Goal: Task Accomplishment & Management: Use online tool/utility

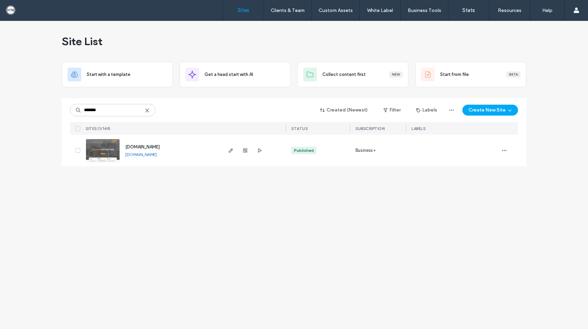
type input "*******"
click at [114, 148] on img at bounding box center [102, 162] width 33 height 46
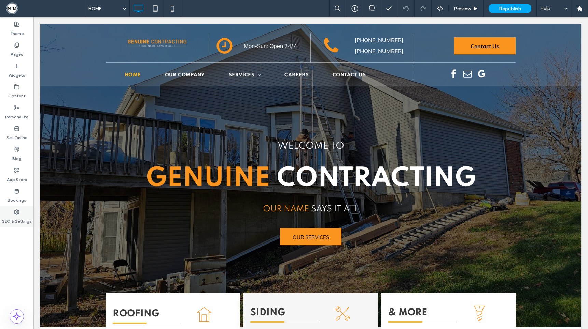
click at [22, 214] on div "SEO & Settings" at bounding box center [16, 216] width 33 height 21
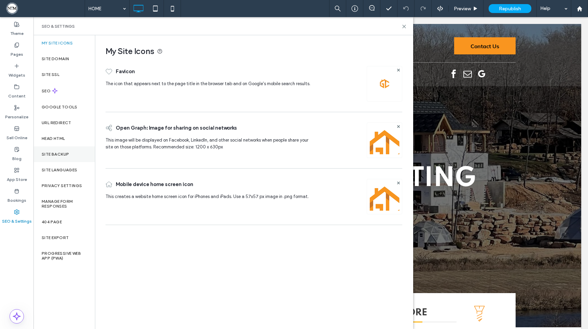
click at [61, 153] on label "Site Backup" at bounding box center [55, 154] width 27 height 5
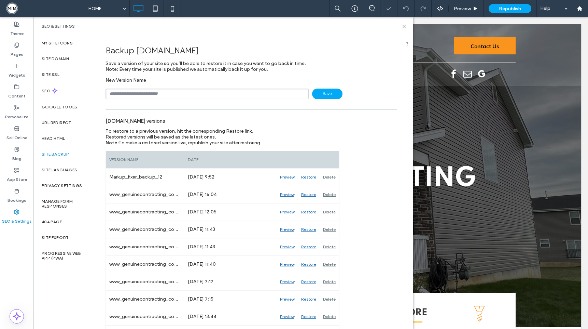
click at [192, 93] on input "text" at bounding box center [207, 93] width 203 height 11
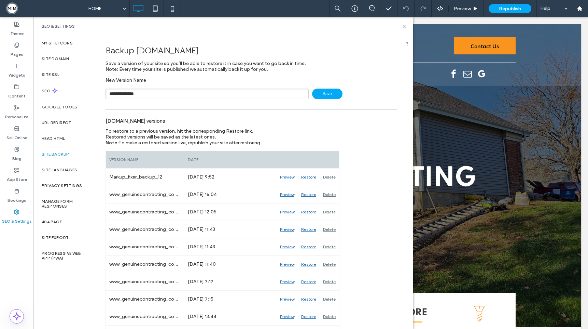
type input "**********"
click at [322, 92] on span "Save" at bounding box center [327, 93] width 30 height 11
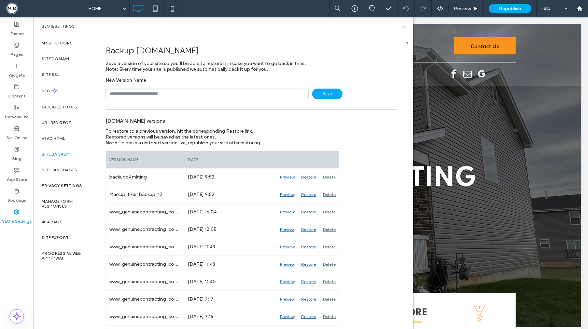
click at [404, 25] on icon at bounding box center [404, 26] width 5 height 5
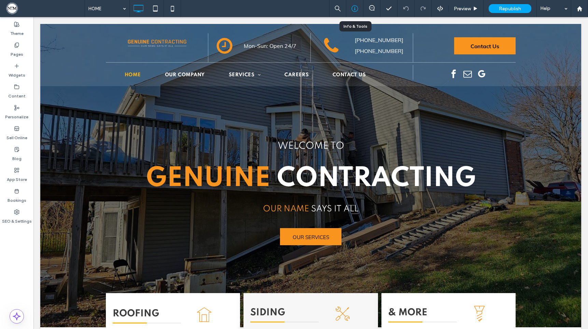
click at [354, 9] on icon at bounding box center [355, 8] width 7 height 7
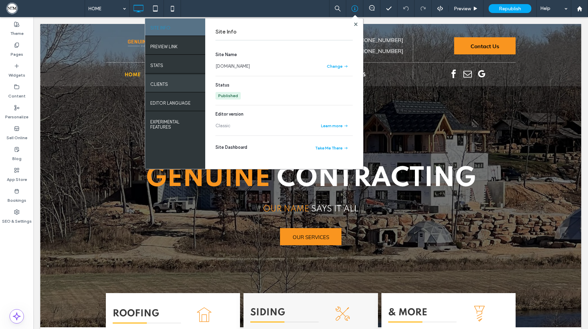
click at [171, 82] on div "Clients" at bounding box center [175, 83] width 60 height 17
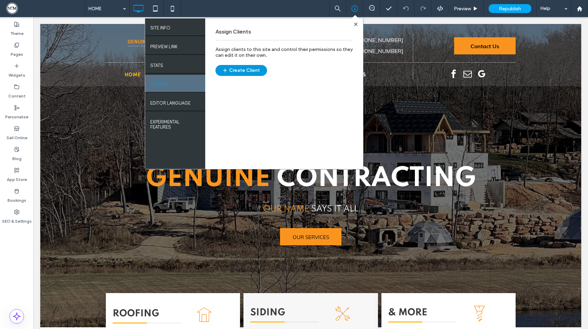
click at [250, 69] on button "Create Client" at bounding box center [242, 70] width 52 height 11
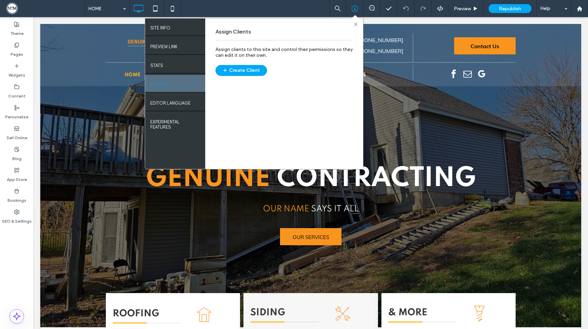
click at [356, 24] on use at bounding box center [355, 23] width 3 height 3
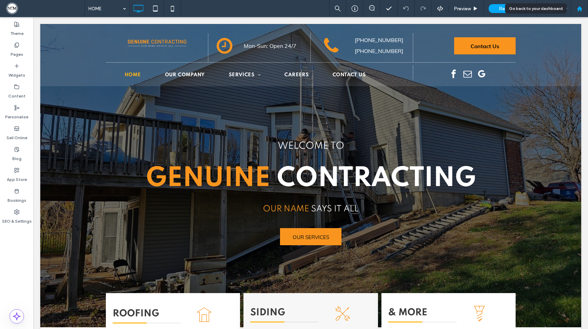
click at [582, 9] on icon at bounding box center [580, 9] width 6 height 6
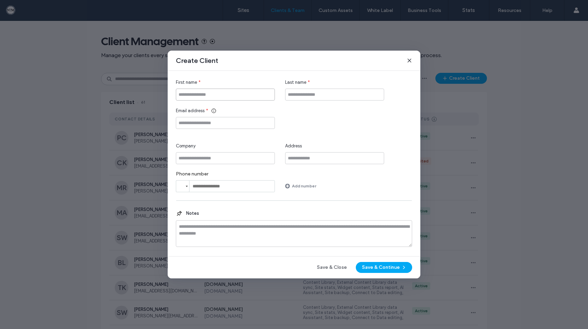
click at [191, 95] on input "First name" at bounding box center [225, 94] width 99 height 12
type input "****"
click at [301, 93] on input "Last name" at bounding box center [334, 94] width 99 height 12
type input "*********"
click at [192, 122] on input "Email address" at bounding box center [225, 123] width 99 height 12
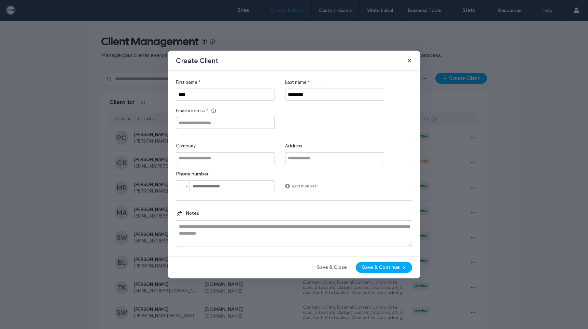
click at [192, 122] on input "Email address" at bounding box center [225, 123] width 99 height 12
paste input "**********"
type input "**********"
click at [222, 161] on input "Company" at bounding box center [225, 158] width 99 height 12
type input "**********"
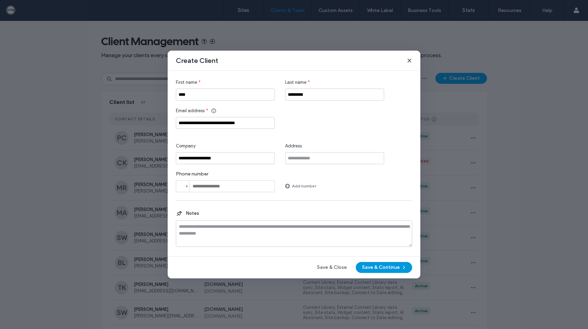
click at [396, 269] on button "Save & Continue" at bounding box center [384, 267] width 56 height 11
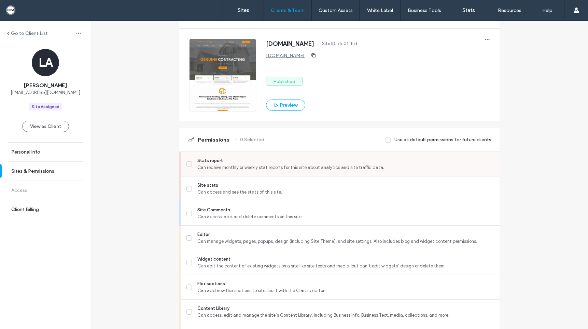
scroll to position [70, 0]
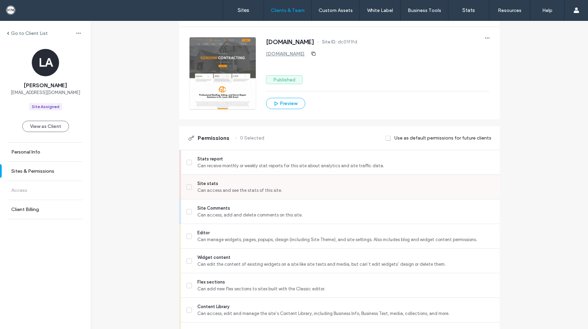
click at [188, 186] on icon at bounding box center [189, 186] width 3 height 3
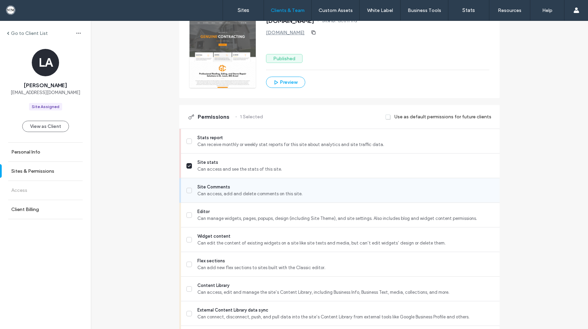
click at [187, 188] on span at bounding box center [189, 190] width 5 height 5
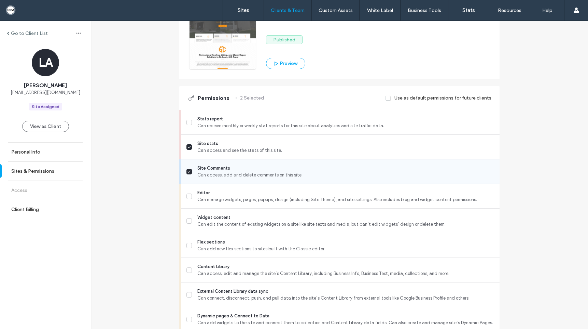
scroll to position [138, 0]
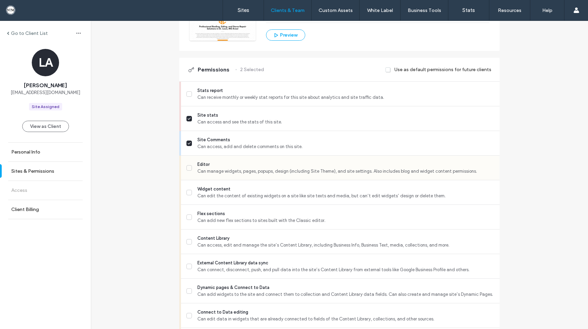
click at [188, 171] on label "Editor Can manage widgets, pages, popups, design (including Site Theme), and si…" at bounding box center [341, 168] width 308 height 14
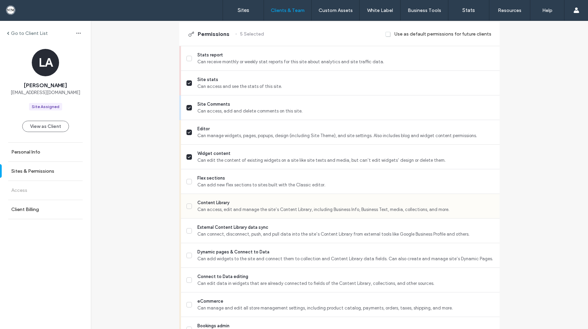
scroll to position [183, 0]
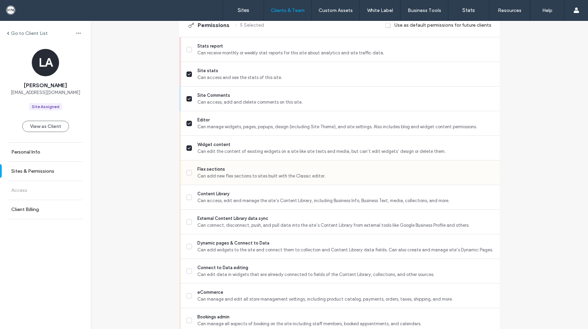
drag, startPoint x: 188, startPoint y: 174, endPoint x: 188, endPoint y: 179, distance: 5.8
click at [188, 174] on span at bounding box center [189, 172] width 5 height 5
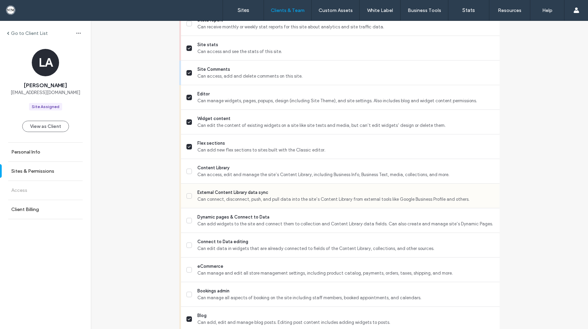
scroll to position [215, 0]
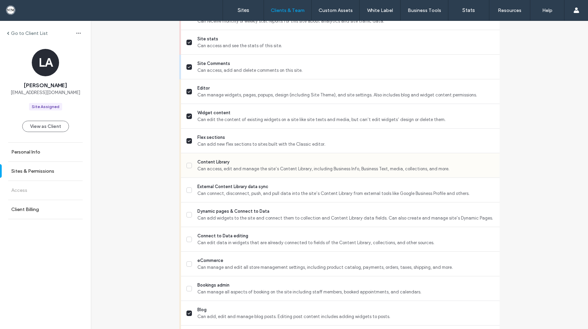
click at [188, 168] on label "Content Library Can access, edit and manage the site’s Content Library, includi…" at bounding box center [341, 166] width 308 height 14
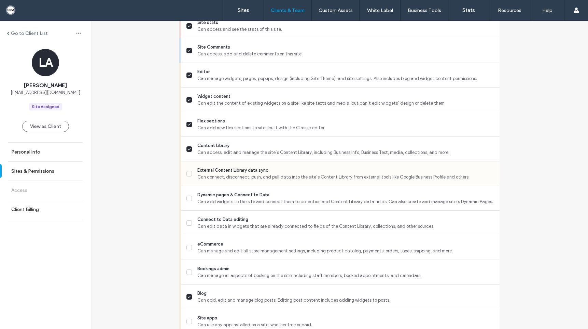
scroll to position [269, 0]
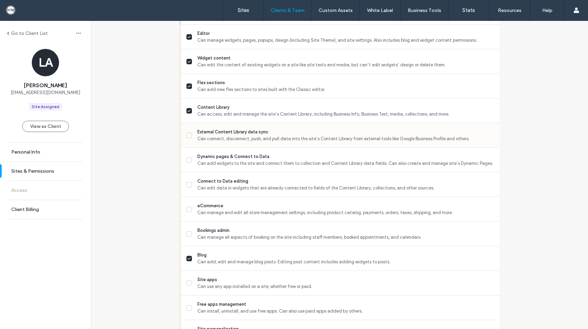
click at [188, 136] on icon at bounding box center [189, 135] width 3 height 3
click at [188, 160] on icon at bounding box center [189, 160] width 3 height 3
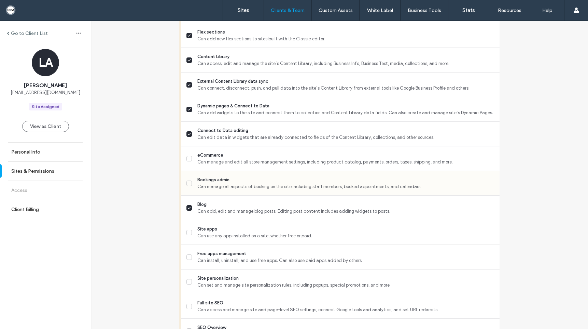
scroll to position [330, 0]
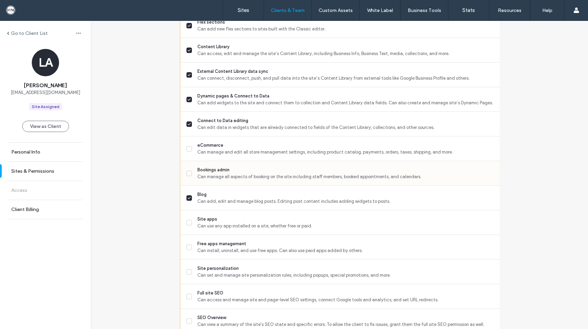
click at [188, 173] on span at bounding box center [189, 172] width 5 height 5
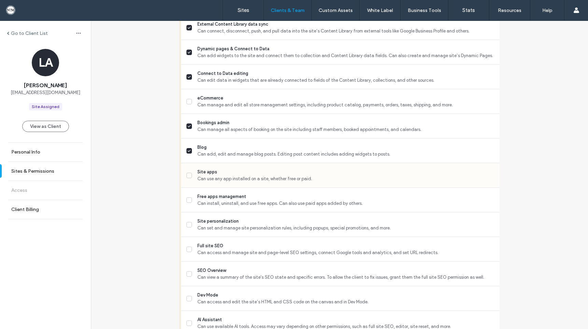
scroll to position [377, 0]
click at [188, 175] on icon at bounding box center [189, 174] width 3 height 3
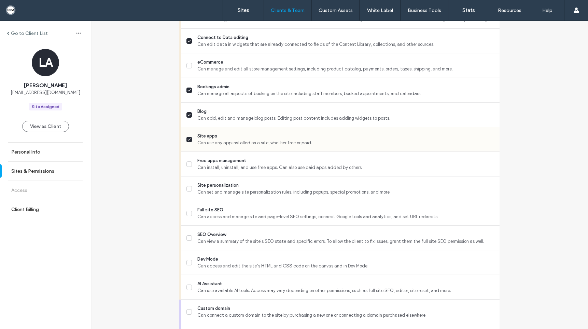
scroll to position [421, 0]
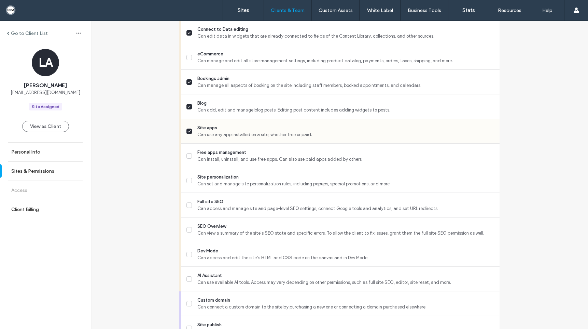
click at [188, 130] on icon at bounding box center [189, 131] width 3 height 3
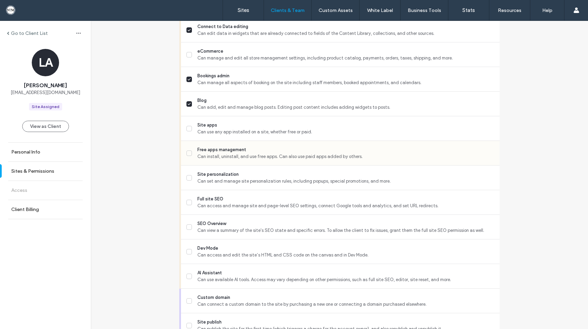
scroll to position [428, 0]
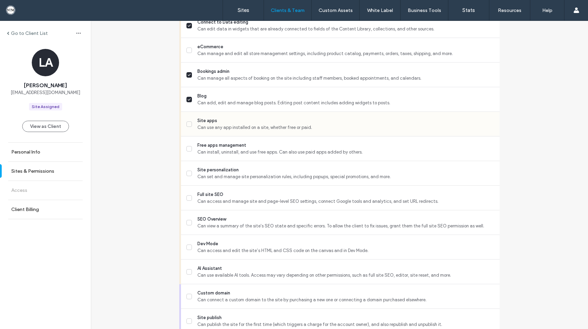
click at [189, 124] on label "Site apps Can use any app installed on a site, whether free or paid." at bounding box center [341, 124] width 308 height 14
drag, startPoint x: 188, startPoint y: 151, endPoint x: 185, endPoint y: 166, distance: 15.7
click at [188, 151] on label "Free apps management Can install, uninstall, and use free apps. Can also use pa…" at bounding box center [341, 149] width 308 height 14
click at [188, 174] on icon at bounding box center [189, 173] width 3 height 3
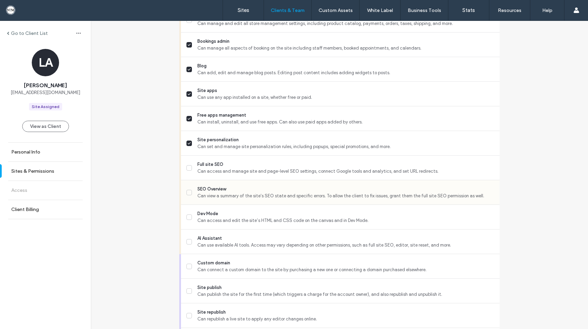
scroll to position [460, 0]
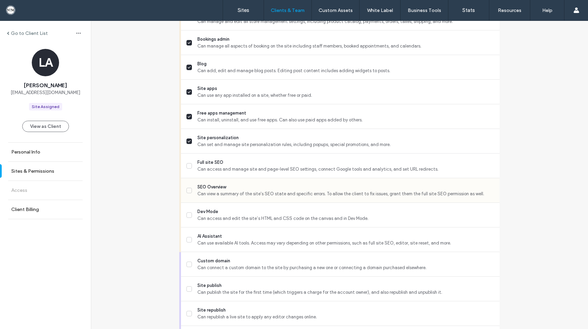
drag, startPoint x: 190, startPoint y: 165, endPoint x: 186, endPoint y: 177, distance: 12.8
click at [190, 165] on label "Full site SEO Can access and manage site and page-level SEO settings, connect G…" at bounding box center [341, 166] width 308 height 14
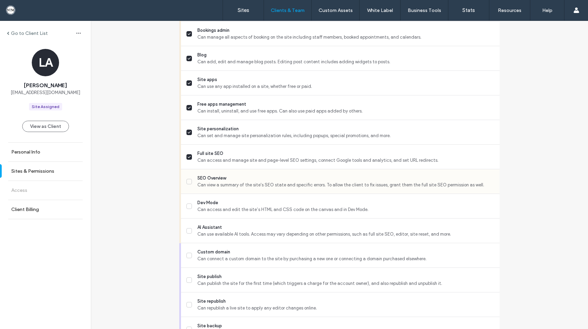
drag, startPoint x: 189, startPoint y: 180, endPoint x: 189, endPoint y: 184, distance: 4.1
click at [189, 180] on span at bounding box center [189, 181] width 5 height 5
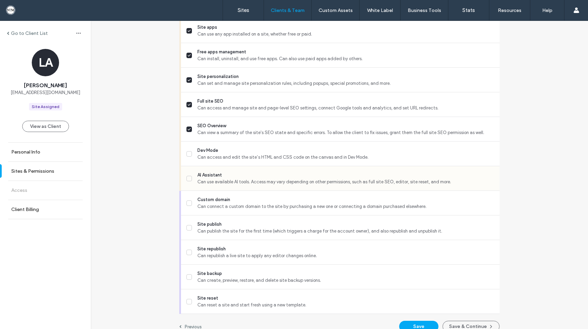
scroll to position [522, 0]
click at [189, 155] on label "Dev Mode Can access and edit the site’s HTML and CSS code on the canvas and in …" at bounding box center [341, 153] width 308 height 14
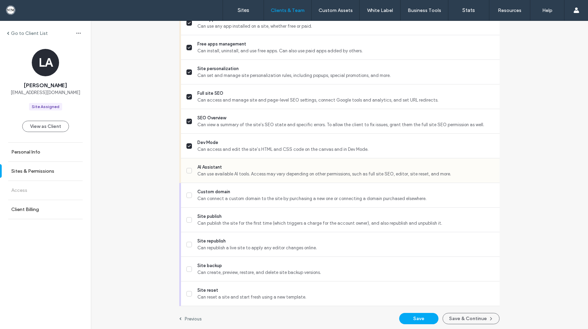
scroll to position [531, 0]
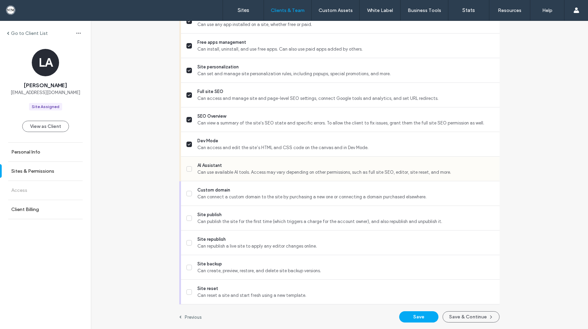
click at [190, 168] on label "AI Assistant Can use available AI tools. Access may vary depending on other per…" at bounding box center [341, 169] width 308 height 14
click at [188, 192] on icon at bounding box center [189, 193] width 3 height 3
click at [189, 218] on span at bounding box center [189, 217] width 5 height 5
click at [189, 193] on span at bounding box center [189, 193] width 5 height 5
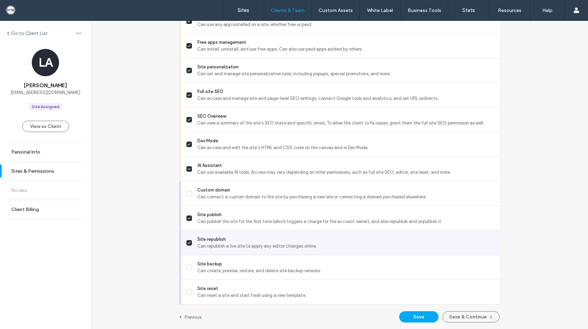
click at [188, 243] on icon at bounding box center [189, 242] width 3 height 3
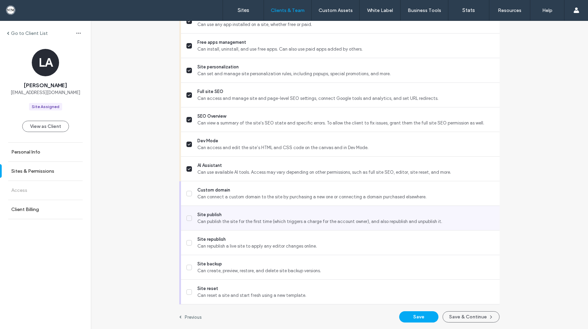
click at [188, 220] on span at bounding box center [189, 217] width 5 height 5
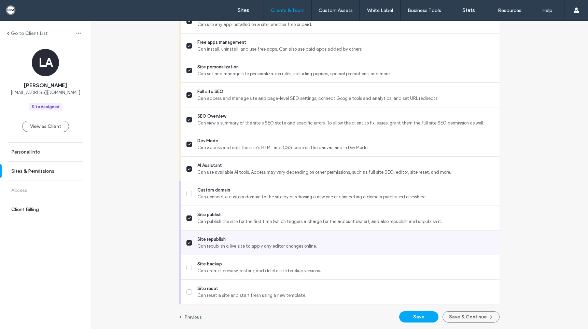
click at [188, 241] on icon at bounding box center [189, 242] width 3 height 3
click at [188, 242] on icon at bounding box center [189, 242] width 3 height 3
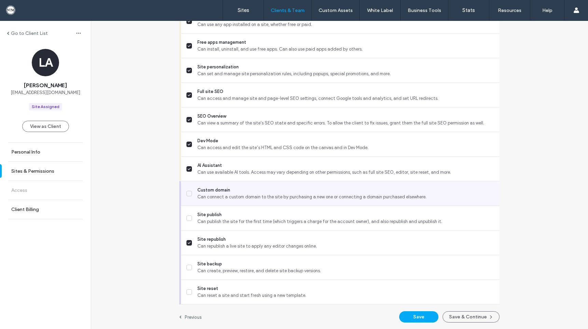
click at [190, 194] on label "Custom domain Can connect a custom domain to the site by purchasing a new one o…" at bounding box center [341, 194] width 308 height 14
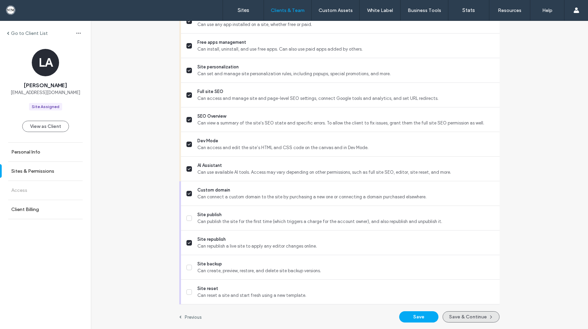
click at [476, 317] on button "Save & Continue" at bounding box center [471, 316] width 57 height 11
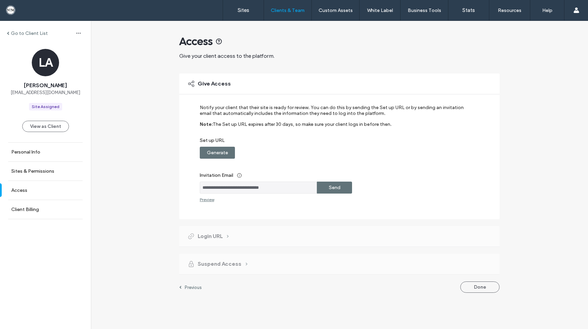
click at [342, 186] on div "Send" at bounding box center [334, 187] width 35 height 12
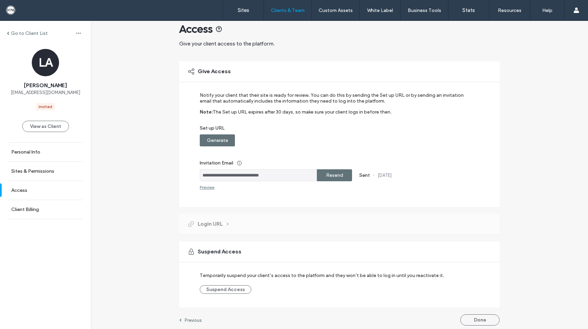
scroll to position [15, 0]
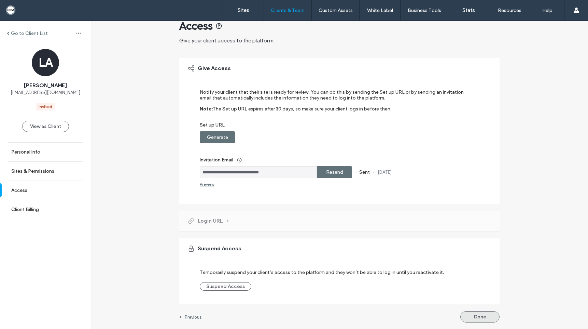
click at [477, 314] on button "Done" at bounding box center [479, 316] width 39 height 11
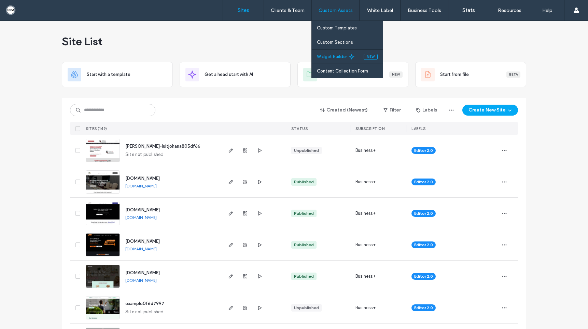
click at [336, 57] on label "Widget Builder" at bounding box center [332, 56] width 30 height 5
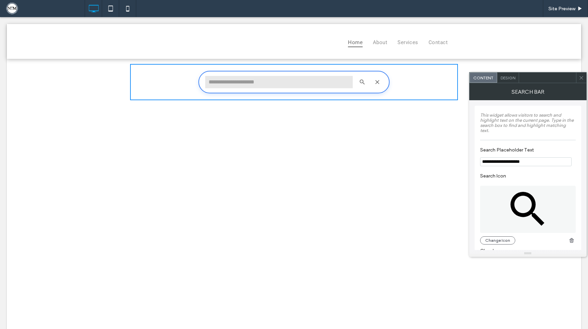
click at [233, 81] on input "Search on page" at bounding box center [279, 82] width 149 height 14
type input "*"
click at [581, 78] on use at bounding box center [581, 77] width 3 height 3
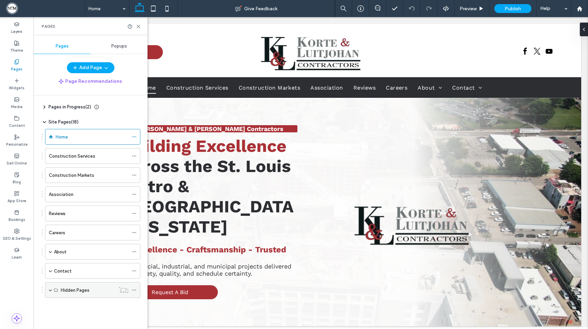
click at [69, 288] on label "Hidden Pages" at bounding box center [75, 290] width 29 height 12
click at [51, 289] on span at bounding box center [50, 289] width 3 height 3
click at [83, 303] on div "SDS" at bounding box center [95, 305] width 68 height 7
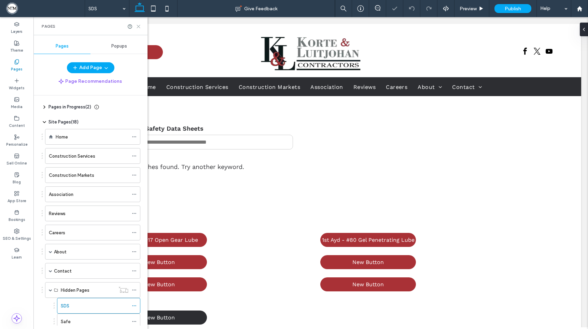
click at [137, 25] on use at bounding box center [138, 26] width 3 height 3
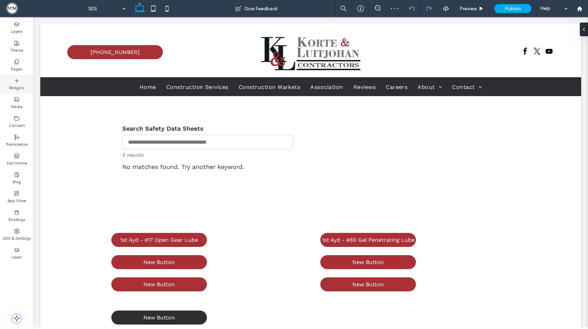
click at [20, 84] on label "Widgets" at bounding box center [17, 87] width 16 height 8
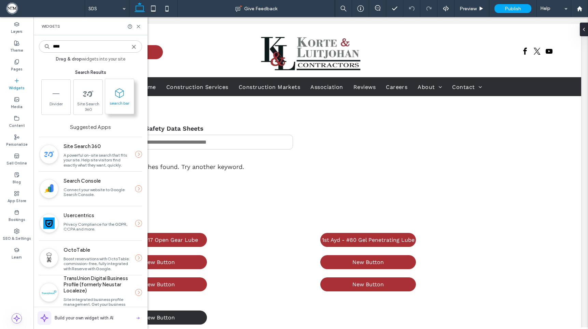
type input "****"
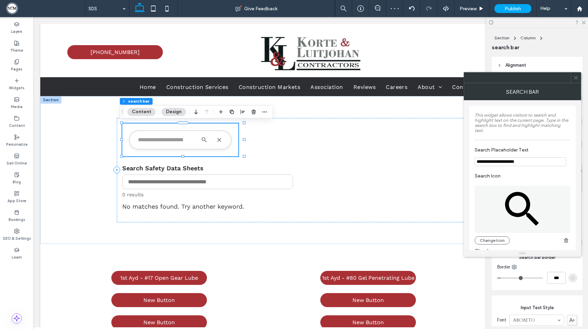
click at [575, 78] on icon at bounding box center [576, 77] width 5 height 5
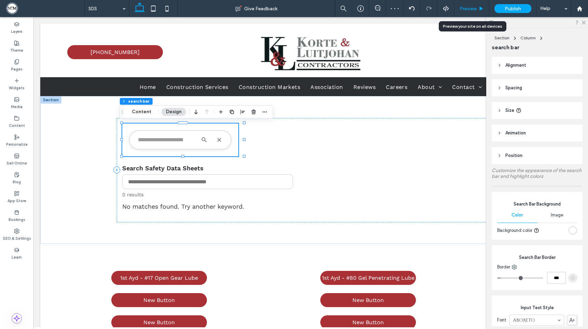
click at [474, 10] on span "Preview" at bounding box center [468, 9] width 17 height 6
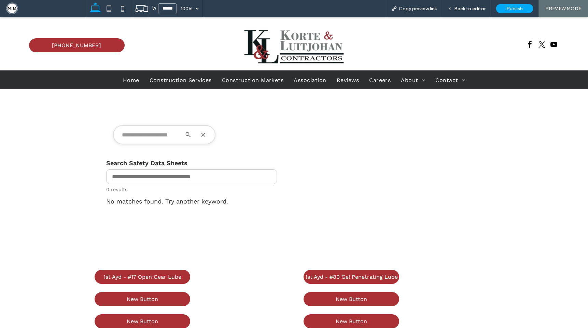
click at [160, 133] on input "Search on page" at bounding box center [149, 134] width 60 height 11
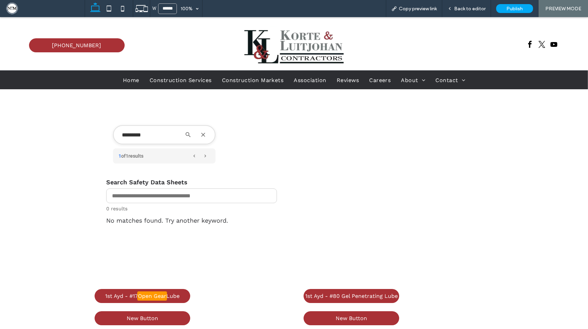
drag, startPoint x: 167, startPoint y: 134, endPoint x: 96, endPoint y: 129, distance: 70.9
click at [96, 129] on div "********* 1 of 1 results Search Safety Data Sheets 0 results No matches found. …" at bounding box center [294, 174] width 410 height 170
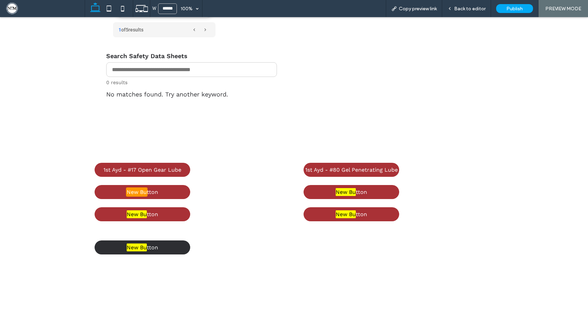
scroll to position [114, 0]
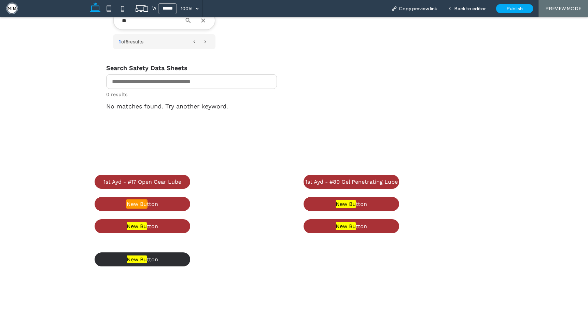
type input "*"
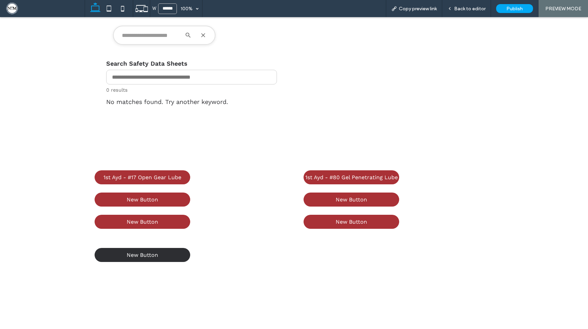
scroll to position [0, 0]
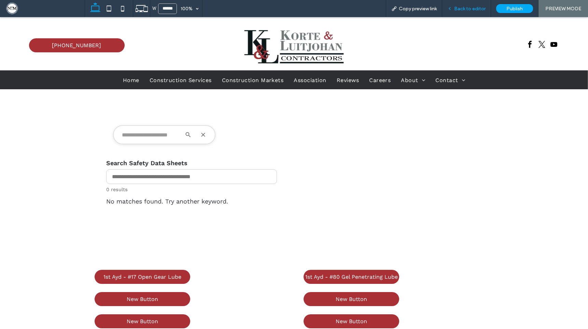
click at [480, 6] on span "Back to editor" at bounding box center [469, 9] width 31 height 6
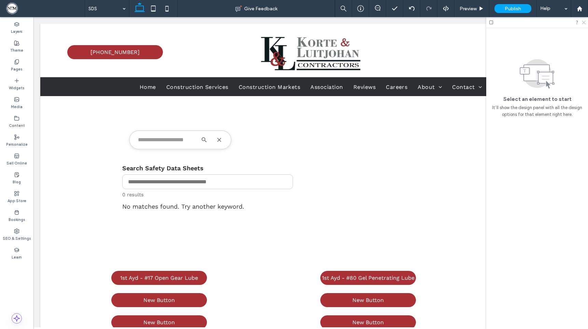
drag, startPoint x: 585, startPoint y: 21, endPoint x: 457, endPoint y: 76, distance: 139.1
click at [585, 21] on icon at bounding box center [583, 22] width 4 height 4
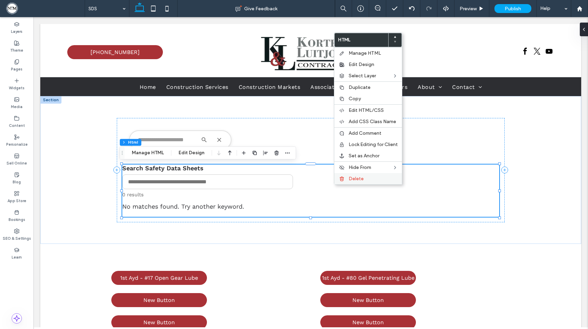
click at [348, 178] on div "Delete" at bounding box center [368, 178] width 68 height 11
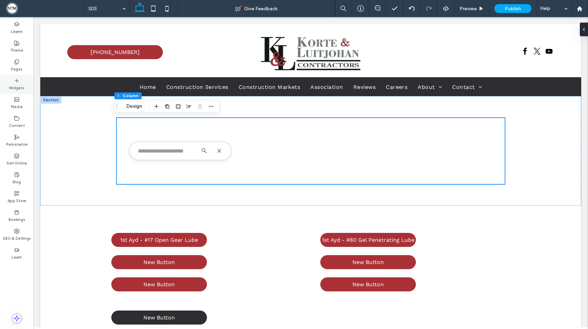
click at [20, 85] on label "Widgets" at bounding box center [17, 87] width 16 height 8
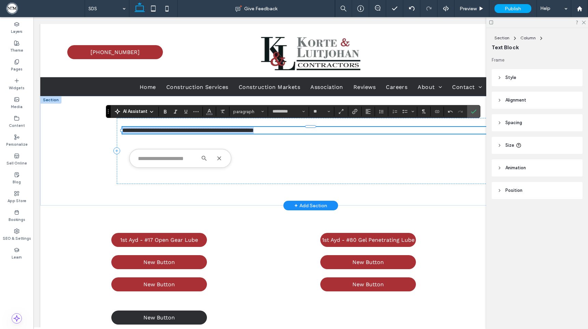
drag, startPoint x: 311, startPoint y: 132, endPoint x: 93, endPoint y: 130, distance: 217.9
click at [93, 130] on div "**********" at bounding box center [310, 150] width 541 height 109
click at [367, 111] on use "Alignment" at bounding box center [368, 111] width 5 height 5
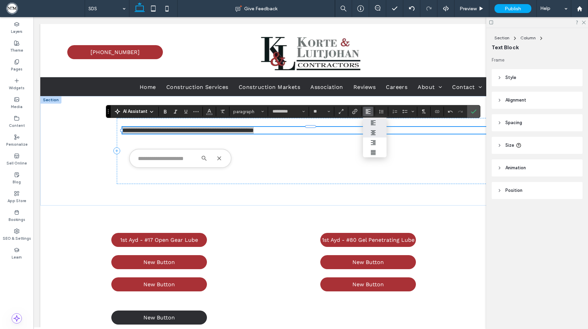
click at [373, 129] on label "ui.textEditor.alignment.center" at bounding box center [375, 132] width 24 height 10
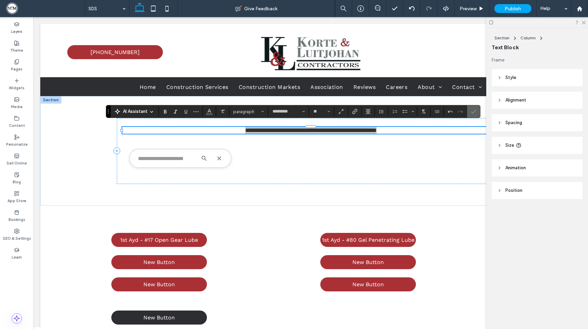
click at [468, 111] on section at bounding box center [473, 111] width 13 height 12
click at [471, 112] on icon "Confirm" at bounding box center [473, 111] width 5 height 5
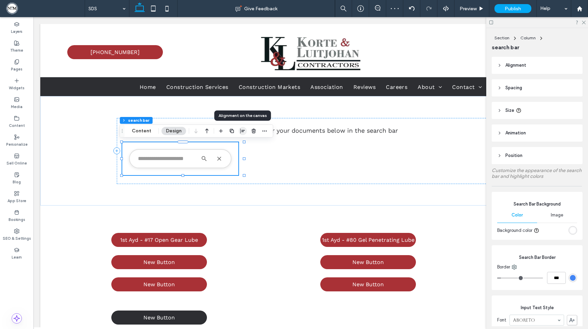
click at [241, 131] on icon "button" at bounding box center [242, 130] width 5 height 5
click at [232, 145] on span "center" at bounding box center [236, 144] width 8 height 8
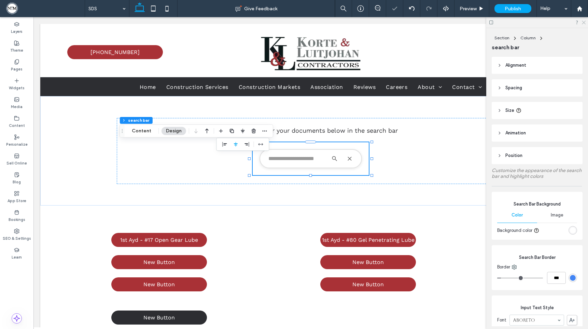
click at [584, 24] on icon at bounding box center [583, 22] width 4 height 4
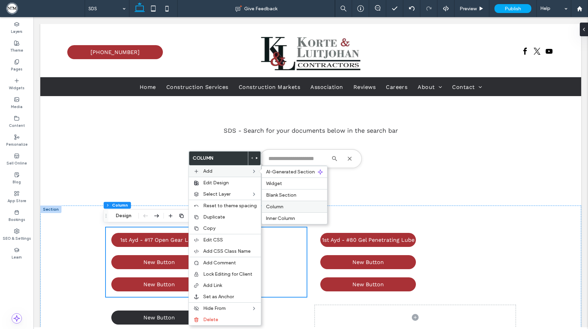
click at [276, 205] on span "Column" at bounding box center [274, 207] width 17 height 6
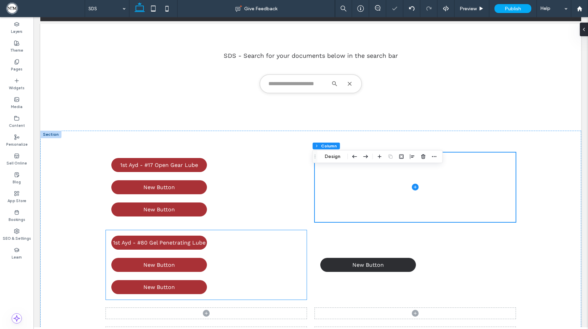
scroll to position [59, 0]
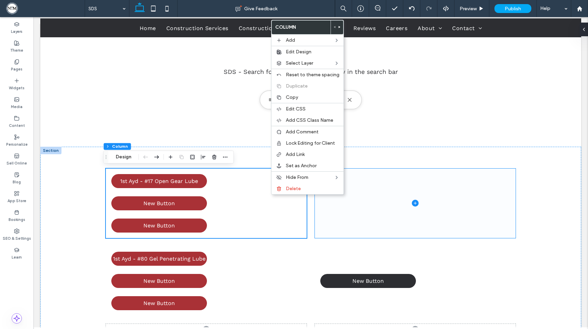
click at [390, 183] on span at bounding box center [415, 202] width 201 height 69
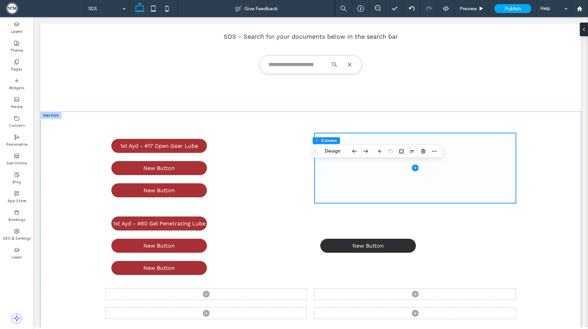
scroll to position [95, 0]
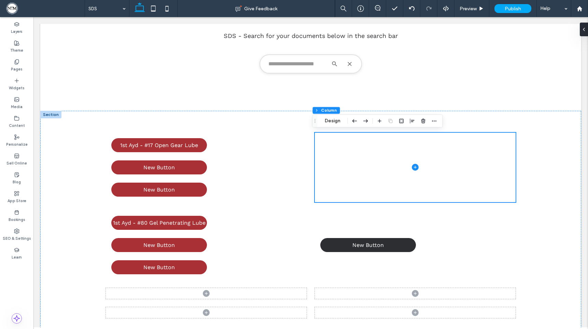
click at [55, 114] on div at bounding box center [50, 115] width 21 height 8
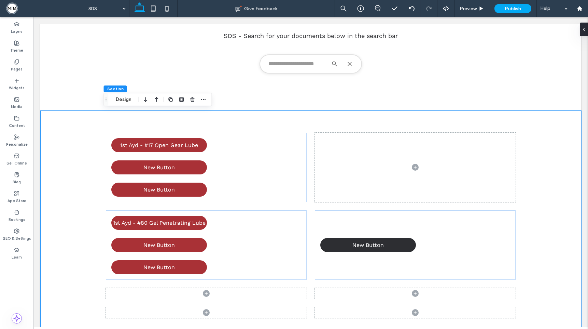
click at [222, 118] on div "1st Ayd - #17 Open Gear Lube New Button New Button 1st Ayd - #80 Gel Penetratin…" at bounding box center [311, 225] width 410 height 229
click at [308, 102] on div "SDS - Search for your documents below in the search bar 0 of 0 results" at bounding box center [311, 55] width 410 height 109
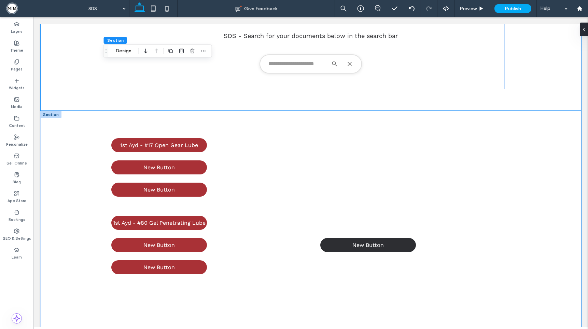
click at [312, 111] on div "1st Ayd - #17 Open Gear Lube New Button New Button 1st Ayd - #80 Gel Penetratin…" at bounding box center [311, 225] width 410 height 229
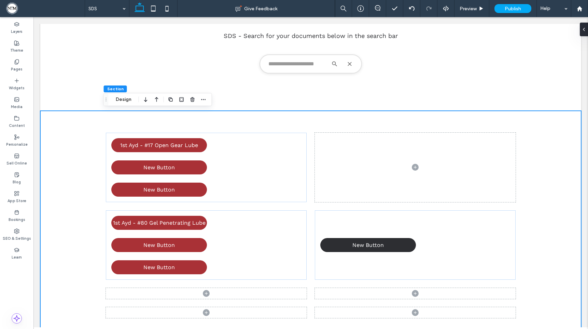
click at [312, 113] on div "1st Ayd - #17 Open Gear Lube New Button New Button 1st Ayd - #80 Gel Penetratin…" at bounding box center [311, 225] width 410 height 229
drag, startPoint x: 312, startPoint y: 121, endPoint x: 316, endPoint y: 129, distance: 8.9
click at [313, 122] on div "1st Ayd - #17 Open Gear Lube New Button New Button 1st Ayd - #80 Gel Penetratin…" at bounding box center [311, 225] width 410 height 229
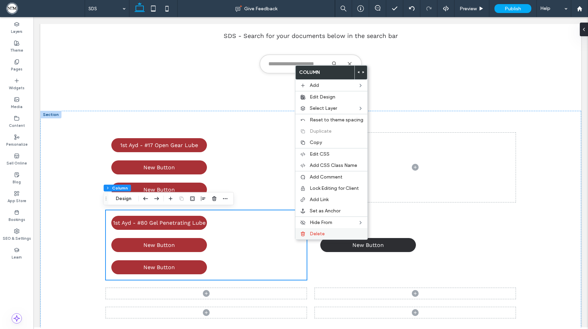
click at [305, 233] on icon at bounding box center [302, 233] width 5 height 5
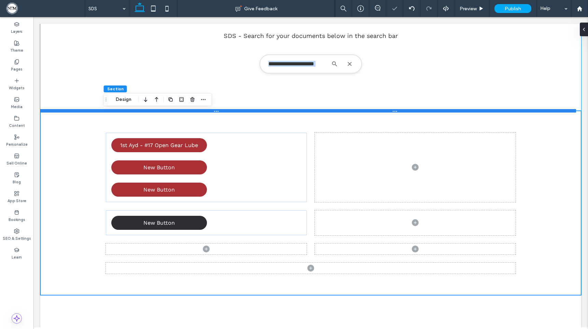
click at [313, 110] on div "SDS - Search for your documents below in the search bar 0 of 0 results Section …" at bounding box center [310, 55] width 541 height 109
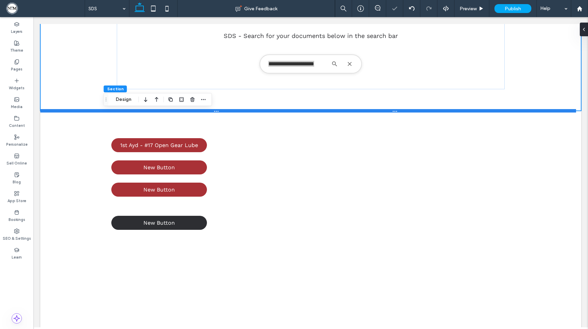
click at [313, 110] on div at bounding box center [308, 110] width 536 height 3
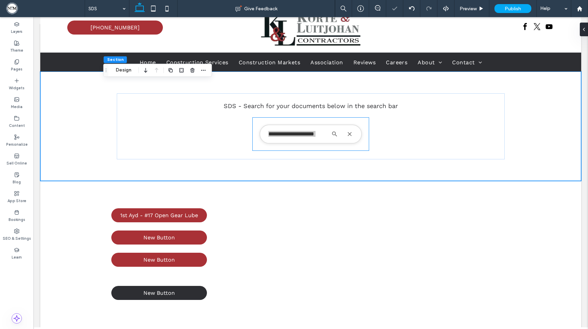
scroll to position [0, 0]
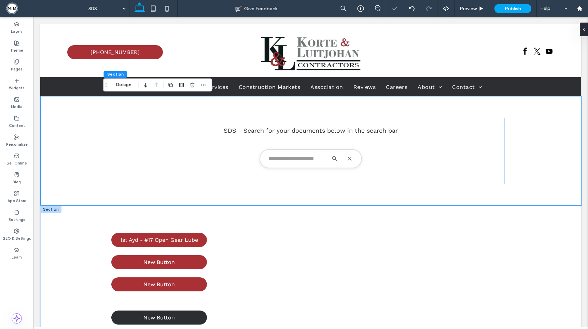
click at [55, 209] on div at bounding box center [50, 209] width 21 height 8
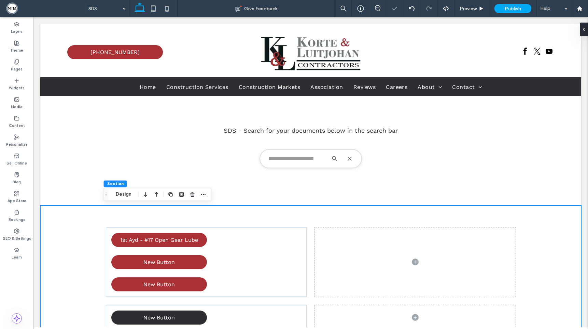
click at [73, 215] on div "1st Ayd - #17 Open Gear Lube New Button New Button New Button" at bounding box center [310, 297] width 541 height 184
drag, startPoint x: 66, startPoint y: 166, endPoint x: 66, endPoint y: 170, distance: 4.1
click at [66, 166] on div "SDS - Search for your documents below in the search bar 0 of 0 results" at bounding box center [310, 150] width 541 height 109
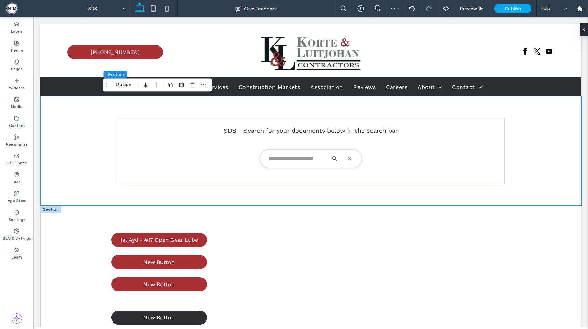
click at [59, 212] on div at bounding box center [50, 209] width 21 height 8
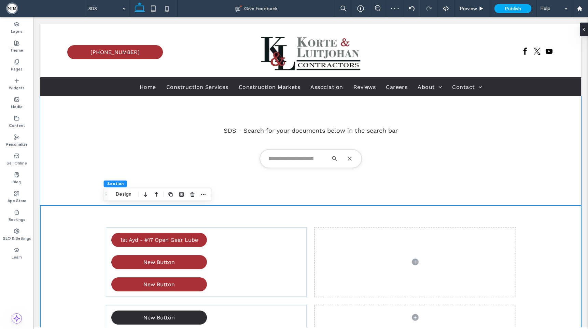
click at [67, 189] on div "SDS - Search for your documents below in the search bar 0 of 0 results" at bounding box center [310, 150] width 541 height 109
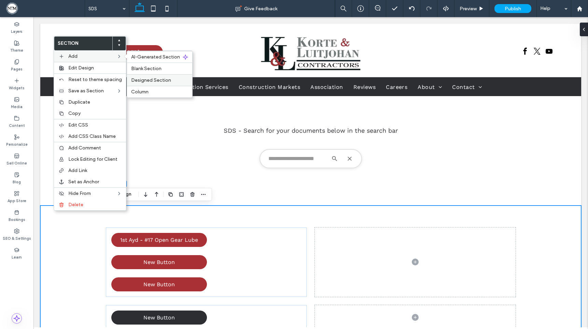
click at [151, 80] on span "Designed Section" at bounding box center [151, 80] width 40 height 6
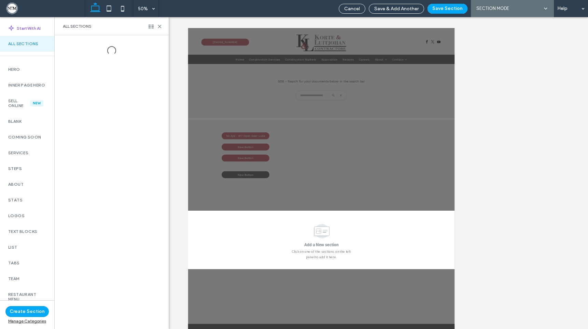
scroll to position [15, 0]
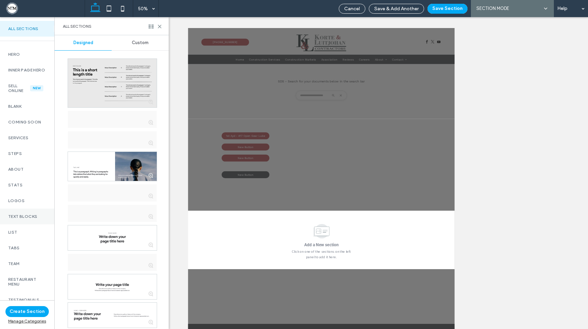
click at [21, 219] on label "Text Blocks" at bounding box center [27, 216] width 38 height 5
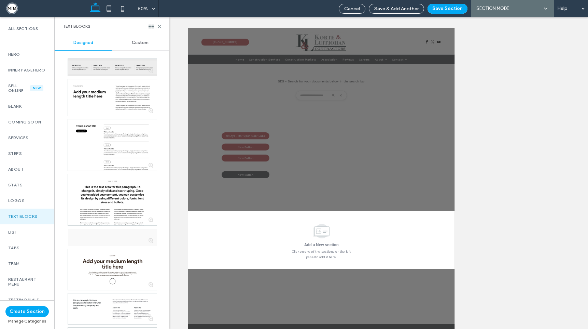
click at [113, 67] on div at bounding box center [112, 67] width 89 height 17
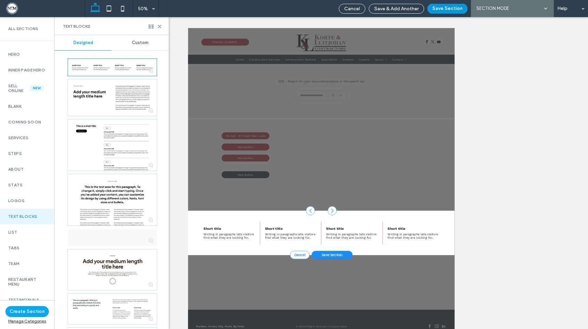
click at [449, 9] on button "Save Section" at bounding box center [448, 9] width 40 height 10
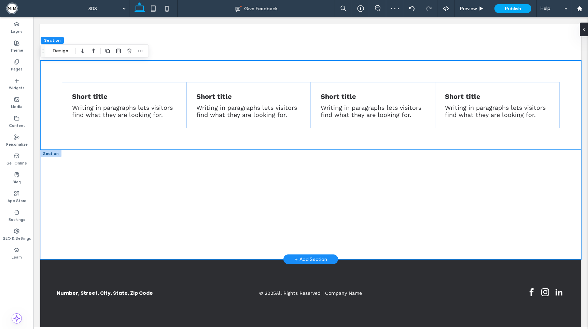
scroll to position [99, 0]
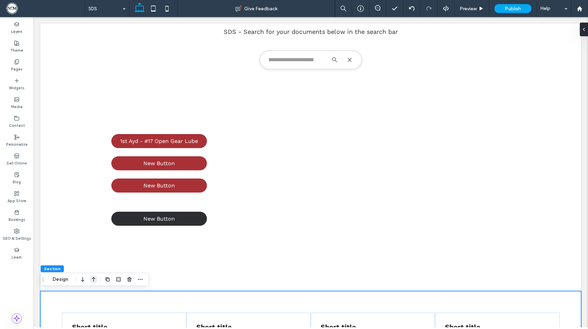
click at [94, 281] on icon "button" at bounding box center [94, 279] width 8 height 12
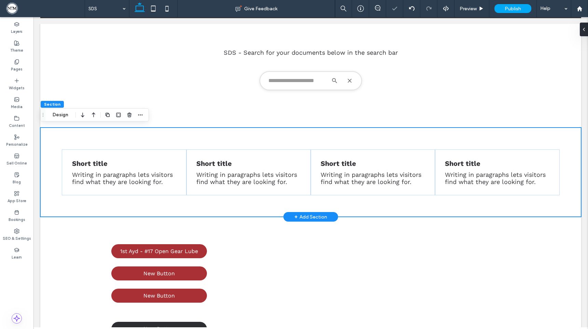
scroll to position [76, 0]
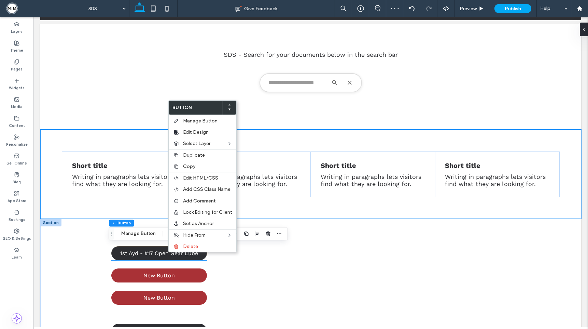
type input "**"
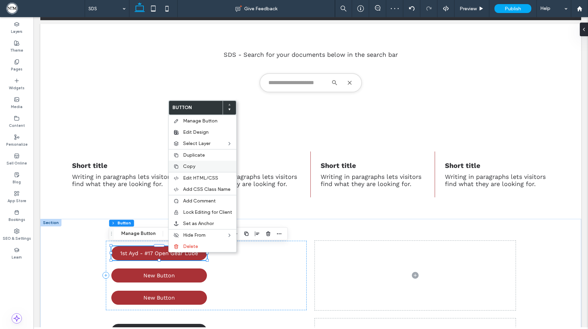
click at [190, 166] on span "Copy" at bounding box center [189, 166] width 12 height 6
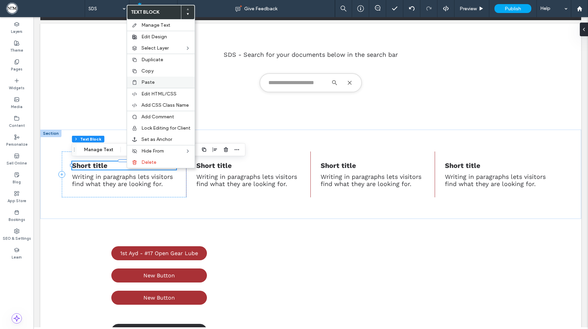
click at [152, 79] on div "Paste" at bounding box center [161, 82] width 68 height 11
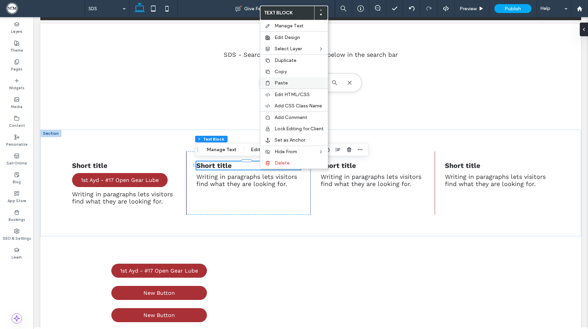
click at [290, 83] on label "Paste" at bounding box center [299, 83] width 49 height 6
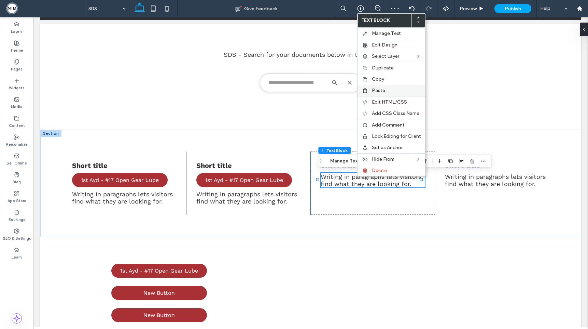
click at [384, 88] on label "Paste" at bounding box center [396, 90] width 49 height 6
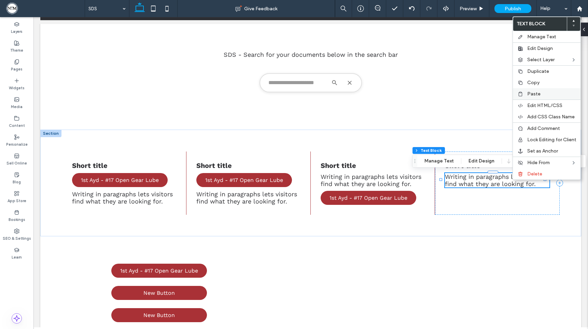
click at [542, 95] on label "Paste" at bounding box center [551, 94] width 49 height 6
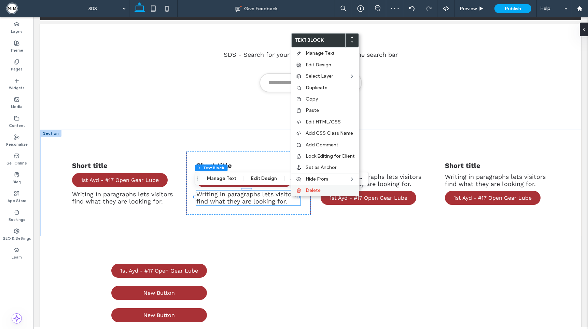
click at [302, 193] on div "Delete" at bounding box center [325, 189] width 68 height 11
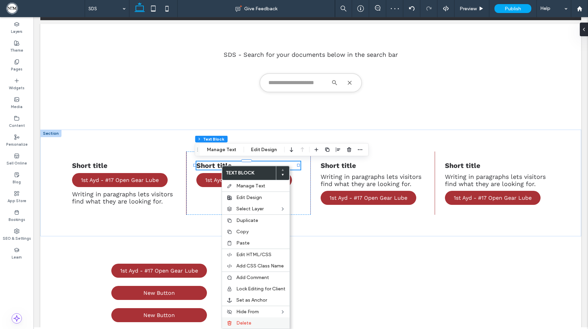
click at [250, 325] on span "Delete" at bounding box center [243, 323] width 15 height 6
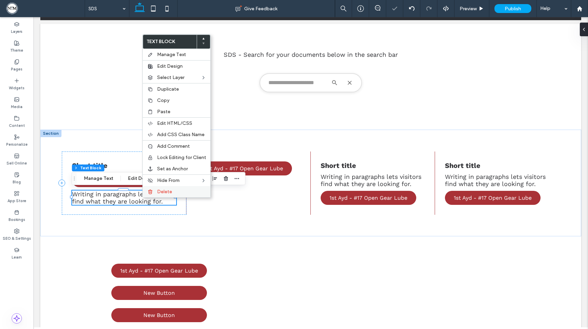
click at [159, 190] on span "Delete" at bounding box center [164, 192] width 15 height 6
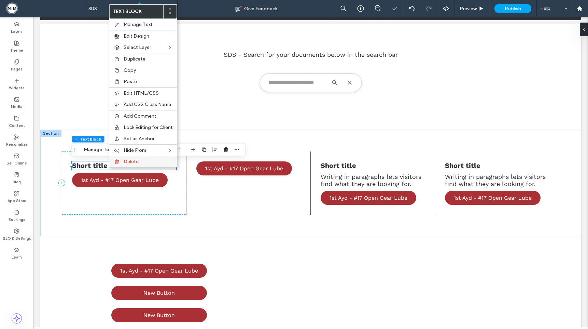
click at [126, 162] on span "Delete" at bounding box center [131, 162] width 15 height 6
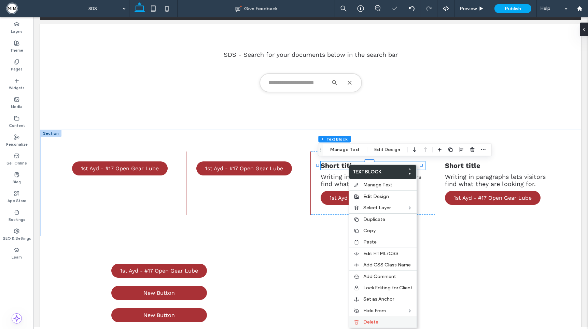
click at [376, 319] on span "Delete" at bounding box center [370, 322] width 15 height 6
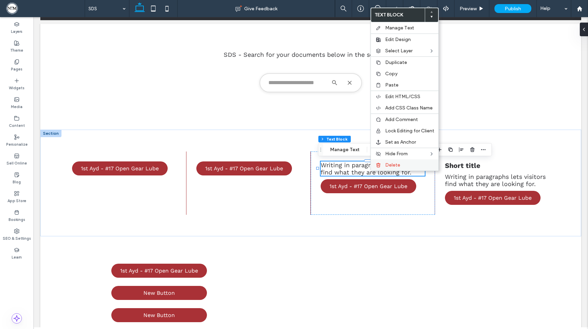
click at [396, 163] on span "Delete" at bounding box center [392, 165] width 15 height 6
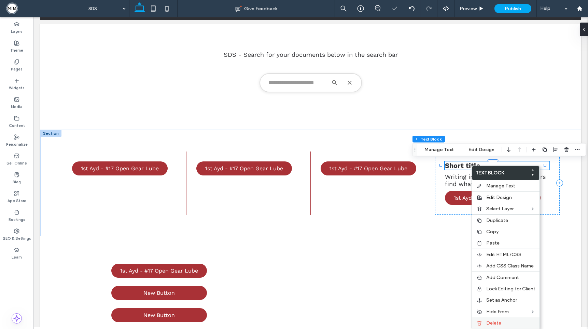
click at [501, 320] on label "Delete" at bounding box center [510, 323] width 49 height 6
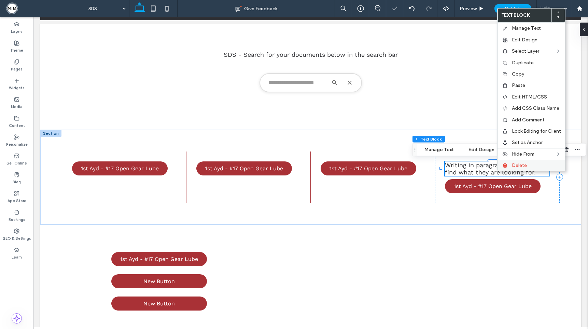
click at [530, 166] on label "Delete" at bounding box center [536, 165] width 49 height 6
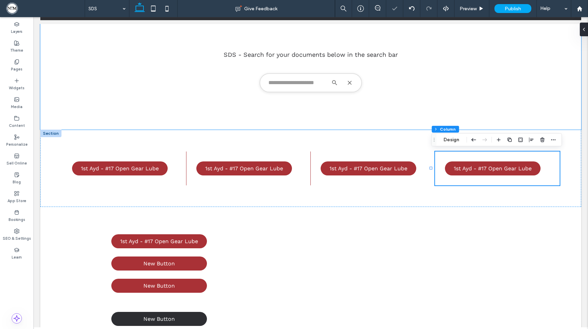
click at [540, 96] on div "SDS - Search for your documents below in the search bar 0 of 0 results" at bounding box center [310, 74] width 541 height 109
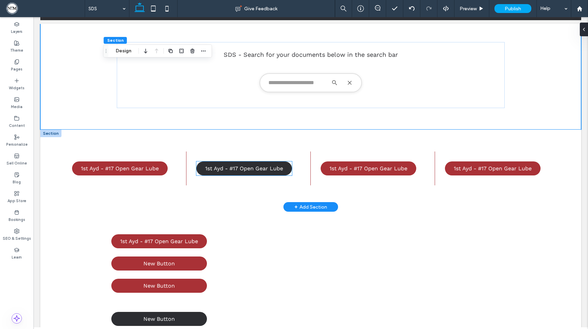
click at [243, 170] on span "1st Ayd - #17 Open Gear Lube" at bounding box center [244, 168] width 78 height 6
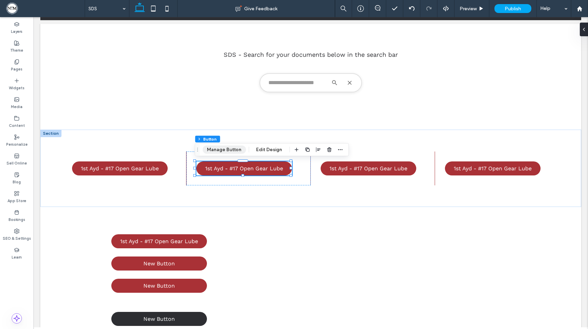
click at [232, 151] on button "Manage Button" at bounding box center [224, 150] width 43 height 8
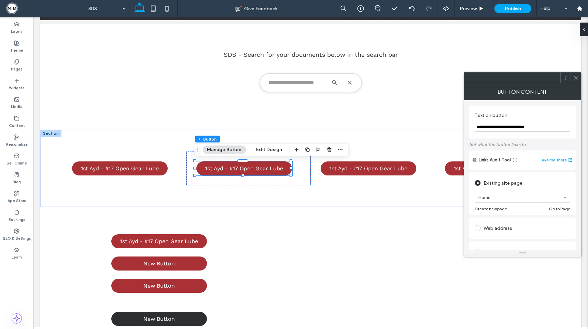
drag, startPoint x: 554, startPoint y: 128, endPoint x: 466, endPoint y: 128, distance: 88.8
click at [466, 128] on div "**********" at bounding box center [523, 175] width 118 height 150
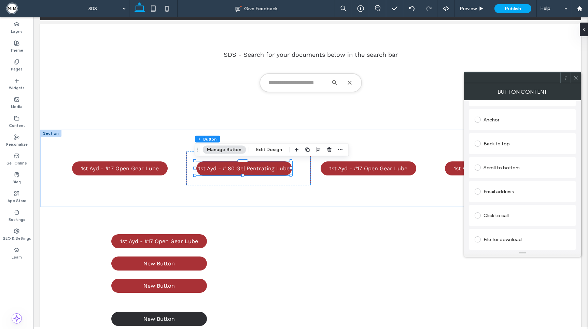
scroll to position [157, 0]
type input "**********"
click at [480, 240] on span at bounding box center [478, 239] width 6 height 6
click at [506, 242] on figure "File" at bounding box center [523, 239] width 96 height 8
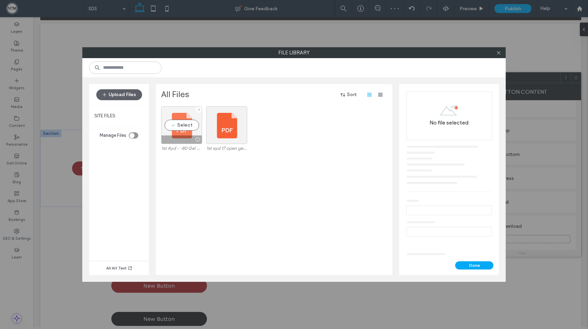
click at [188, 128] on div "Select" at bounding box center [181, 125] width 41 height 38
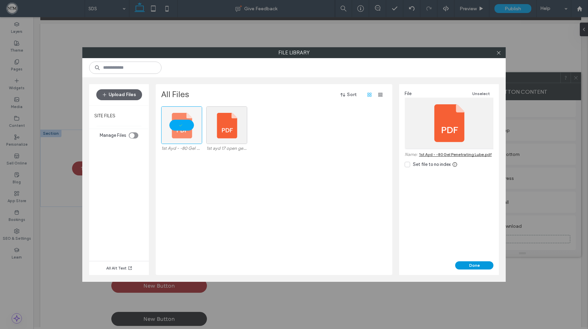
click at [479, 262] on button "Done" at bounding box center [474, 265] width 38 height 8
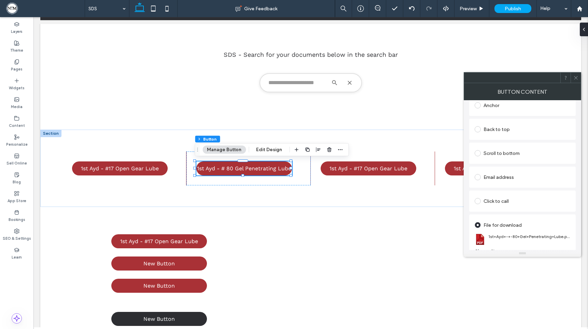
click at [576, 77] on use at bounding box center [575, 77] width 3 height 3
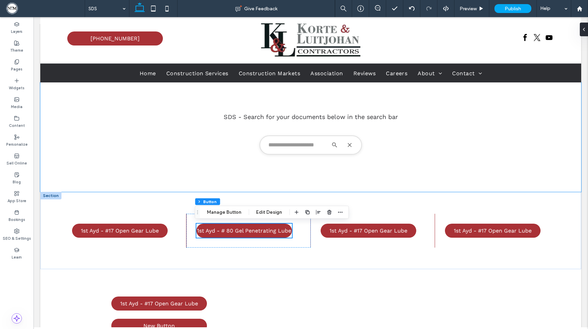
scroll to position [14, 0]
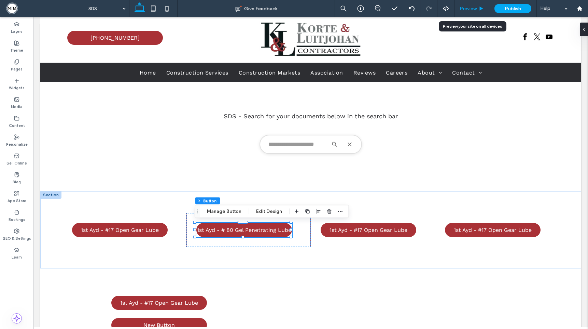
click at [474, 6] on span "Preview" at bounding box center [468, 9] width 17 height 6
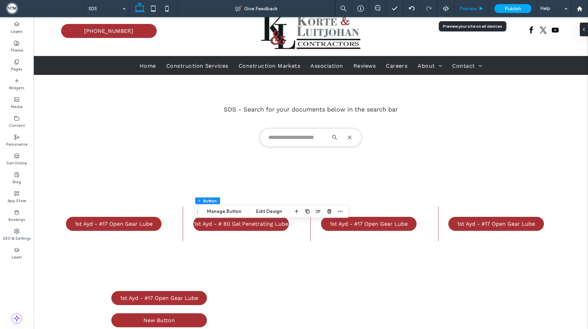
scroll to position [8, 0]
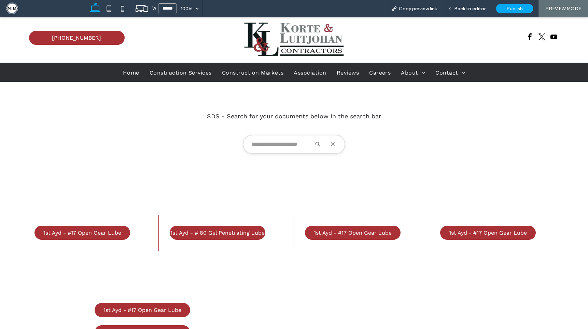
click at [271, 147] on input "Search on page" at bounding box center [279, 143] width 60 height 11
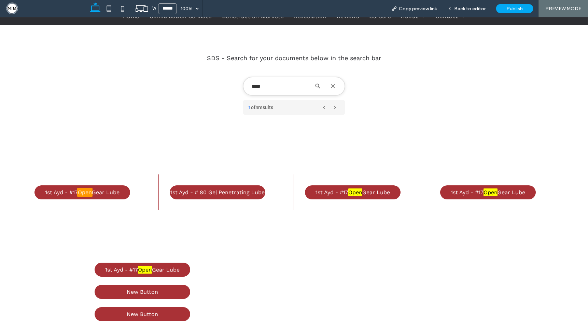
scroll to position [67, 0]
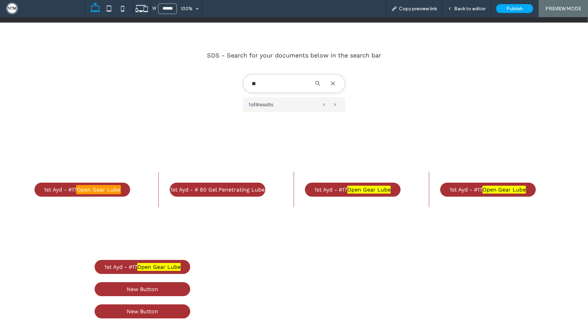
type input "*"
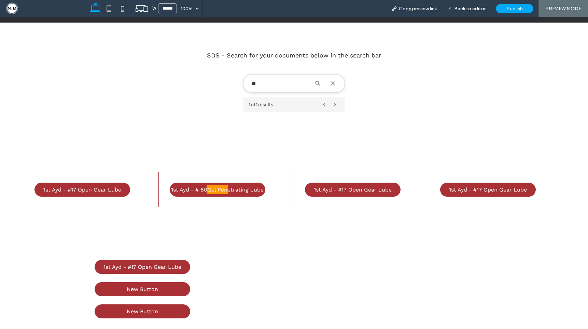
type input "*"
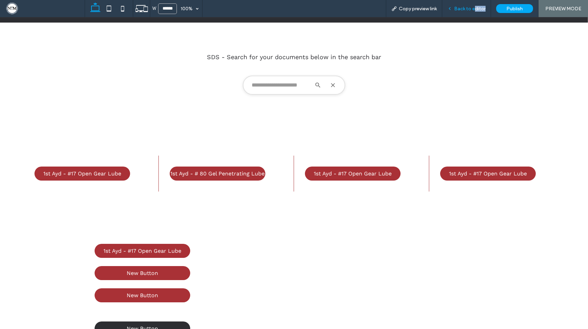
click at [477, 11] on div "Back to editor" at bounding box center [466, 8] width 49 height 17
click at [467, 6] on span "Back to editor" at bounding box center [469, 9] width 31 height 6
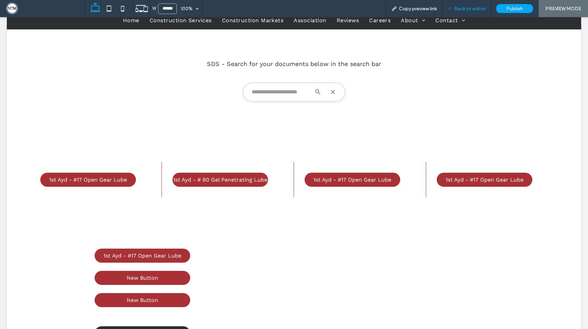
scroll to position [73, 0]
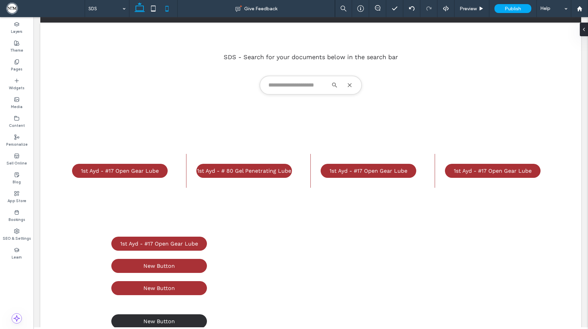
click at [167, 10] on icon at bounding box center [167, 9] width 14 height 14
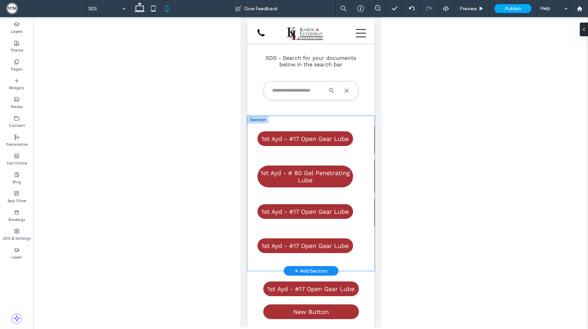
scroll to position [0, 0]
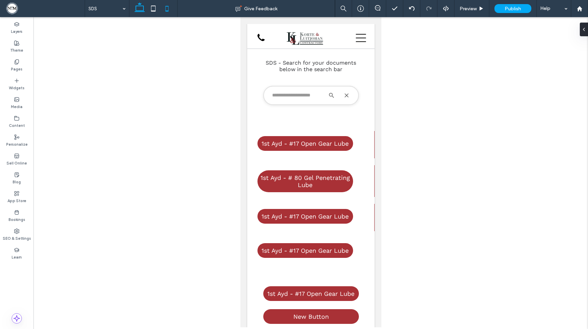
click at [140, 8] on icon at bounding box center [140, 9] width 14 height 14
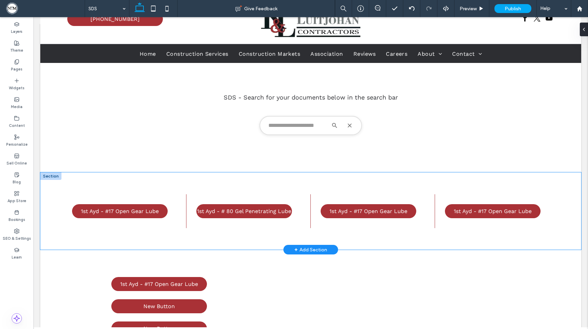
scroll to position [35, 0]
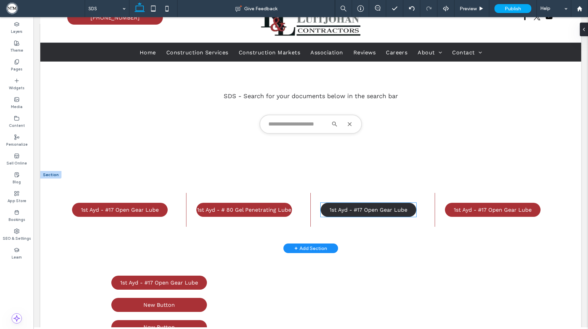
click at [365, 209] on span "1st Ayd - #17 Open Gear Lube" at bounding box center [369, 209] width 78 height 6
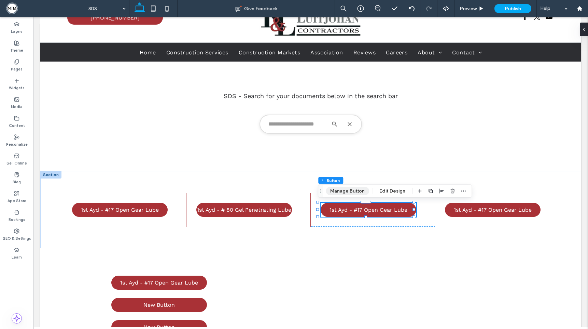
click at [359, 191] on button "Manage Button" at bounding box center [347, 191] width 43 height 8
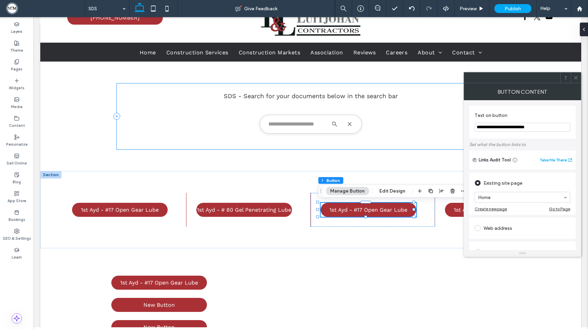
drag, startPoint x: 581, startPoint y: 145, endPoint x: 456, endPoint y: 127, distance: 126.0
paste input "Text on button"
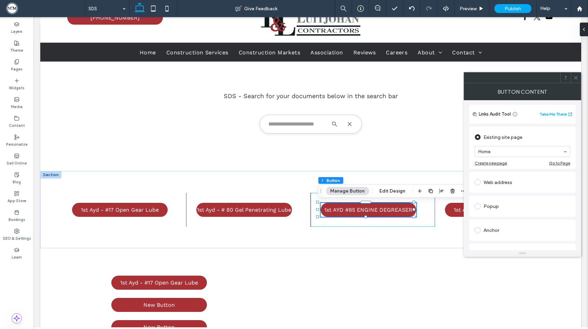
scroll to position [157, 0]
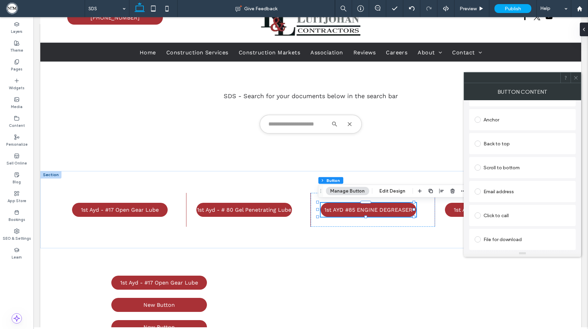
type input "**********"
click at [479, 238] on span at bounding box center [478, 239] width 6 height 6
click at [509, 238] on div "File" at bounding box center [522, 239] width 95 height 6
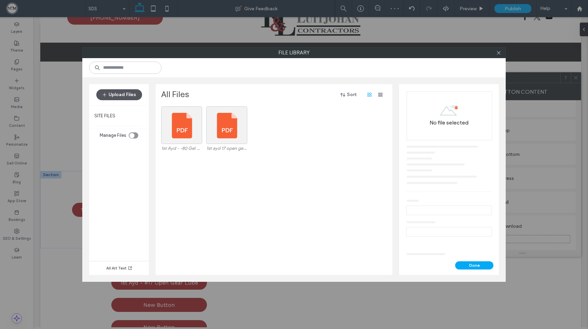
click at [136, 95] on button "Upload Files" at bounding box center [119, 94] width 46 height 11
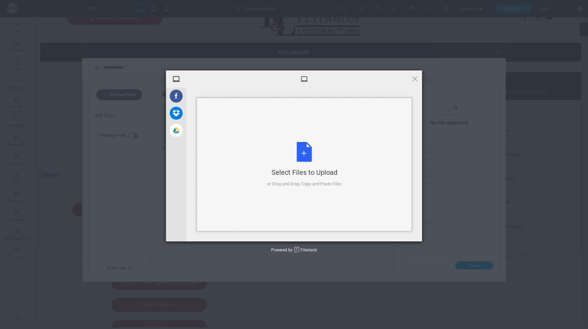
click at [301, 152] on div "Select Files to Upload or Drag and Drop, Copy and Paste Files" at bounding box center [304, 164] width 75 height 45
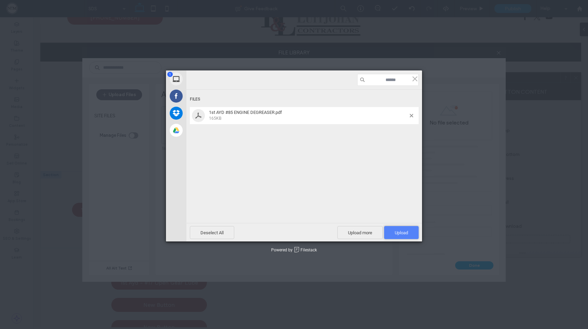
click at [403, 232] on span "Upload 1" at bounding box center [401, 232] width 13 height 5
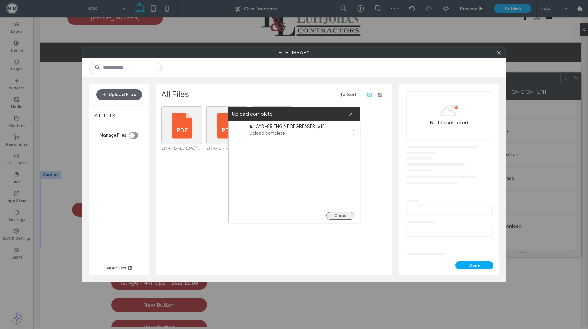
click at [341, 215] on button "Close" at bounding box center [341, 216] width 28 height 8
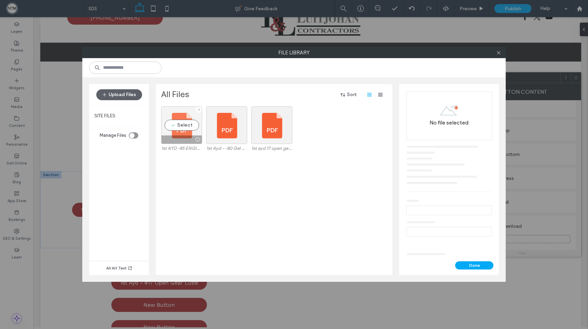
click at [182, 124] on div "Select" at bounding box center [181, 125] width 41 height 38
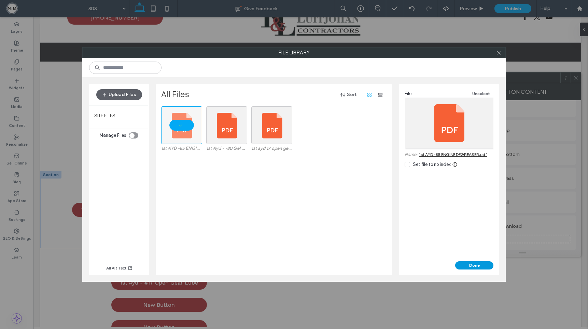
click at [469, 265] on button "Done" at bounding box center [474, 265] width 38 height 8
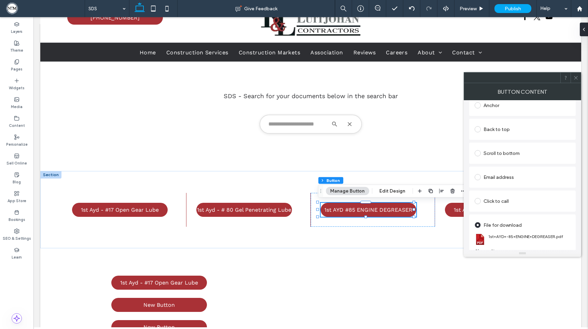
click at [575, 78] on icon at bounding box center [576, 77] width 5 height 5
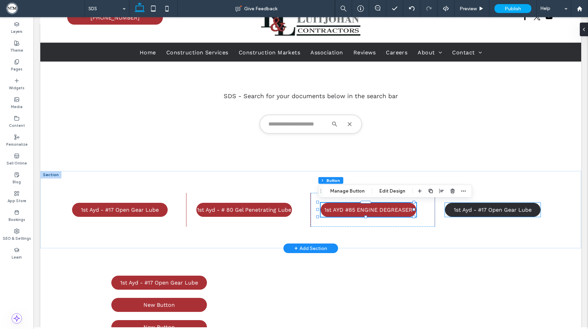
click at [488, 208] on span "1st Ayd - #17 Open Gear Lube" at bounding box center [493, 209] width 78 height 6
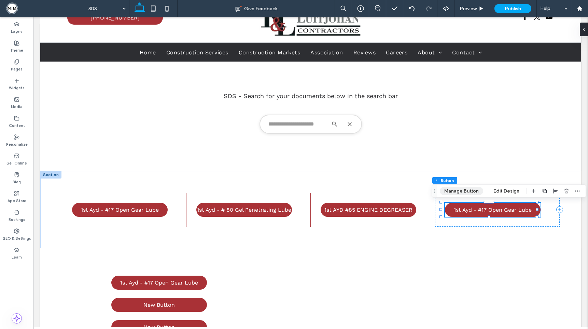
click at [467, 190] on button "Manage Button" at bounding box center [461, 191] width 43 height 8
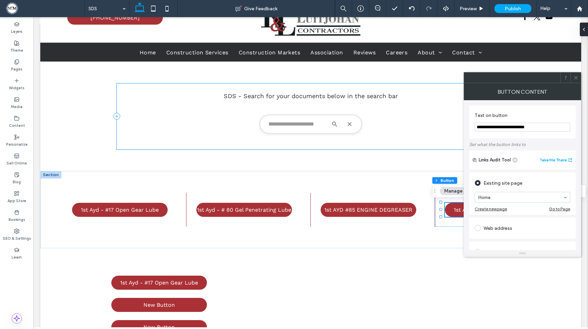
drag, startPoint x: 575, startPoint y: 143, endPoint x: 459, endPoint y: 129, distance: 116.7
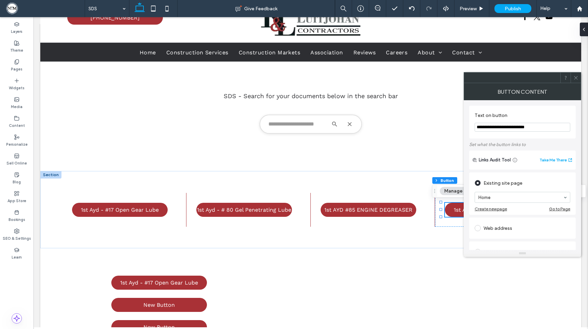
drag, startPoint x: 543, startPoint y: 126, endPoint x: 475, endPoint y: 127, distance: 68.3
click at [475, 127] on input "**********" at bounding box center [523, 127] width 96 height 9
paste input "Text on button"
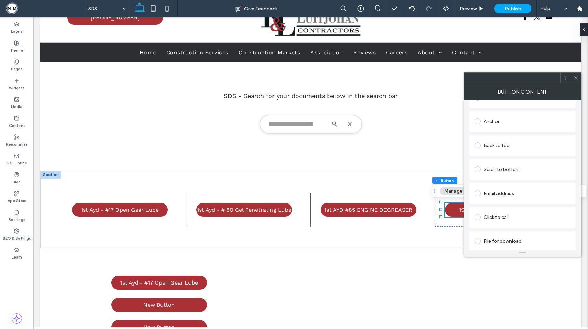
scroll to position [157, 0]
type input "**********"
click at [479, 238] on span at bounding box center [478, 239] width 6 height 6
click at [502, 238] on div "File" at bounding box center [522, 239] width 95 height 6
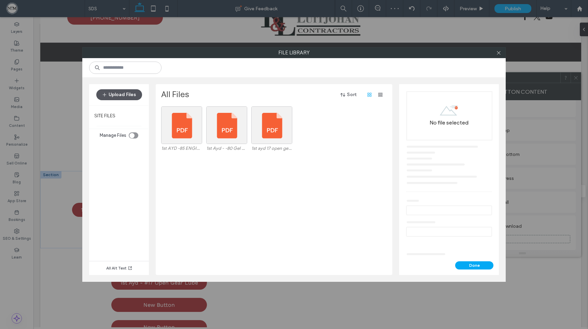
click at [124, 94] on button "Upload Files" at bounding box center [119, 94] width 46 height 11
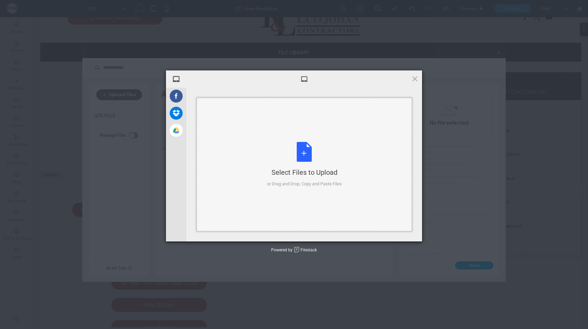
click at [305, 155] on div "Select Files to Upload or Drag and Drop, Copy and Paste Files" at bounding box center [304, 164] width 75 height 45
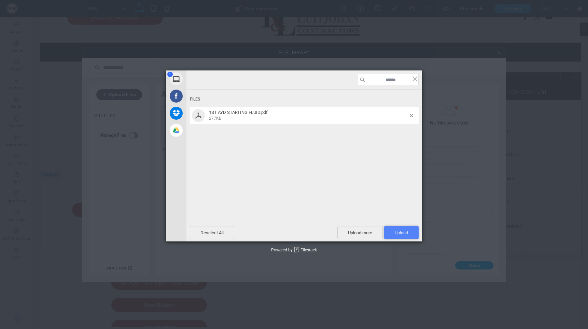
click at [399, 231] on span "Upload 1" at bounding box center [401, 232] width 13 height 5
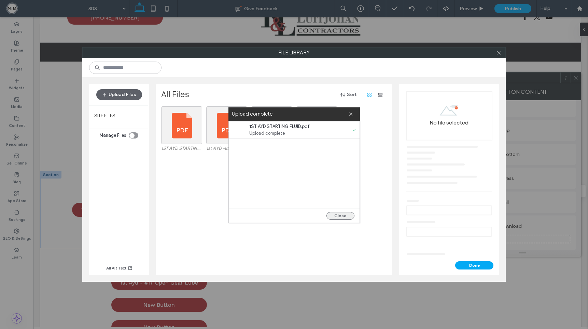
click at [342, 214] on button "Close" at bounding box center [341, 216] width 28 height 8
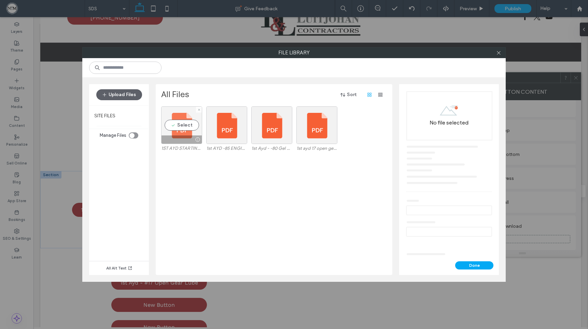
click at [177, 125] on div "Select" at bounding box center [181, 125] width 41 height 38
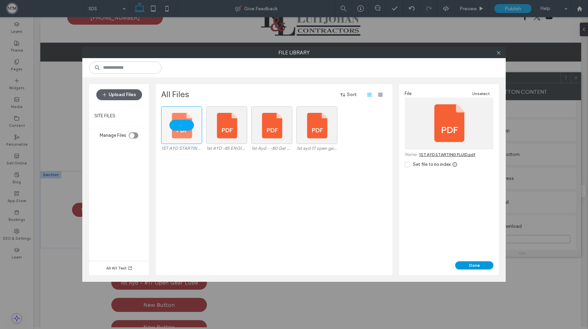
click at [477, 265] on button "Done" at bounding box center [474, 265] width 38 height 8
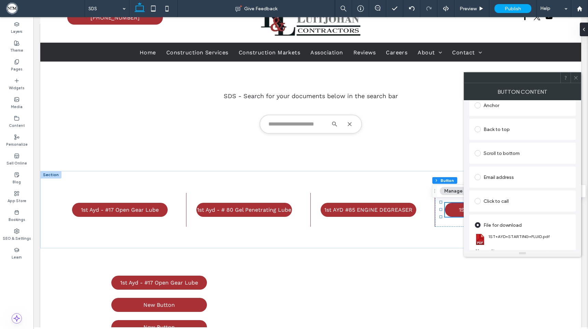
click at [577, 77] on icon at bounding box center [576, 77] width 5 height 5
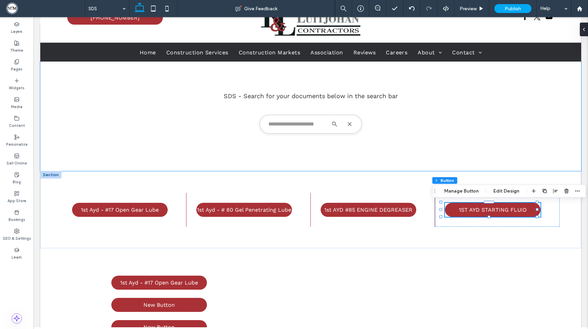
click at [512, 145] on div "SDS - Search for your documents below in the search bar 0 of 0 results" at bounding box center [311, 115] width 410 height 109
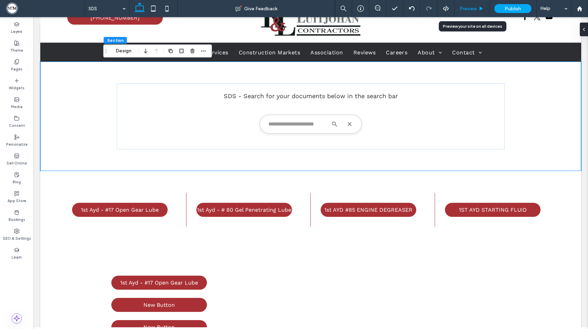
click at [465, 10] on span "Preview" at bounding box center [468, 9] width 17 height 6
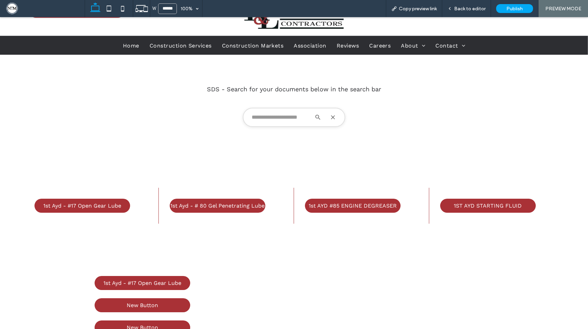
scroll to position [28, 0]
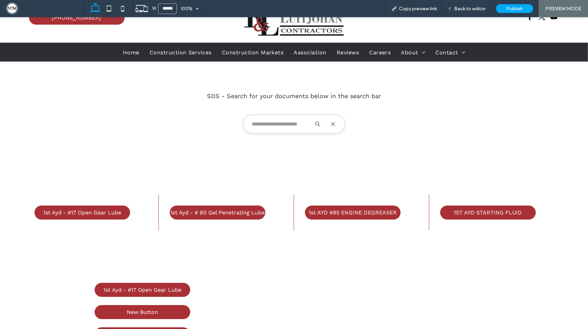
click at [286, 123] on input "Search on page" at bounding box center [279, 123] width 60 height 11
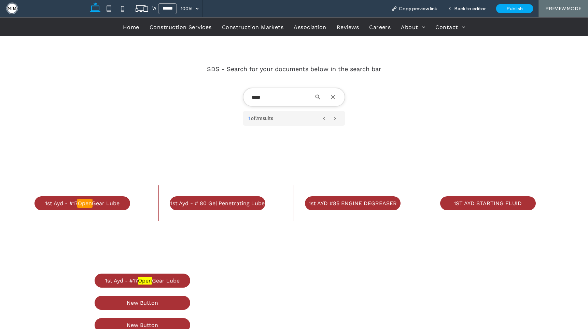
scroll to position [67, 0]
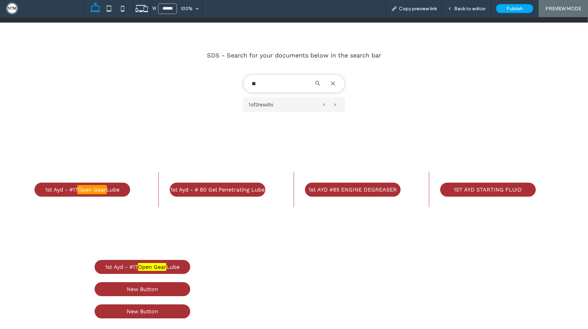
type input "*"
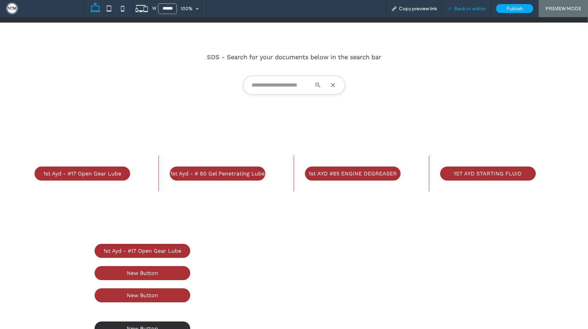
click at [480, 10] on span "Back to editor" at bounding box center [469, 9] width 31 height 6
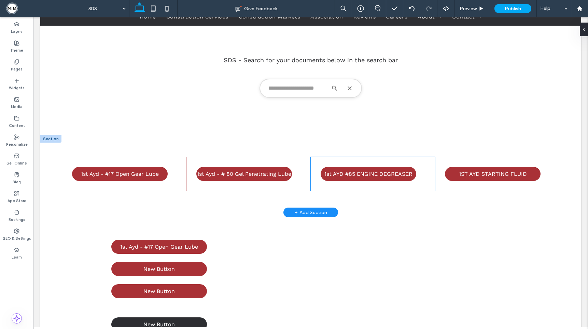
scroll to position [68, 0]
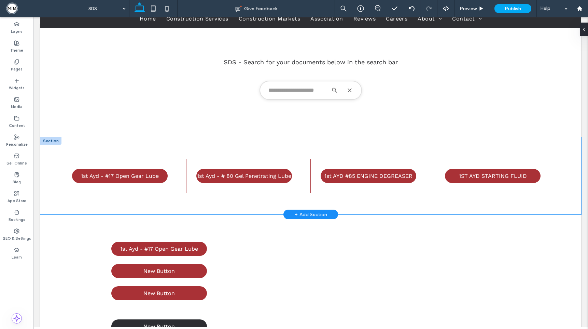
click at [122, 146] on div "1st Ayd - #17 Open Gear Lube 1st Ayd - # 80 Gel Penetrating Lube 1st AYD #85 EN…" at bounding box center [310, 175] width 541 height 77
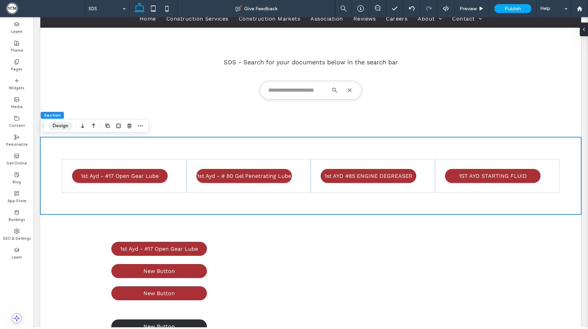
click at [66, 125] on button "Design" at bounding box center [60, 126] width 25 height 8
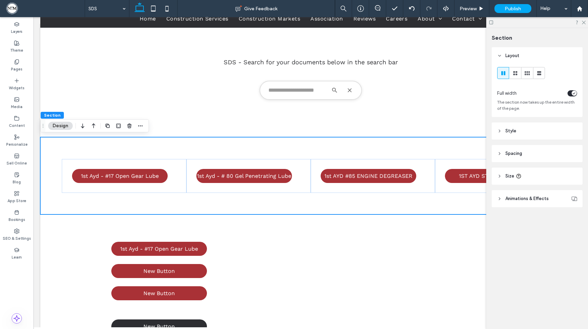
click at [502, 128] on header "Style" at bounding box center [537, 130] width 91 height 17
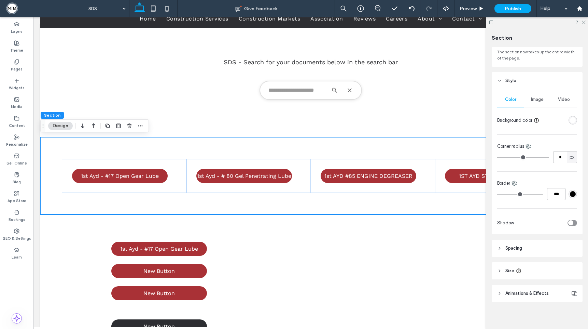
scroll to position [54, 0]
click at [533, 244] on header "Spacing" at bounding box center [537, 244] width 91 height 17
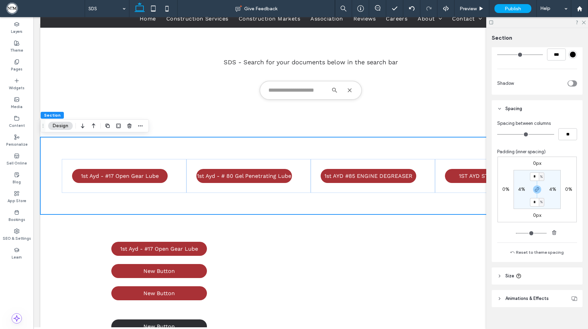
scroll to position [191, 0]
drag, startPoint x: 507, startPoint y: 273, endPoint x: 530, endPoint y: 252, distance: 31.5
click at [507, 273] on span "Size" at bounding box center [510, 274] width 9 height 7
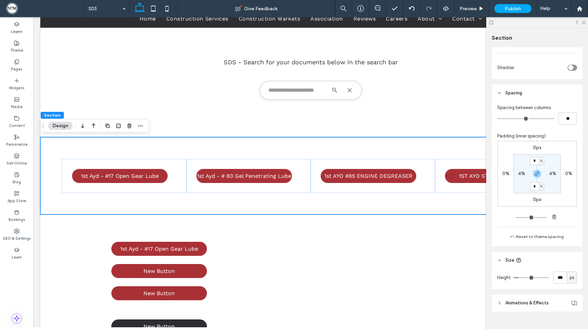
scroll to position [218, 0]
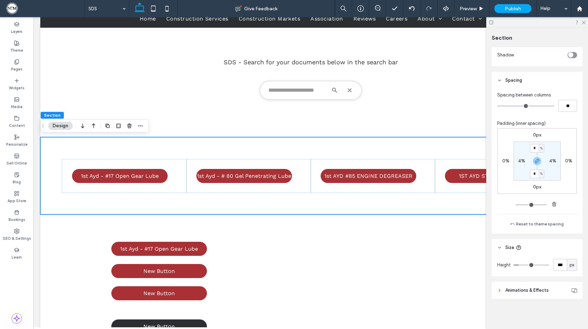
drag, startPoint x: 528, startPoint y: 291, endPoint x: 529, endPoint y: 281, distance: 10.0
click at [528, 291] on span "Animations & Effects" at bounding box center [527, 290] width 43 height 7
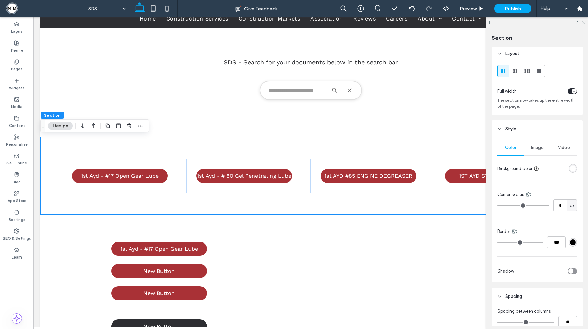
scroll to position [0, 0]
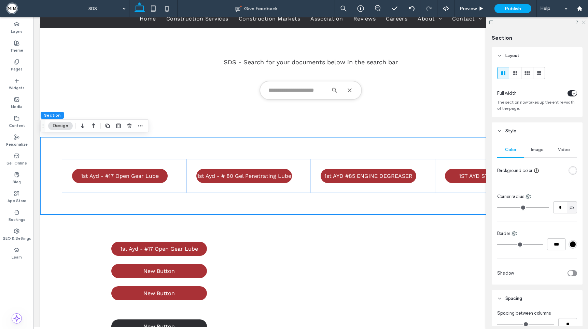
click at [584, 23] on icon at bounding box center [583, 22] width 4 height 4
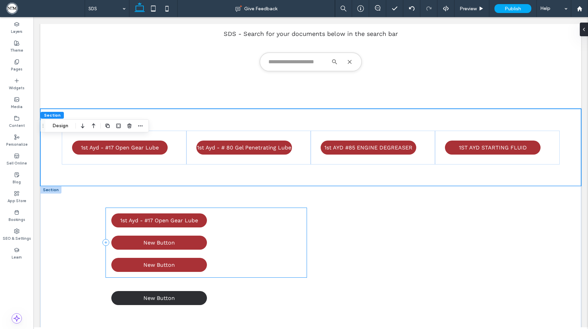
scroll to position [132, 0]
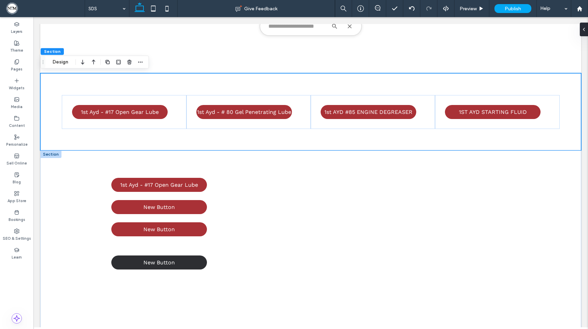
click at [55, 153] on div at bounding box center [50, 154] width 21 height 8
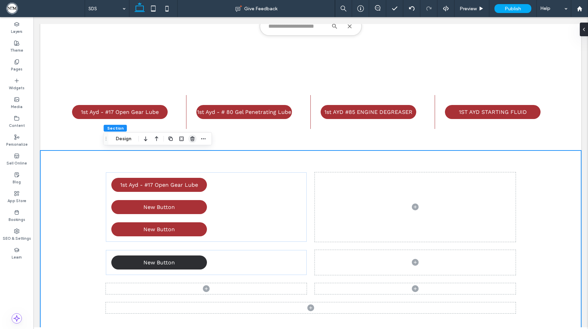
click at [191, 137] on icon "button" at bounding box center [192, 138] width 5 height 5
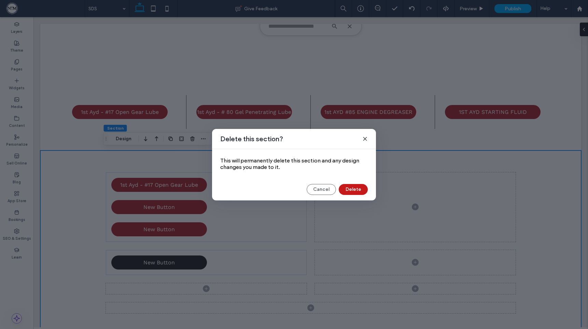
click at [350, 188] on button "Delete" at bounding box center [353, 189] width 29 height 11
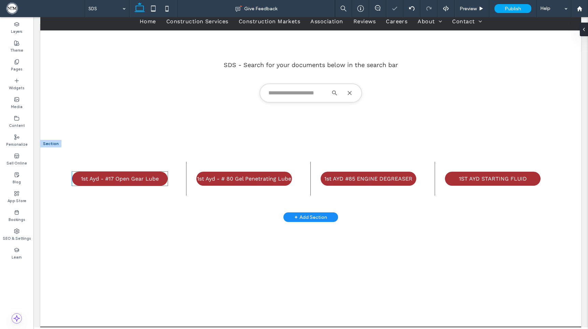
scroll to position [28, 0]
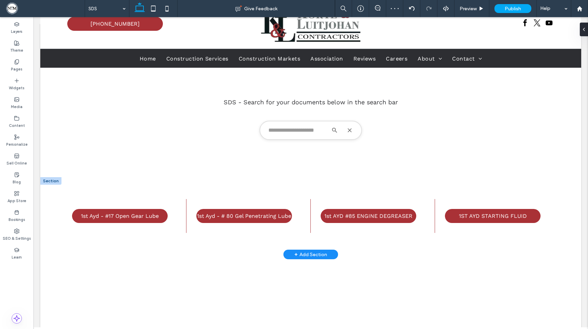
click at [53, 181] on div at bounding box center [50, 181] width 21 height 8
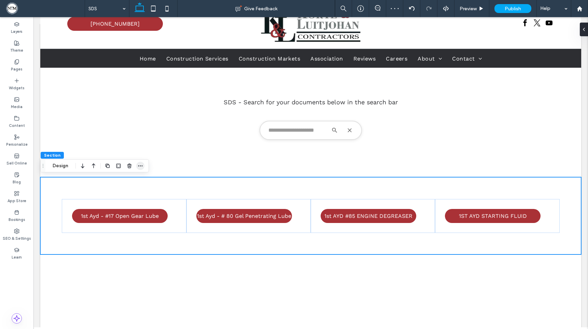
click at [141, 166] on icon "button" at bounding box center [140, 165] width 5 height 5
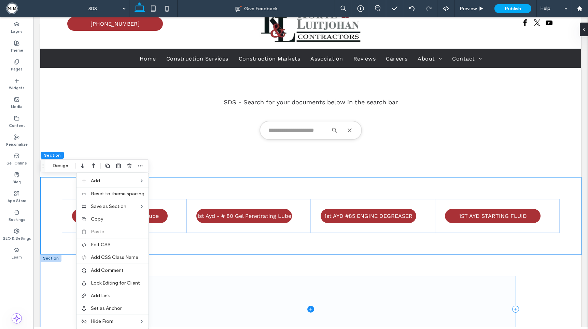
click at [193, 296] on span at bounding box center [311, 309] width 410 height 66
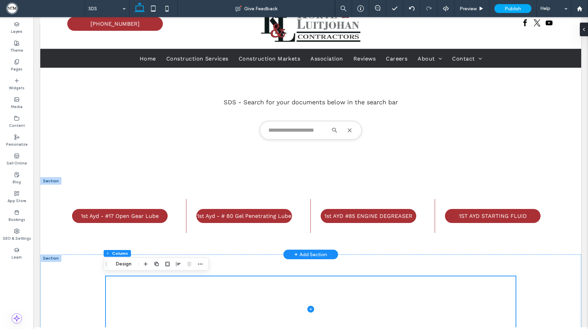
click at [52, 181] on div at bounding box center [50, 181] width 21 height 8
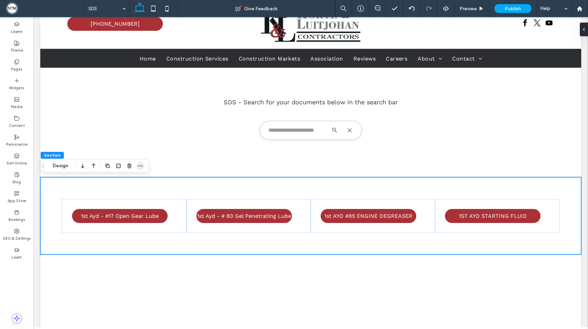
click at [140, 164] on icon "button" at bounding box center [140, 165] width 5 height 5
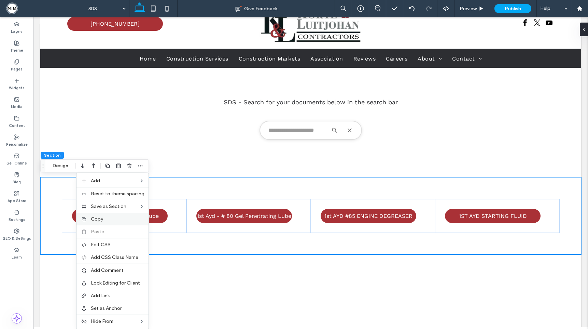
click at [105, 220] on label "Copy" at bounding box center [118, 219] width 54 height 6
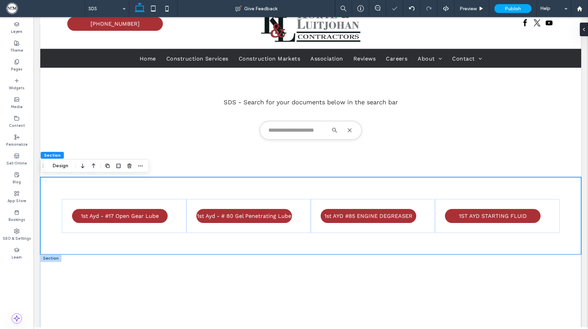
click at [51, 257] on div at bounding box center [50, 258] width 21 height 8
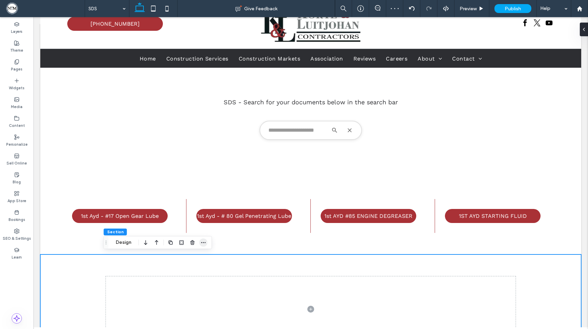
click at [205, 242] on icon "button" at bounding box center [203, 241] width 5 height 5
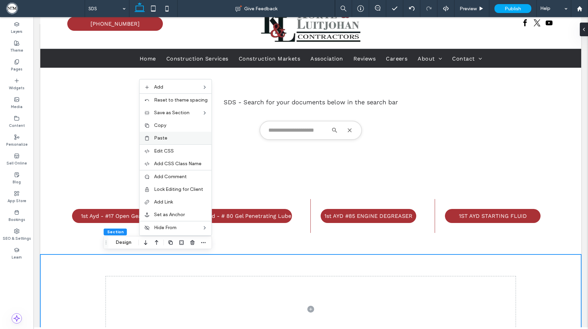
click at [170, 140] on label "Paste" at bounding box center [181, 138] width 54 height 6
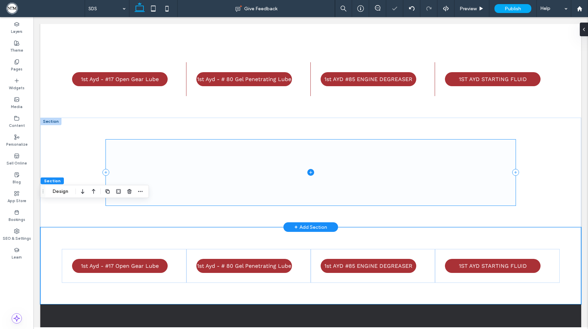
scroll to position [159, 0]
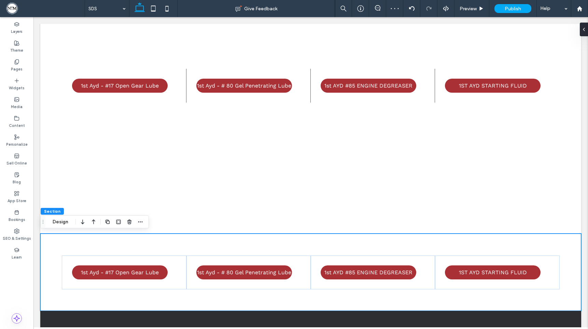
click at [95, 221] on icon "button" at bounding box center [94, 222] width 8 height 12
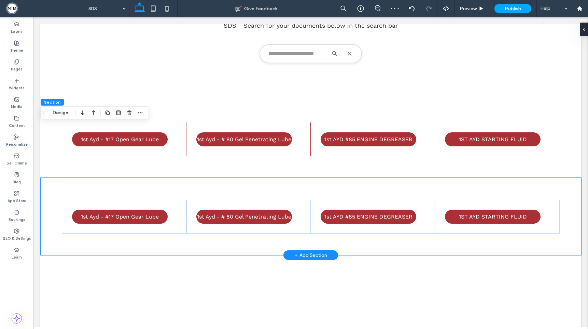
scroll to position [102, 0]
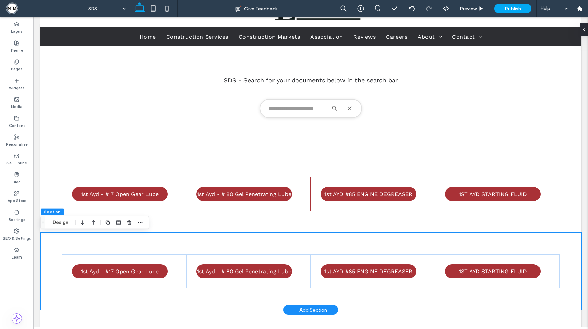
scroll to position [52, 0]
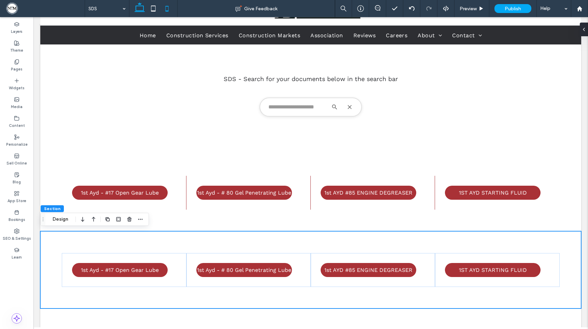
drag, startPoint x: 139, startPoint y: 0, endPoint x: 168, endPoint y: 10, distance: 30.7
click at [168, 10] on icon at bounding box center [167, 9] width 14 height 14
type input "*"
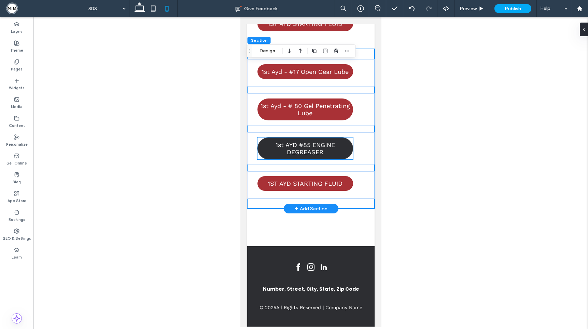
scroll to position [0, 0]
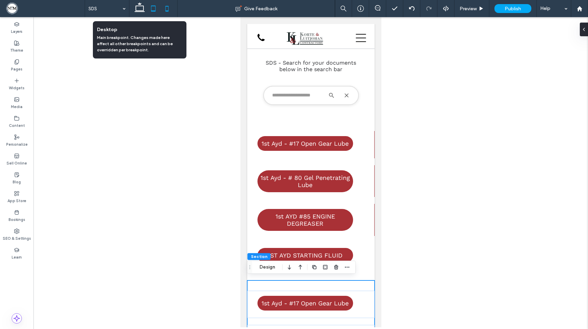
click at [152, 9] on icon at bounding box center [154, 9] width 14 height 14
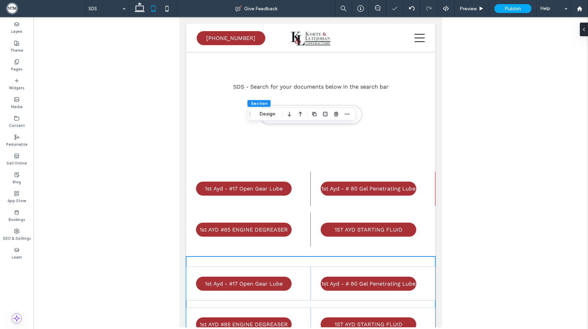
type input "*"
click at [139, 10] on icon at bounding box center [140, 9] width 14 height 14
type input "***"
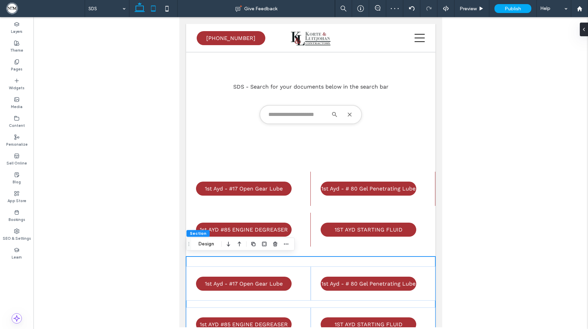
type input "***"
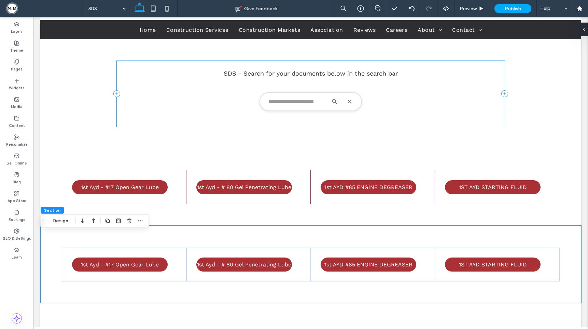
scroll to position [98, 0]
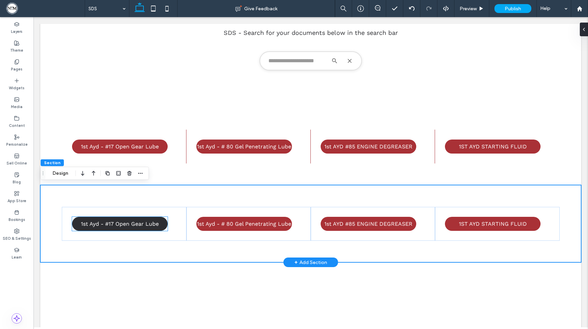
click at [108, 223] on span "1st Ayd - #17 Open Gear Lube" at bounding box center [120, 223] width 78 height 6
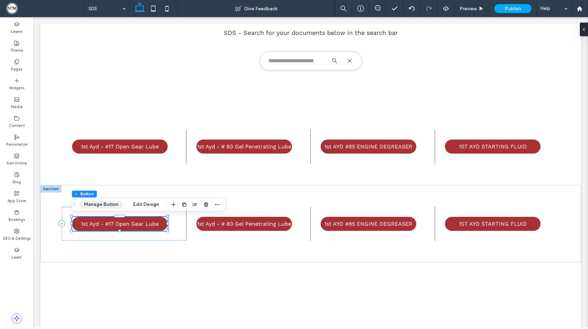
click at [91, 203] on button "Manage Button" at bounding box center [101, 204] width 43 height 8
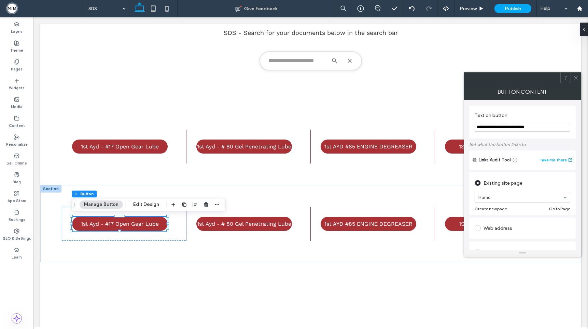
drag, startPoint x: 550, startPoint y: 125, endPoint x: 474, endPoint y: 127, distance: 75.9
click at [475, 127] on input "**********" at bounding box center [523, 127] width 96 height 9
paste input "Text on button"
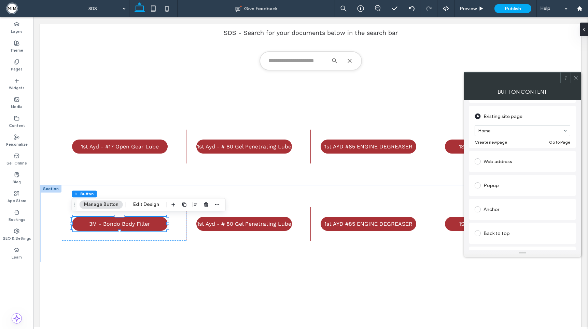
scroll to position [157, 0]
type input "**********"
click at [478, 239] on span at bounding box center [478, 239] width 6 height 6
click at [502, 237] on div "File" at bounding box center [522, 239] width 95 height 6
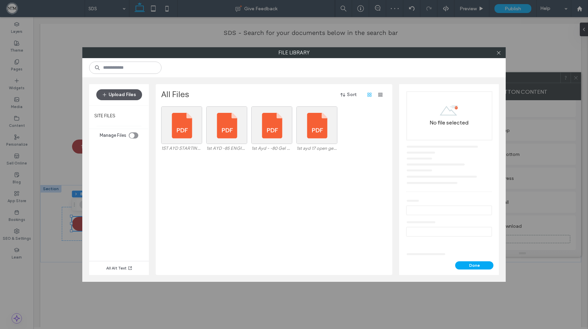
click at [125, 97] on button "Upload Files" at bounding box center [119, 94] width 46 height 11
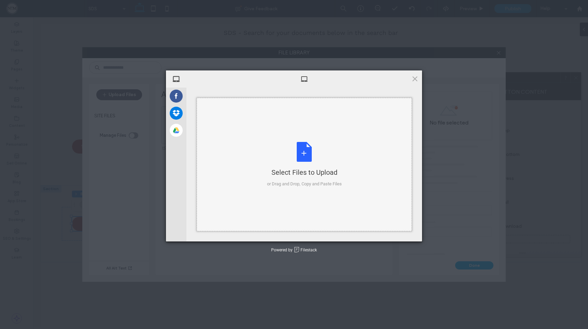
click at [309, 155] on div "Select Files to Upload or Drag and Drop, Copy and Paste Files" at bounding box center [304, 164] width 75 height 45
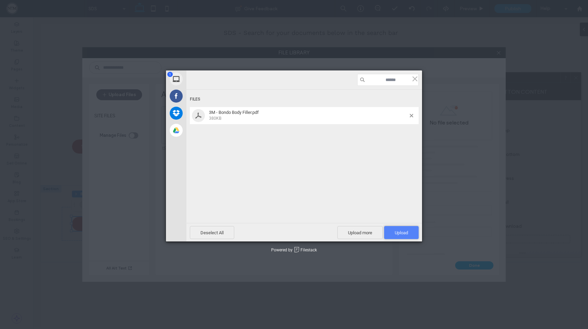
click at [412, 231] on span "Upload 1" at bounding box center [401, 232] width 35 height 13
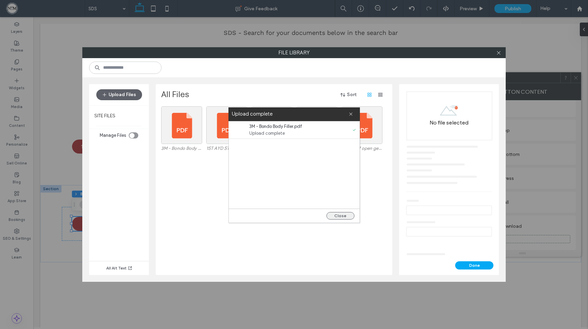
click at [342, 215] on button "Close" at bounding box center [341, 216] width 28 height 8
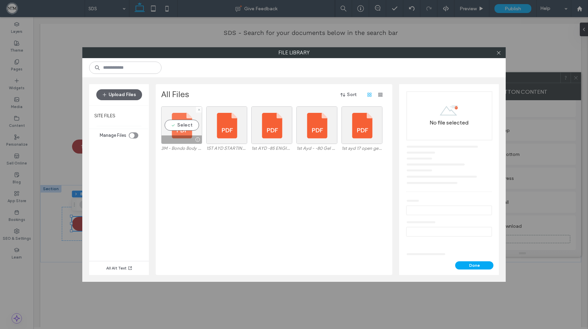
click at [185, 131] on div "Select" at bounding box center [181, 125] width 41 height 38
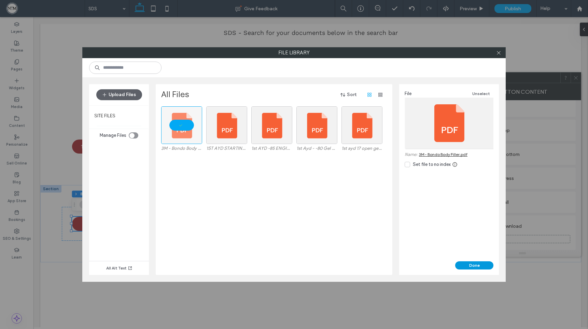
click at [477, 263] on button "Done" at bounding box center [474, 265] width 38 height 8
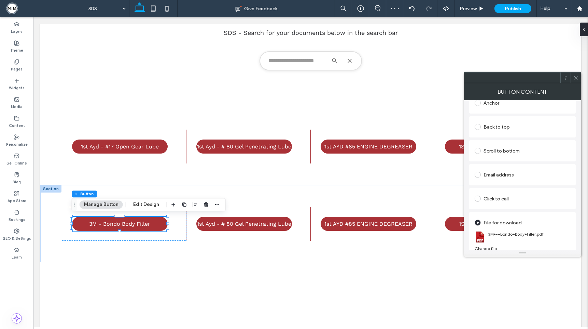
scroll to position [157, 0]
click at [576, 77] on icon at bounding box center [576, 77] width 5 height 5
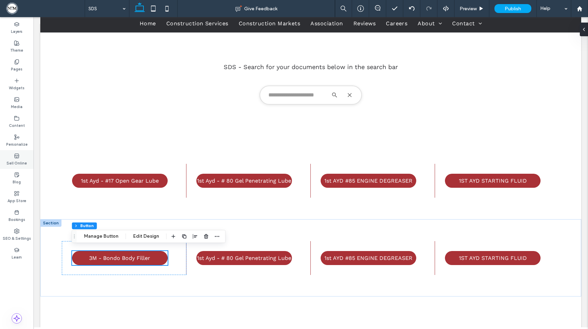
scroll to position [66, 0]
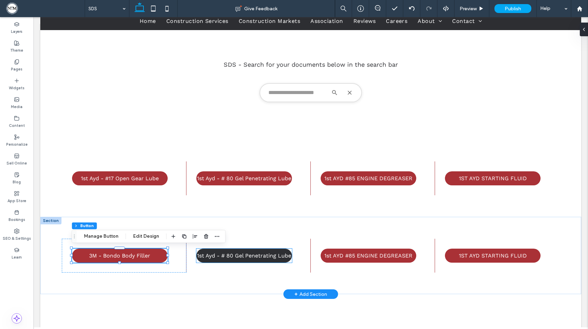
click at [259, 254] on span "1st Ayd - # 80 Gel Penetrating Lube" at bounding box center [244, 255] width 94 height 6
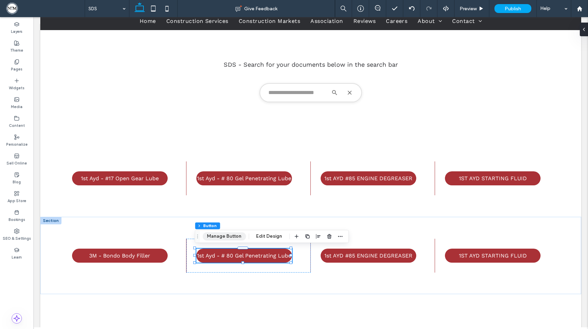
click at [230, 236] on button "Manage Button" at bounding box center [224, 236] width 43 height 8
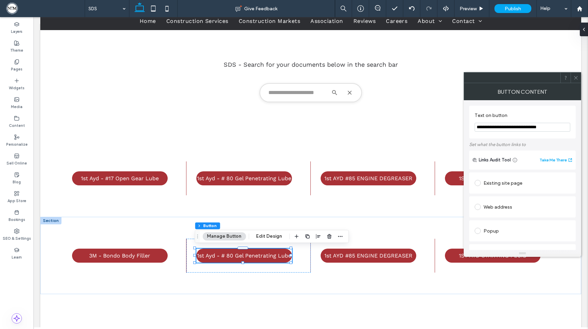
drag, startPoint x: 576, startPoint y: 143, endPoint x: 461, endPoint y: 127, distance: 116.1
paste input "*******"
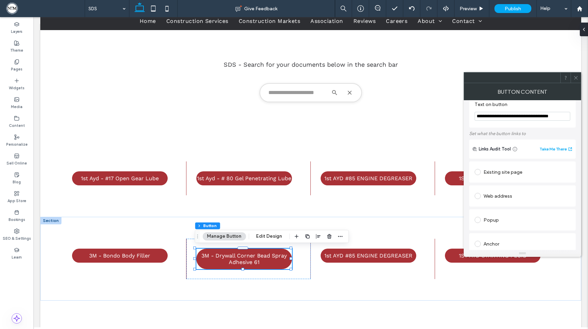
scroll to position [157, 0]
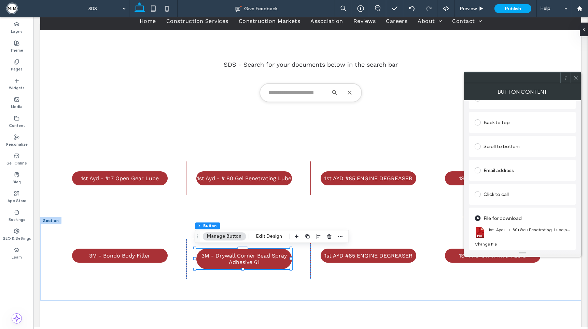
type input "**********"
click at [492, 244] on div "Change file" at bounding box center [486, 243] width 22 height 5
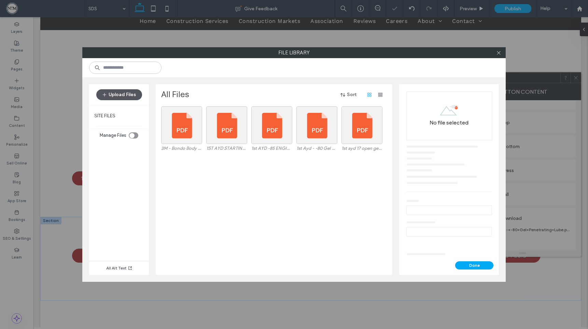
click at [122, 89] on div "Upload Files" at bounding box center [119, 94] width 60 height 21
click at [123, 95] on button "Upload Files" at bounding box center [119, 94] width 46 height 11
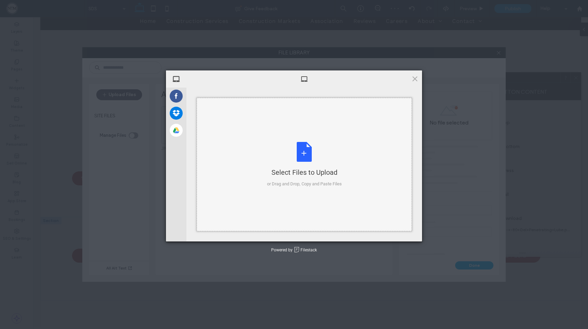
click at [302, 151] on div "Select Files to Upload or Drag and Drop, Copy and Paste Files" at bounding box center [304, 164] width 75 height 45
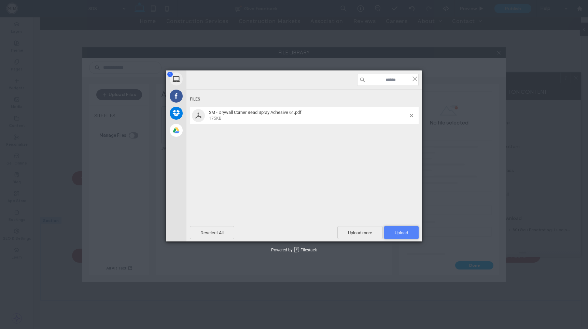
click at [402, 232] on span "Upload 1" at bounding box center [401, 232] width 13 height 5
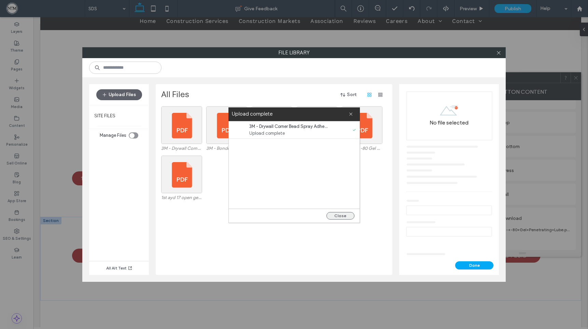
click at [340, 214] on button "Close" at bounding box center [341, 216] width 28 height 8
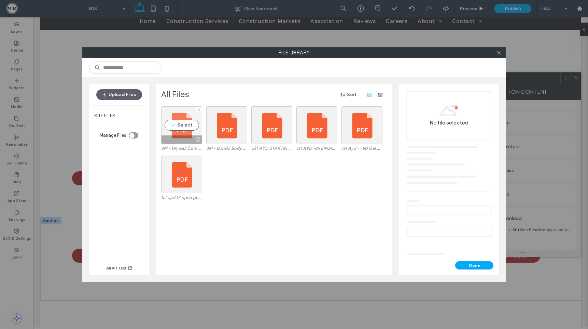
click at [187, 128] on div "Select" at bounding box center [181, 125] width 41 height 38
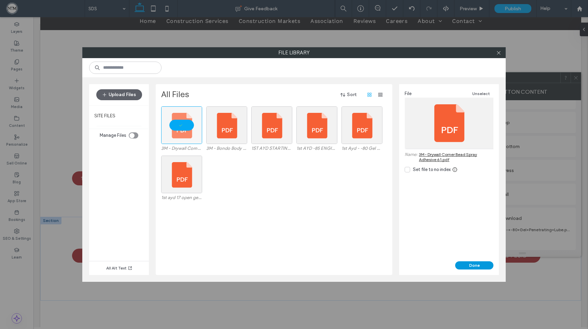
click at [475, 263] on button "Done" at bounding box center [474, 265] width 38 height 8
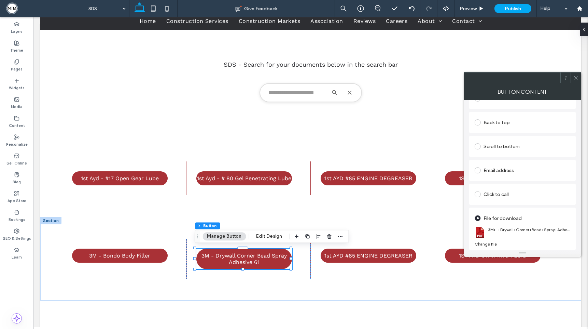
click at [575, 78] on icon at bounding box center [576, 77] width 5 height 5
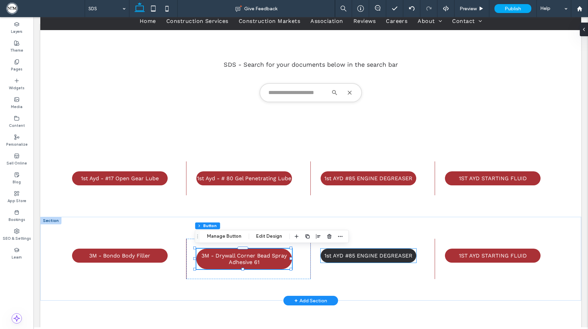
click at [371, 254] on span "1st AYD #85 ENGINE DEGREASER" at bounding box center [369, 255] width 88 height 6
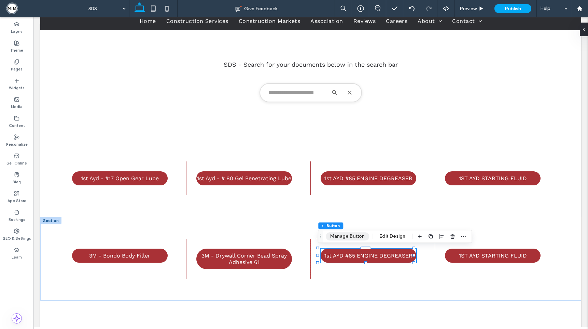
click at [356, 237] on button "Manage Button" at bounding box center [347, 236] width 43 height 8
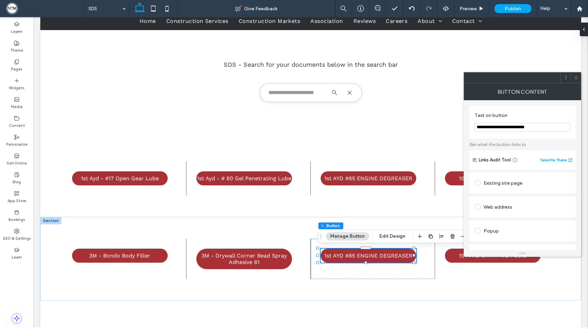
drag, startPoint x: 583, startPoint y: 146, endPoint x: 463, endPoint y: 126, distance: 122.5
paste input "**********"
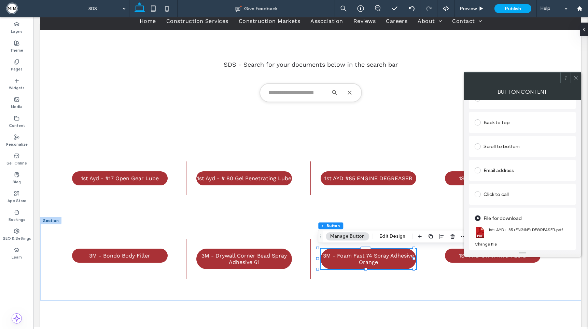
type input "**********"
click at [490, 244] on div "Change file" at bounding box center [486, 243] width 22 height 5
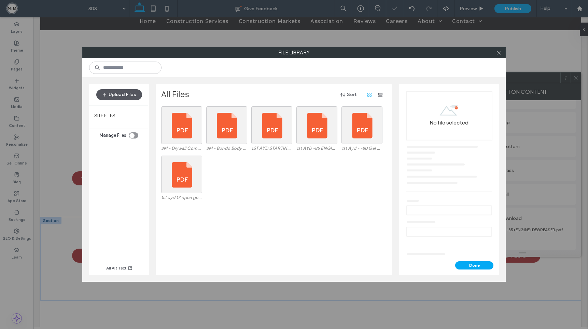
click at [121, 95] on button "Upload Files" at bounding box center [119, 94] width 46 height 11
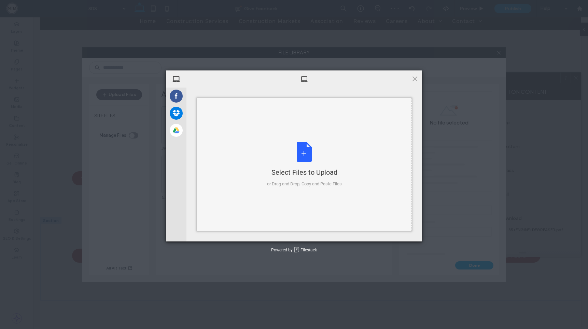
click at [298, 151] on div "Select Files to Upload or Drag and Drop, Copy and Paste Files" at bounding box center [304, 164] width 75 height 45
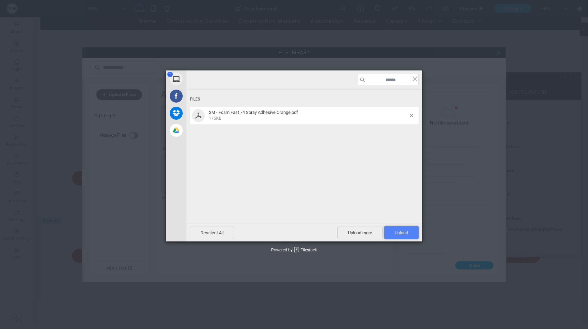
click at [404, 232] on span "Upload 1" at bounding box center [401, 232] width 13 height 5
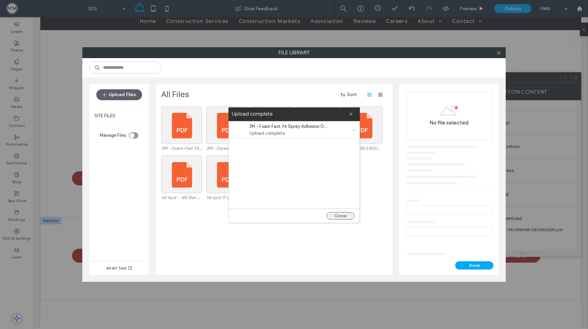
click at [339, 214] on button "Close" at bounding box center [341, 216] width 28 height 8
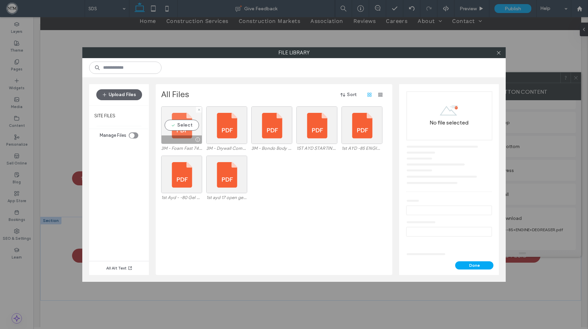
click at [180, 115] on div "Select" at bounding box center [181, 125] width 41 height 38
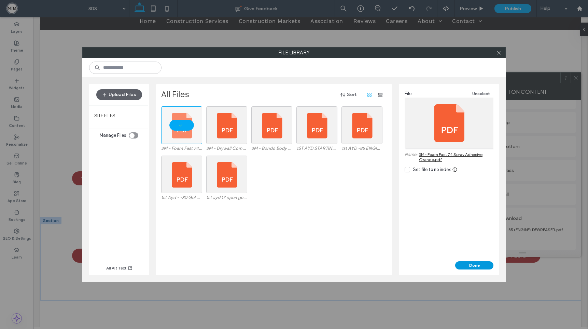
drag, startPoint x: 470, startPoint y: 263, endPoint x: 466, endPoint y: 264, distance: 3.8
click at [466, 265] on button "Done" at bounding box center [474, 265] width 38 height 8
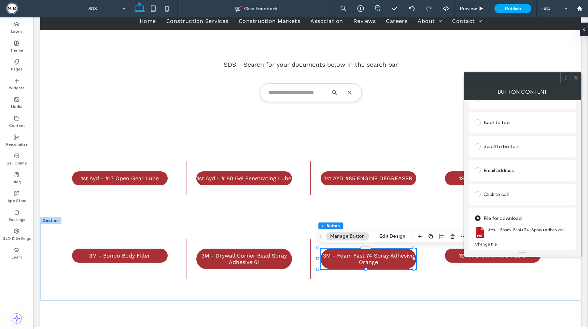
click at [576, 77] on icon at bounding box center [576, 77] width 5 height 5
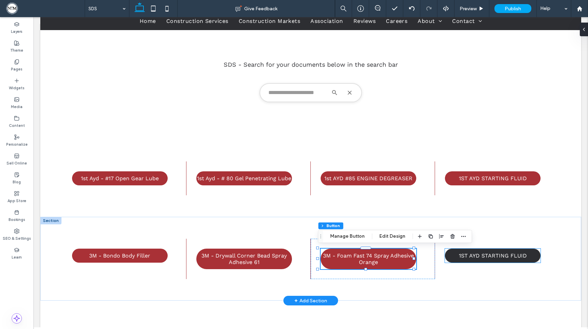
click at [480, 254] on span "1ST AYD STARTING FLUID" at bounding box center [493, 255] width 68 height 6
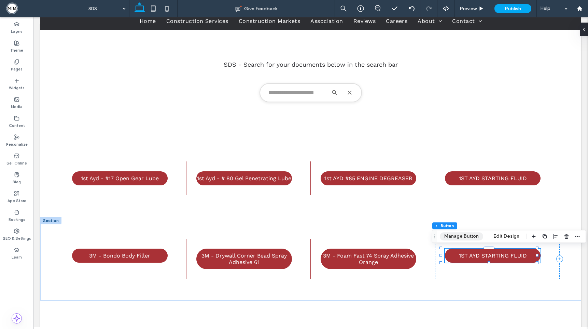
click at [469, 233] on button "Manage Button" at bounding box center [461, 236] width 43 height 8
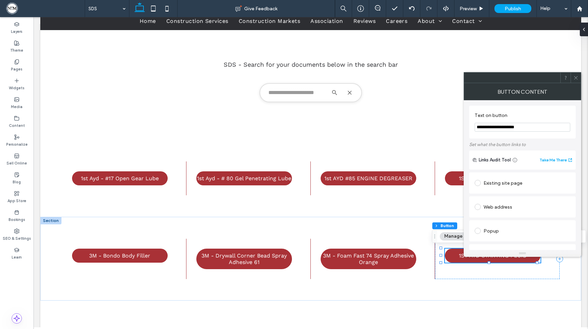
drag, startPoint x: 527, startPoint y: 129, endPoint x: 469, endPoint y: 127, distance: 58.8
click at [469, 127] on div "**********" at bounding box center [523, 175] width 118 height 150
paste input "**********"
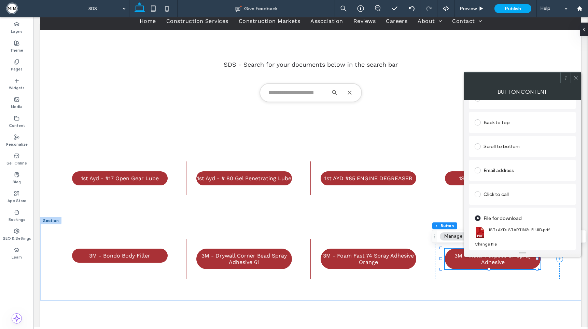
type input "**********"
click at [485, 242] on div "Change file" at bounding box center [486, 243] width 22 height 5
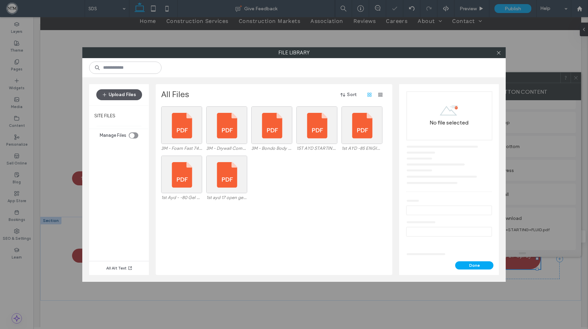
click at [128, 94] on button "Upload Files" at bounding box center [119, 94] width 46 height 11
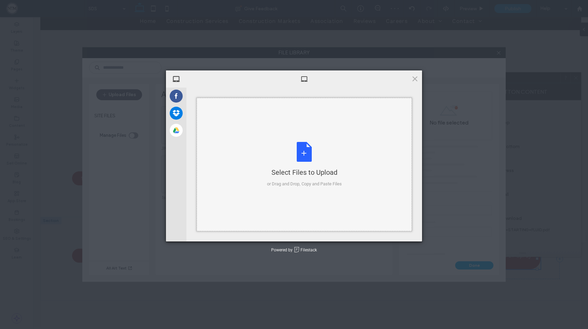
click at [302, 148] on div "Select Files to Upload or Drag and Drop, Copy and Paste Files" at bounding box center [304, 164] width 75 height 45
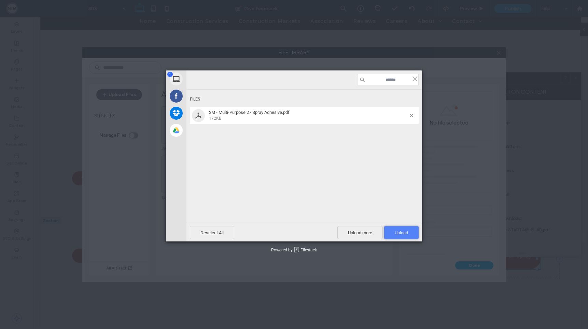
click at [404, 233] on span "Upload 1" at bounding box center [401, 232] width 13 height 5
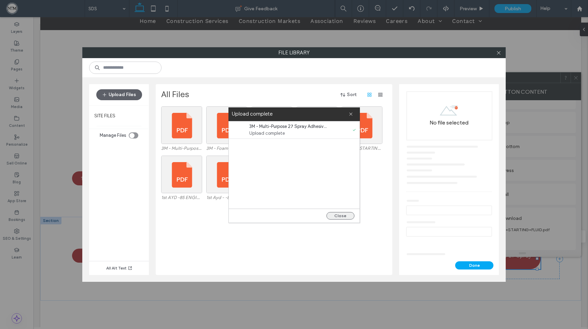
click at [340, 214] on button "Close" at bounding box center [341, 216] width 28 height 8
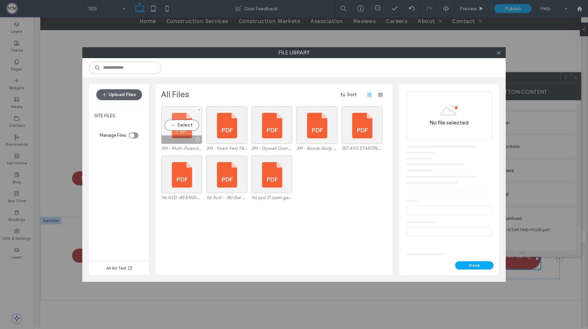
click at [176, 128] on div "Select" at bounding box center [181, 125] width 41 height 38
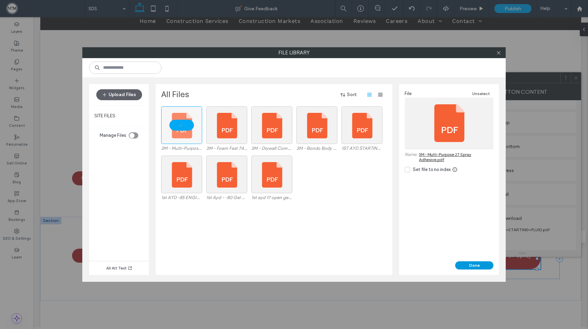
click at [473, 264] on button "Done" at bounding box center [474, 265] width 38 height 8
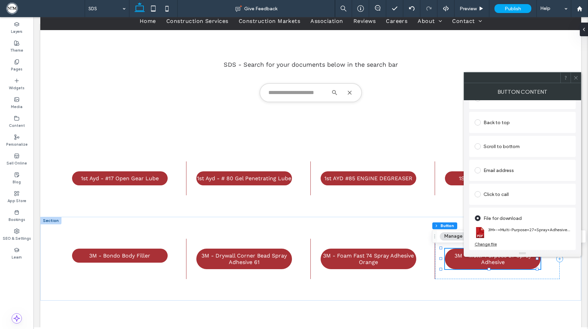
click at [575, 76] on use at bounding box center [575, 77] width 3 height 3
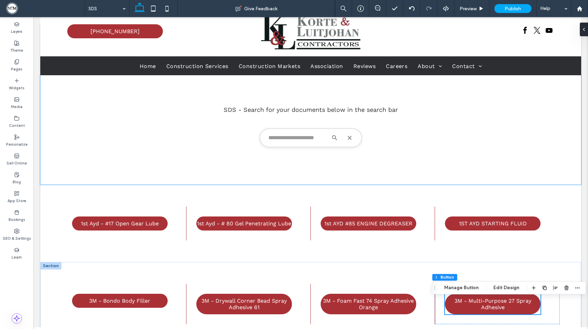
scroll to position [0, 0]
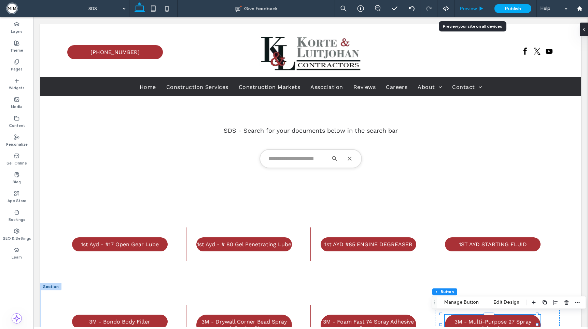
click at [471, 9] on span "Preview" at bounding box center [468, 9] width 17 height 6
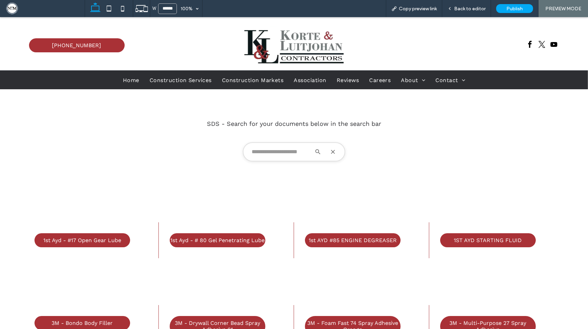
click at [265, 149] on input "Search on page" at bounding box center [279, 151] width 60 height 11
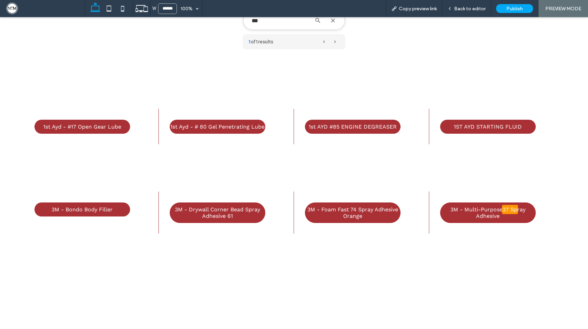
scroll to position [129, 0]
type input "*"
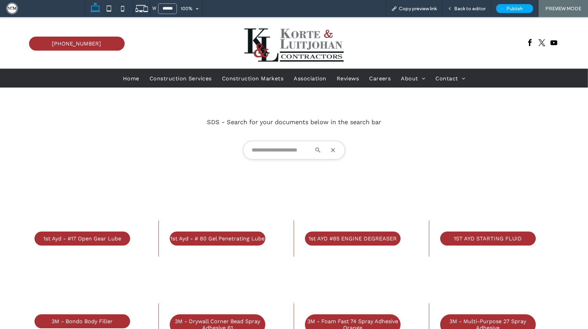
scroll to position [0, 0]
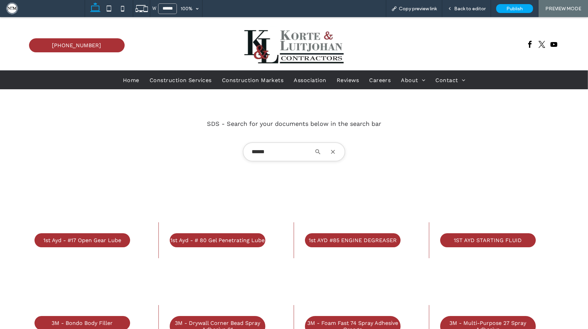
type input "*******"
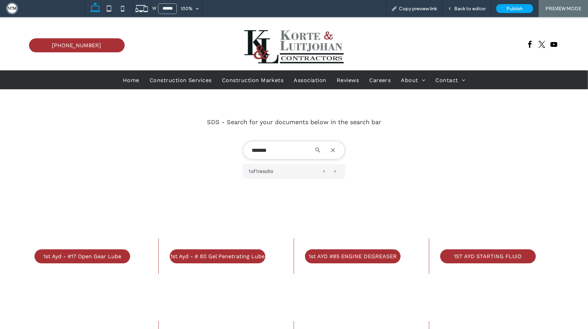
drag, startPoint x: 267, startPoint y: 149, endPoint x: 246, endPoint y: 148, distance: 21.5
click at [249, 148] on input "*******" at bounding box center [279, 149] width 60 height 11
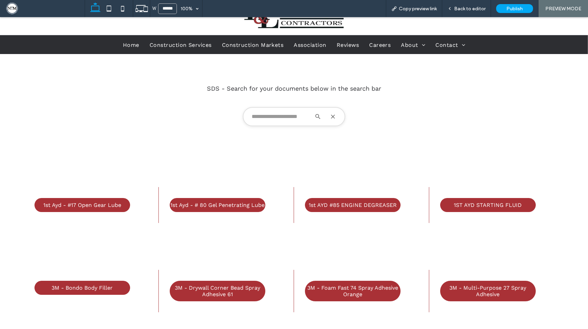
scroll to position [48, 0]
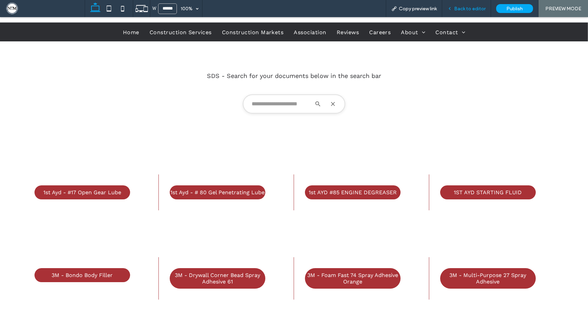
click at [475, 10] on span "Back to editor" at bounding box center [469, 9] width 31 height 6
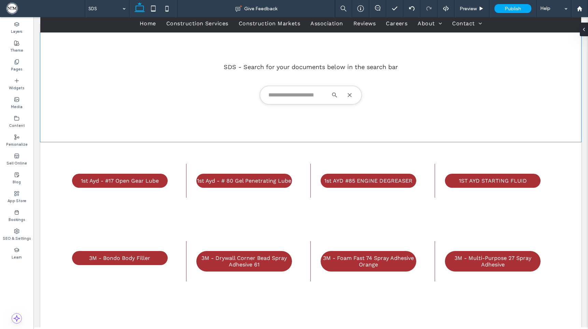
scroll to position [65, 0]
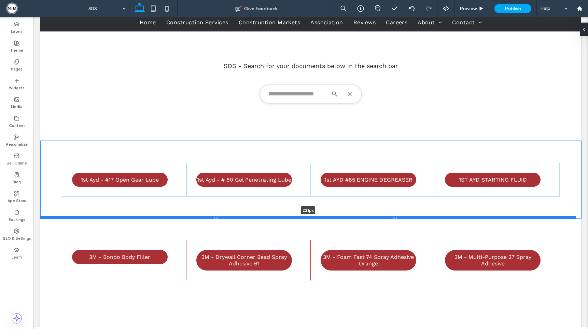
click at [269, 216] on div at bounding box center [308, 217] width 536 height 3
type input "***"
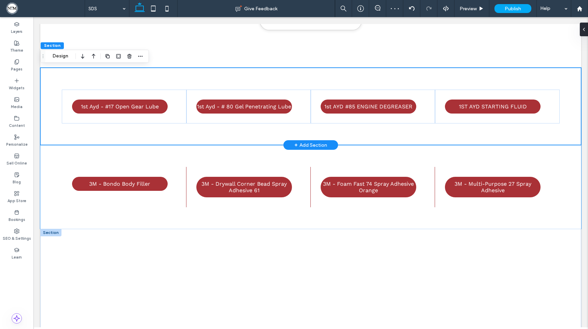
scroll to position [138, 0]
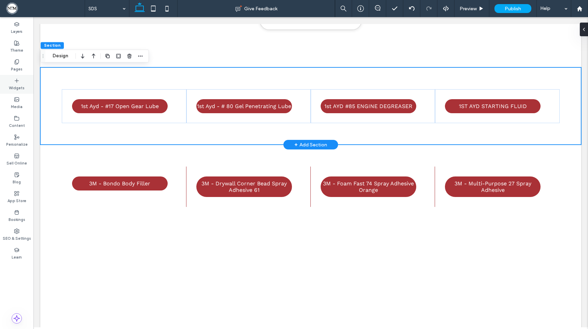
click at [18, 88] on label "Widgets" at bounding box center [17, 87] width 16 height 8
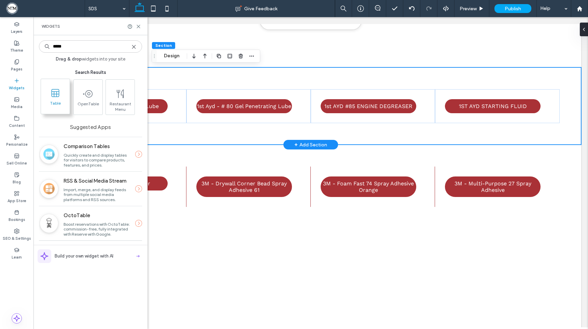
type input "*****"
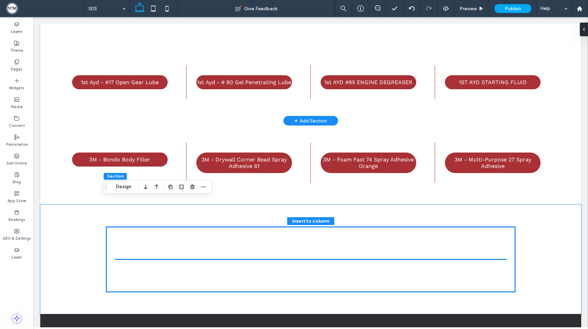
scroll to position [167, 0]
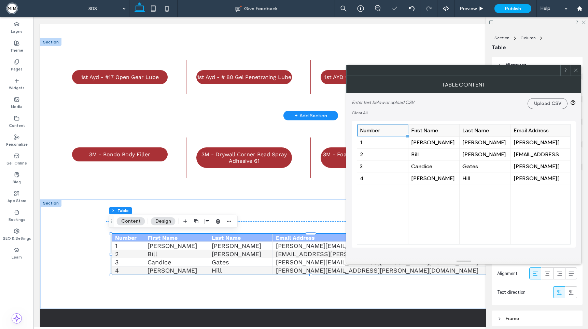
click at [373, 130] on div "Number" at bounding box center [382, 130] width 45 height 6
type input "**********"
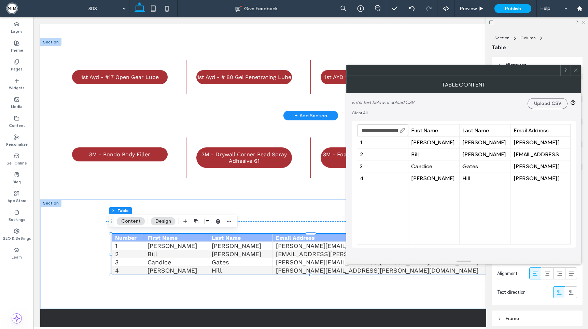
click at [576, 69] on icon at bounding box center [576, 70] width 5 height 5
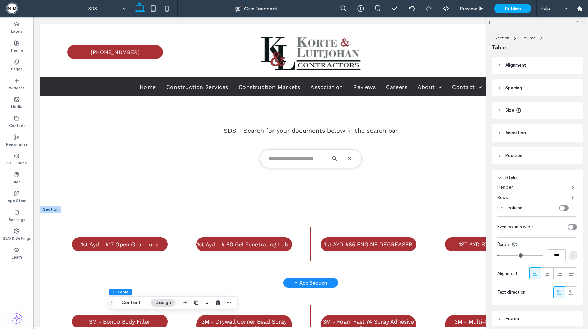
click at [584, 23] on use at bounding box center [584, 23] width 4 height 4
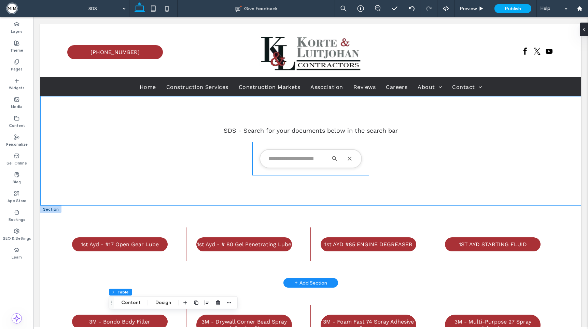
click at [289, 161] on input "Search on page" at bounding box center [296, 158] width 60 height 11
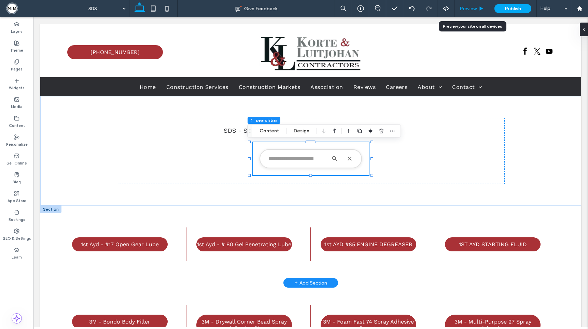
click at [475, 10] on span "Preview" at bounding box center [468, 9] width 17 height 6
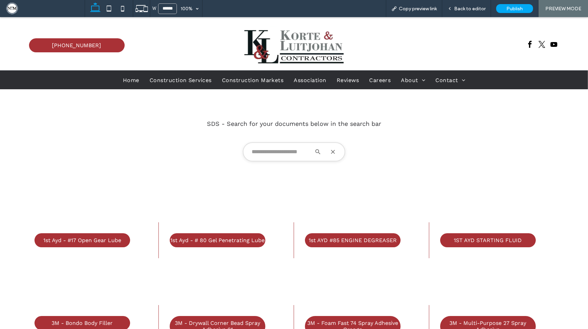
click at [274, 156] on input "Search on page" at bounding box center [279, 151] width 60 height 11
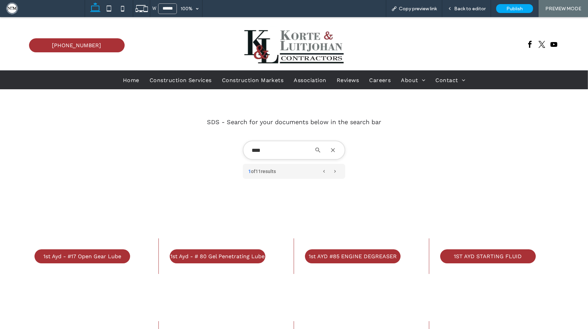
type input "****"
click at [332, 149] on icon "Clear search" at bounding box center [333, 150] width 4 height 4
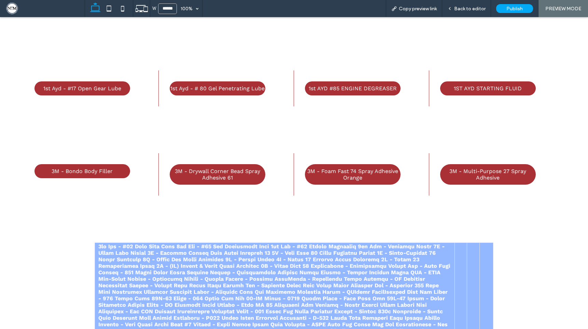
scroll to position [254, 0]
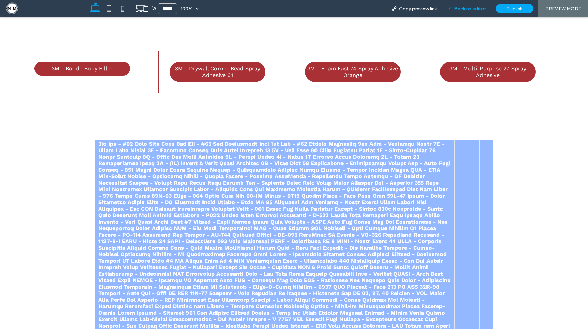
click at [463, 10] on span "Back to editor" at bounding box center [469, 9] width 31 height 6
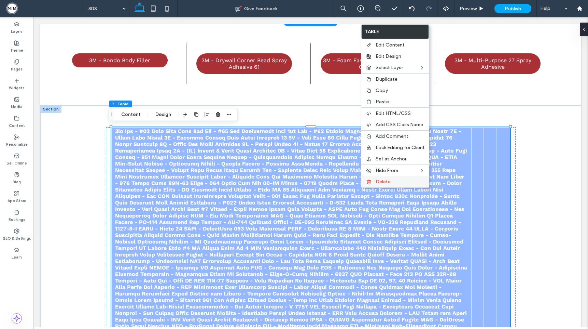
click at [378, 181] on span "Delete" at bounding box center [383, 182] width 15 height 6
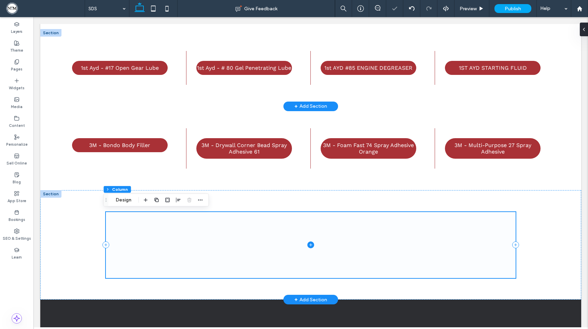
scroll to position [176, 0]
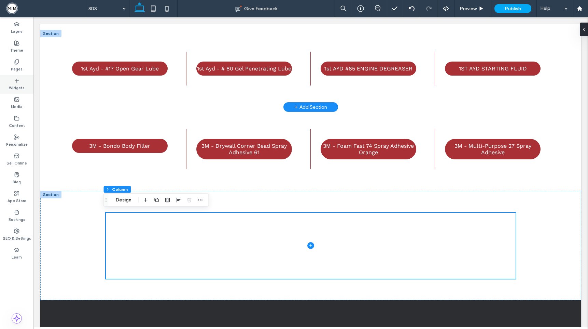
click at [13, 83] on div "Widgets" at bounding box center [16, 84] width 33 height 19
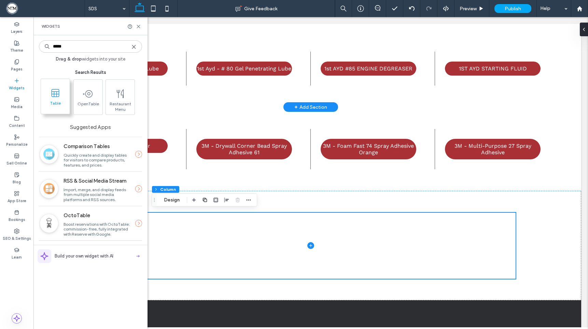
type input "*****"
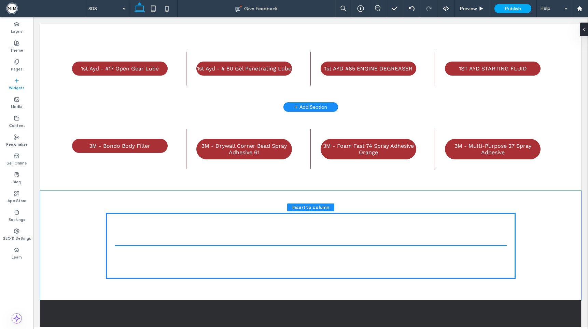
scroll to position [194, 0]
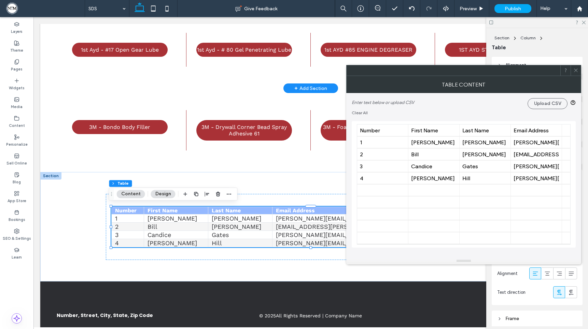
drag, startPoint x: 51, startPoint y: 93, endPoint x: 333, endPoint y: 328, distance: 367.4
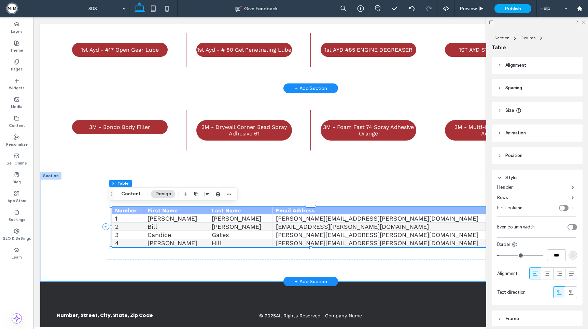
click at [416, 223] on td "bill.fernandez@mail.com" at bounding box center [392, 226] width 238 height 8
click at [138, 194] on button "Content" at bounding box center [131, 194] width 28 height 8
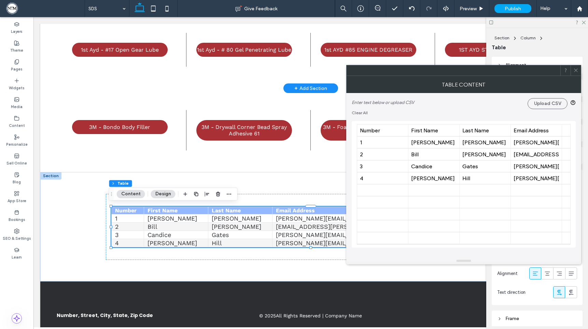
click at [135, 193] on button "Content" at bounding box center [131, 194] width 28 height 8
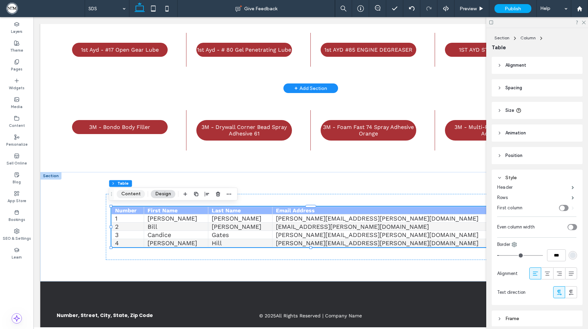
click at [135, 193] on button "Content" at bounding box center [131, 194] width 28 height 8
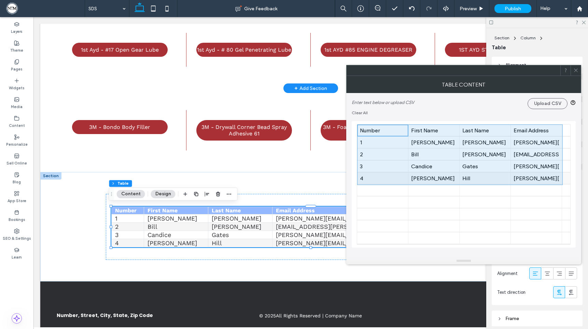
drag, startPoint x: 373, startPoint y: 129, endPoint x: 545, endPoint y: 180, distance: 179.4
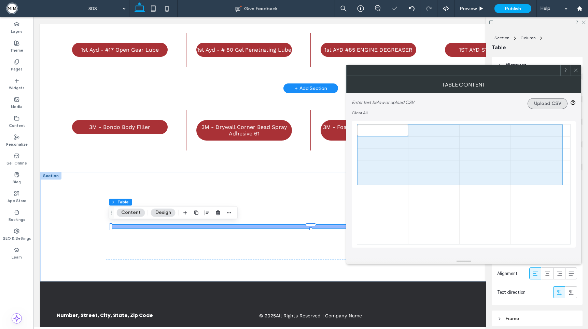
click at [548, 105] on button "Upload CSV" at bounding box center [548, 103] width 40 height 11
click at [572, 71] on div at bounding box center [576, 70] width 10 height 10
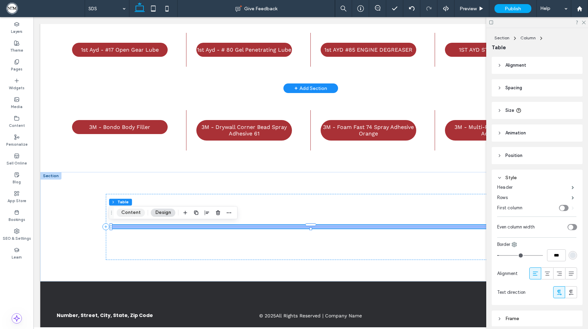
click at [135, 213] on button "Content" at bounding box center [131, 212] width 28 height 8
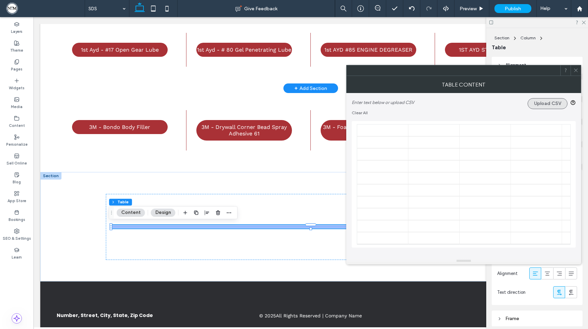
click at [546, 101] on button "Upload CSV" at bounding box center [548, 103] width 40 height 11
click at [561, 105] on button "Upload CSV" at bounding box center [548, 103] width 40 height 11
click at [540, 104] on button "Upload CSV" at bounding box center [548, 103] width 40 height 11
type input "**********"
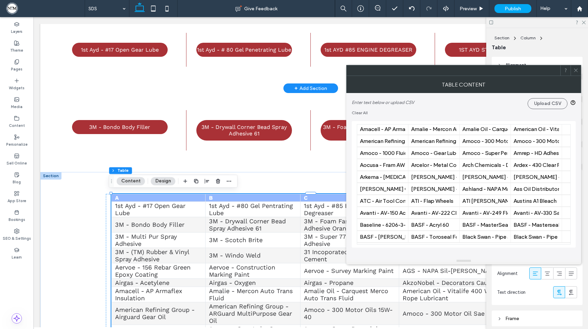
scroll to position [0, 0]
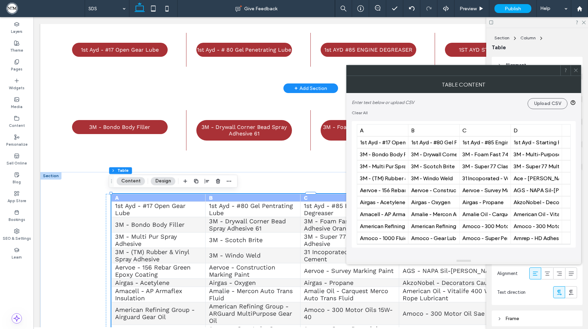
click at [574, 68] on icon at bounding box center [576, 70] width 5 height 5
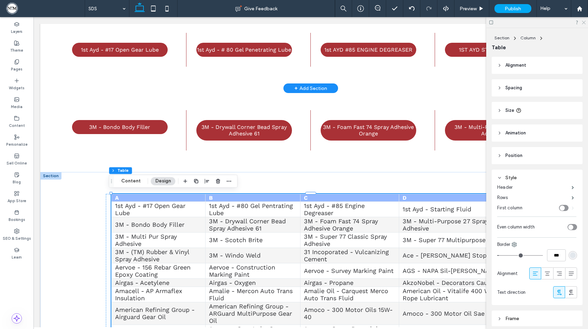
click at [585, 22] on use at bounding box center [584, 23] width 4 height 4
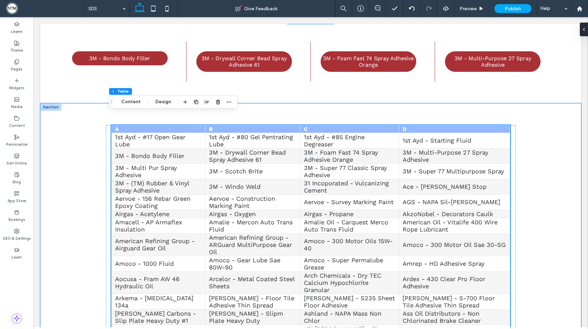
scroll to position [262, 0]
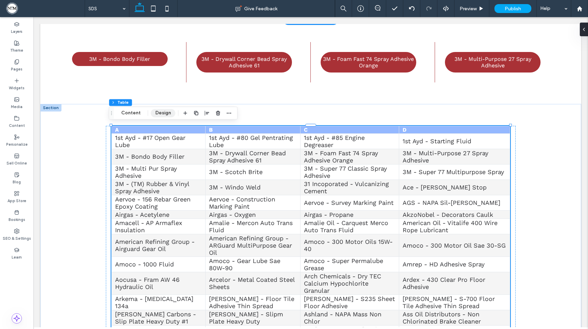
click at [156, 113] on button "Design" at bounding box center [163, 113] width 25 height 8
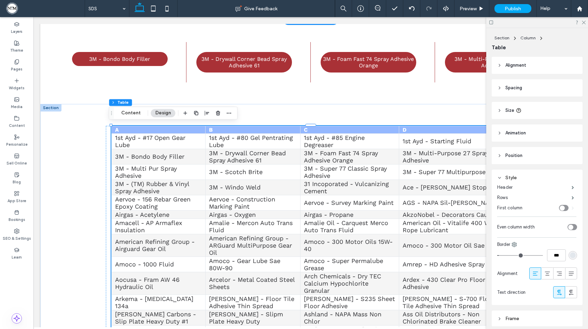
click at [561, 207] on div "toggle" at bounding box center [564, 208] width 10 height 6
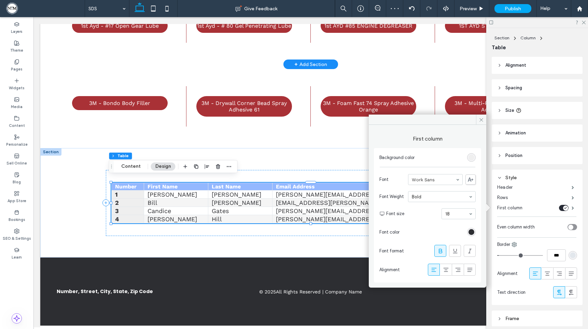
click at [564, 207] on icon "toggle" at bounding box center [565, 208] width 3 height 2
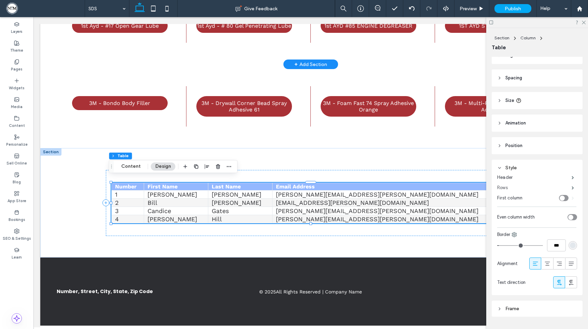
scroll to position [3, 0]
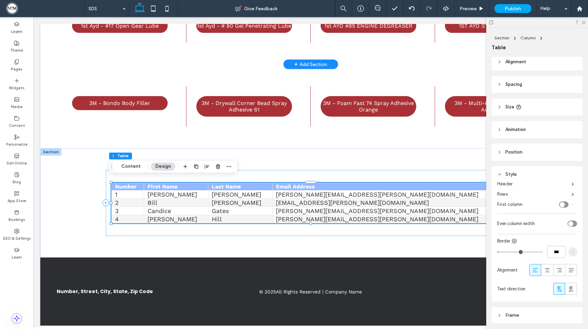
click at [561, 206] on div "toggle" at bounding box center [562, 204] width 5 height 5
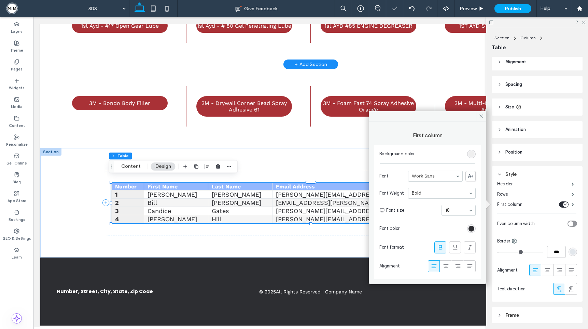
click at [563, 206] on div "toggle" at bounding box center [565, 204] width 5 height 5
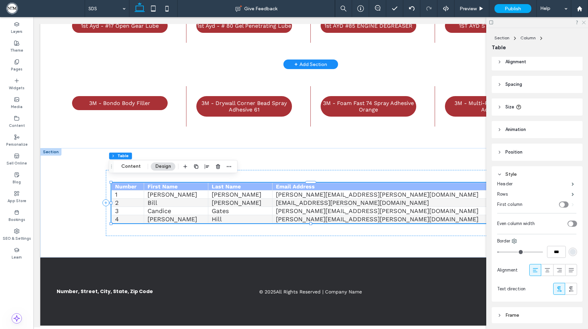
drag, startPoint x: 584, startPoint y: 22, endPoint x: 520, endPoint y: 68, distance: 78.1
click at [584, 22] on icon at bounding box center [583, 22] width 4 height 4
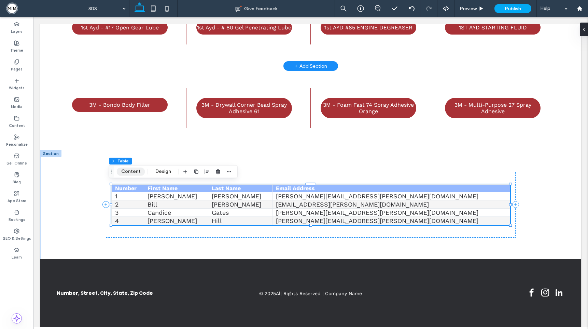
drag, startPoint x: 130, startPoint y: 173, endPoint x: 202, endPoint y: 165, distance: 72.2
click at [130, 173] on button "Content" at bounding box center [131, 171] width 28 height 8
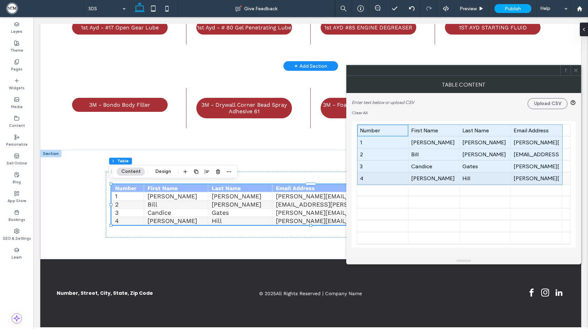
drag, startPoint x: 450, startPoint y: 142, endPoint x: 557, endPoint y: 182, distance: 114.5
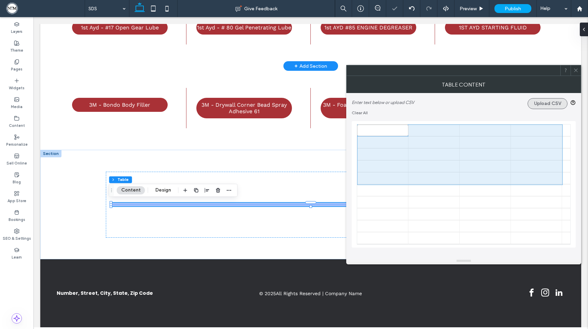
click at [544, 103] on button "Upload CSV" at bounding box center [548, 103] width 40 height 11
type input "**********"
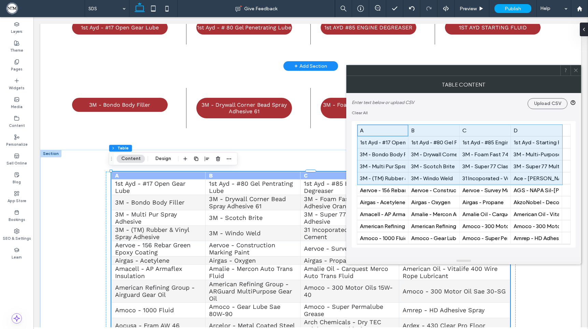
click at [577, 70] on icon at bounding box center [576, 70] width 5 height 5
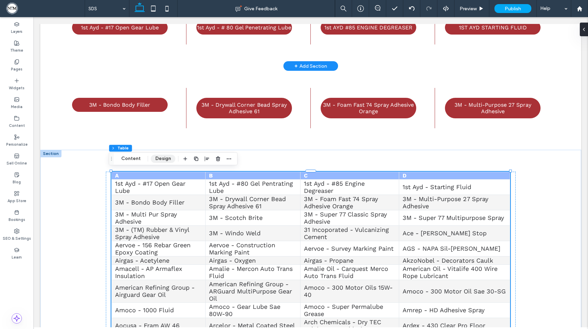
click at [161, 157] on button "Design" at bounding box center [163, 158] width 25 height 8
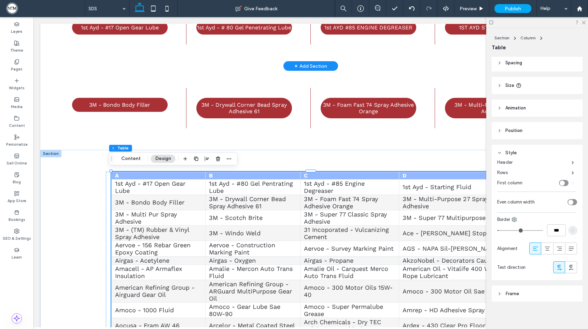
scroll to position [28, 0]
click at [572, 161] on span at bounding box center [573, 159] width 2 height 3
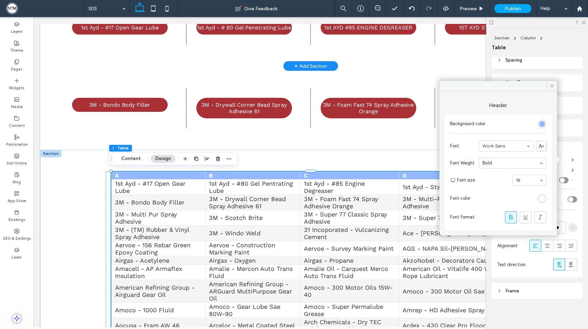
click at [543, 122] on div "rgb(148, 184, 255)" at bounding box center [542, 124] width 6 height 6
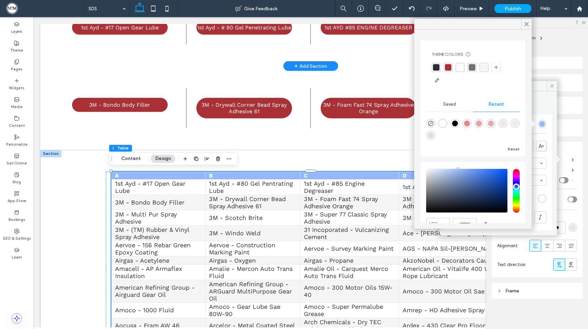
click at [448, 69] on div "rgba(169, 49, 54, 1)" at bounding box center [448, 67] width 6 height 6
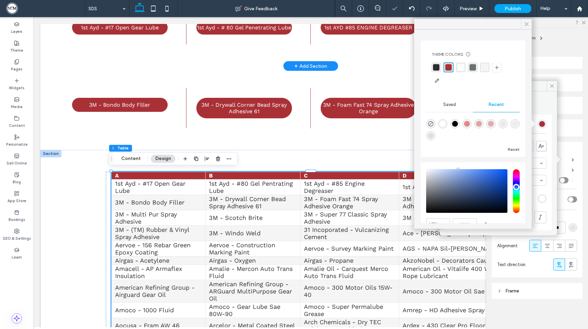
click at [526, 23] on use at bounding box center [526, 24] width 3 height 4
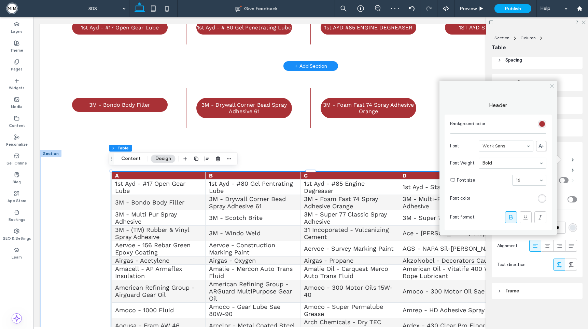
click at [554, 87] on icon at bounding box center [552, 85] width 5 height 5
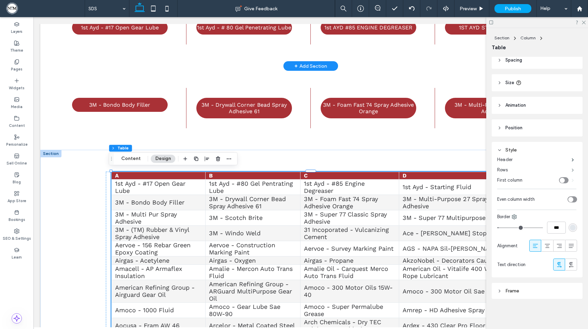
click at [572, 169] on span at bounding box center [573, 169] width 2 height 3
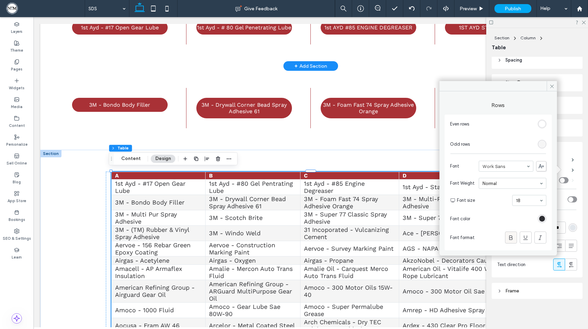
click at [509, 235] on icon at bounding box center [511, 237] width 7 height 7
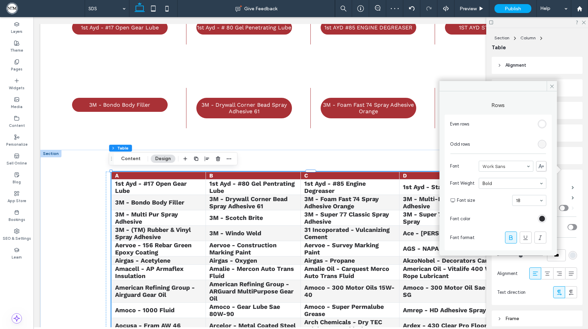
scroll to position [28, 0]
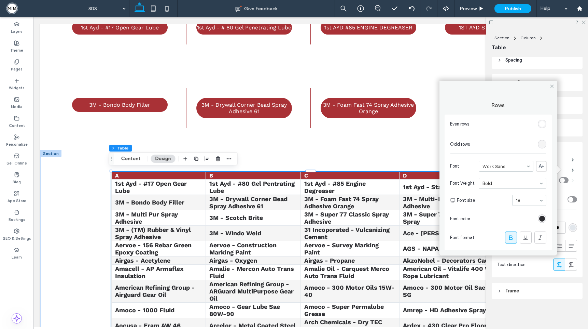
click at [543, 142] on div "rgb(245, 245, 245)" at bounding box center [542, 144] width 6 height 6
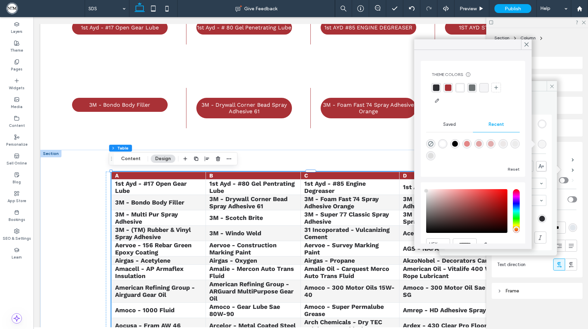
click at [482, 143] on div "rgba(225, 163, 163, 1)" at bounding box center [479, 144] width 6 height 6
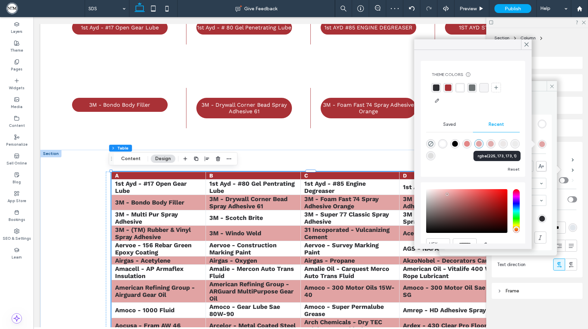
click at [494, 146] on div "rgba(225, 173, 173, 1)" at bounding box center [491, 144] width 6 height 6
type input "*******"
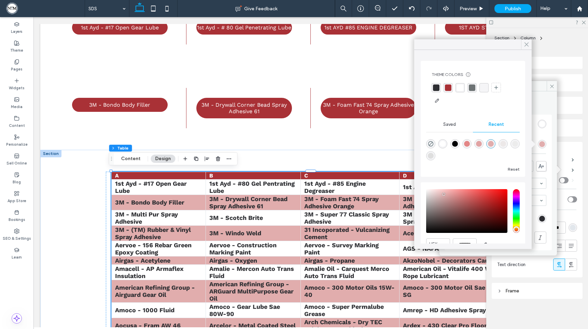
click at [526, 45] on icon at bounding box center [527, 44] width 6 height 6
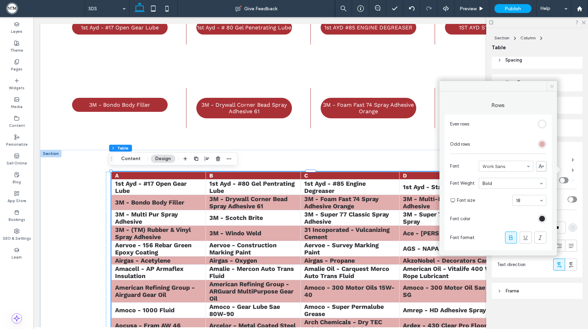
click at [552, 84] on icon at bounding box center [552, 86] width 5 height 5
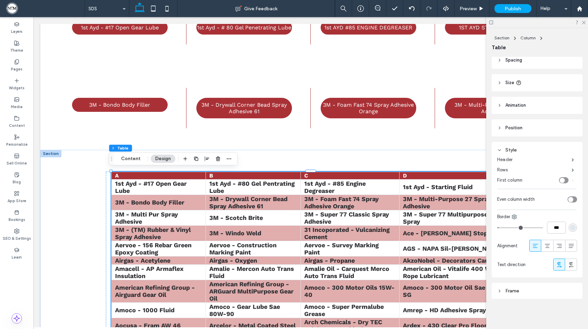
type input "*"
type input "***"
type input "*"
type input "***"
type input "*"
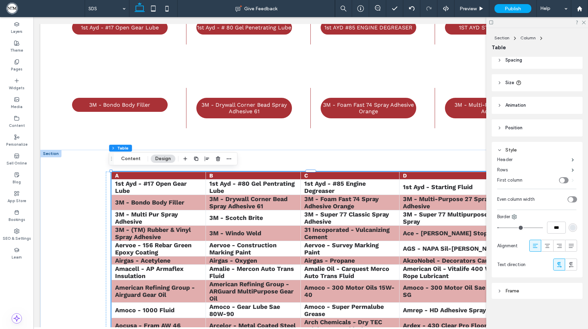
type input "***"
type input "*"
click at [506, 227] on input "range" at bounding box center [520, 227] width 46 height 1
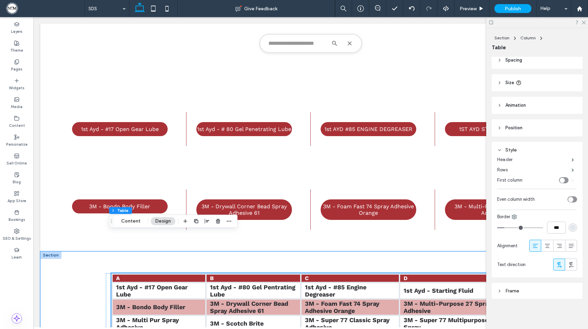
scroll to position [307, 0]
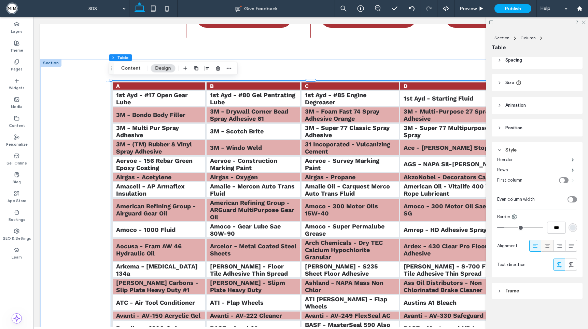
click at [545, 245] on use at bounding box center [547, 246] width 5 height 4
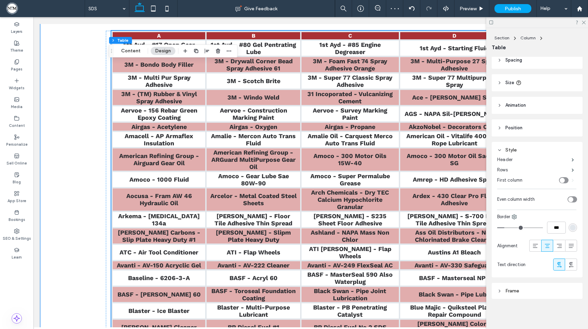
scroll to position [355, 0]
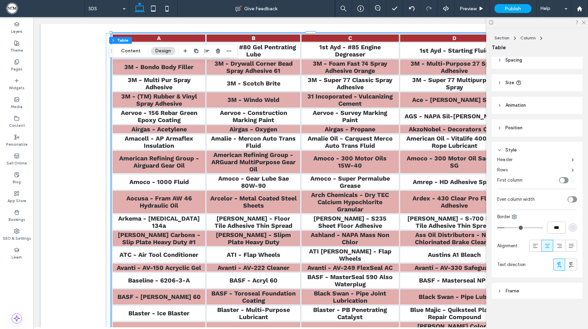
click at [513, 288] on div "Frame" at bounding box center [537, 291] width 80 height 6
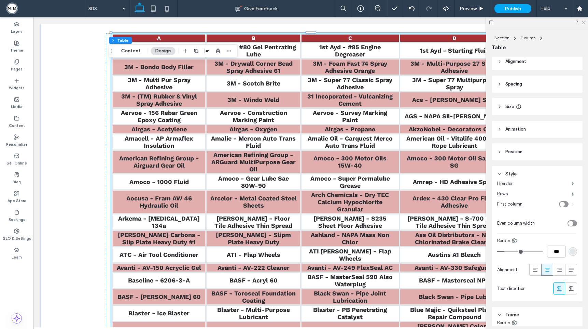
scroll to position [0, 0]
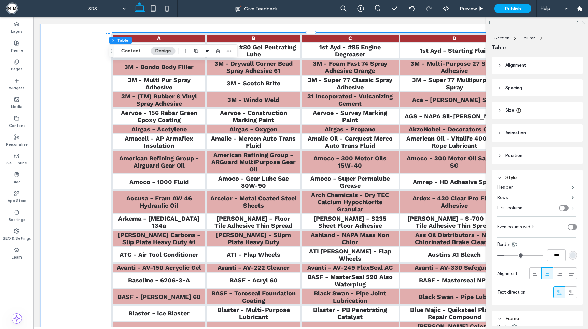
click at [584, 22] on use at bounding box center [584, 23] width 4 height 4
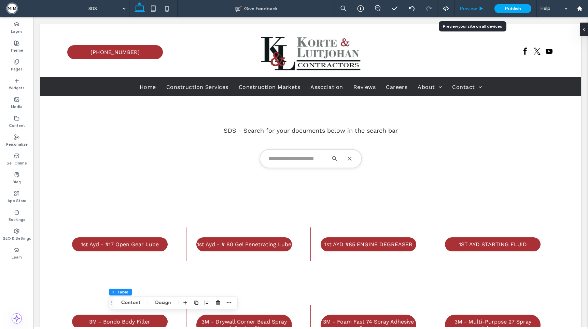
click at [478, 9] on div "Preview" at bounding box center [472, 9] width 35 height 6
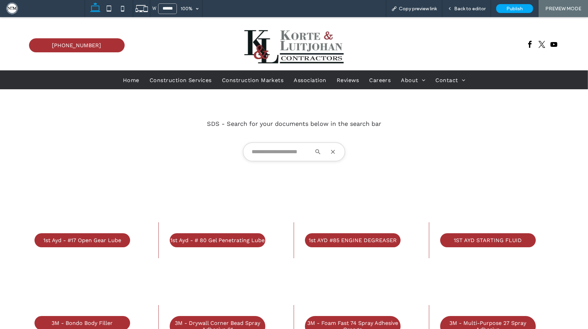
click at [273, 157] on input "Search on page" at bounding box center [279, 151] width 60 height 11
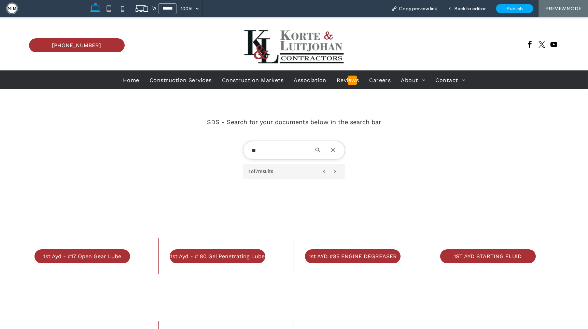
type input "*"
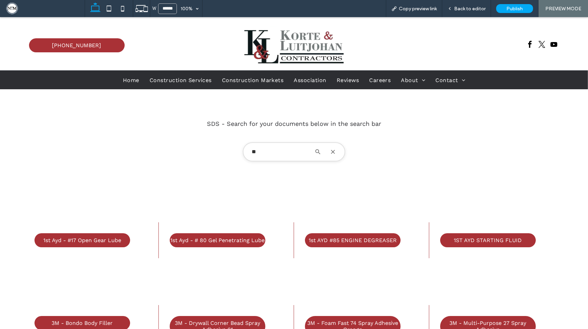
type input "*"
click at [281, 149] on input "Search on page" at bounding box center [279, 151] width 60 height 11
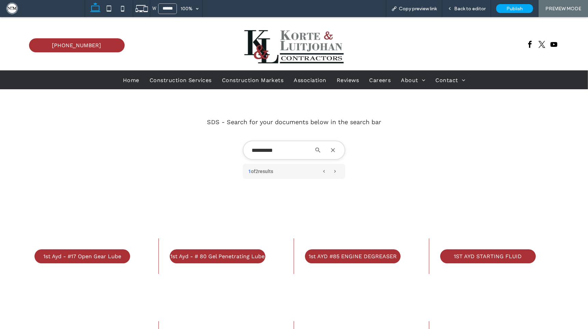
drag, startPoint x: 281, startPoint y: 150, endPoint x: 242, endPoint y: 148, distance: 39.3
click at [243, 148] on div "**********" at bounding box center [294, 149] width 102 height 19
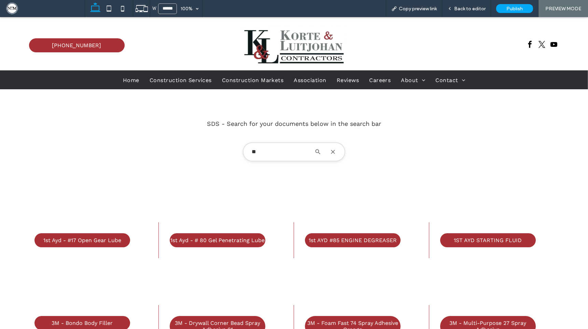
type input "*"
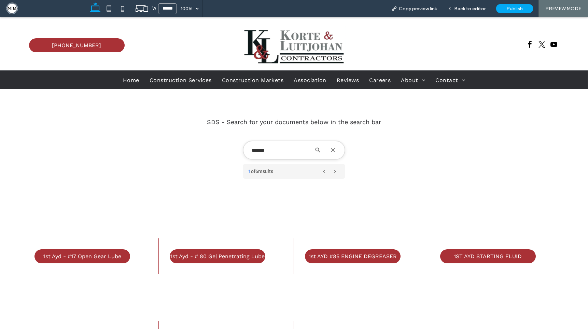
drag, startPoint x: 265, startPoint y: 149, endPoint x: 240, endPoint y: 147, distance: 25.4
click at [243, 147] on div "******" at bounding box center [294, 149] width 102 height 19
drag, startPoint x: 276, startPoint y: 152, endPoint x: 239, endPoint y: 150, distance: 37.7
click at [243, 150] on div "****" at bounding box center [294, 149] width 102 height 19
type input "***"
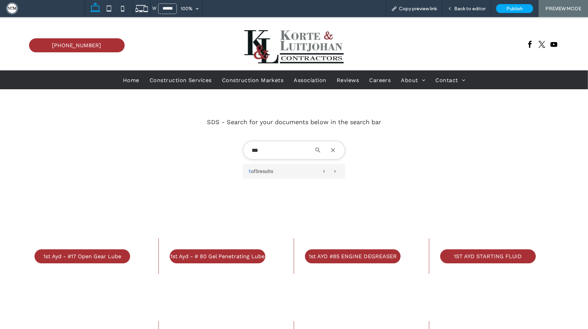
drag, startPoint x: 277, startPoint y: 150, endPoint x: 239, endPoint y: 147, distance: 38.0
click at [243, 147] on div "***" at bounding box center [294, 149] width 102 height 19
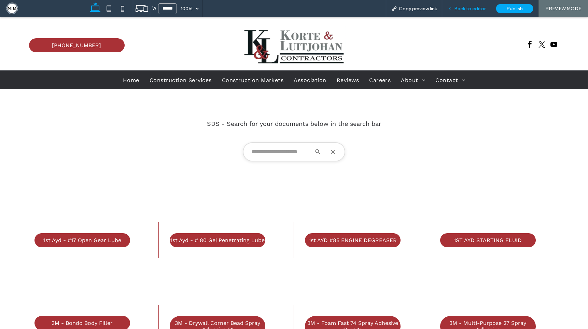
click at [473, 6] on span "Back to editor" at bounding box center [469, 9] width 31 height 6
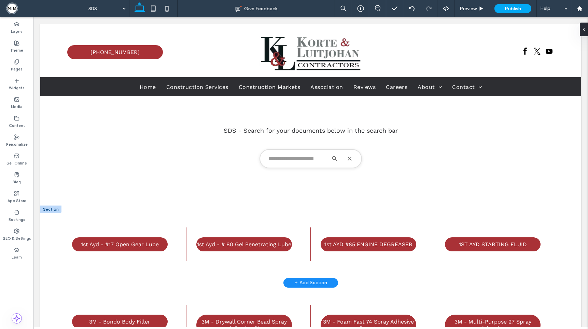
click at [52, 208] on div at bounding box center [50, 209] width 21 height 8
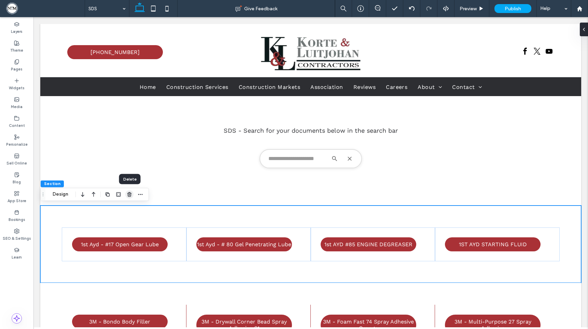
click at [130, 195] on icon "button" at bounding box center [129, 193] width 5 height 5
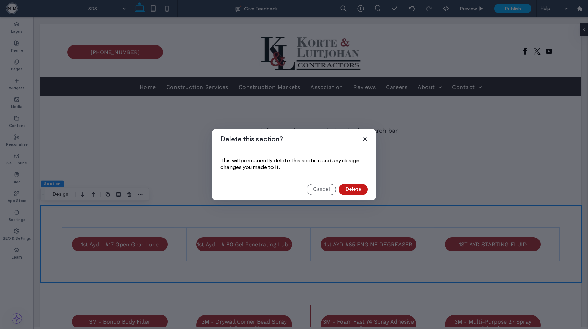
click at [353, 190] on button "Delete" at bounding box center [353, 189] width 29 height 11
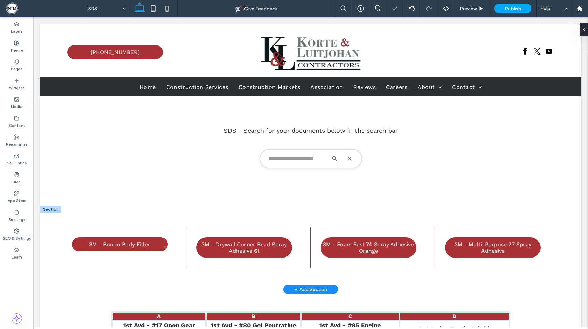
click at [53, 208] on div at bounding box center [50, 209] width 21 height 8
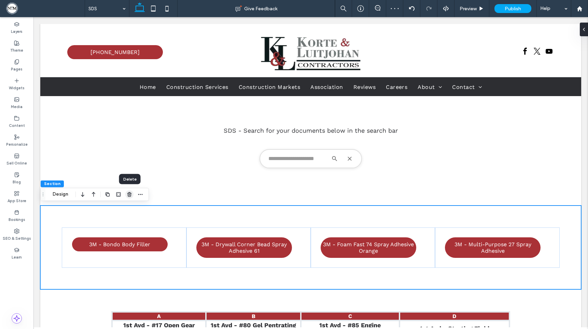
click at [130, 194] on use "button" at bounding box center [129, 194] width 4 height 4
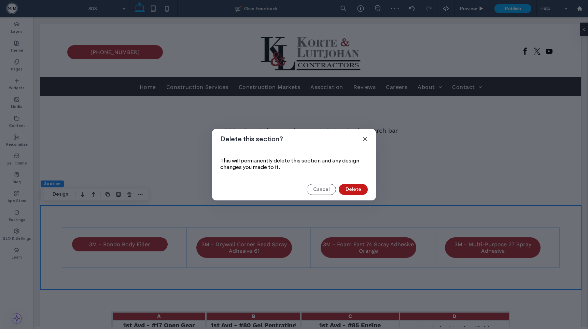
click at [359, 187] on button "Delete" at bounding box center [353, 189] width 29 height 11
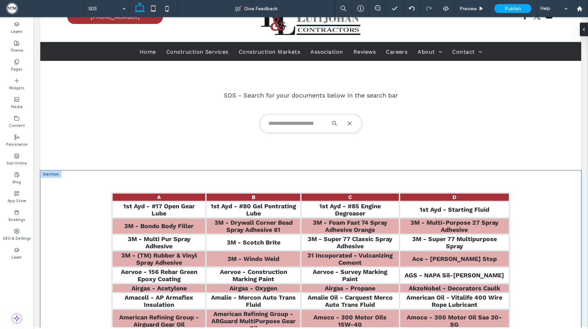
scroll to position [130, 0]
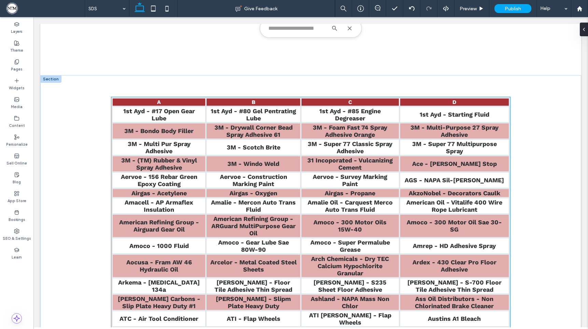
click at [438, 174] on td "AGS - NAPA Sil-[PERSON_NAME]" at bounding box center [455, 180] width 110 height 16
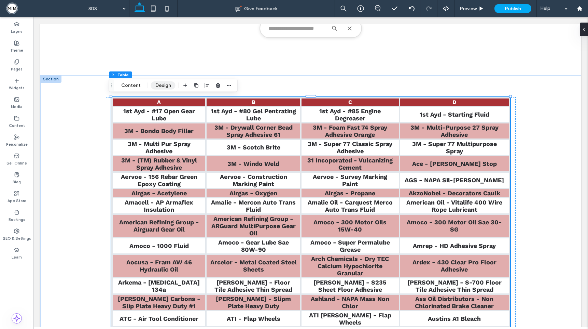
click at [164, 87] on button "Design" at bounding box center [163, 85] width 25 height 8
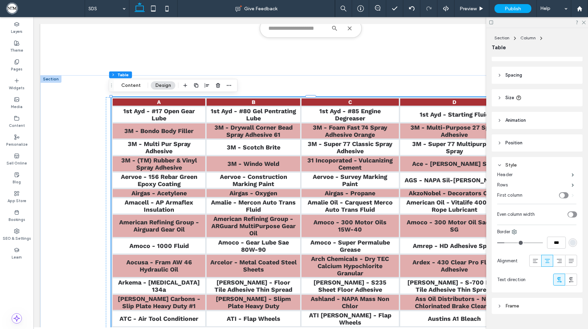
scroll to position [11, 0]
click at [515, 78] on span "Spacing" at bounding box center [514, 76] width 17 height 7
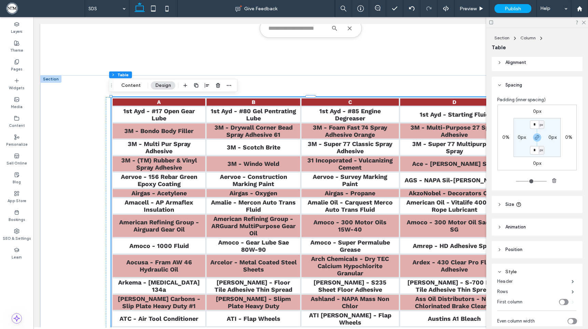
scroll to position [0, 0]
click at [514, 204] on header "Size" at bounding box center [537, 206] width 91 height 17
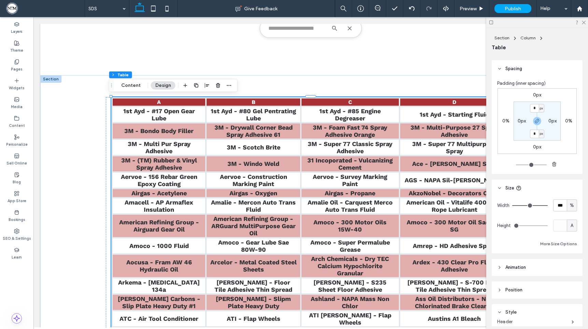
scroll to position [25, 0]
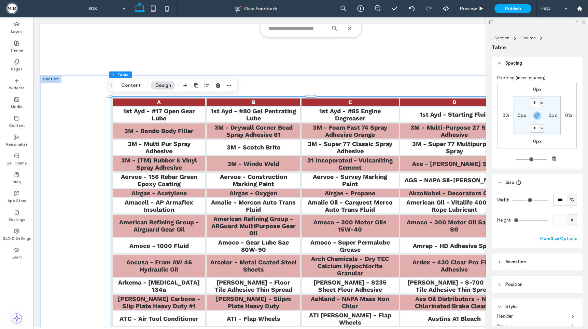
click at [559, 239] on button "More Size Options" at bounding box center [558, 238] width 37 height 8
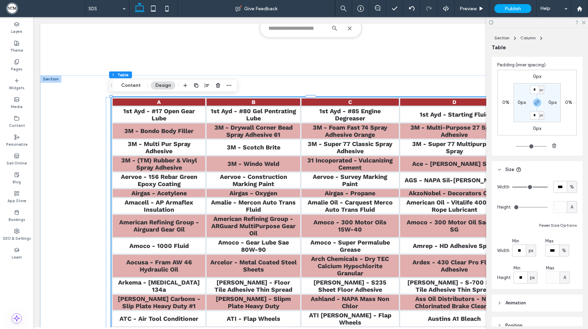
scroll to position [14, 0]
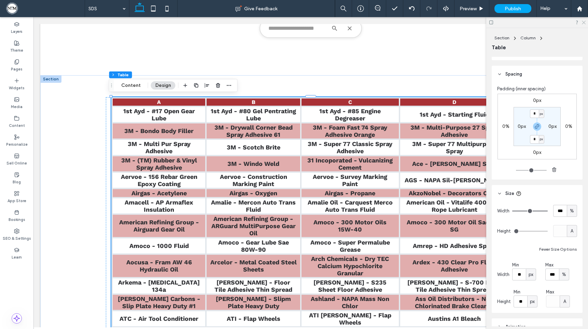
drag, startPoint x: 584, startPoint y: 20, endPoint x: 537, endPoint y: 22, distance: 47.5
click at [584, 20] on icon at bounding box center [583, 22] width 4 height 4
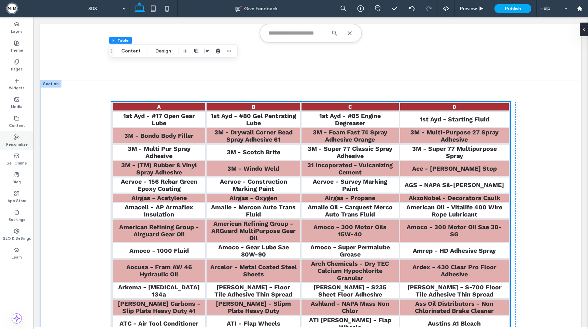
scroll to position [0, 0]
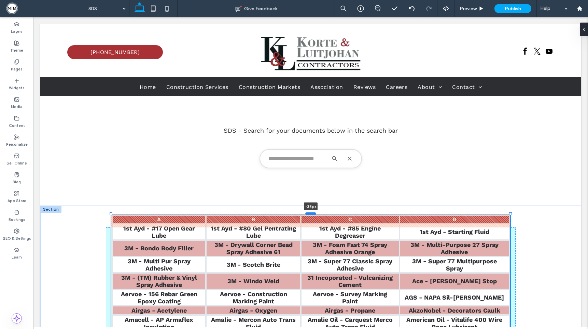
drag, startPoint x: 308, startPoint y: 225, endPoint x: 309, endPoint y: 212, distance: 13.0
click at [309, 212] on div at bounding box center [310, 213] width 11 height 3
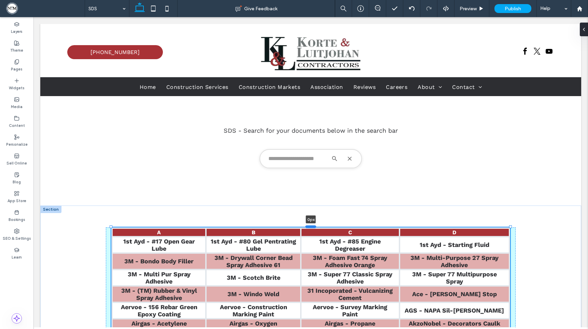
drag, startPoint x: 309, startPoint y: 214, endPoint x: 306, endPoint y: 227, distance: 13.3
click at [306, 227] on div at bounding box center [310, 226] width 11 height 3
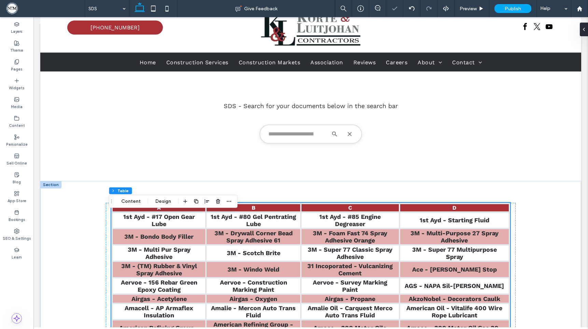
scroll to position [41, 0]
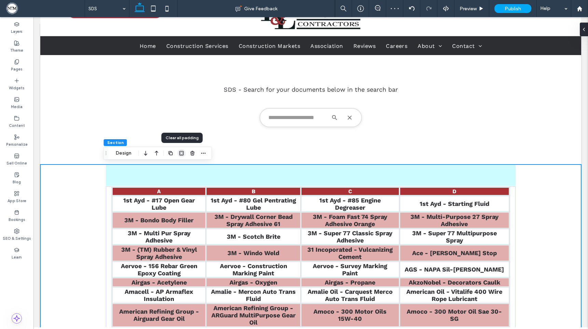
click at [181, 152] on icon "button" at bounding box center [181, 152] width 5 height 5
type input "*"
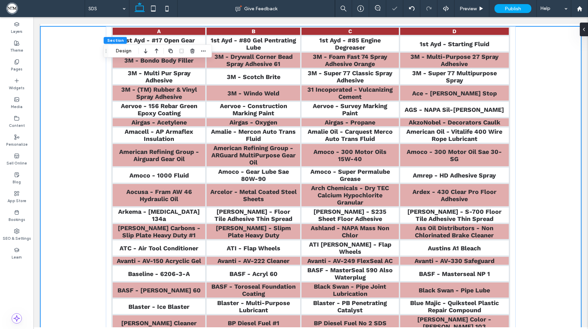
scroll to position [145, 0]
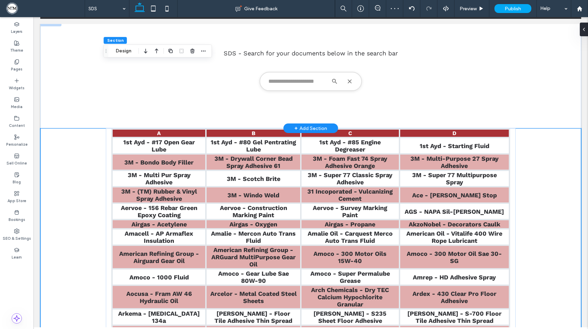
scroll to position [0, 0]
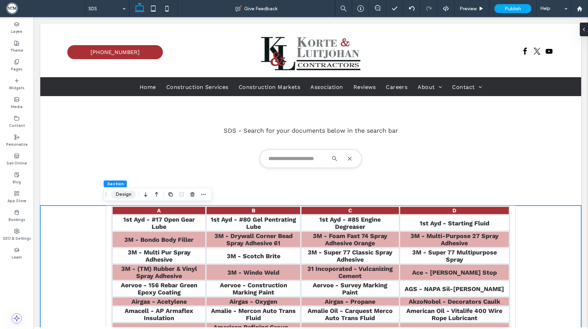
click at [130, 195] on button "Design" at bounding box center [123, 194] width 25 height 8
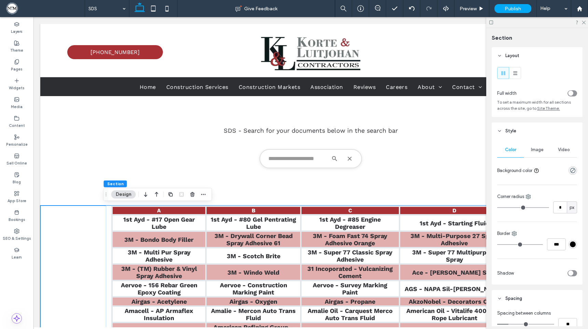
click at [570, 92] on div "toggle" at bounding box center [573, 93] width 10 height 6
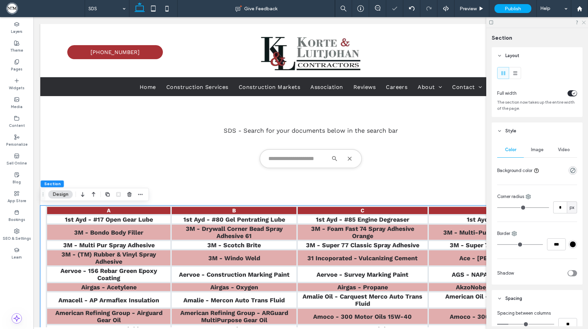
click at [584, 20] on icon at bounding box center [583, 22] width 4 height 4
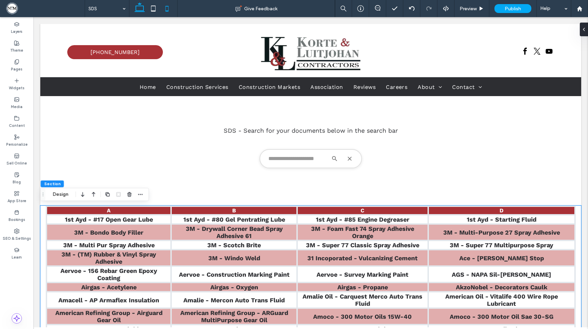
click at [164, 9] on icon at bounding box center [167, 9] width 14 height 14
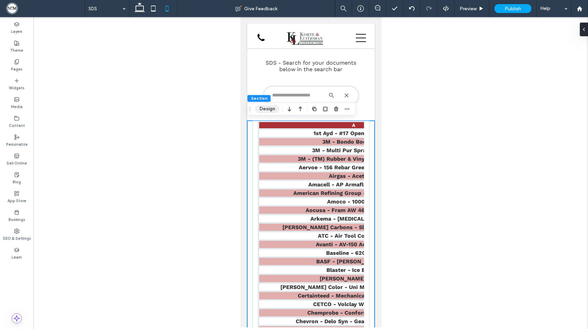
click at [273, 108] on button "Design" at bounding box center [267, 109] width 25 height 8
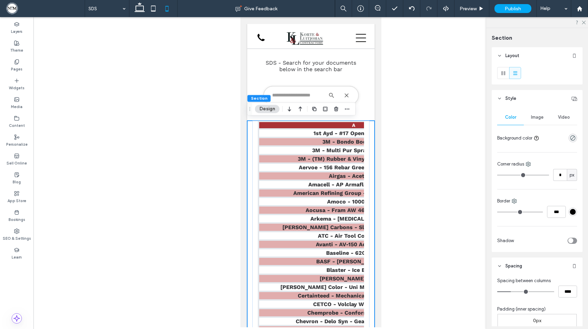
click at [505, 74] on use at bounding box center [503, 73] width 4 height 4
click at [502, 72] on use at bounding box center [503, 73] width 4 height 4
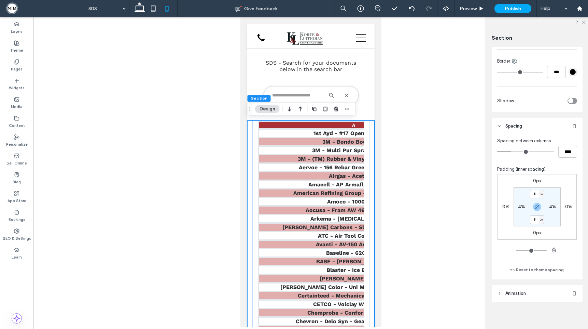
scroll to position [143, 0]
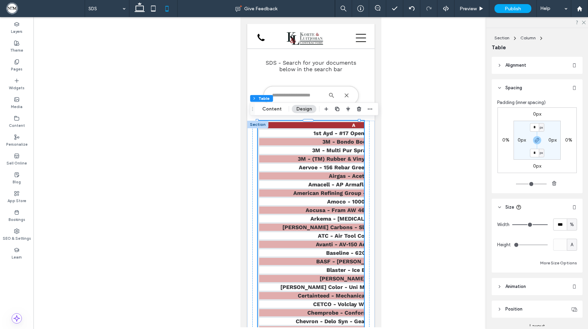
click at [295, 152] on td "3M - Multi Pur Spray Adhesive" at bounding box center [353, 150] width 191 height 9
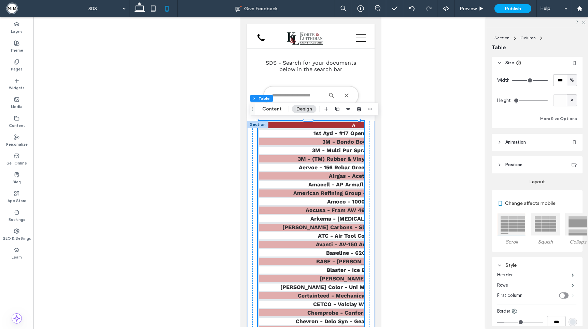
scroll to position [145, 0]
click at [545, 226] on div at bounding box center [545, 223] width 29 height 23
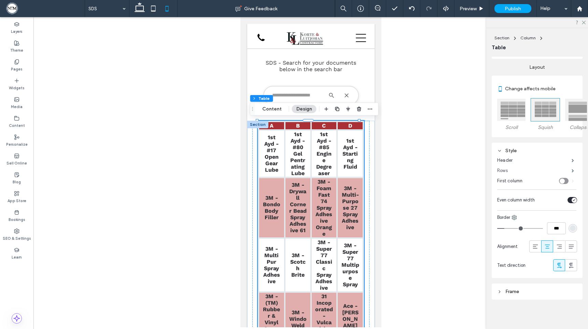
scroll to position [261, 0]
click at [510, 168] on label "Rows" at bounding box center [534, 170] width 74 height 14
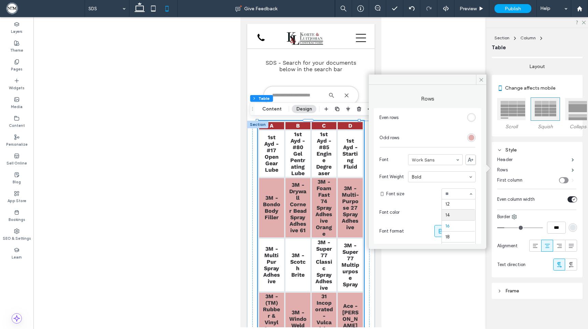
scroll to position [42, 0]
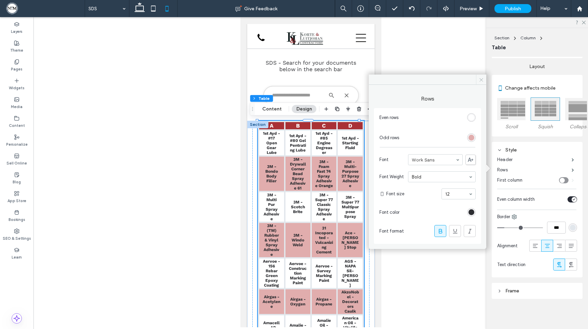
click at [481, 80] on use at bounding box center [481, 79] width 3 height 3
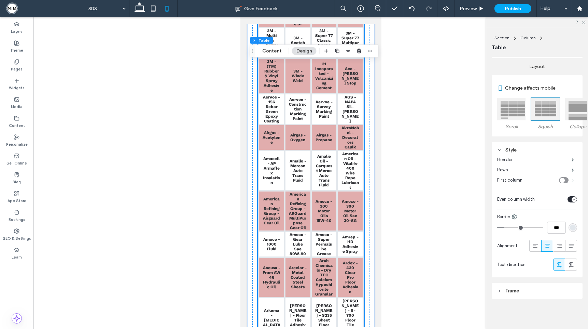
scroll to position [0, 0]
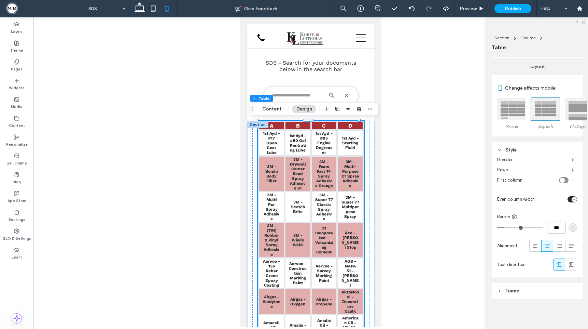
click at [472, 151] on div at bounding box center [310, 172] width 555 height 310
click at [583, 24] on icon at bounding box center [583, 22] width 4 height 4
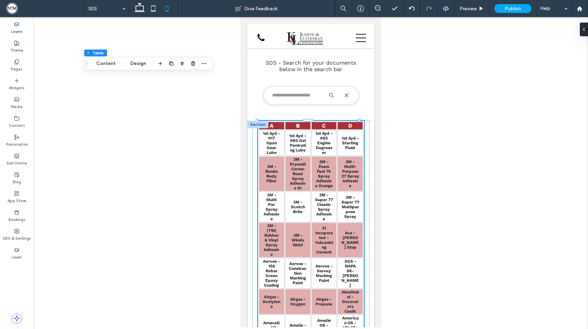
drag, startPoint x: 252, startPoint y: 106, endPoint x: 85, endPoint y: 63, distance: 172.6
click at [85, 63] on icon "Drag" at bounding box center [86, 63] width 5 height 5
click at [477, 8] on div "Preview" at bounding box center [472, 9] width 35 height 6
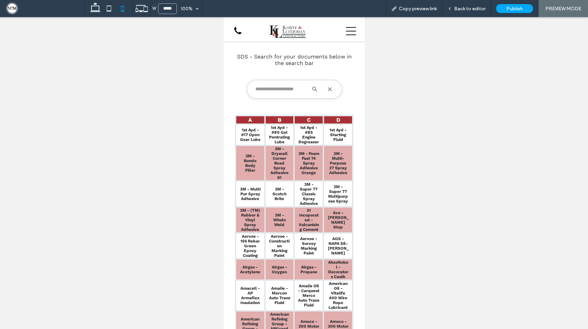
click at [265, 84] on input "Search on page" at bounding box center [278, 89] width 53 height 11
click at [263, 90] on input "Search on page" at bounding box center [278, 89] width 53 height 11
type input "****"
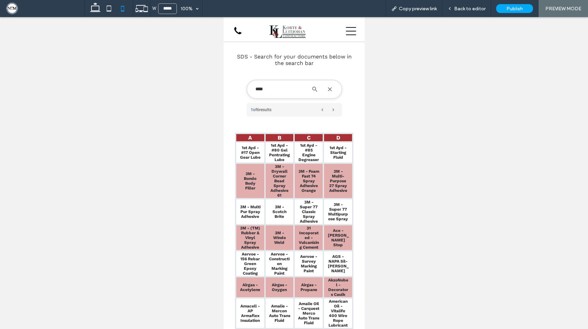
drag, startPoint x: 274, startPoint y: 91, endPoint x: 242, endPoint y: 89, distance: 32.2
click at [246, 89] on div "****" at bounding box center [294, 89] width 96 height 19
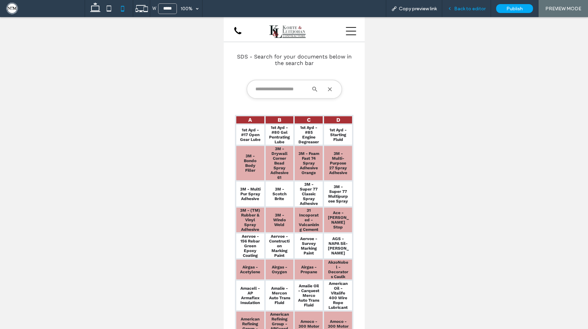
click at [477, 10] on span "Back to editor" at bounding box center [469, 9] width 31 height 6
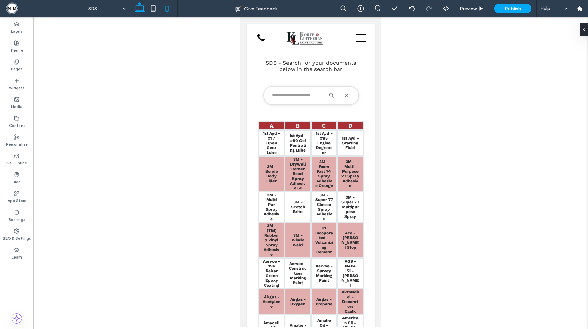
click at [137, 9] on icon at bounding box center [140, 9] width 14 height 14
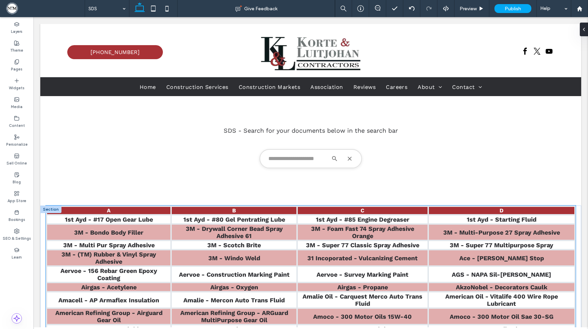
click at [154, 220] on td "1st Ayd - #17 Open Gear Lube" at bounding box center [108, 219] width 125 height 9
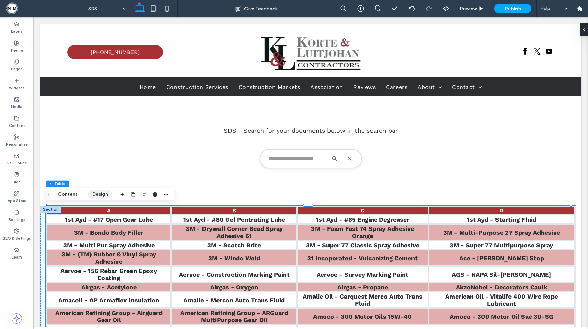
click at [97, 193] on button "Design" at bounding box center [100, 194] width 25 height 8
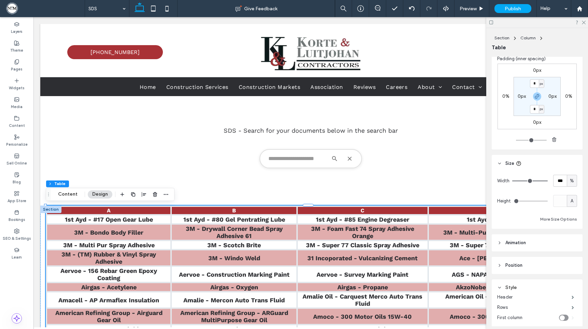
scroll to position [50, 0]
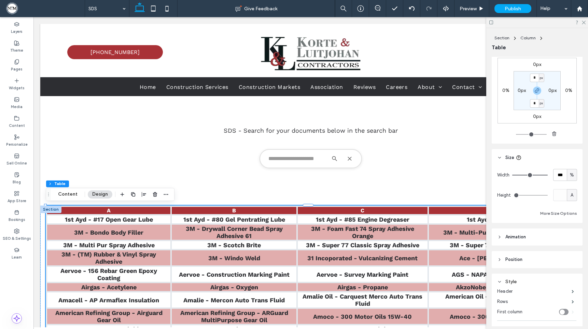
click at [519, 195] on input "range" at bounding box center [531, 195] width 34 height 1
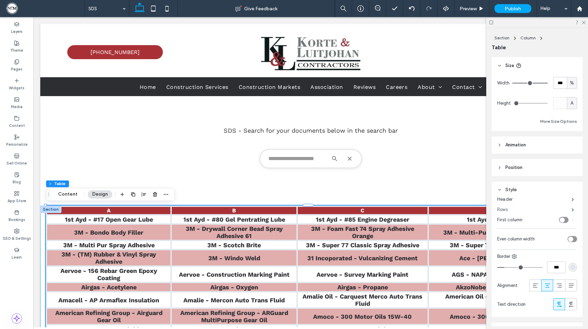
scroll to position [142, 0]
click at [527, 211] on label "Rows" at bounding box center [534, 209] width 74 height 14
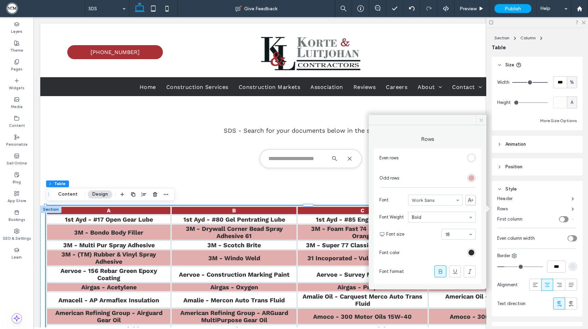
drag, startPoint x: 480, startPoint y: 121, endPoint x: 450, endPoint y: 108, distance: 32.2
click at [480, 121] on icon at bounding box center [481, 120] width 5 height 5
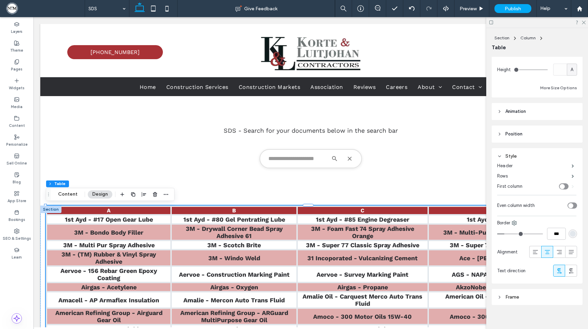
scroll to position [181, 0]
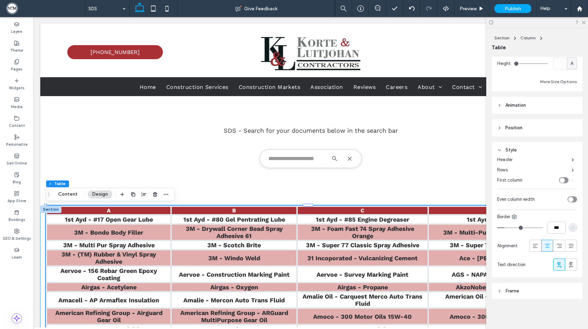
click at [570, 198] on div "toggle" at bounding box center [573, 199] width 10 height 6
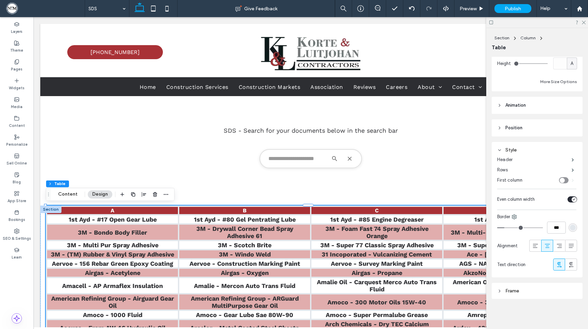
click at [515, 290] on div "Frame" at bounding box center [537, 291] width 80 height 6
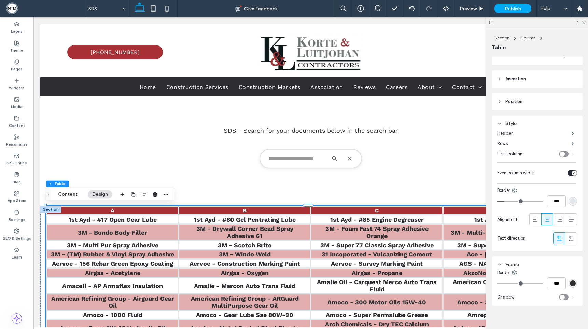
scroll to position [214, 0]
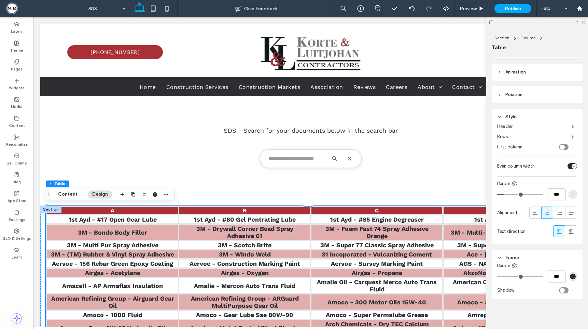
type input "*"
type input "***"
type input "*"
type input "***"
type input "*"
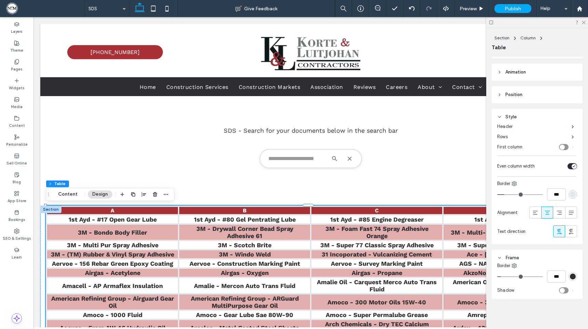
type input "***"
click at [504, 276] on input "range" at bounding box center [520, 276] width 46 height 1
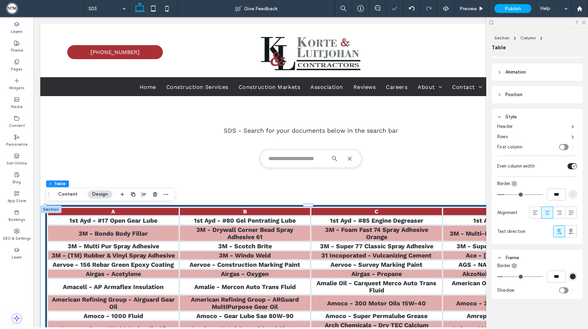
type input "*"
type input "***"
type input "*"
type input "***"
type input "*"
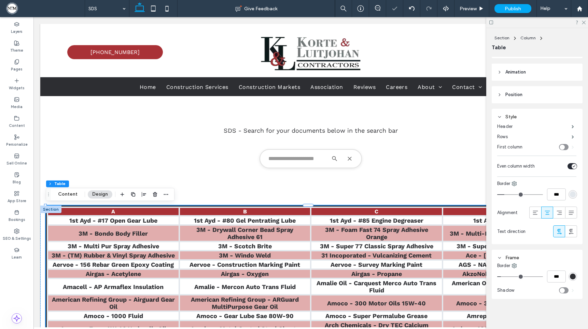
type input "***"
drag, startPoint x: 504, startPoint y: 276, endPoint x: 499, endPoint y: 276, distance: 4.8
click at [499, 276] on input "range" at bounding box center [520, 276] width 46 height 1
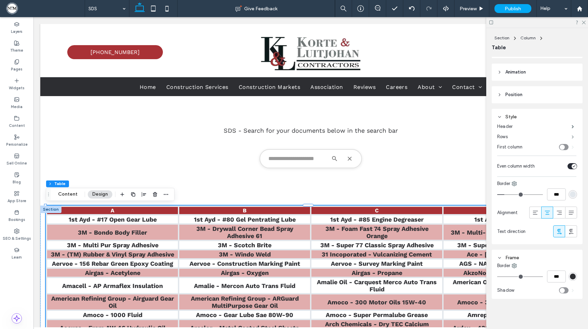
click at [572, 136] on span at bounding box center [573, 136] width 2 height 3
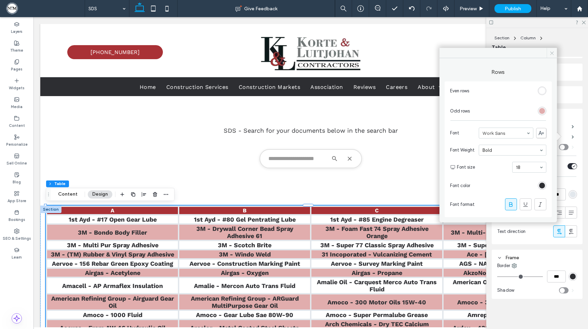
click at [551, 53] on use at bounding box center [551, 52] width 3 height 3
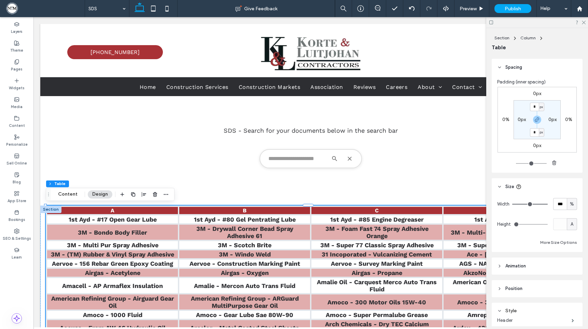
scroll to position [19, 0]
click at [518, 225] on input "range" at bounding box center [531, 225] width 34 height 1
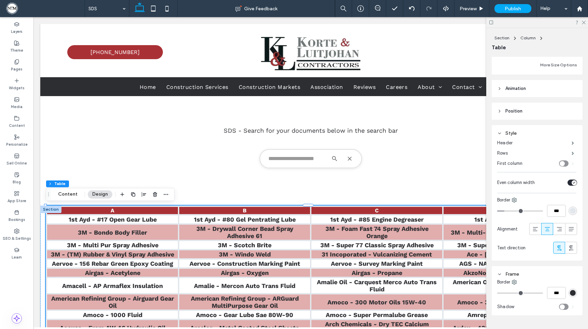
scroll to position [214, 0]
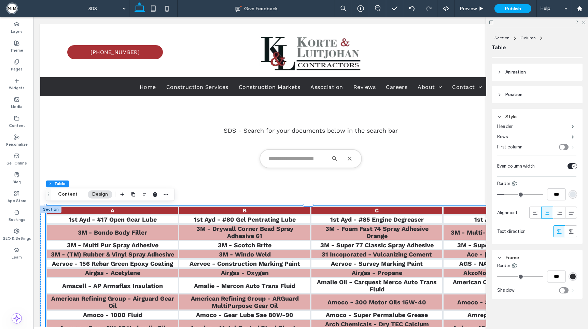
type input "*"
type input "***"
type input "*"
type input "***"
type input "*"
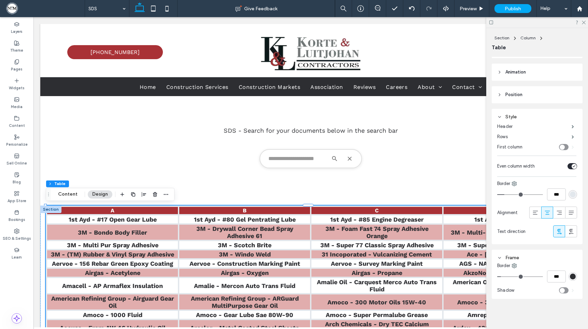
type input "***"
type input "*"
type input "***"
click at [506, 276] on input "range" at bounding box center [520, 276] width 46 height 1
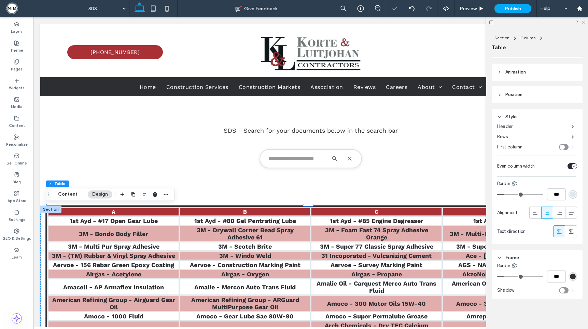
type input "*"
type input "***"
type input "*"
type input "***"
type input "*"
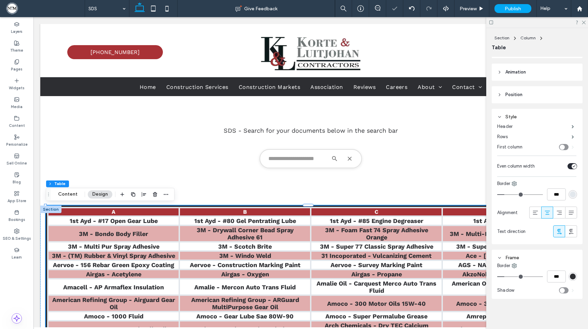
type input "***"
type input "*"
type input "***"
drag, startPoint x: 506, startPoint y: 276, endPoint x: 496, endPoint y: 274, distance: 10.1
type input "*"
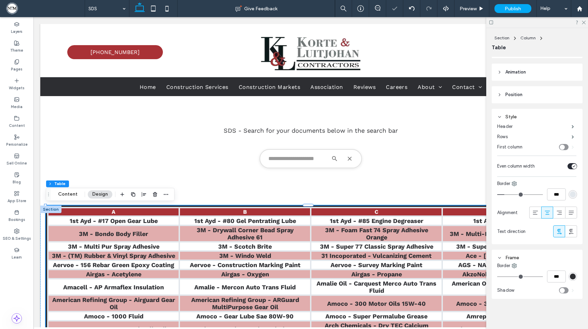
click at [497, 276] on input "range" at bounding box center [520, 276] width 46 height 1
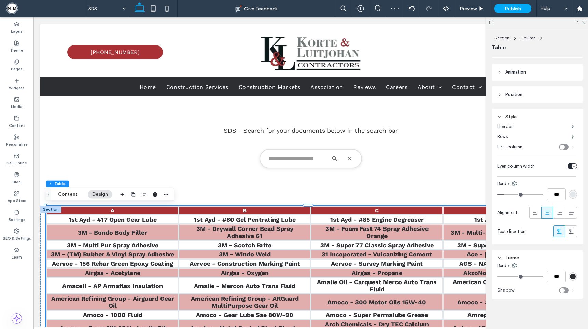
scroll to position [0, 0]
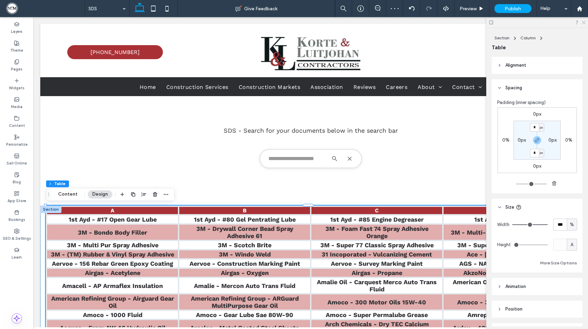
drag, startPoint x: 584, startPoint y: 22, endPoint x: 551, endPoint y: 5, distance: 37.4
click at [584, 22] on icon at bounding box center [583, 22] width 4 height 4
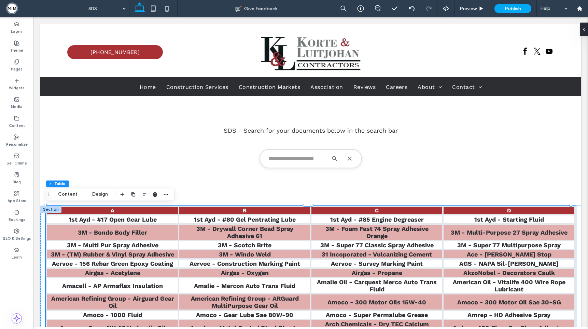
click at [148, 224] on td "3M - Bondo Body Filler" at bounding box center [112, 232] width 132 height 16
click at [73, 196] on button "Content" at bounding box center [68, 194] width 28 height 8
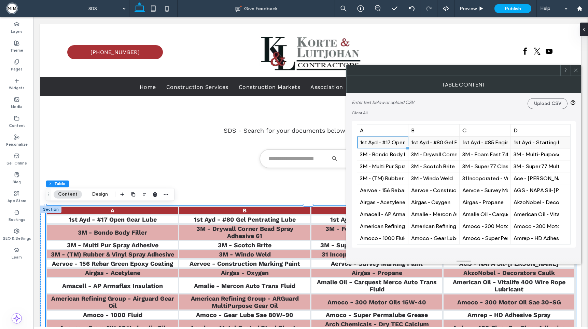
click at [392, 140] on div "1st Ayd - #17 Open Gear Lube" at bounding box center [382, 142] width 45 height 6
click at [391, 141] on div "1st Ayd - #17 Open Gear Lube" at bounding box center [382, 142] width 45 height 6
click at [403, 141] on icon at bounding box center [402, 142] width 5 height 5
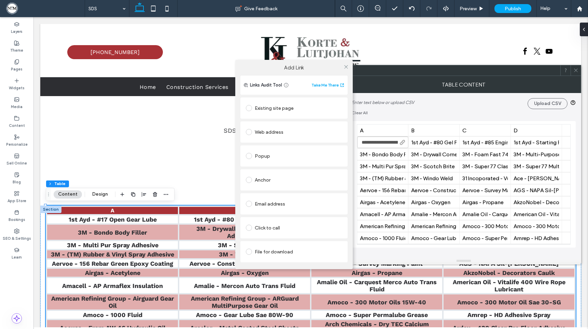
click at [249, 250] on span at bounding box center [249, 251] width 6 height 6
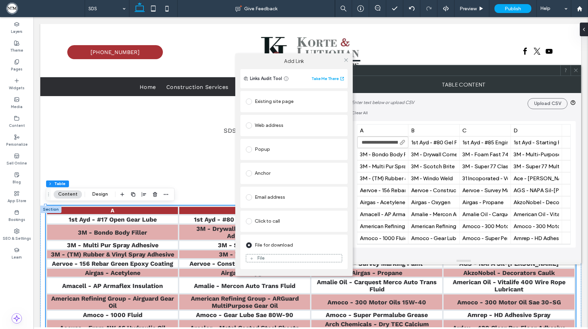
click at [267, 257] on div "File" at bounding box center [294, 258] width 96 height 6
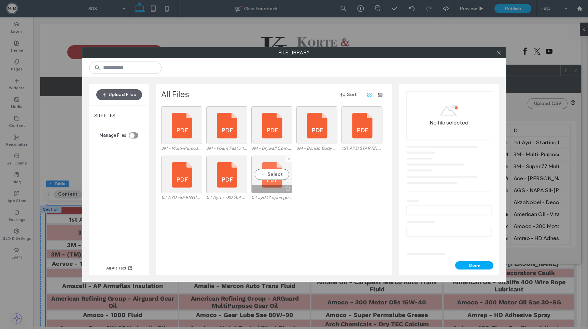
click at [273, 176] on div "Select" at bounding box center [271, 174] width 41 height 38
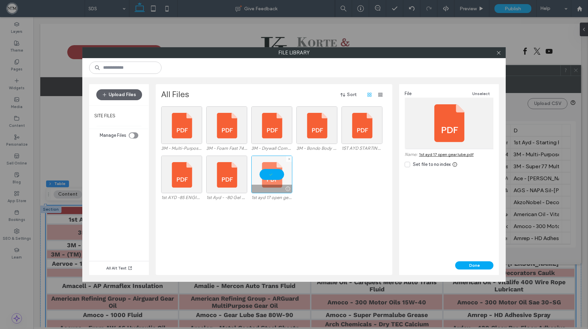
click at [276, 174] on div at bounding box center [271, 174] width 41 height 38
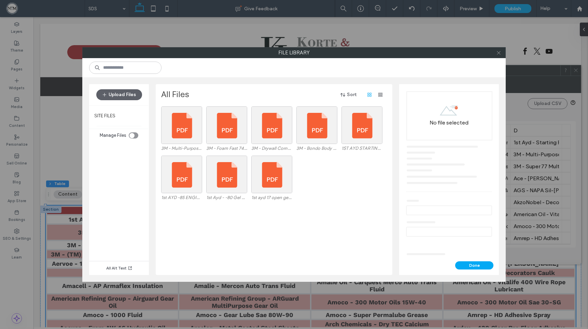
click at [499, 52] on use at bounding box center [498, 52] width 3 height 3
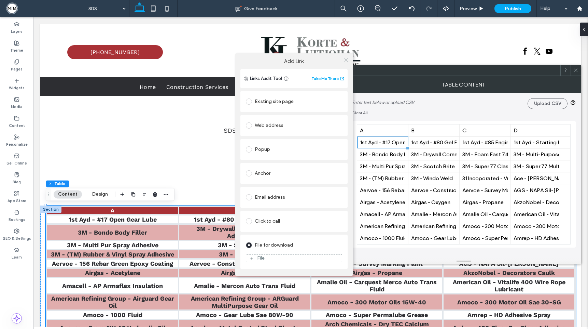
click at [346, 60] on icon at bounding box center [346, 59] width 5 height 5
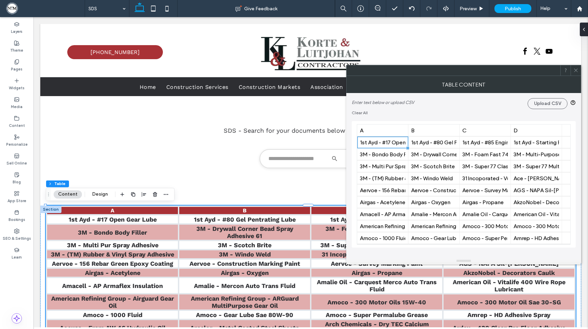
click at [577, 69] on use at bounding box center [575, 70] width 3 height 3
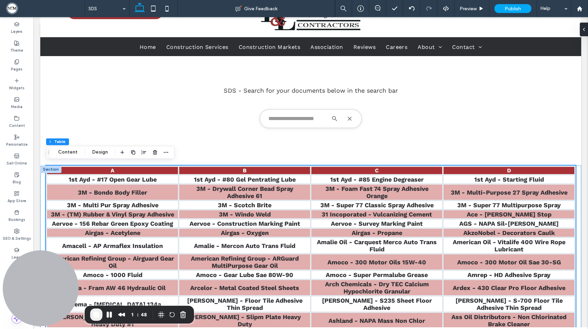
scroll to position [42, 0]
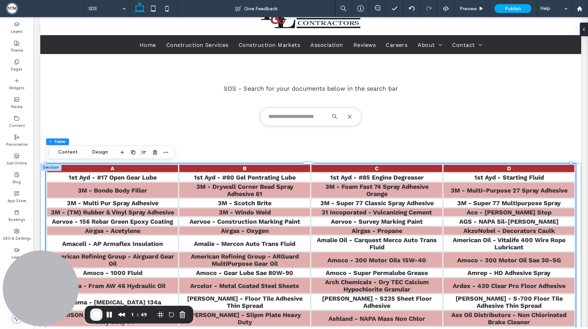
click at [141, 204] on td "3M - Multi Pur Spray Adhesive" at bounding box center [112, 202] width 132 height 9
click at [74, 154] on button "Content" at bounding box center [68, 152] width 28 height 8
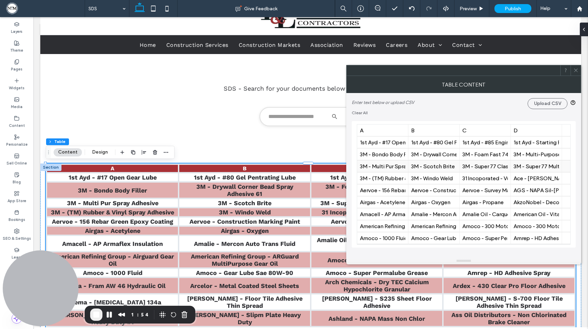
click at [391, 166] on div "3M - Multi Pur Spray Adhesive" at bounding box center [382, 166] width 45 height 6
click at [404, 166] on use at bounding box center [402, 166] width 5 height 5
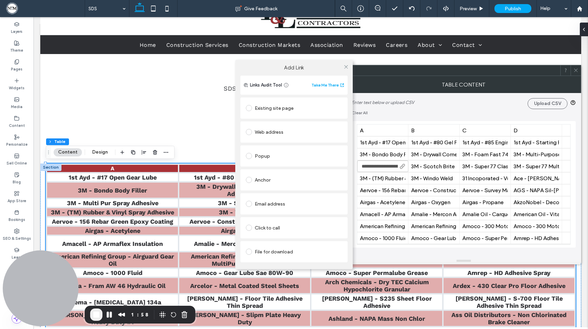
click at [251, 251] on span at bounding box center [249, 251] width 6 height 6
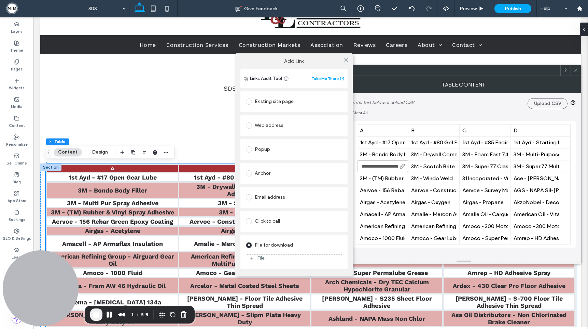
click at [271, 257] on div "File" at bounding box center [294, 258] width 96 height 6
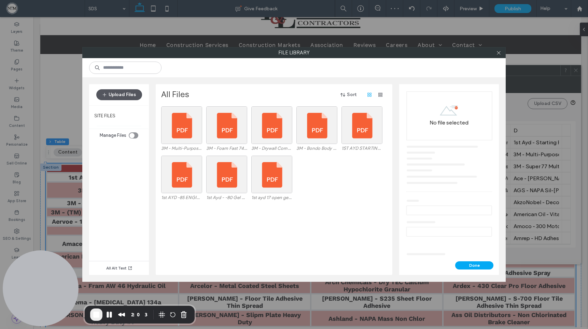
click at [120, 95] on button "Upload Files" at bounding box center [119, 94] width 46 height 11
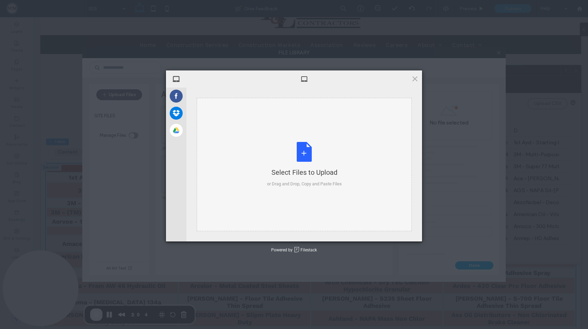
click at [301, 146] on div "Select Files to Upload or Drag and Drop, Copy and Paste Files" at bounding box center [304, 164] width 75 height 45
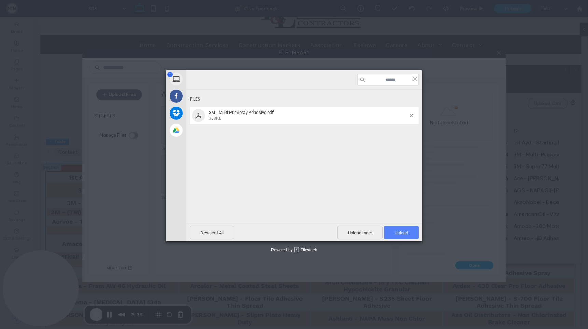
click at [405, 233] on span "Upload 1" at bounding box center [401, 232] width 13 height 5
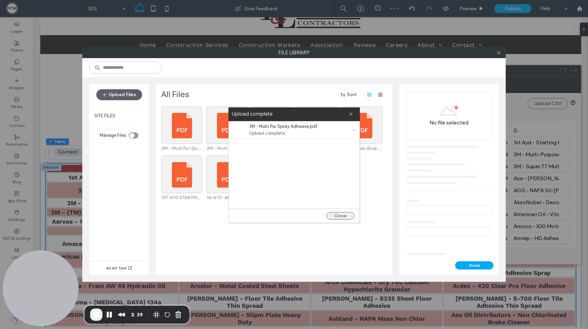
click at [336, 214] on button "Close" at bounding box center [341, 216] width 28 height 8
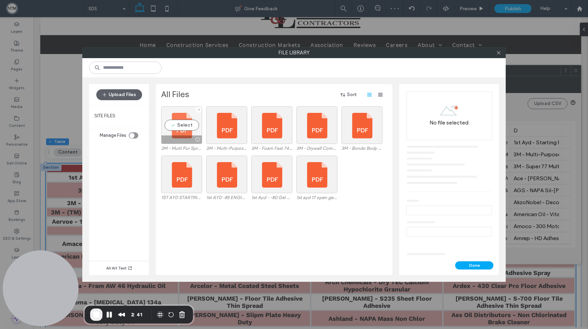
click at [185, 124] on div "Select" at bounding box center [181, 125] width 41 height 38
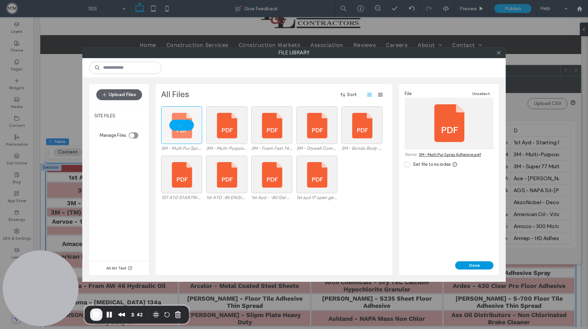
click at [477, 263] on button "Done" at bounding box center [474, 265] width 38 height 8
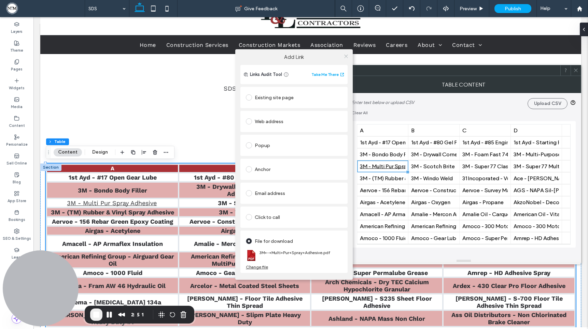
click at [347, 55] on icon at bounding box center [346, 56] width 5 height 5
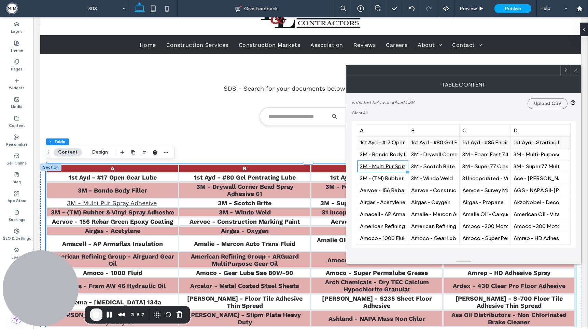
click at [390, 143] on div "1st Ayd - #17 Open Gear Lube" at bounding box center [382, 142] width 45 height 6
click at [391, 142] on div "1st Ayd - #17 Open Gear Lube" at bounding box center [382, 142] width 45 height 6
click at [403, 143] on icon at bounding box center [402, 142] width 5 height 5
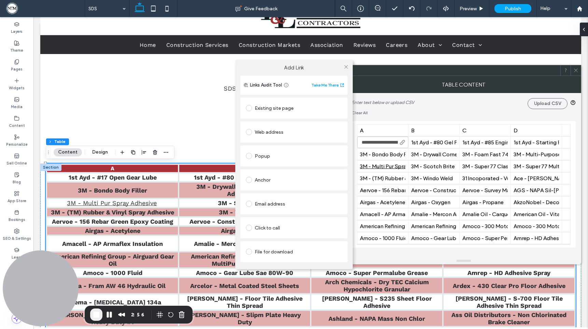
click at [247, 251] on span at bounding box center [249, 251] width 6 height 6
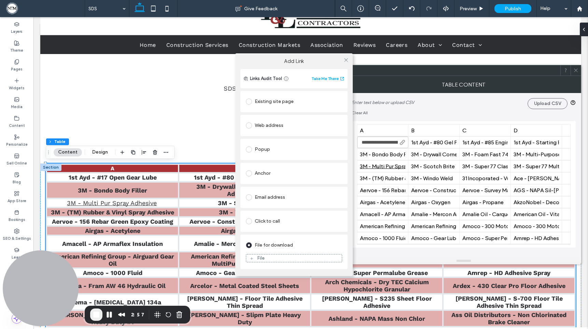
click at [276, 257] on div "File" at bounding box center [294, 258] width 96 height 6
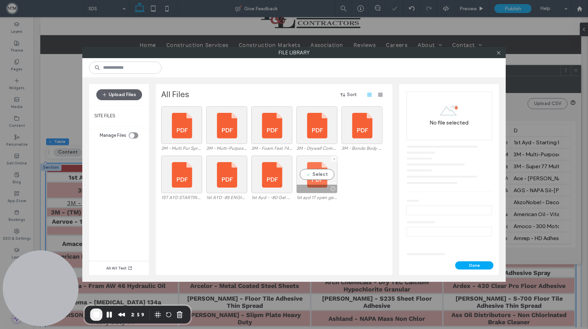
click at [329, 182] on div "Select" at bounding box center [317, 174] width 41 height 38
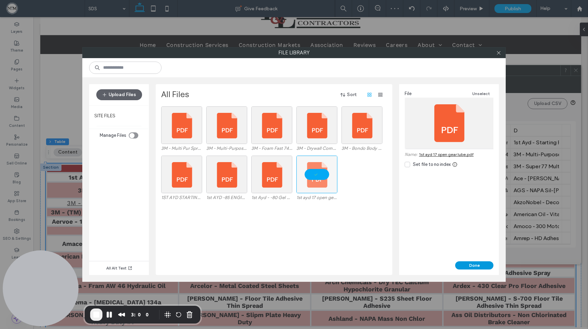
click at [474, 265] on button "Done" at bounding box center [474, 265] width 38 height 8
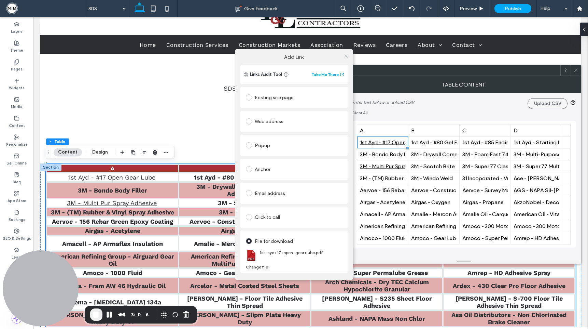
click at [346, 55] on icon at bounding box center [346, 56] width 5 height 5
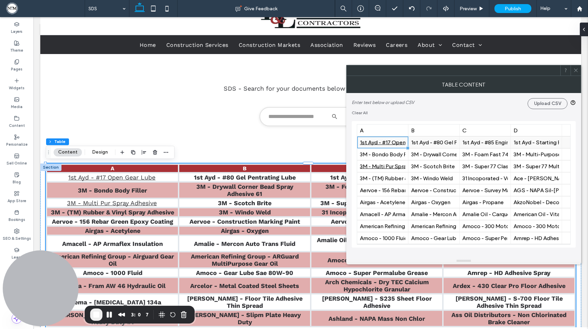
click at [431, 142] on div "1st Ayd - #80 Gel Pentrating Lube" at bounding box center [433, 142] width 45 height 6
click at [455, 143] on icon at bounding box center [453, 142] width 5 height 5
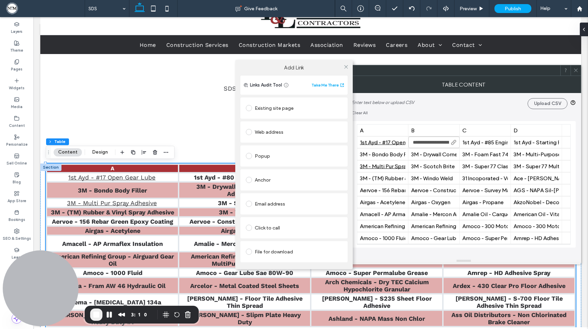
click at [250, 250] on span at bounding box center [249, 251] width 6 height 6
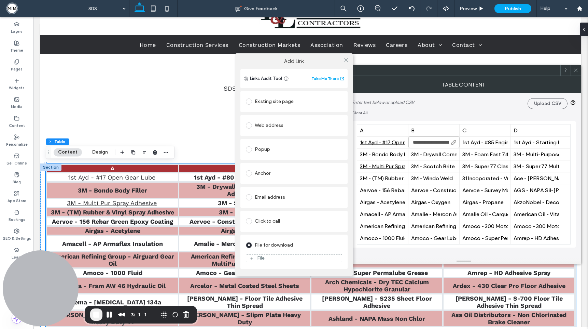
click at [268, 256] on div "File" at bounding box center [294, 258] width 96 height 6
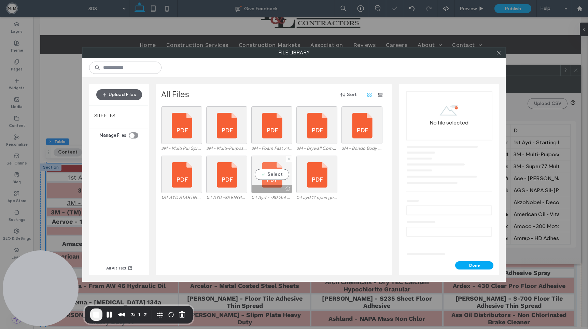
click at [274, 176] on div "Select" at bounding box center [271, 174] width 41 height 38
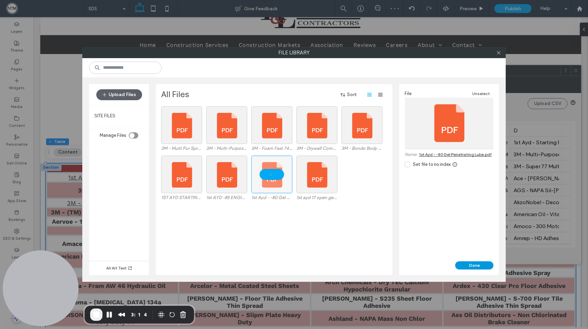
click at [471, 264] on button "Done" at bounding box center [474, 265] width 38 height 8
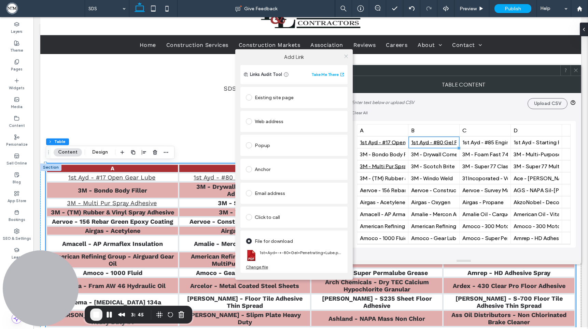
click at [347, 56] on icon at bounding box center [346, 56] width 5 height 5
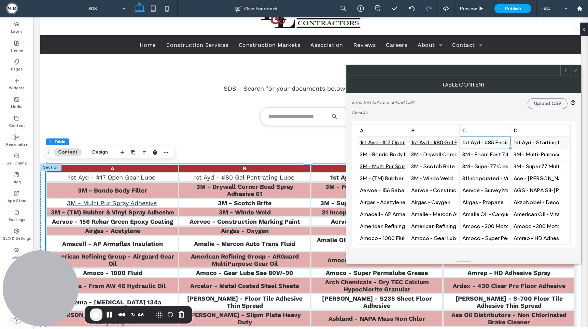
click at [488, 143] on div "1st Ayd - #85 Engine Degreaser" at bounding box center [485, 142] width 45 height 6
click at [97, 314] on span "End Recording" at bounding box center [96, 314] width 8 height 8
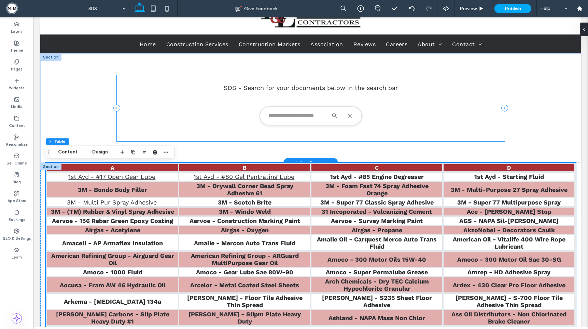
scroll to position [43, 0]
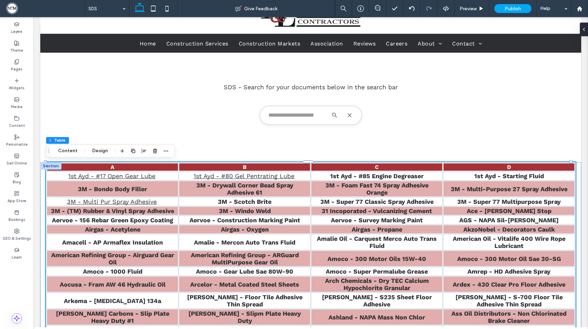
click at [366, 178] on td "1st Ayd - #85 Engine Degreaser" at bounding box center [377, 175] width 132 height 9
click at [72, 150] on button "Content" at bounding box center [68, 151] width 28 height 8
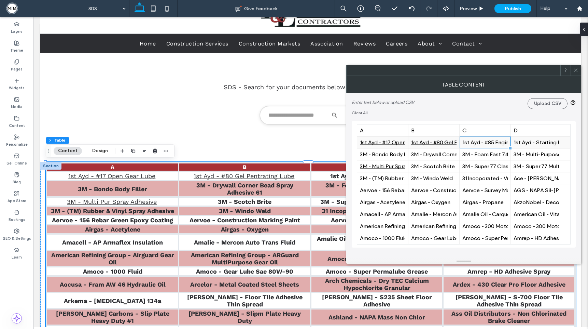
click at [490, 142] on div "1st Ayd - #85 Engine Degreaser" at bounding box center [485, 142] width 45 height 6
click at [505, 142] on use at bounding box center [504, 142] width 5 height 5
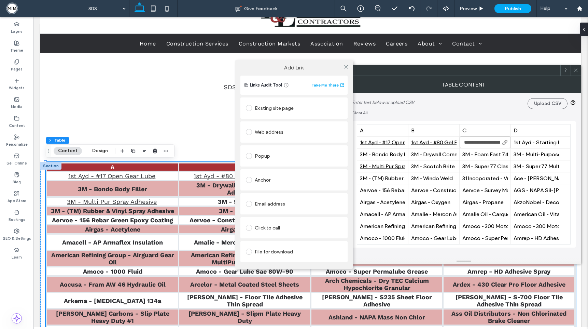
click at [250, 251] on span at bounding box center [249, 251] width 6 height 6
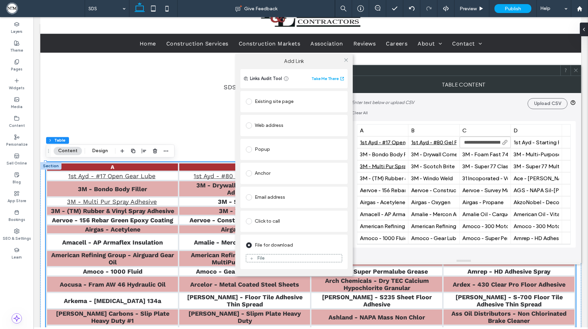
click at [265, 258] on div "File" at bounding box center [294, 258] width 96 height 6
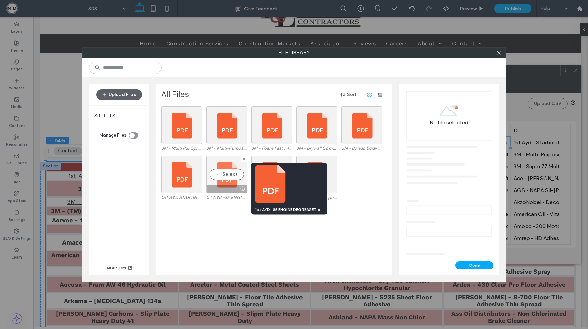
click at [230, 184] on div "Select" at bounding box center [226, 174] width 41 height 38
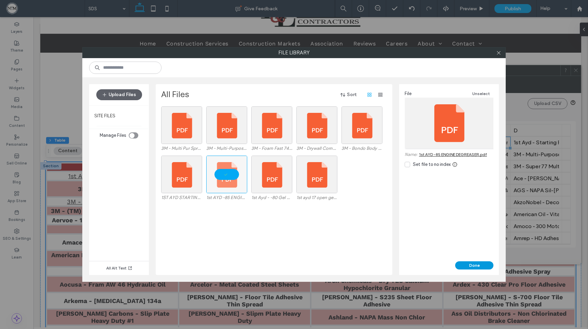
click at [482, 265] on button "Done" at bounding box center [474, 265] width 38 height 8
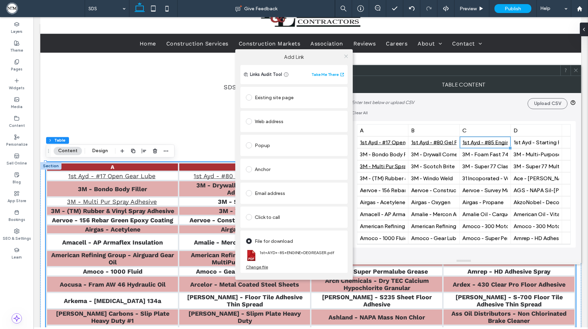
click at [346, 55] on icon at bounding box center [346, 56] width 5 height 5
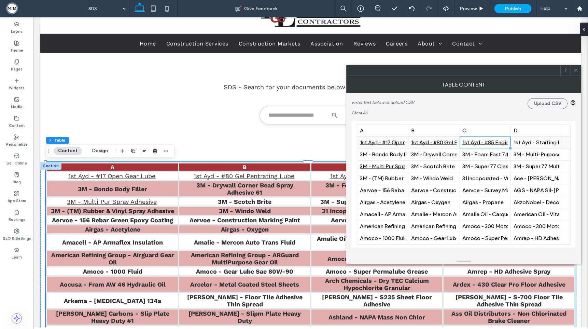
click at [533, 139] on div "1st Ayd - Starting Fluid" at bounding box center [536, 142] width 45 height 6
click at [556, 144] on icon at bounding box center [556, 142] width 5 height 5
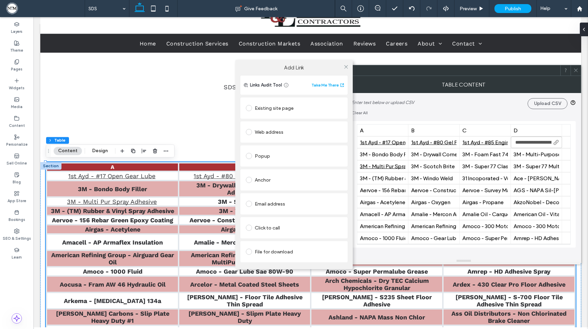
click at [250, 251] on span at bounding box center [249, 251] width 6 height 6
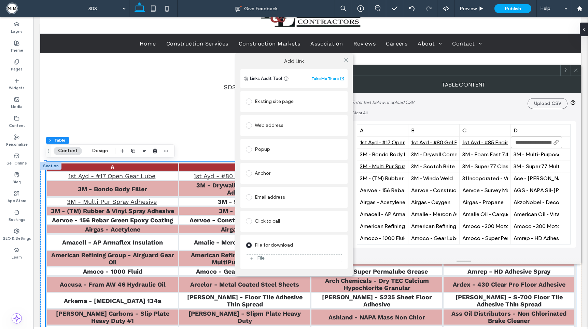
click at [264, 259] on div "File" at bounding box center [261, 258] width 8 height 6
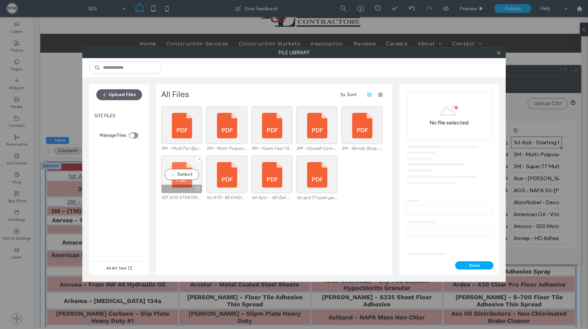
click at [180, 179] on div "Select" at bounding box center [181, 174] width 41 height 38
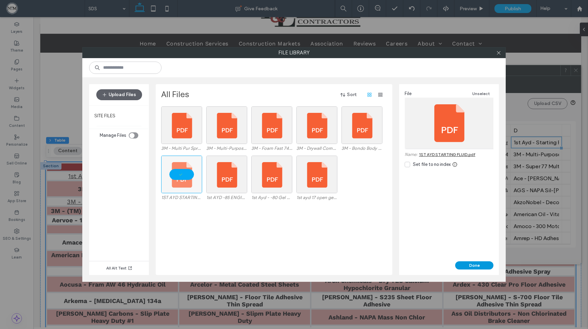
click at [479, 265] on button "Done" at bounding box center [474, 265] width 38 height 8
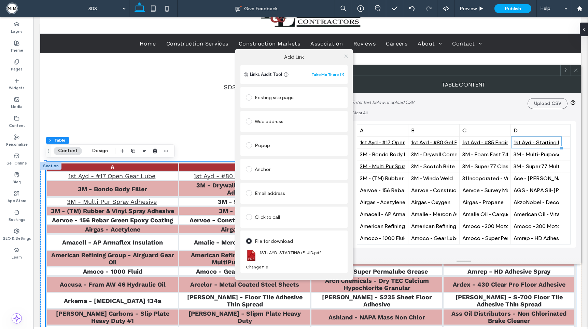
click at [346, 56] on use at bounding box center [345, 55] width 3 height 3
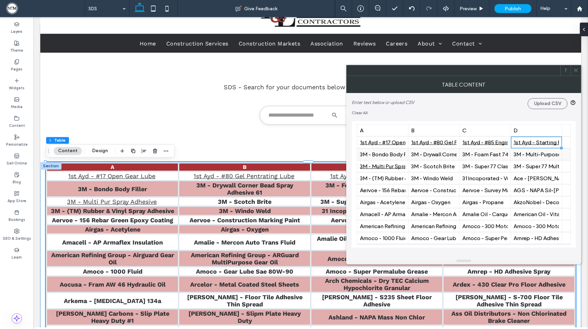
click at [388, 155] on div "3M - Bondo Body Filler" at bounding box center [382, 154] width 45 height 6
click at [405, 155] on icon at bounding box center [402, 154] width 5 height 5
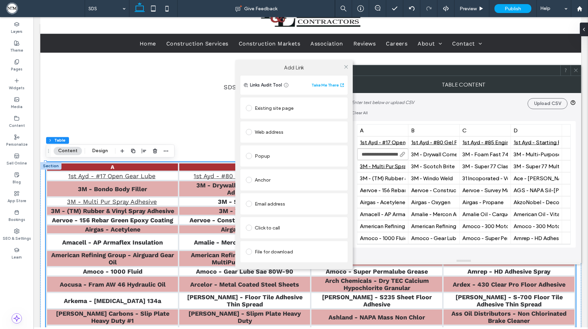
click at [250, 250] on span at bounding box center [249, 251] width 6 height 6
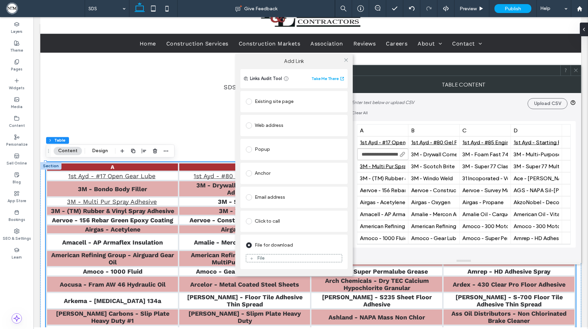
click at [278, 255] on div "File" at bounding box center [294, 258] width 96 height 6
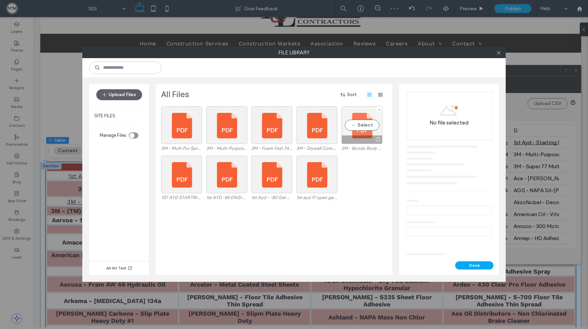
click at [365, 138] on div at bounding box center [362, 139] width 40 height 8
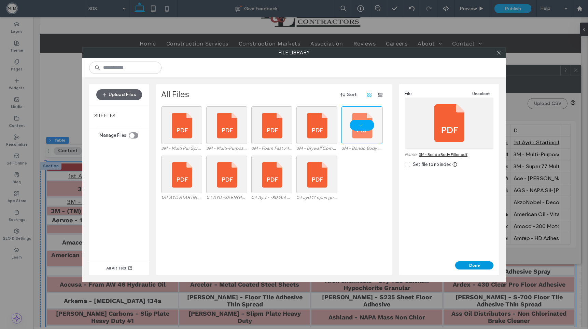
click at [472, 265] on button "Done" at bounding box center [474, 265] width 38 height 8
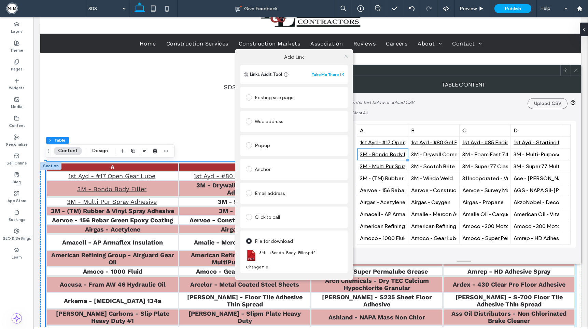
click at [345, 54] on icon at bounding box center [346, 56] width 5 height 5
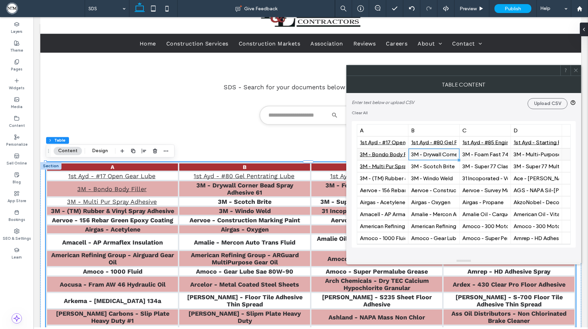
click at [435, 154] on div "3M - Drywall Corner Bead Spray Adhesive 61" at bounding box center [433, 154] width 45 height 6
click at [453, 153] on use at bounding box center [453, 154] width 5 height 5
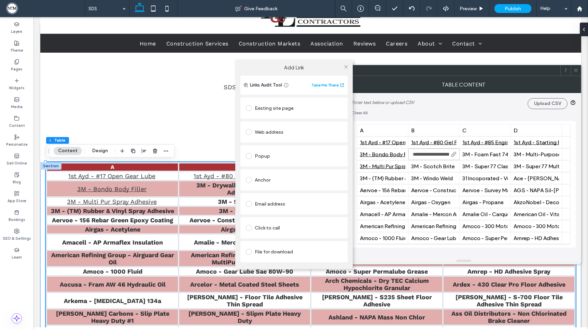
click at [251, 252] on span at bounding box center [249, 251] width 6 height 6
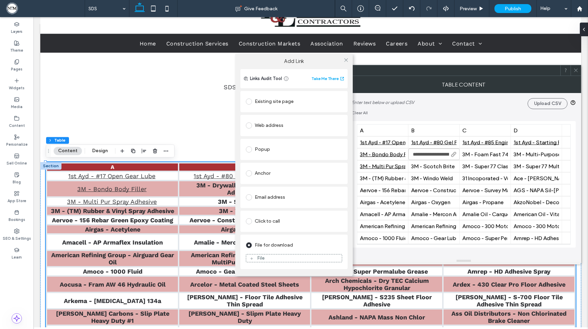
click at [256, 258] on div "File" at bounding box center [294, 258] width 96 height 6
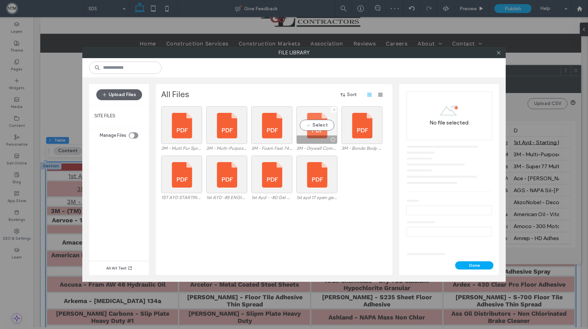
click at [327, 128] on div "Select" at bounding box center [317, 125] width 41 height 38
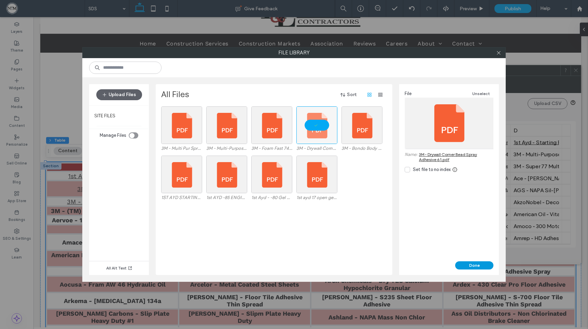
click at [473, 264] on button "Done" at bounding box center [474, 265] width 38 height 8
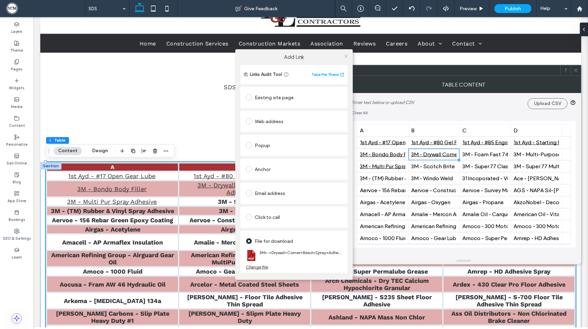
click at [346, 55] on icon at bounding box center [346, 56] width 5 height 5
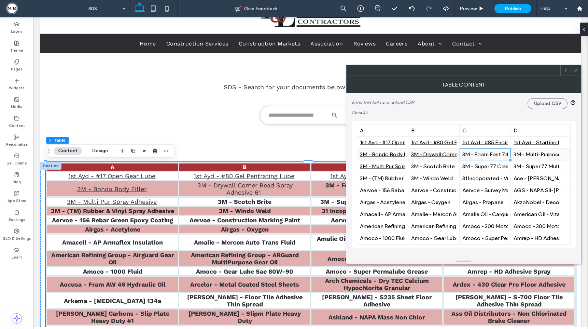
click at [483, 155] on div "3M - Foam Fast 74 Spray Adhesive Orange" at bounding box center [485, 154] width 45 height 6
click at [504, 153] on icon at bounding box center [504, 154] width 5 height 5
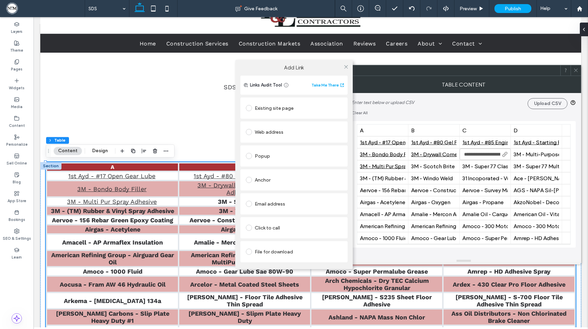
click at [250, 252] on span at bounding box center [249, 251] width 6 height 6
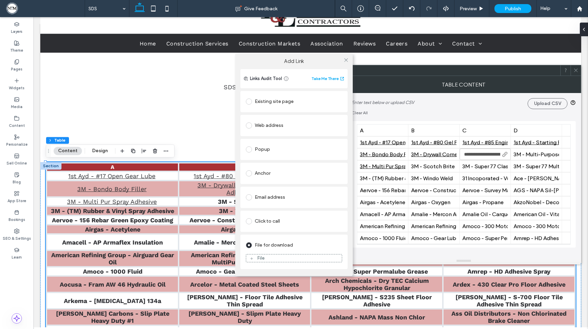
click at [272, 258] on div "File" at bounding box center [294, 258] width 96 height 6
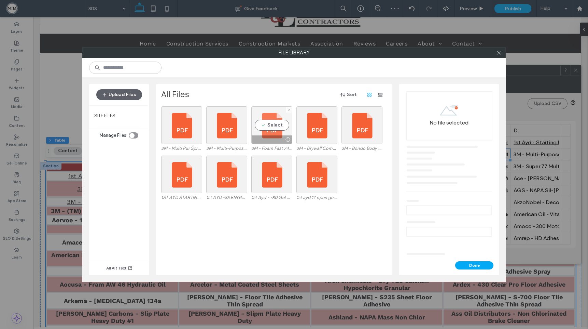
click at [270, 129] on div "Select" at bounding box center [271, 125] width 41 height 38
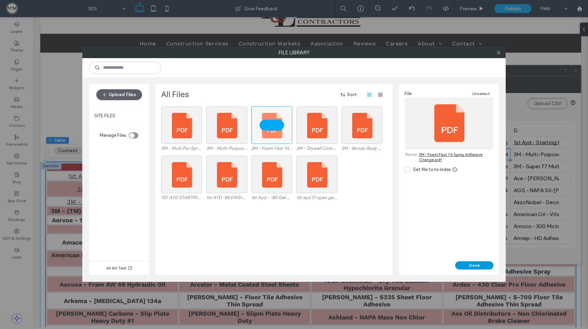
click at [471, 263] on button "Done" at bounding box center [474, 265] width 38 height 8
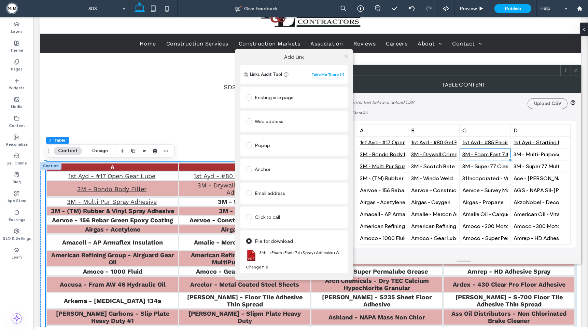
click at [346, 56] on use at bounding box center [345, 55] width 3 height 3
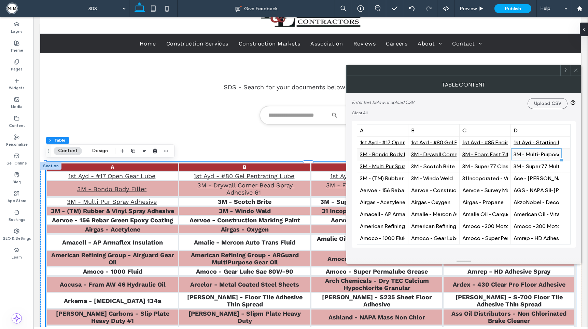
click at [535, 153] on div "3M - Multi-Purpose 27 Spray Adhesive" at bounding box center [536, 154] width 45 height 6
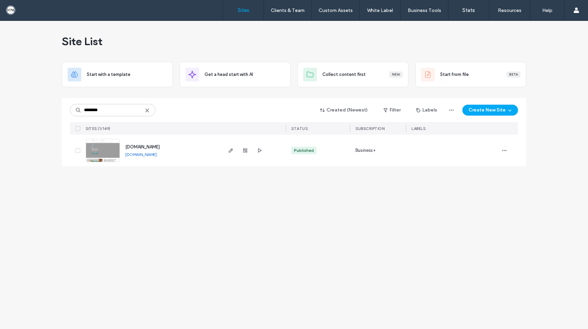
type input "********"
click at [115, 150] on img at bounding box center [102, 162] width 33 height 46
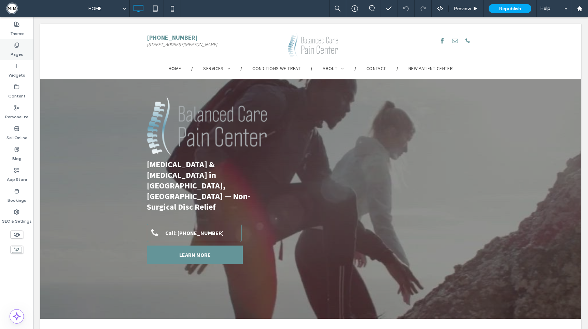
click at [19, 52] on label "Pages" at bounding box center [17, 53] width 13 height 10
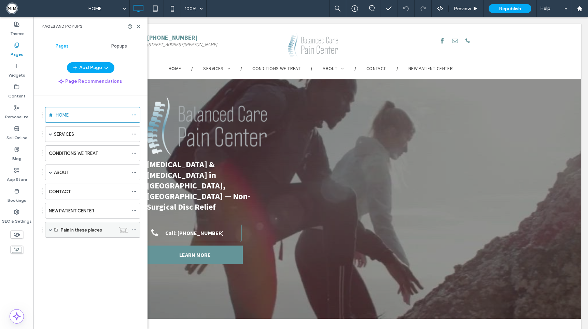
click at [50, 229] on span at bounding box center [50, 229] width 3 height 3
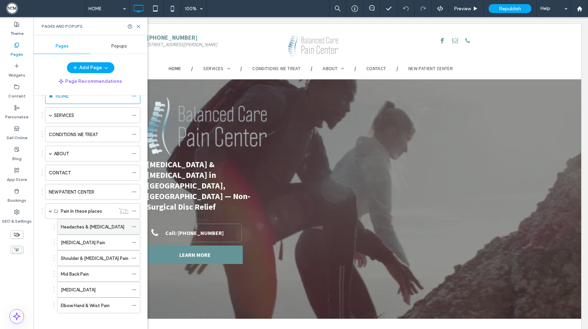
scroll to position [24, 0]
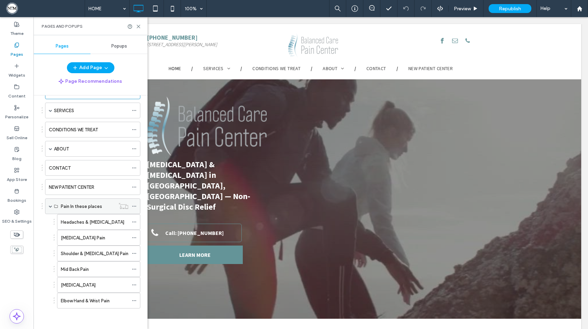
click at [49, 208] on span at bounding box center [50, 205] width 3 height 15
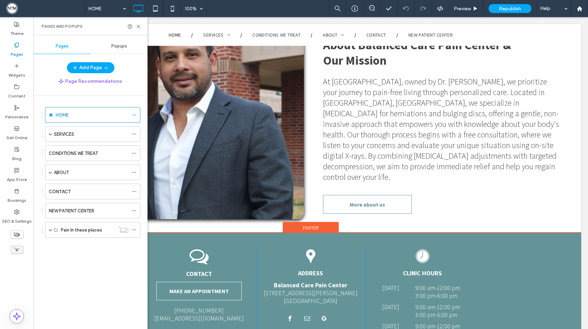
scroll to position [1953, 0]
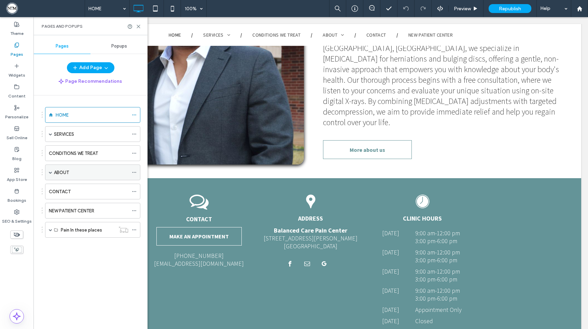
click at [48, 172] on div "ABOUT" at bounding box center [92, 172] width 95 height 16
click at [50, 171] on span at bounding box center [50, 171] width 3 height 3
click at [51, 172] on span at bounding box center [50, 171] width 3 height 3
click at [50, 229] on span at bounding box center [50, 229] width 3 height 3
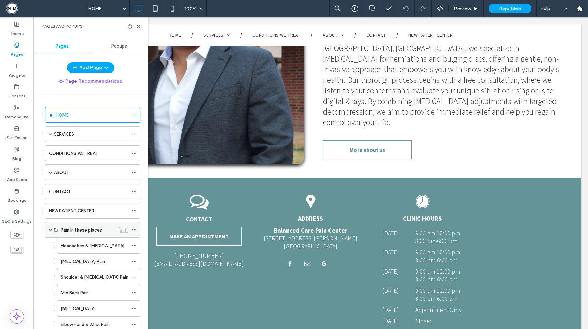
click at [50, 229] on span at bounding box center [50, 229] width 3 height 3
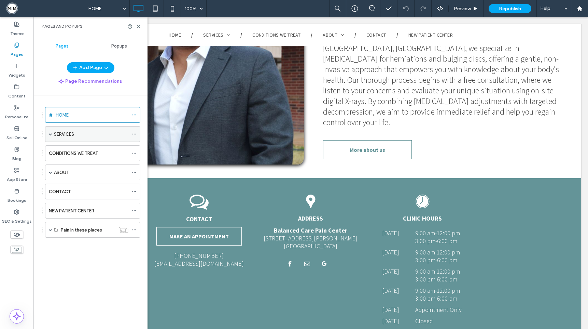
click at [51, 134] on span at bounding box center [50, 133] width 3 height 3
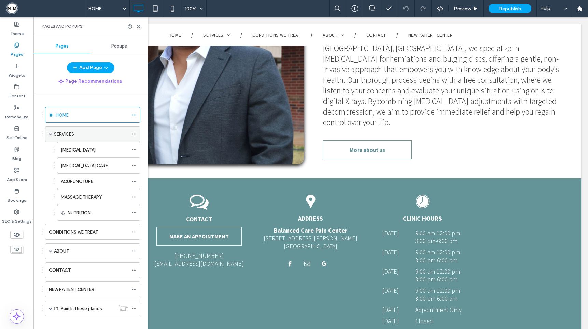
click at [51, 134] on span at bounding box center [50, 133] width 3 height 3
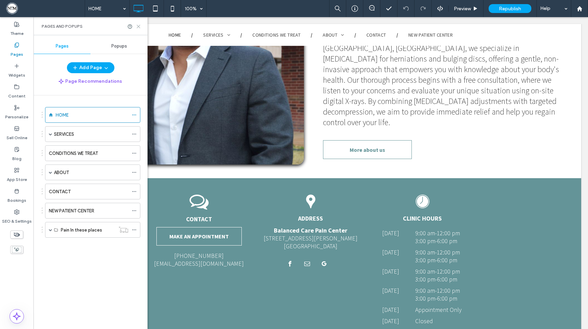
click at [137, 25] on use at bounding box center [138, 26] width 3 height 3
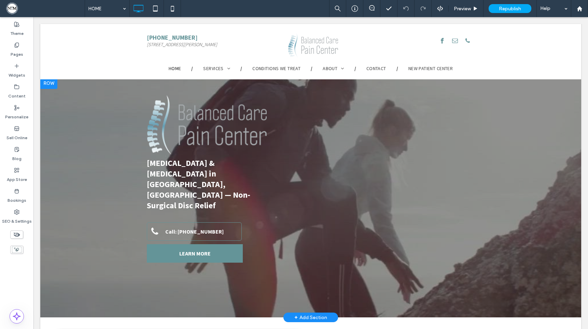
scroll to position [0, 0]
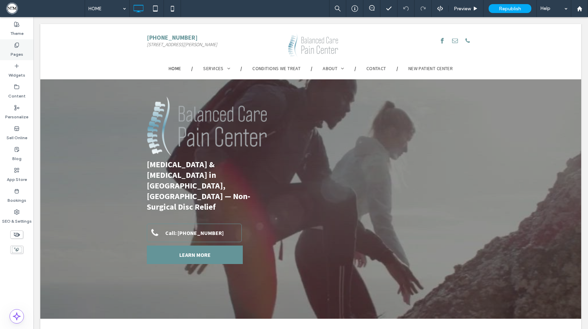
click at [10, 46] on div "Pages" at bounding box center [16, 49] width 33 height 21
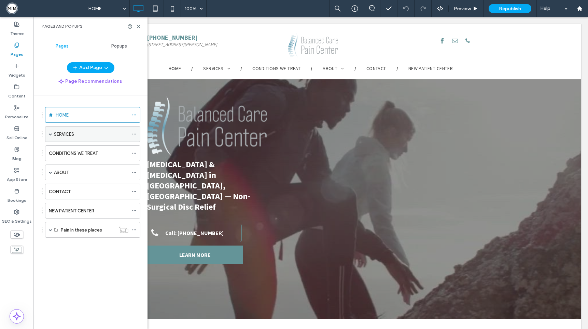
click at [51, 132] on span at bounding box center [50, 133] width 3 height 3
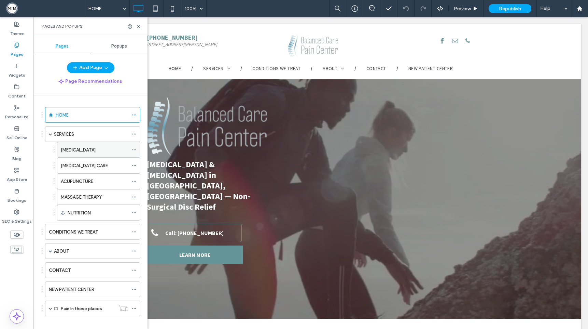
click at [79, 152] on label "[MEDICAL_DATA]" at bounding box center [78, 150] width 35 height 12
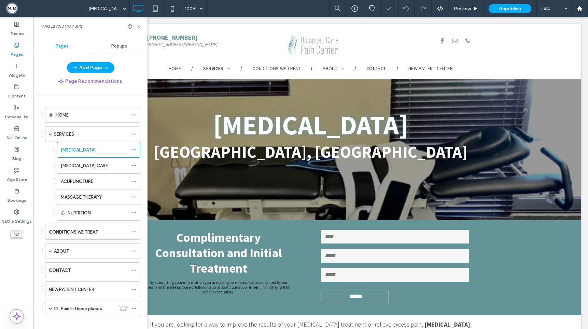
click at [139, 26] on use at bounding box center [138, 26] width 3 height 3
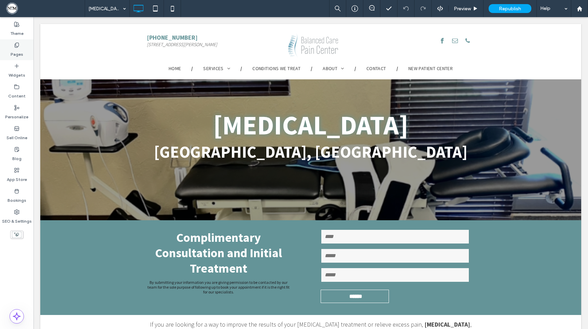
click at [9, 53] on div "Pages" at bounding box center [16, 49] width 33 height 21
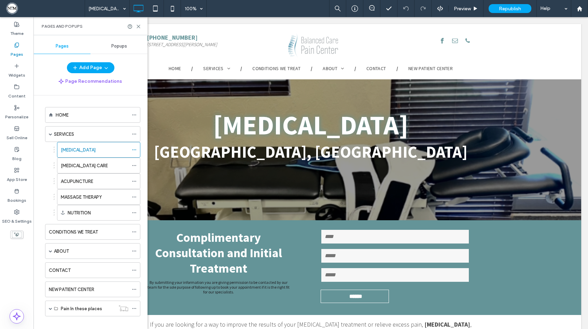
click at [80, 111] on div "HOME" at bounding box center [92, 114] width 73 height 7
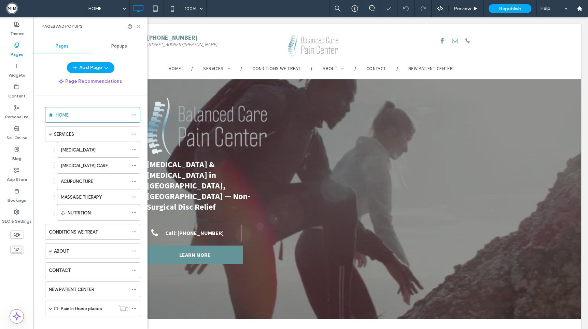
click at [138, 26] on use at bounding box center [138, 26] width 3 height 3
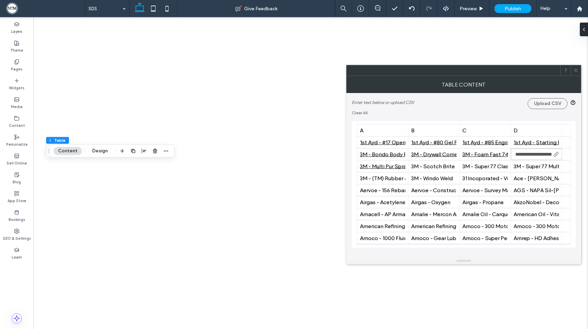
click at [556, 155] on use at bounding box center [556, 154] width 5 height 5
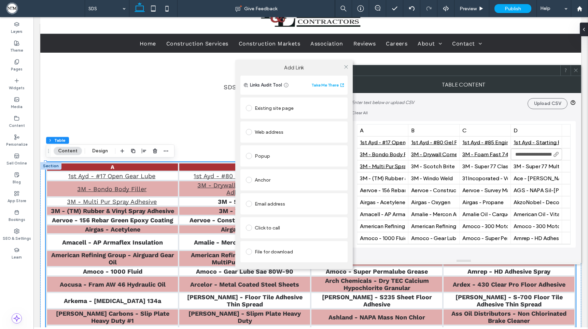
click at [249, 251] on span at bounding box center [249, 251] width 6 height 6
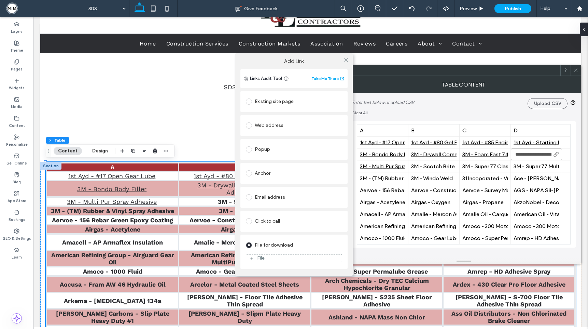
click at [296, 258] on div "File" at bounding box center [294, 258] width 96 height 6
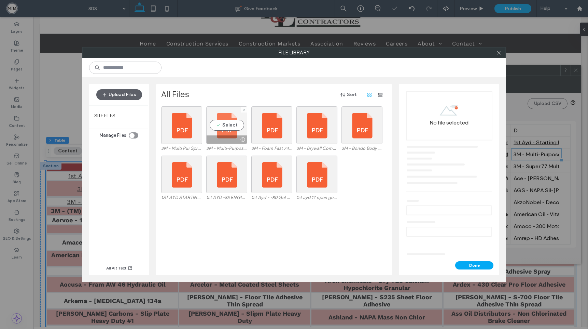
click at [230, 124] on div "Select" at bounding box center [226, 125] width 41 height 38
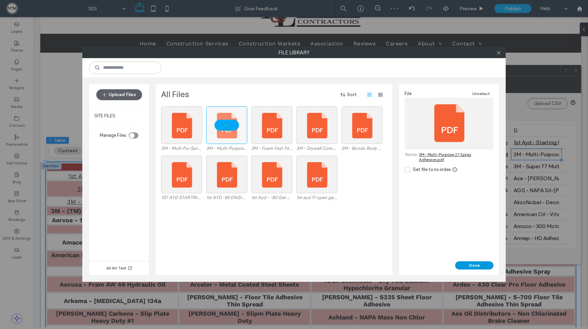
click at [474, 263] on button "Done" at bounding box center [474, 265] width 38 height 8
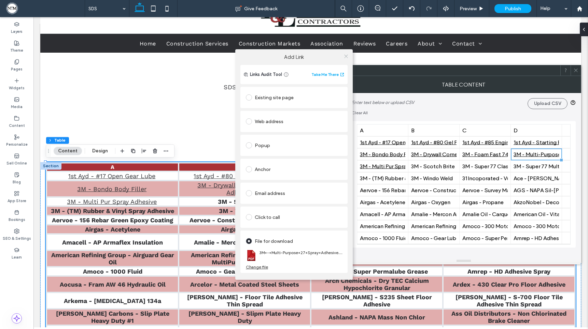
click at [347, 56] on icon at bounding box center [346, 56] width 5 height 5
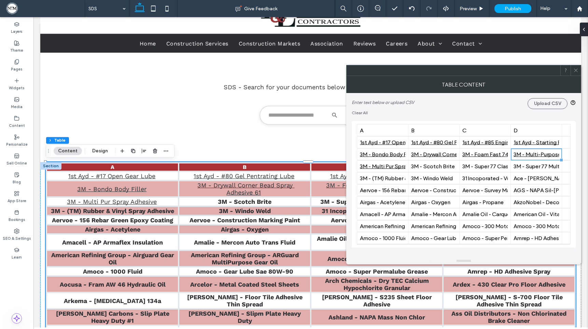
click at [575, 69] on icon at bounding box center [576, 70] width 5 height 5
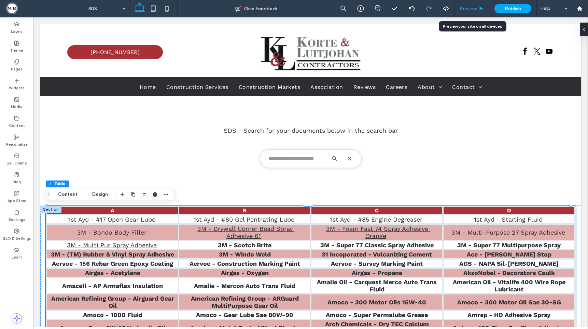
click at [466, 8] on span "Preview" at bounding box center [468, 9] width 17 height 6
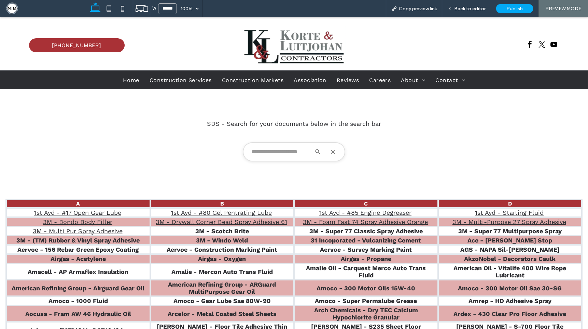
click at [273, 151] on input "Search on page" at bounding box center [279, 151] width 60 height 11
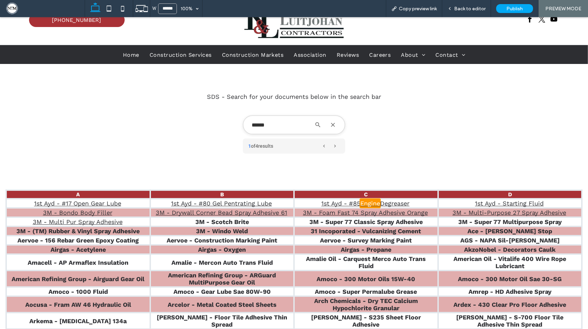
scroll to position [40, 0]
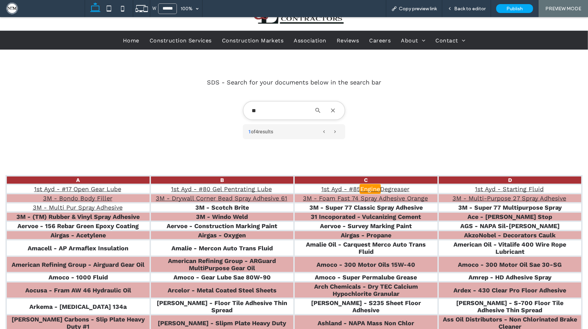
type input "*"
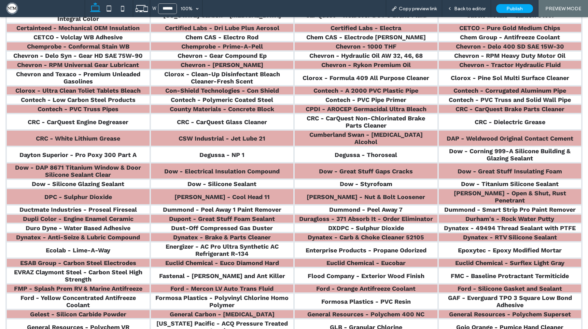
scroll to position [0, 0]
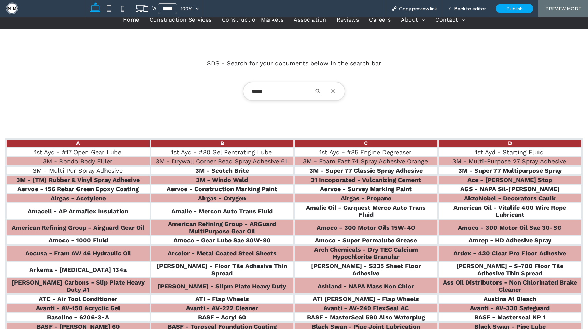
type input "******"
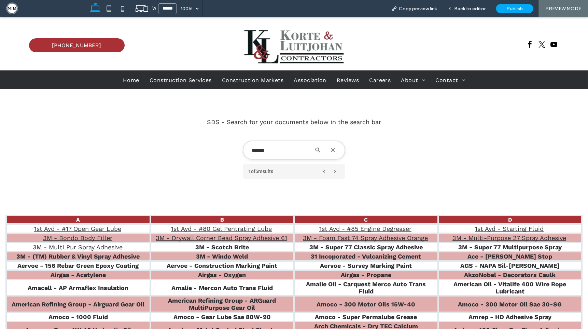
drag, startPoint x: 267, startPoint y: 149, endPoint x: 236, endPoint y: 149, distance: 31.8
click at [236, 149] on div "****** 1 of 5 results" at bounding box center [294, 160] width 116 height 52
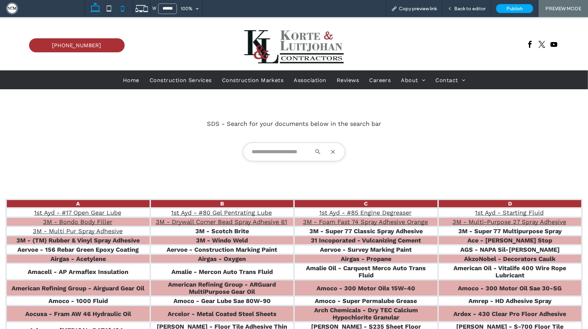
click at [123, 9] on icon at bounding box center [123, 9] width 14 height 14
type input "*****"
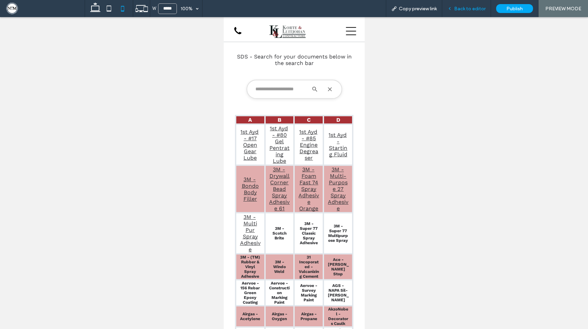
click at [461, 5] on div "Back to editor" at bounding box center [466, 8] width 49 height 17
click at [468, 9] on span "Back to editor" at bounding box center [469, 9] width 31 height 6
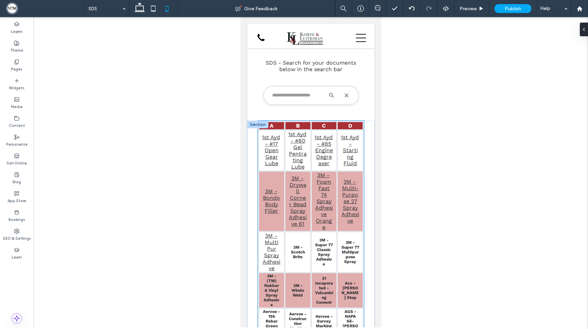
click at [337, 152] on td "1st Ayd - Starting Fluid" at bounding box center [350, 150] width 26 height 41
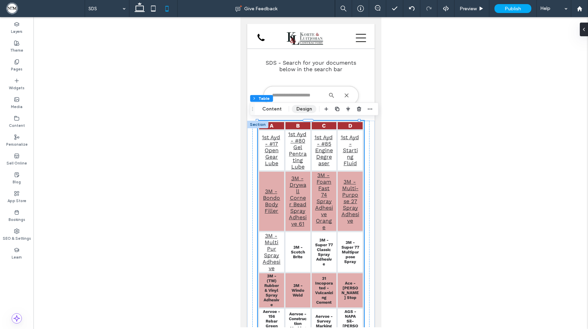
click at [305, 107] on button "Design" at bounding box center [304, 109] width 25 height 8
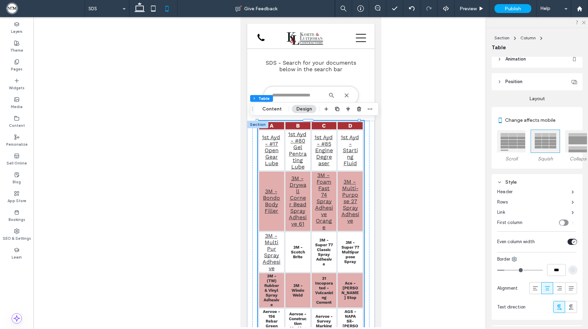
scroll to position [250, 0]
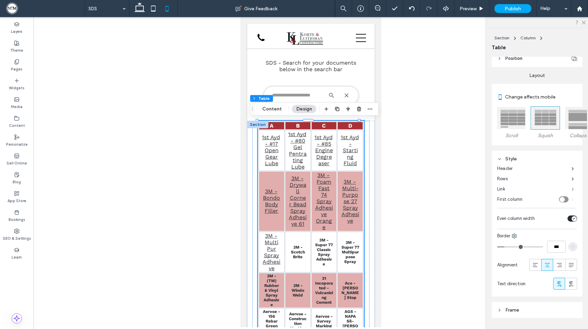
click at [572, 189] on span at bounding box center [573, 188] width 2 height 3
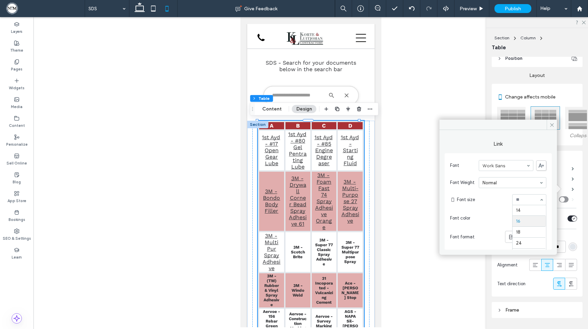
scroll to position [13, 0]
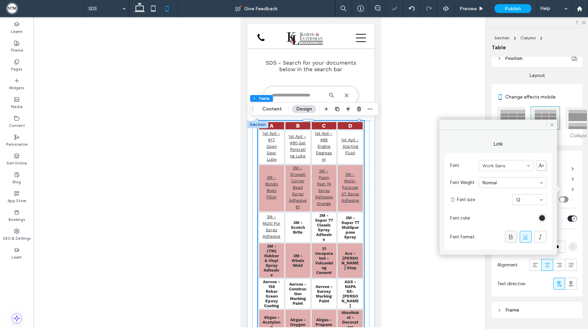
click at [513, 237] on icon at bounding box center [511, 236] width 7 height 7
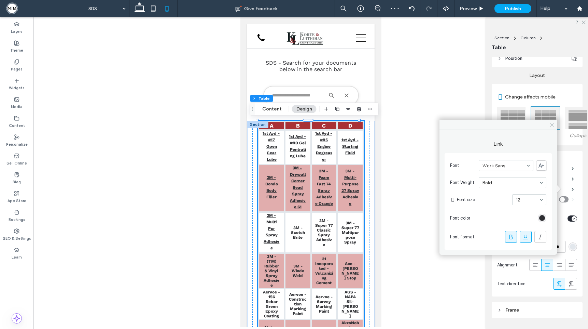
click at [551, 125] on icon at bounding box center [552, 124] width 5 height 5
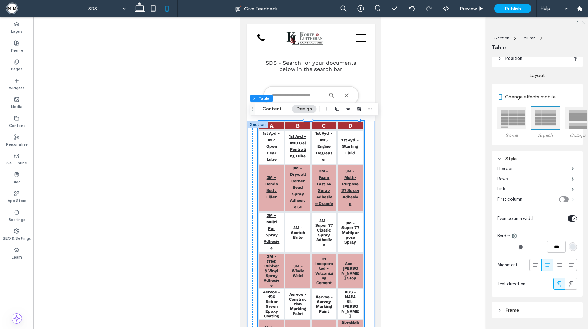
click at [583, 23] on icon at bounding box center [583, 22] width 4 height 4
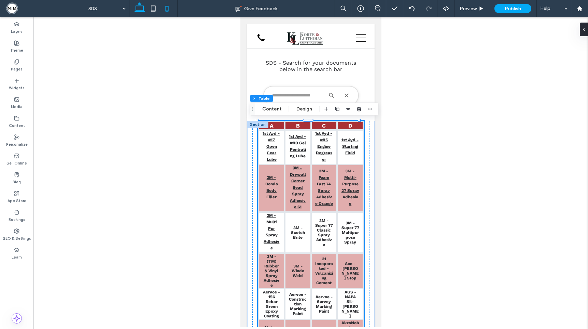
click at [144, 7] on icon at bounding box center [140, 9] width 14 height 14
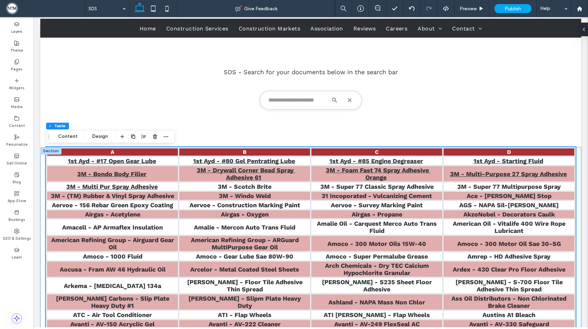
scroll to position [63, 0]
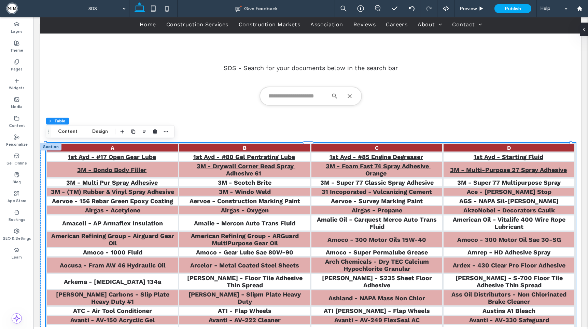
click at [270, 183] on td "3M - Scotch Brite" at bounding box center [245, 182] width 132 height 9
drag, startPoint x: 69, startPoint y: 131, endPoint x: 299, endPoint y: 204, distance: 241.8
click at [69, 131] on button "Content" at bounding box center [68, 131] width 28 height 8
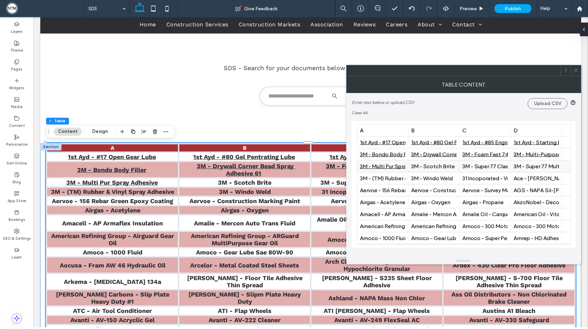
click at [438, 166] on div "3M - Scotch Brite" at bounding box center [433, 166] width 45 height 6
click at [454, 167] on use at bounding box center [453, 166] width 5 height 5
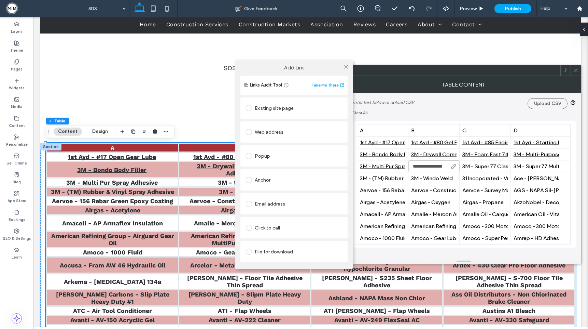
click at [250, 253] on span at bounding box center [249, 251] width 6 height 6
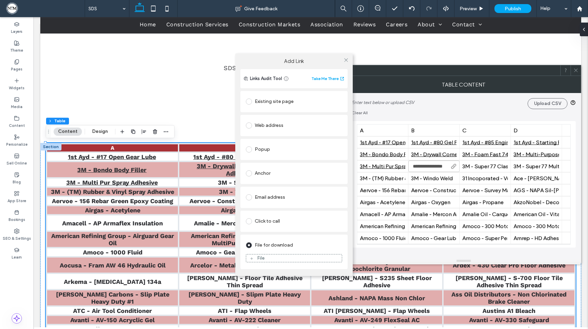
click at [261, 257] on div "File" at bounding box center [261, 258] width 8 height 6
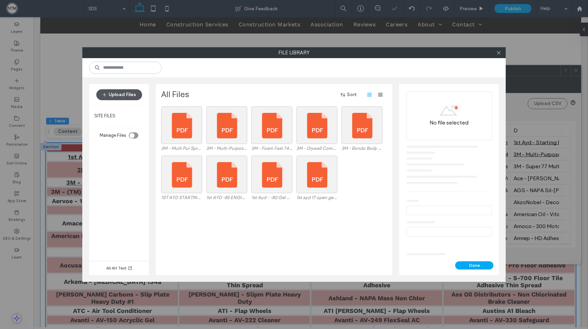
click at [120, 92] on button "Upload Files" at bounding box center [119, 94] width 46 height 11
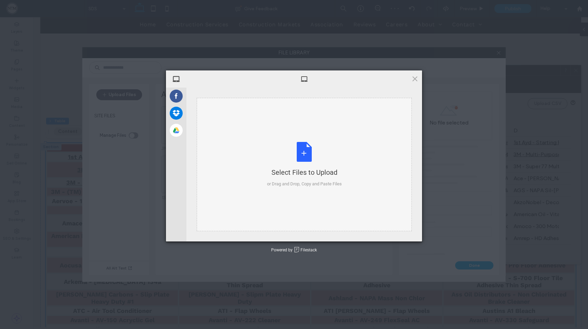
click at [308, 155] on div "Select Files to Upload or Drag and Drop, Copy and Paste Files" at bounding box center [304, 164] width 75 height 45
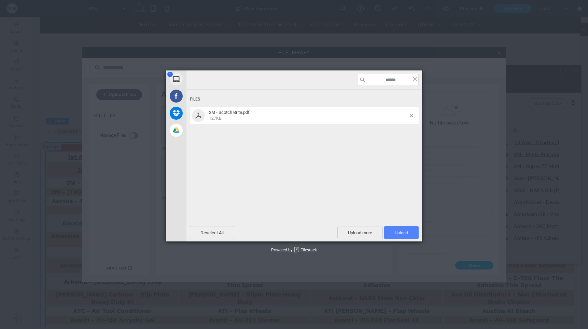
click at [404, 233] on span "Upload 1" at bounding box center [401, 232] width 13 height 5
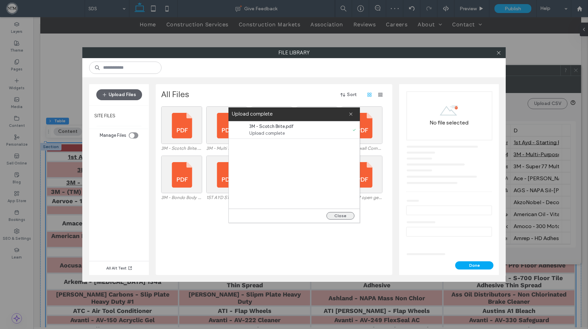
click at [343, 217] on button "Close" at bounding box center [341, 216] width 28 height 8
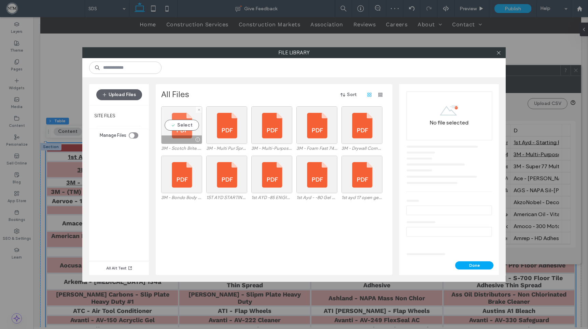
click at [193, 137] on div at bounding box center [197, 139] width 9 height 5
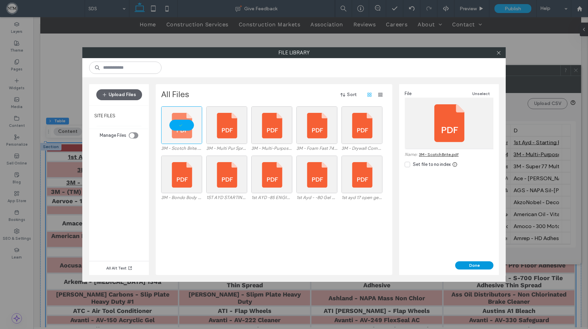
click at [473, 264] on button "Done" at bounding box center [474, 265] width 38 height 8
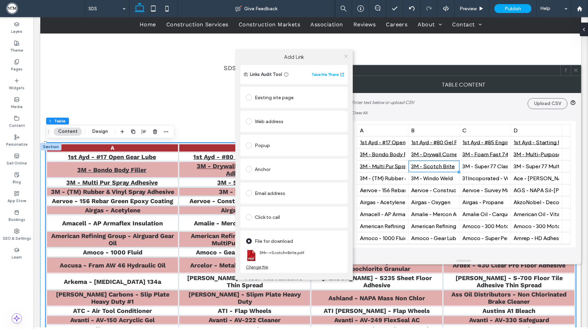
click at [346, 55] on icon at bounding box center [346, 56] width 5 height 5
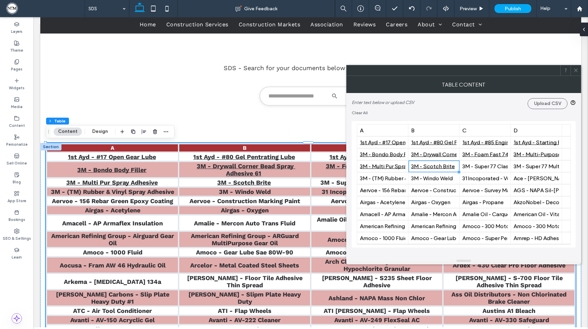
click at [576, 70] on use at bounding box center [575, 70] width 3 height 3
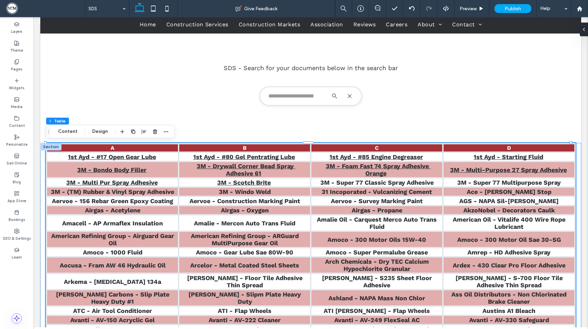
click at [356, 186] on td "3M - Super 77 Classic Spray Adhesive" at bounding box center [377, 182] width 132 height 9
click at [72, 129] on button "Content" at bounding box center [68, 131] width 28 height 8
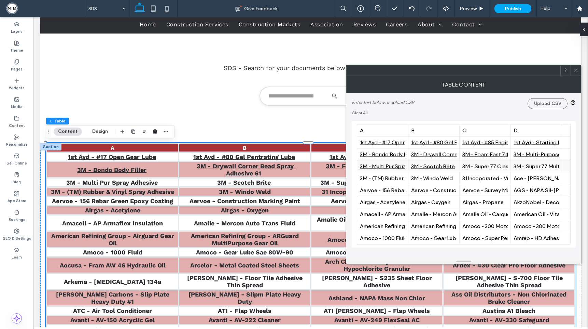
click at [486, 167] on div "3M - Super 77 Classic Spray Adhesive" at bounding box center [485, 166] width 45 height 6
click at [505, 167] on use at bounding box center [504, 166] width 5 height 5
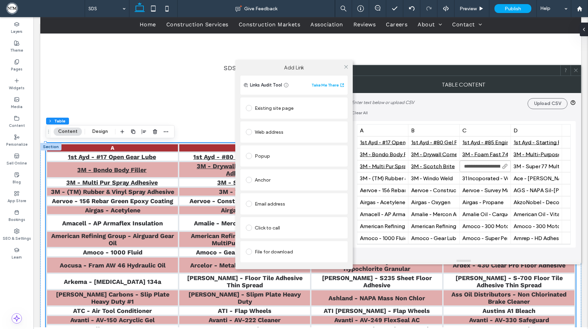
click at [249, 253] on span at bounding box center [249, 251] width 6 height 6
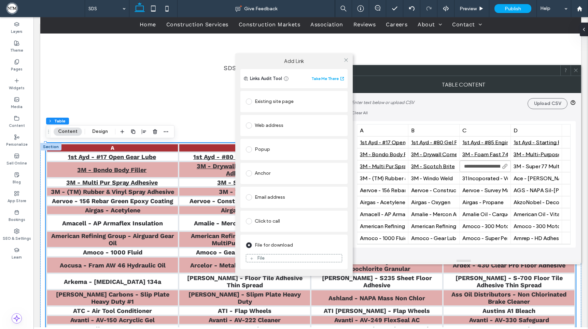
click at [266, 256] on div "File" at bounding box center [294, 258] width 96 height 6
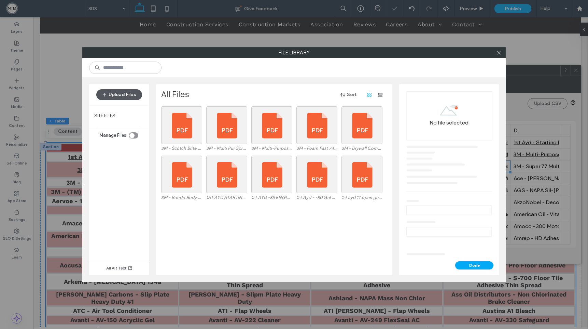
click at [122, 93] on button "Upload Files" at bounding box center [119, 94] width 46 height 11
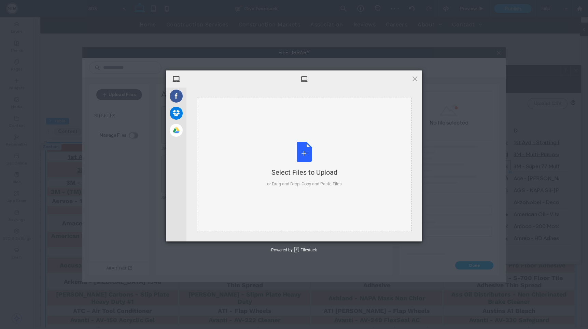
click at [312, 153] on div "Select Files to Upload or Drag and Drop, Copy and Paste Files" at bounding box center [304, 164] width 75 height 45
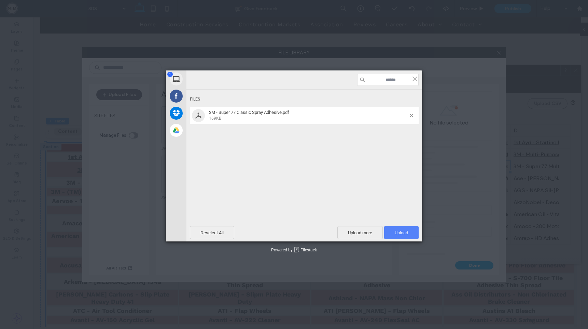
click at [394, 226] on span "Upload 1" at bounding box center [401, 232] width 35 height 13
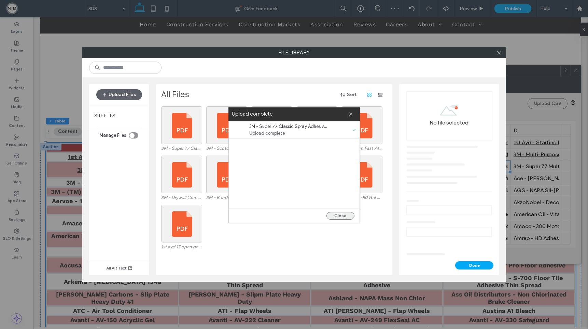
click at [343, 216] on button "Close" at bounding box center [341, 216] width 28 height 8
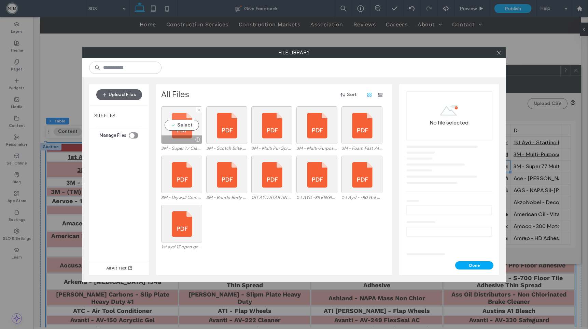
click at [188, 130] on div "Select" at bounding box center [181, 125] width 41 height 38
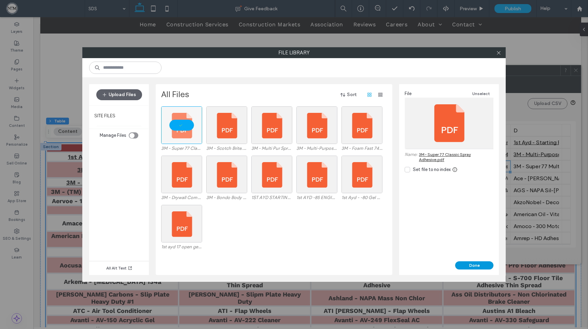
click at [480, 266] on button "Done" at bounding box center [474, 265] width 38 height 8
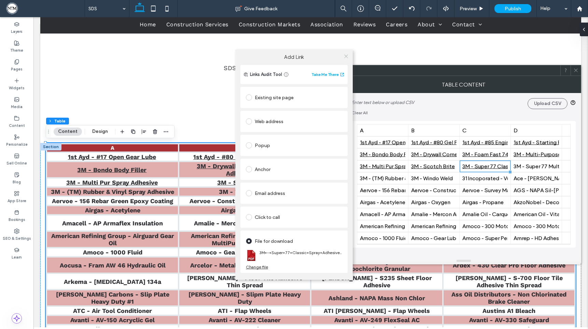
click at [346, 55] on icon at bounding box center [346, 56] width 5 height 5
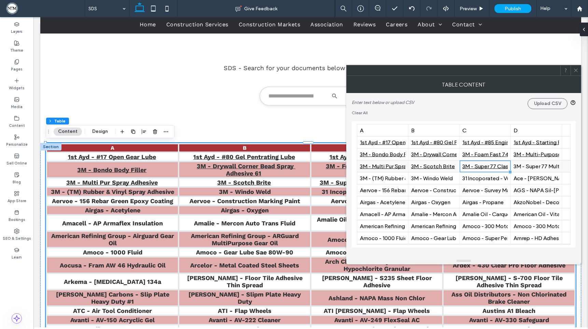
click at [535, 165] on div "3M - Super 77 Multipurpose Spray" at bounding box center [536, 166] width 45 height 6
click at [536, 165] on div "3M - Super 77 Multipurpose Spray" at bounding box center [536, 166] width 45 height 6
click at [556, 167] on use at bounding box center [556, 166] width 5 height 5
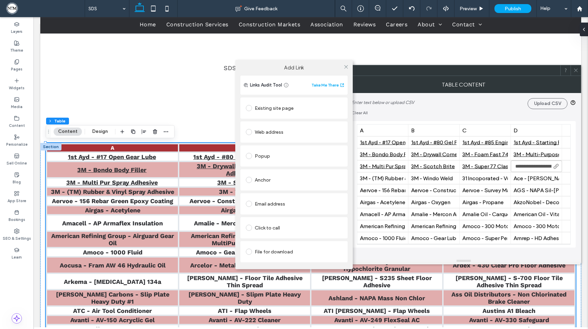
click at [249, 251] on span at bounding box center [249, 251] width 6 height 6
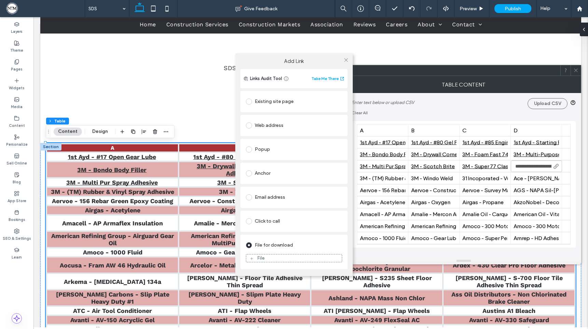
click at [259, 259] on div "File" at bounding box center [261, 258] width 8 height 6
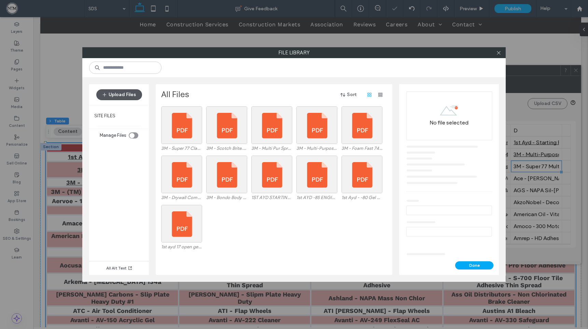
click at [133, 95] on button "Upload Files" at bounding box center [119, 94] width 46 height 11
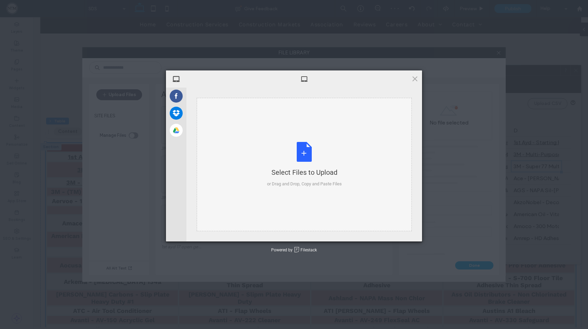
click at [300, 144] on div "Select Files to Upload or Drag and Drop, Copy and Paste Files" at bounding box center [304, 164] width 75 height 45
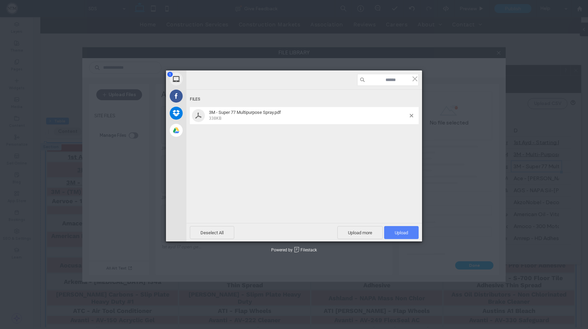
click at [409, 229] on span "Upload 1" at bounding box center [401, 232] width 35 height 13
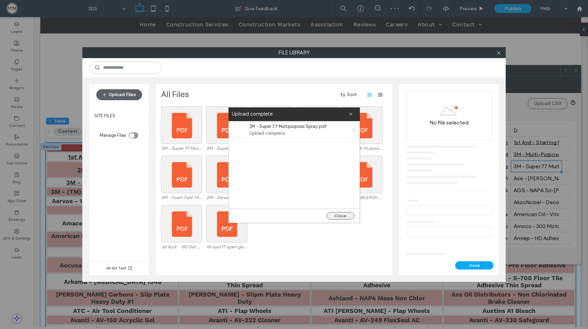
click at [344, 214] on button "Close" at bounding box center [341, 216] width 28 height 8
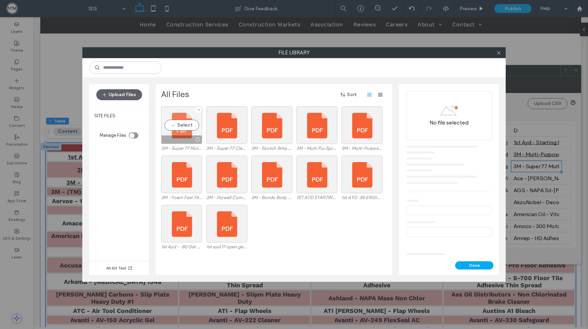
click at [181, 115] on div "Select" at bounding box center [181, 125] width 41 height 38
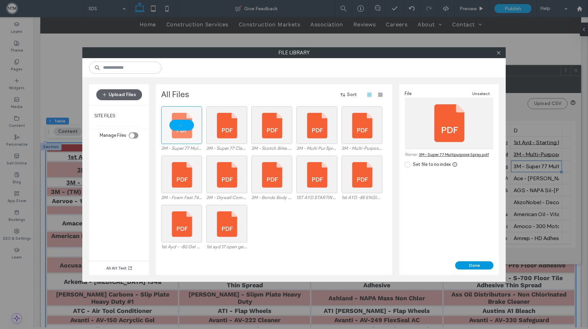
click at [483, 263] on button "Done" at bounding box center [474, 265] width 38 height 8
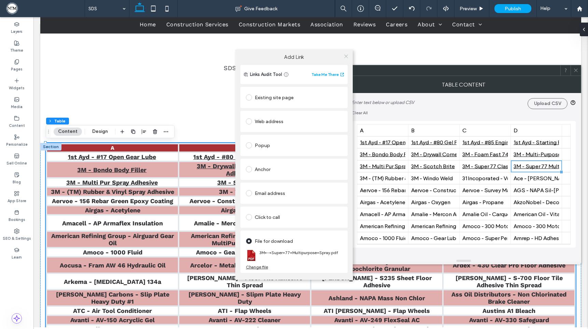
click at [346, 57] on icon at bounding box center [346, 56] width 5 height 5
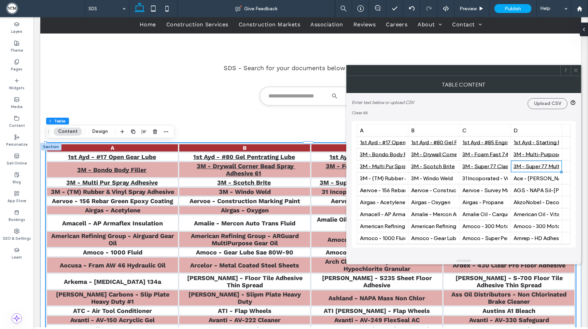
click at [575, 71] on use at bounding box center [575, 70] width 3 height 3
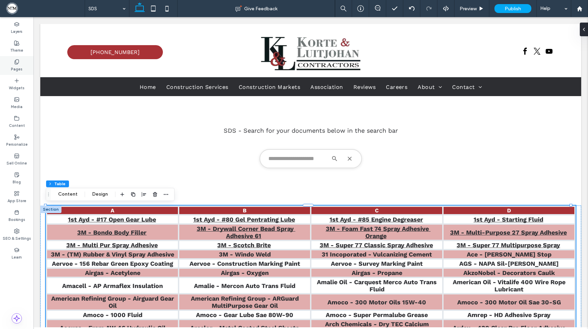
click at [15, 65] on label "Pages" at bounding box center [17, 69] width 12 height 8
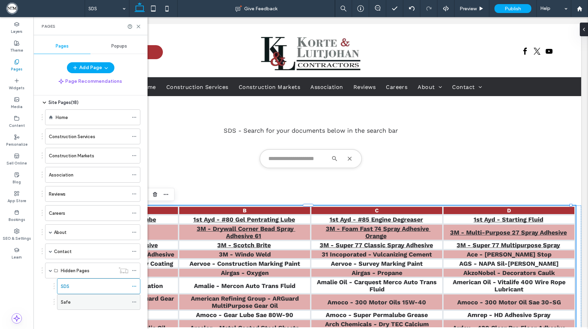
scroll to position [21, 0]
click at [75, 300] on div "Safe" at bounding box center [95, 300] width 68 height 7
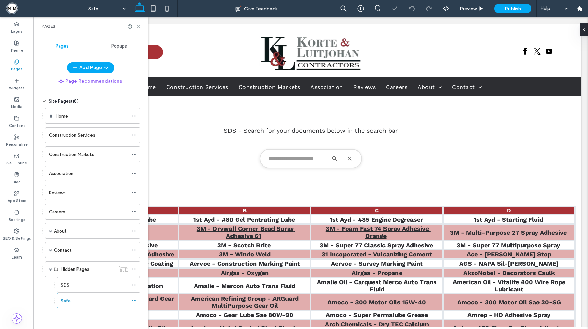
click at [138, 25] on icon at bounding box center [138, 26] width 5 height 5
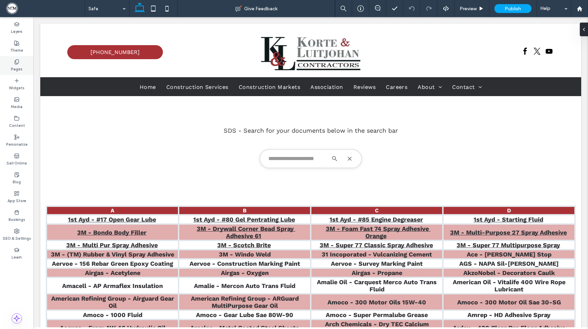
click at [21, 73] on div "Pages" at bounding box center [16, 65] width 33 height 19
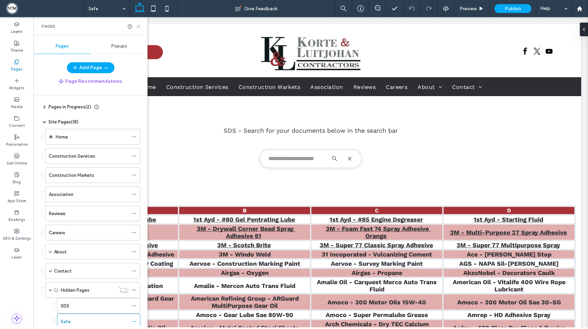
click at [138, 25] on icon at bounding box center [138, 26] width 5 height 5
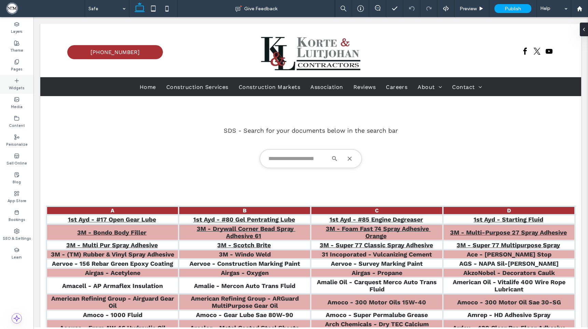
click at [12, 80] on div "Widgets" at bounding box center [16, 84] width 33 height 19
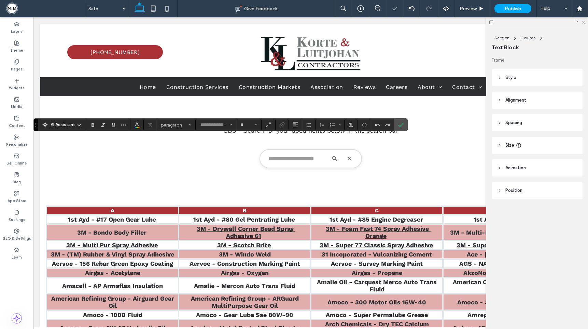
type input "*********"
click at [187, 126] on span "paragraph" at bounding box center [174, 124] width 27 height 5
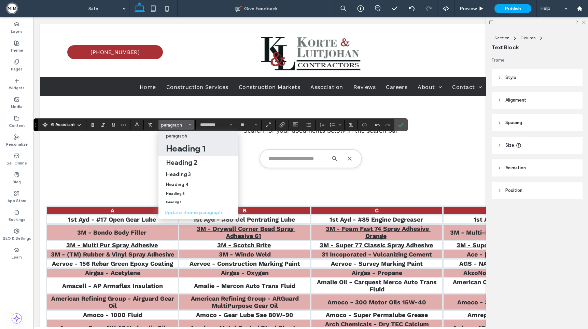
click at [187, 149] on h1 "Heading 1" at bounding box center [185, 148] width 39 height 11
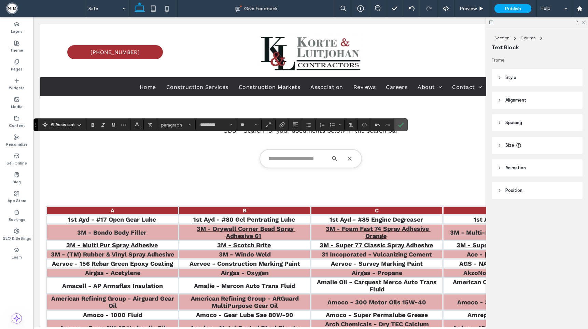
type input "**"
click at [398, 127] on label "Confirm" at bounding box center [401, 125] width 10 height 12
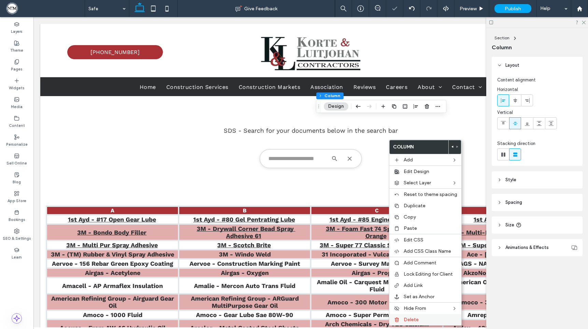
click at [417, 320] on span "Delete" at bounding box center [411, 319] width 15 height 6
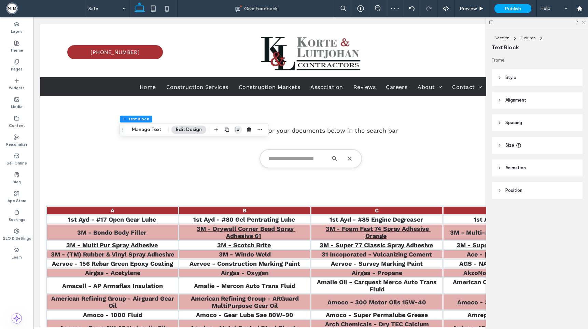
click at [236, 130] on use "button" at bounding box center [238, 129] width 4 height 5
click at [230, 141] on use "center" at bounding box center [231, 142] width 4 height 5
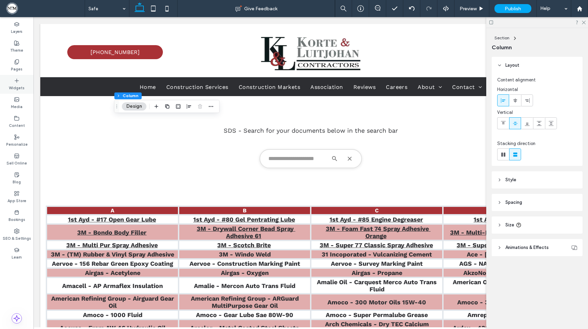
click at [17, 85] on label "Widgets" at bounding box center [17, 87] width 16 height 8
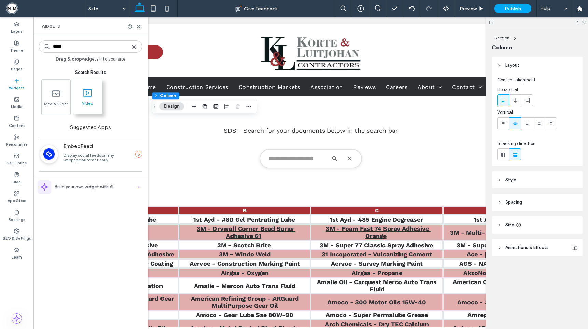
type input "*****"
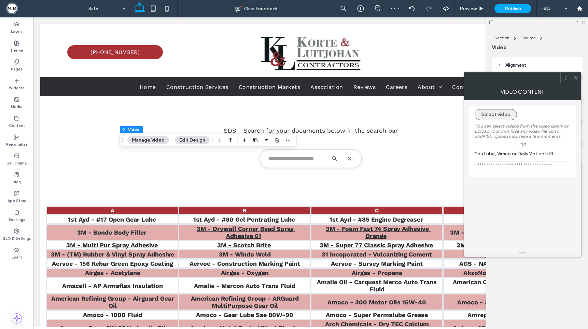
click at [499, 113] on button "Select video" at bounding box center [496, 114] width 42 height 11
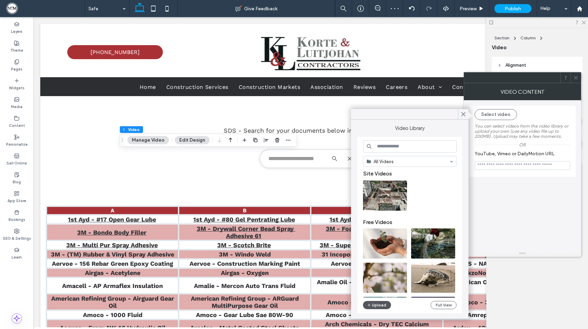
click at [383, 304] on button "Upload" at bounding box center [377, 305] width 28 height 8
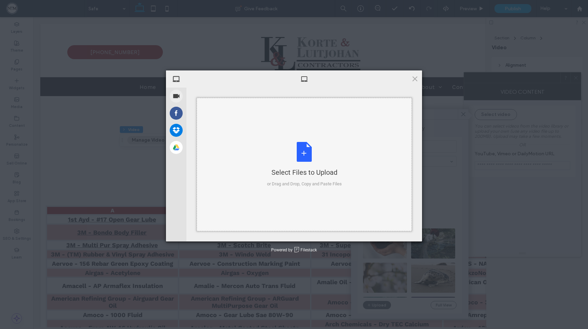
click at [306, 154] on div "Select Files to Upload or Drag and Drop, Copy and Paste Files" at bounding box center [304, 164] width 75 height 45
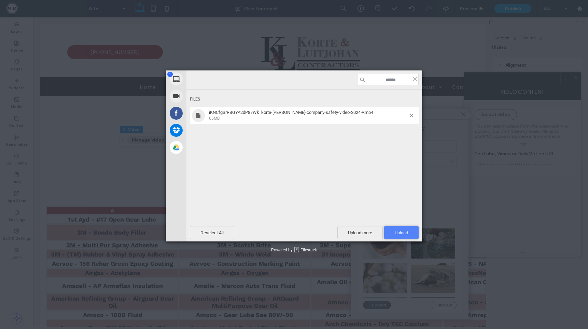
click at [401, 232] on span "Upload 1" at bounding box center [401, 232] width 13 height 5
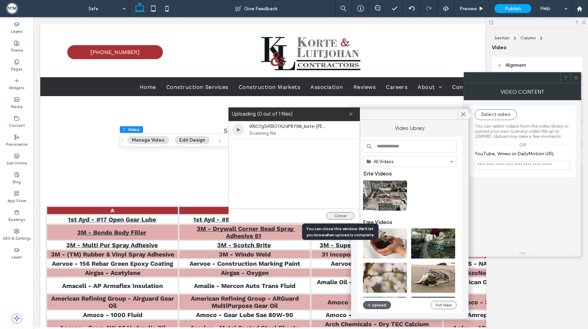
click at [343, 215] on button "Close" at bounding box center [341, 216] width 28 height 8
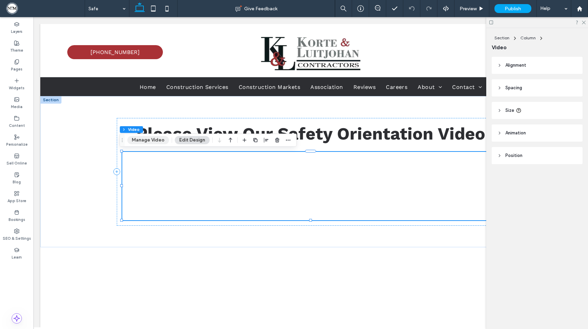
click at [150, 140] on button "Manage Video" at bounding box center [148, 140] width 42 height 8
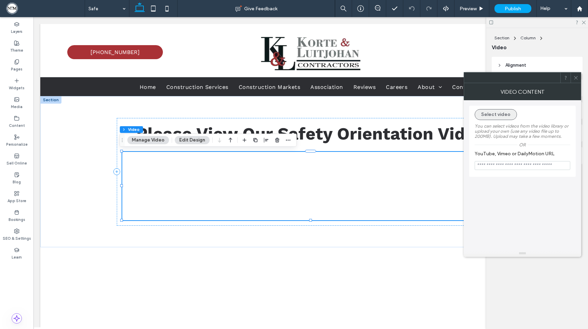
click at [503, 115] on button "Select video" at bounding box center [496, 114] width 42 height 11
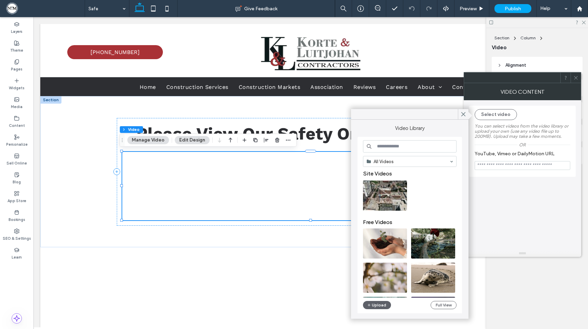
click at [441, 191] on div at bounding box center [412, 197] width 99 height 34
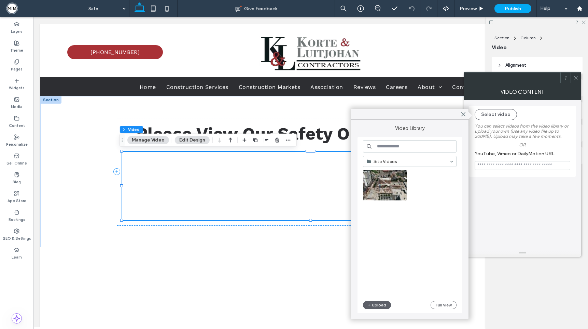
click at [430, 163] on input at bounding box center [408, 161] width 83 height 5
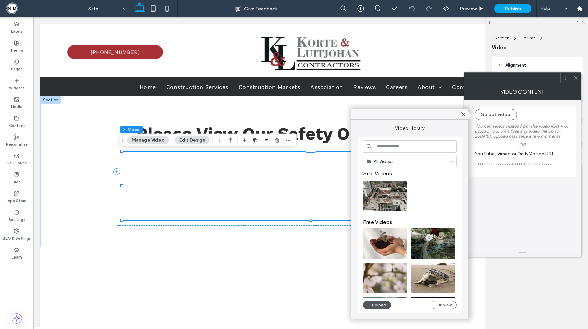
click at [382, 306] on button "Upload" at bounding box center [377, 305] width 28 height 8
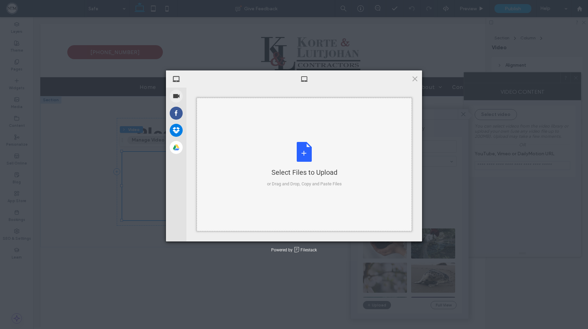
click at [305, 160] on div "Select Files to Upload or Drag and Drop, Copy and Paste Files" at bounding box center [304, 164] width 75 height 45
click at [414, 77] on span at bounding box center [415, 79] width 8 height 8
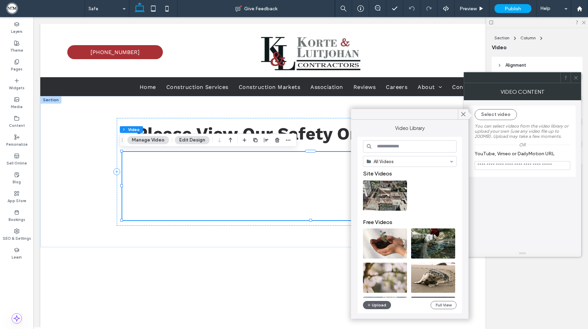
click at [575, 77] on use at bounding box center [575, 77] width 3 height 3
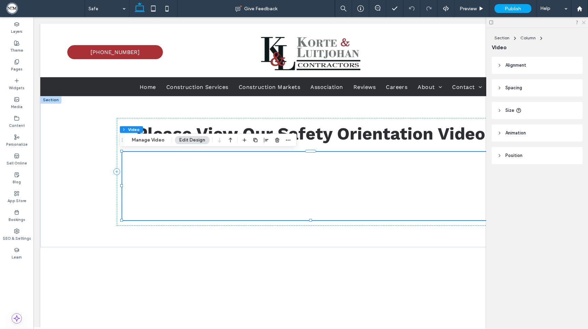
click at [584, 22] on icon at bounding box center [583, 22] width 4 height 4
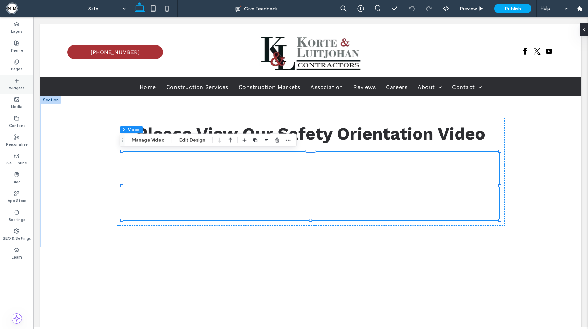
click at [17, 87] on label "Widgets" at bounding box center [17, 87] width 16 height 8
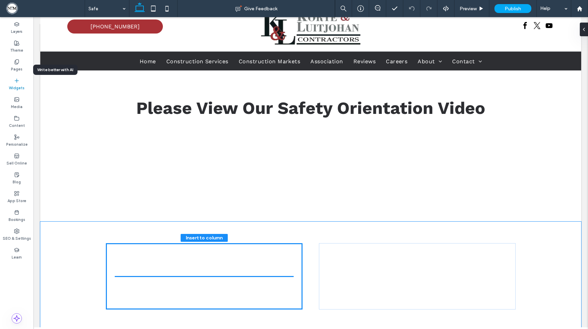
scroll to position [43, 0]
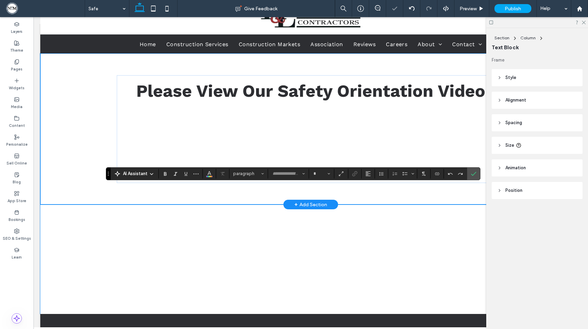
type input "*********"
type input "**"
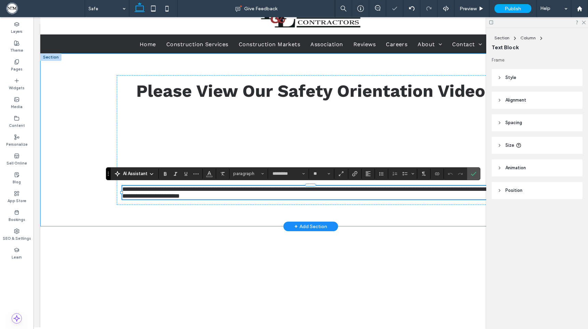
scroll to position [0, 0]
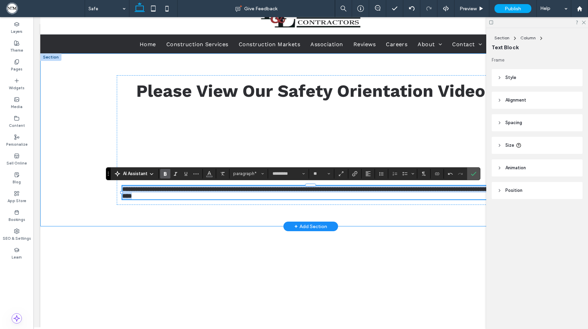
drag, startPoint x: 216, startPoint y: 192, endPoint x: 59, endPoint y: 180, distance: 157.5
click at [59, 180] on div "**********" at bounding box center [310, 139] width 541 height 173
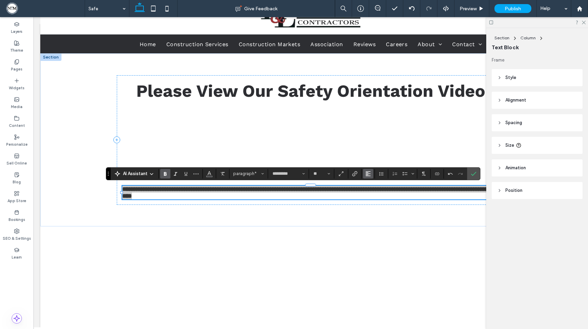
click at [369, 172] on icon "Alignment" at bounding box center [368, 173] width 5 height 5
click at [372, 192] on icon "ui.textEditor.alignment.center" at bounding box center [373, 194] width 5 height 5
click at [147, 174] on span "AI Assistant" at bounding box center [135, 173] width 25 height 7
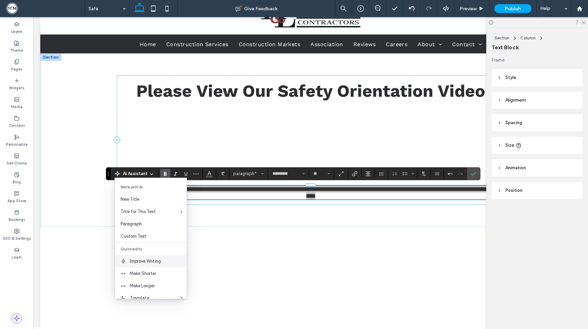
click at [144, 261] on span "Improve Writing" at bounding box center [158, 261] width 57 height 7
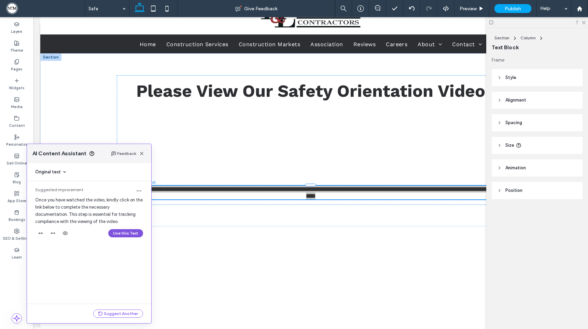
click at [124, 232] on button "Use this Text" at bounding box center [125, 233] width 35 height 8
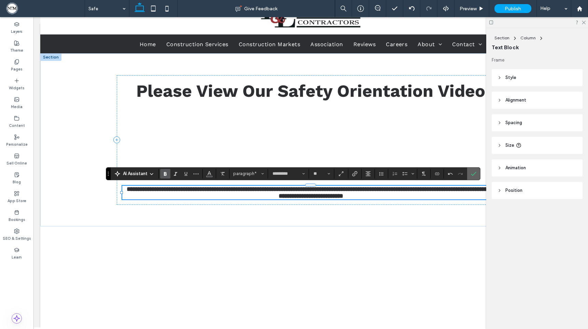
click at [476, 174] on icon "Confirm" at bounding box center [473, 173] width 5 height 5
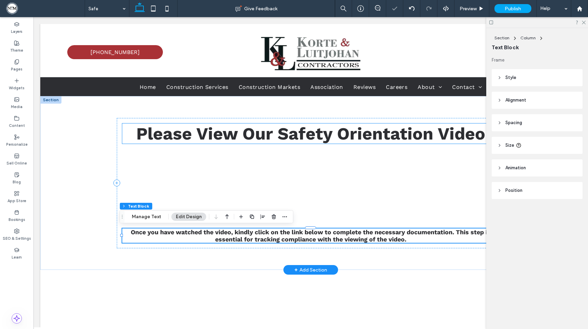
click at [437, 129] on span "Please View Our Safety Orientation Video" at bounding box center [310, 133] width 349 height 20
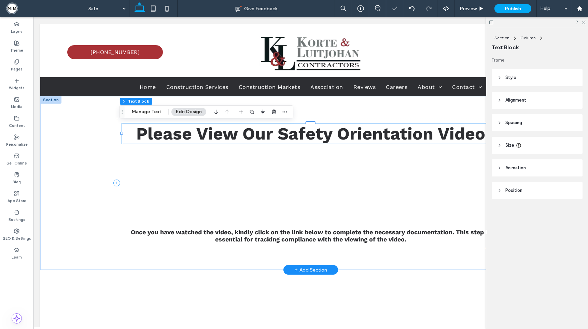
click at [437, 130] on span "Please View Our Safety Orientation Video" at bounding box center [310, 133] width 349 height 20
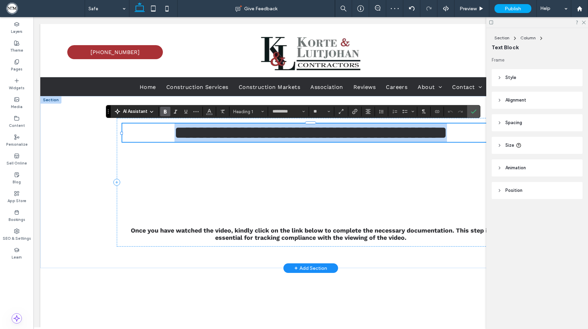
click at [437, 130] on span "**********" at bounding box center [311, 132] width 273 height 17
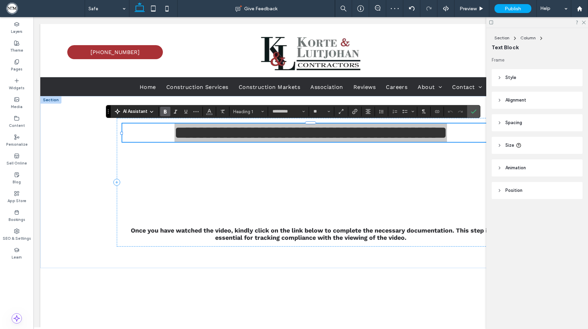
click at [143, 110] on span "AI Assistant" at bounding box center [135, 111] width 25 height 7
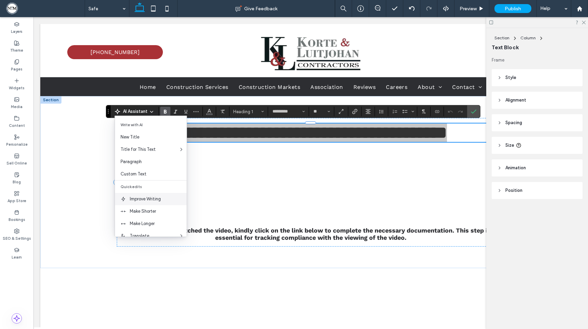
click at [147, 200] on span "Improve Writing" at bounding box center [158, 198] width 57 height 7
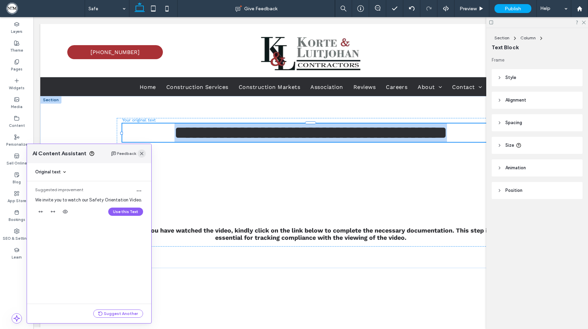
click at [140, 153] on icon "button" at bounding box center [141, 153] width 5 height 5
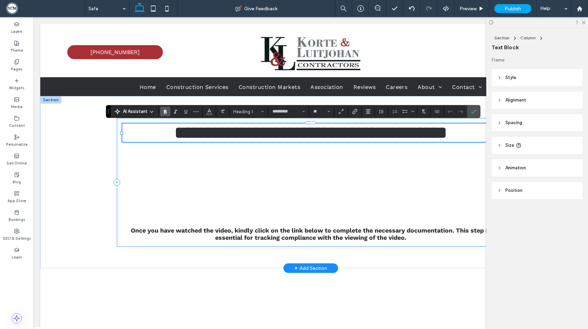
click at [413, 245] on div "**********" at bounding box center [311, 182] width 388 height 128
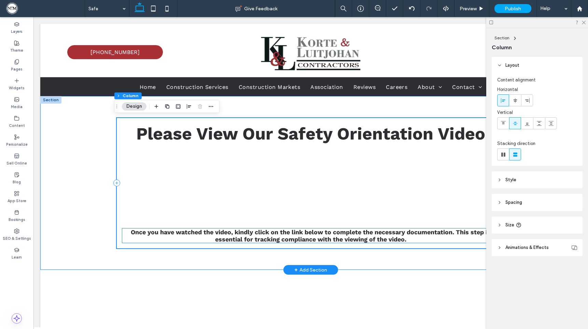
click at [412, 238] on p "Once you have watched the video, kindly click on the link below to complete the…" at bounding box center [310, 235] width 377 height 14
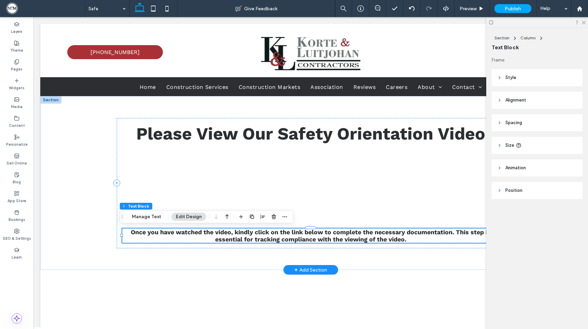
click at [413, 240] on p "Once you have watched the video, kindly click on the link below to complete the…" at bounding box center [310, 235] width 377 height 14
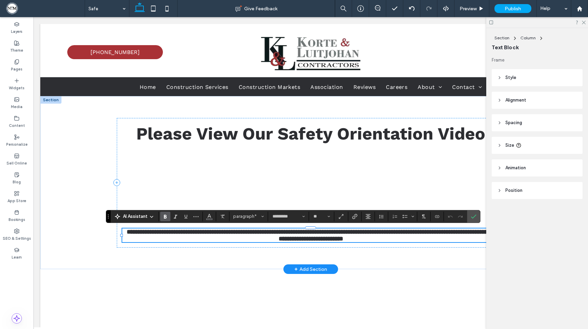
click at [413, 240] on p "**********" at bounding box center [310, 235] width 377 height 14
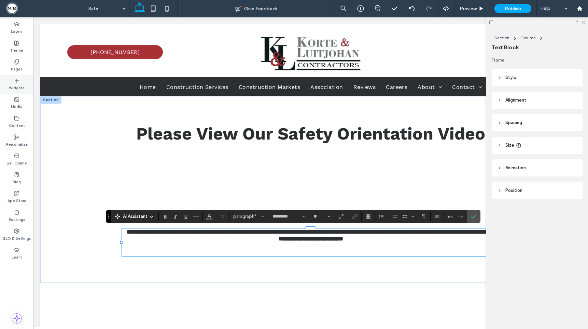
click at [16, 85] on label "Widgets" at bounding box center [17, 87] width 16 height 8
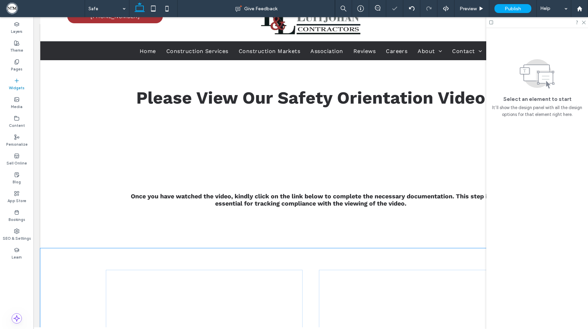
scroll to position [55, 0]
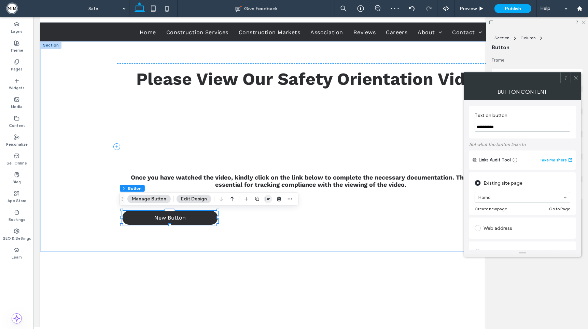
click at [267, 198] on icon "button" at bounding box center [267, 198] width 5 height 5
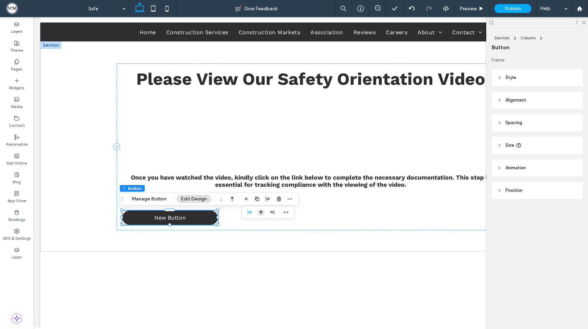
click at [261, 212] on icon "center" at bounding box center [260, 211] width 5 height 5
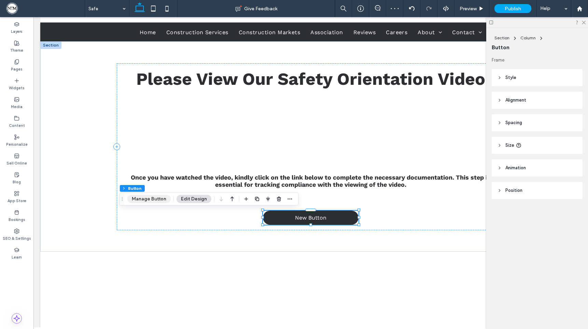
click at [146, 199] on button "Manage Button" at bounding box center [148, 199] width 43 height 8
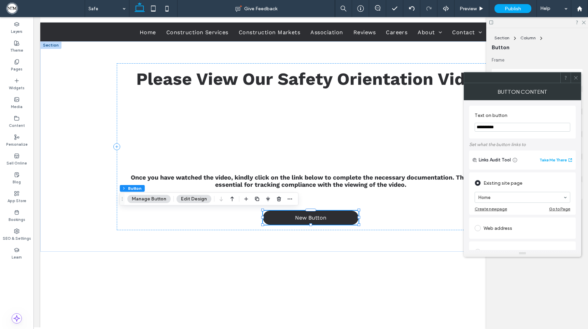
drag, startPoint x: 512, startPoint y: 129, endPoint x: 468, endPoint y: 128, distance: 43.4
click at [468, 128] on div "**********" at bounding box center [523, 175] width 118 height 150
type input "**********"
click at [520, 110] on section "**********" at bounding box center [523, 122] width 96 height 26
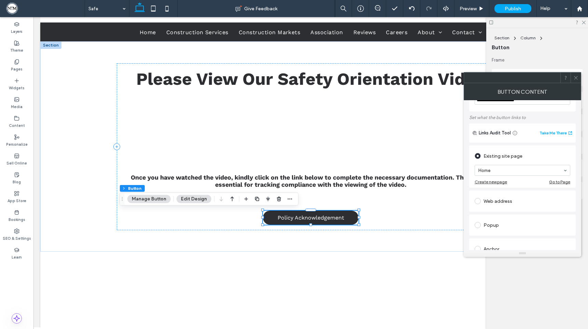
scroll to position [29, 0]
click at [478, 201] on span at bounding box center [478, 199] width 6 height 6
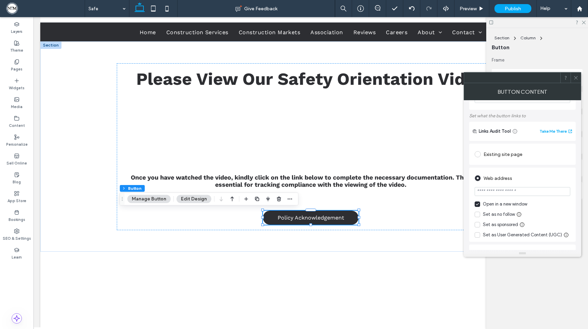
click at [496, 193] on input "url" at bounding box center [523, 191] width 96 height 9
paste input "**********"
type input "**********"
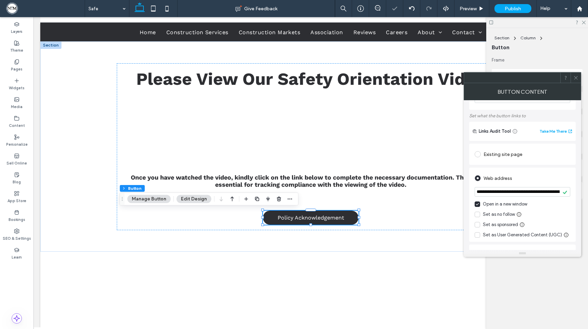
click at [552, 173] on div "Web address" at bounding box center [523, 177] width 96 height 13
click at [576, 77] on icon at bounding box center [576, 77] width 5 height 5
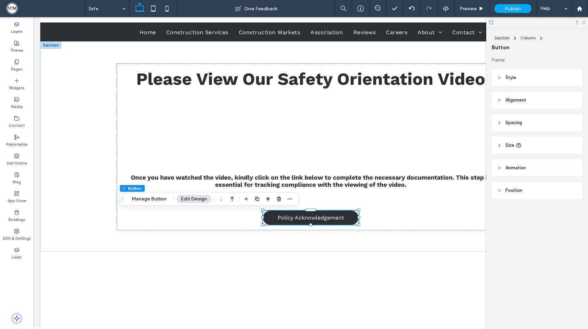
click at [584, 20] on icon at bounding box center [583, 22] width 4 height 4
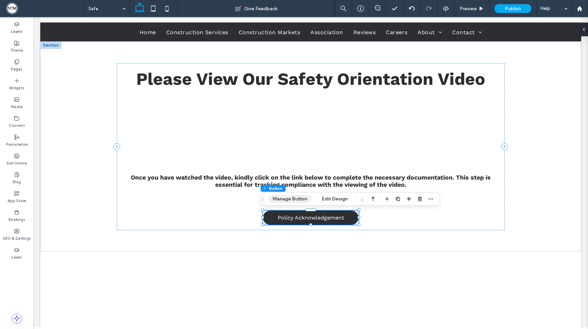
click at [302, 201] on button "Manage Button" at bounding box center [290, 199] width 43 height 8
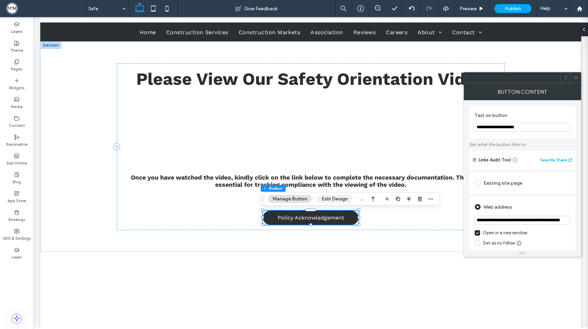
click at [336, 200] on button "Edit Design" at bounding box center [335, 199] width 35 height 8
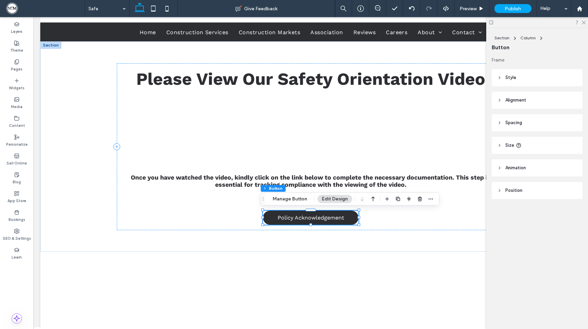
click at [509, 81] on header "Style" at bounding box center [537, 77] width 91 height 17
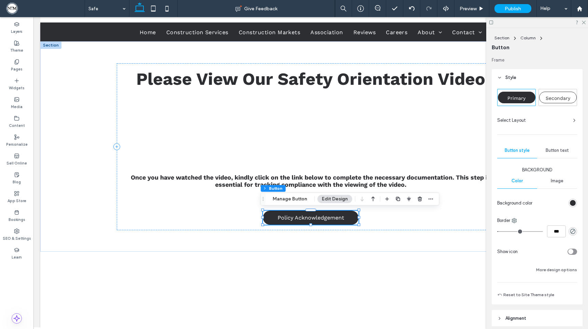
click at [555, 151] on span "Button text" at bounding box center [557, 150] width 23 height 5
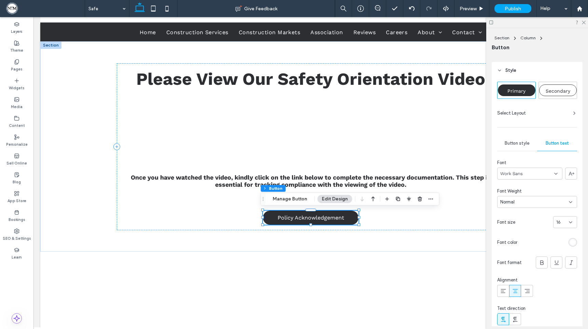
drag, startPoint x: 516, startPoint y: 141, endPoint x: 517, endPoint y: 147, distance: 6.3
click at [516, 141] on span "Button style" at bounding box center [517, 142] width 25 height 5
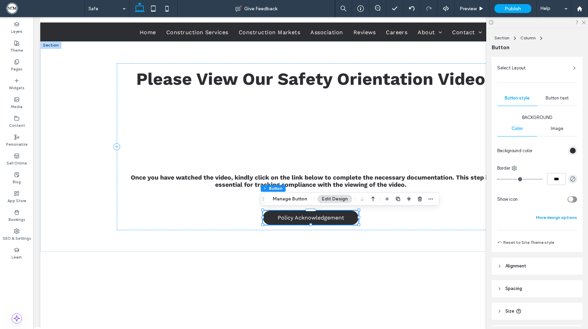
click at [550, 216] on button "More design options" at bounding box center [556, 217] width 41 height 8
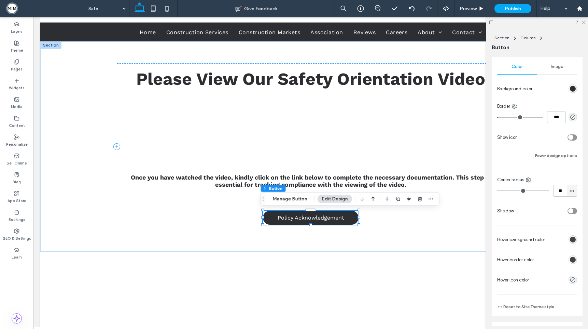
scroll to position [115, 0]
click at [570, 239] on div "rgb(65, 67, 69)" at bounding box center [573, 239] width 6 height 6
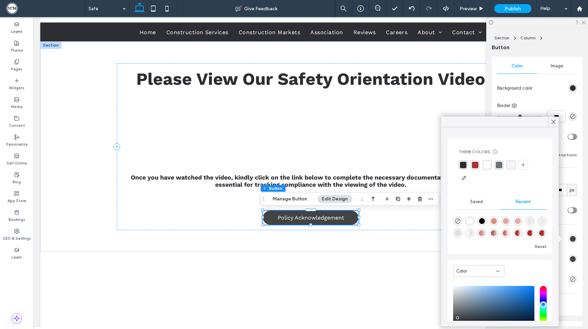
click at [475, 165] on div "rgba(169, 49, 54, 1)" at bounding box center [475, 165] width 6 height 6
click at [552, 121] on use at bounding box center [553, 122] width 3 height 4
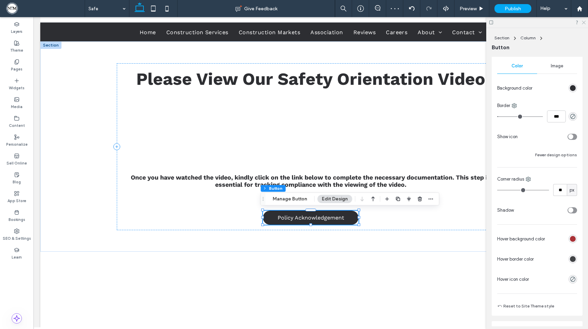
click at [584, 23] on icon at bounding box center [583, 22] width 4 height 4
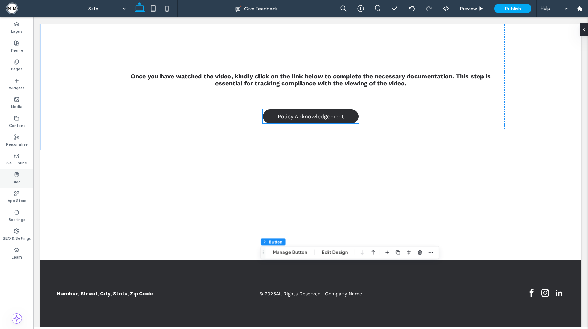
scroll to position [157, 0]
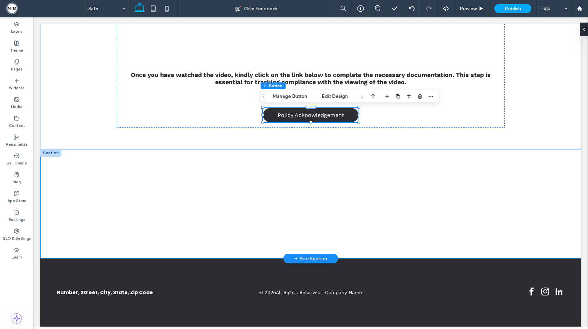
click at [52, 150] on div at bounding box center [50, 153] width 21 height 8
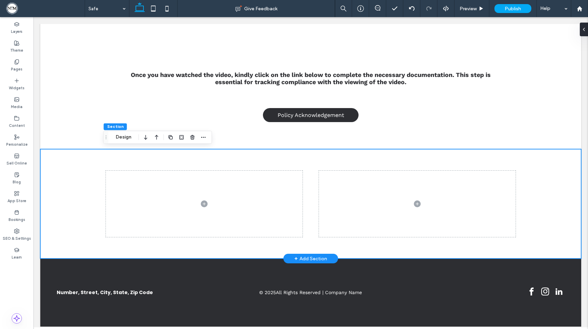
click at [51, 157] on div at bounding box center [310, 203] width 541 height 109
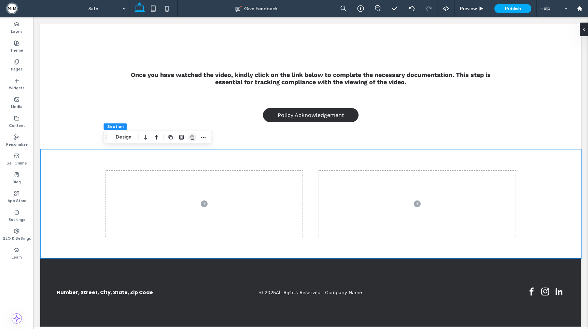
click at [192, 138] on use "button" at bounding box center [192, 137] width 4 height 4
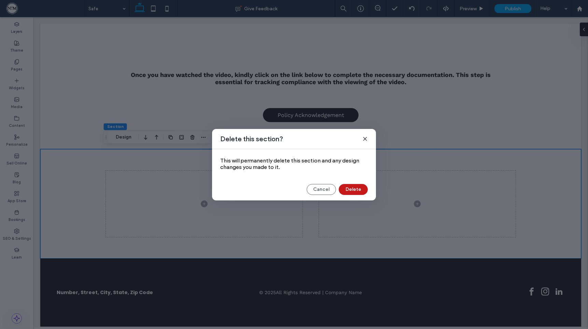
click at [346, 187] on button "Delete" at bounding box center [353, 189] width 29 height 11
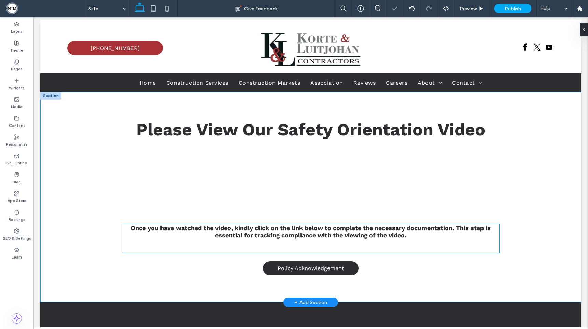
scroll to position [0, 0]
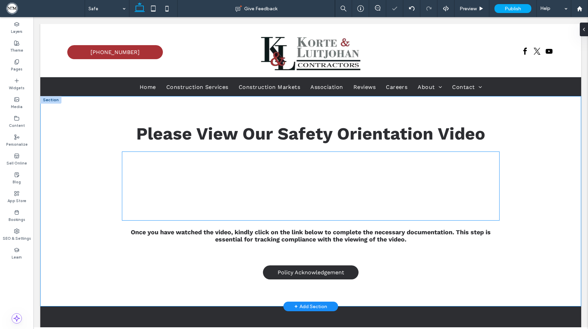
click at [366, 183] on div at bounding box center [310, 186] width 377 height 68
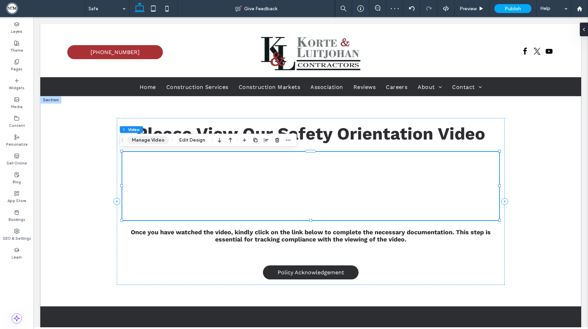
click at [154, 137] on button "Manage Video" at bounding box center [148, 140] width 42 height 8
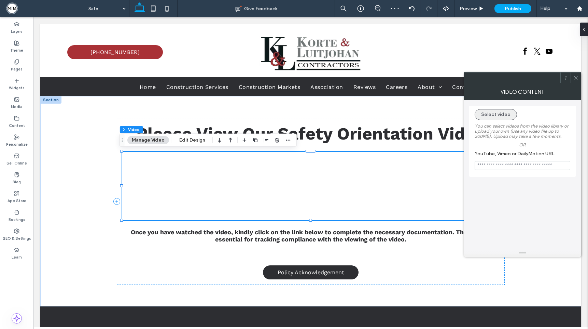
click at [506, 117] on button "Select video" at bounding box center [496, 114] width 42 height 11
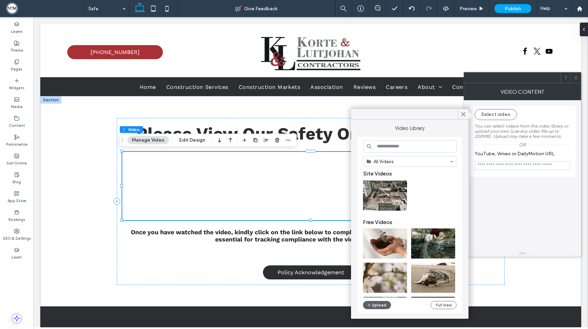
click at [427, 194] on div at bounding box center [412, 197] width 99 height 34
click at [378, 305] on button "Upload" at bounding box center [377, 305] width 28 height 8
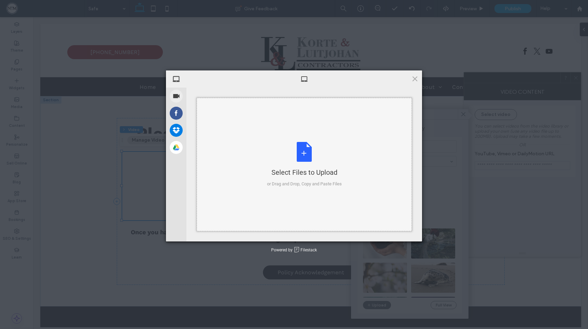
click at [307, 156] on div "Select Files to Upload or Drag and Drop, Copy and Paste Files" at bounding box center [304, 164] width 75 height 45
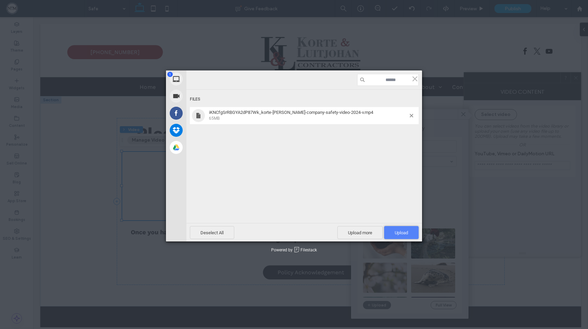
click at [402, 232] on span "Upload 1" at bounding box center [401, 232] width 13 height 5
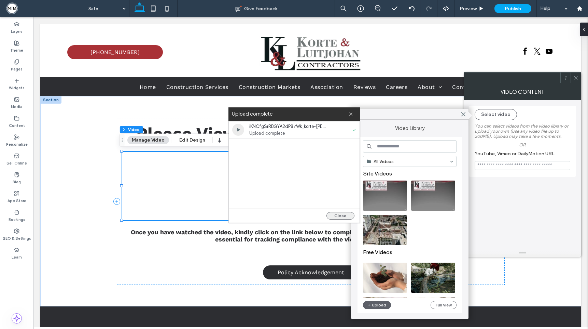
click at [347, 216] on button "Close" at bounding box center [341, 216] width 28 height 8
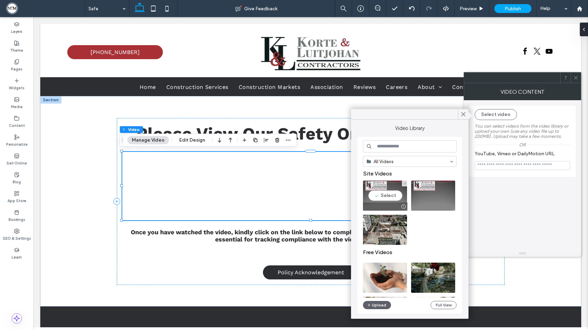
click at [390, 199] on video at bounding box center [385, 195] width 44 height 30
type input "**********"
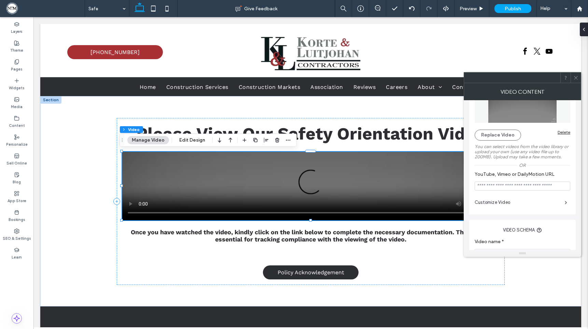
scroll to position [42, 0]
click at [511, 204] on label "Customize Video" at bounding box center [520, 201] width 90 height 14
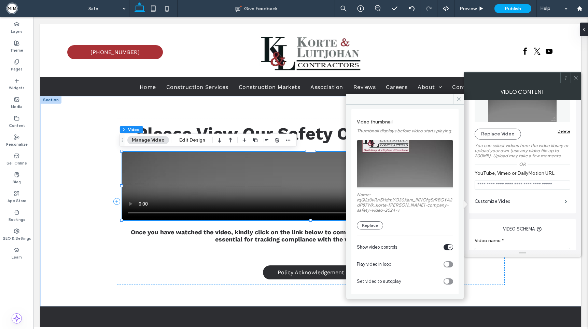
scroll to position [56, 0]
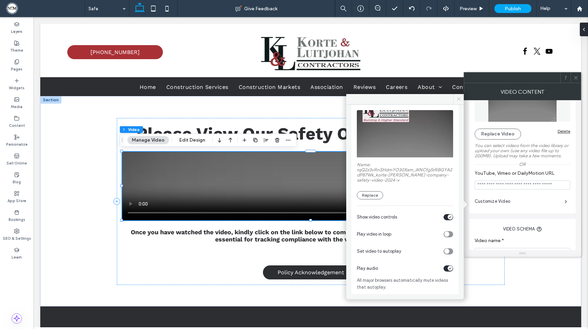
click at [457, 97] on use at bounding box center [458, 98] width 3 height 3
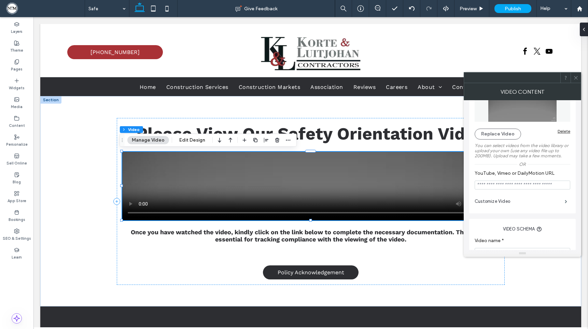
click at [578, 78] on icon at bounding box center [576, 77] width 5 height 5
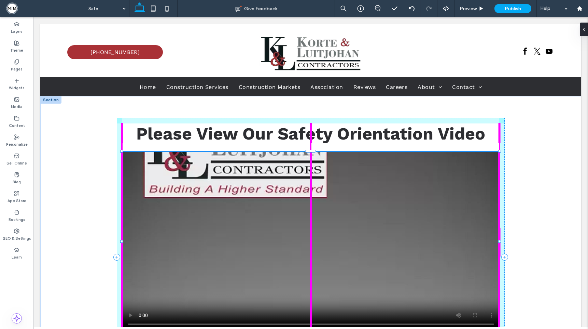
drag, startPoint x: 307, startPoint y: 219, endPoint x: 312, endPoint y: 266, distance: 47.4
click at [306, 275] on div "Please View Our Safety Orientation Video 100% , 526px Once you have watched the…" at bounding box center [311, 256] width 410 height 321
type input "***"
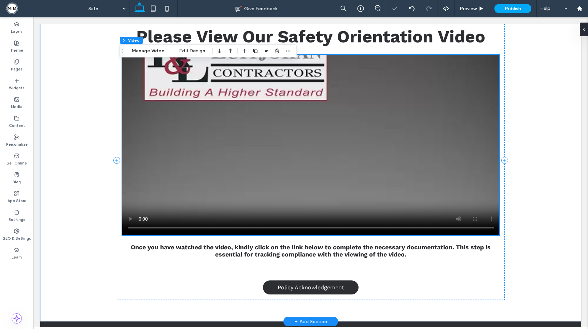
scroll to position [114, 0]
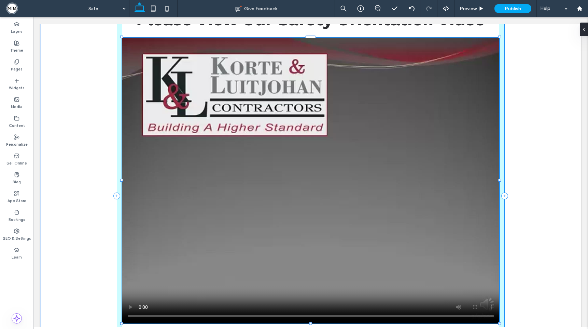
drag, startPoint x: 308, startPoint y: 217, endPoint x: 312, endPoint y: 270, distance: 52.7
click at [312, 270] on div "Please View Our Safety Orientation Video 100% , 836px Once you have watched the…" at bounding box center [311, 195] width 410 height 427
type input "***"
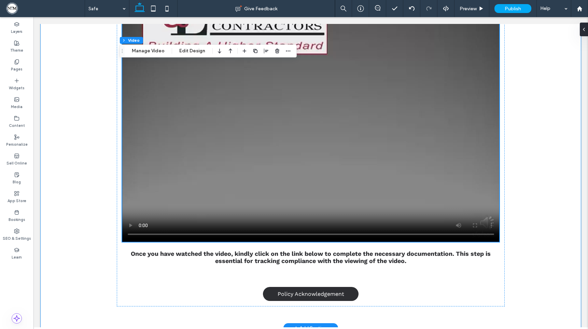
scroll to position [195, 0]
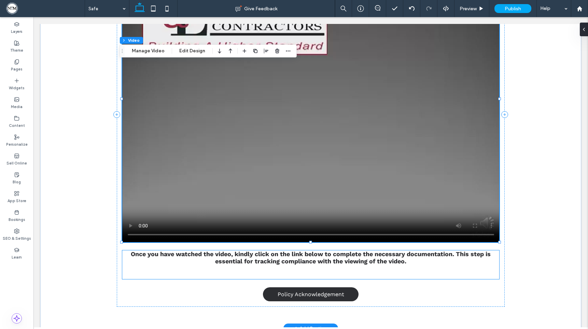
click at [326, 268] on p at bounding box center [310, 267] width 377 height 7
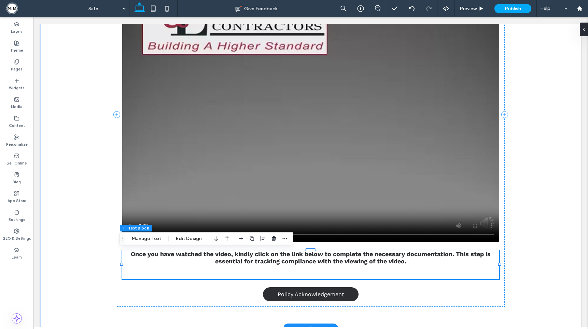
click at [311, 273] on p "﻿" at bounding box center [310, 275] width 377 height 7
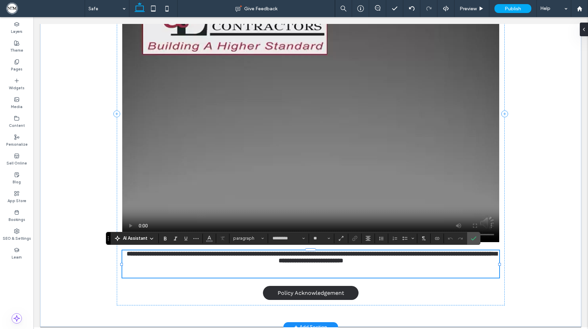
click at [312, 272] on p at bounding box center [310, 274] width 377 height 7
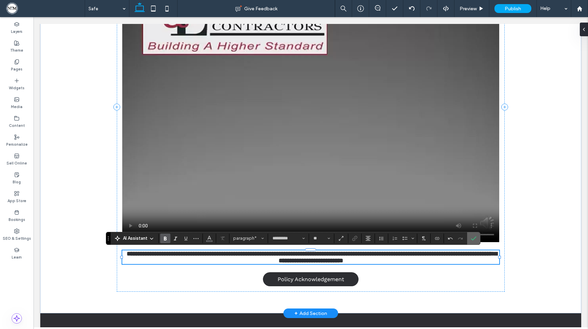
click at [473, 238] on icon "Confirm" at bounding box center [473, 237] width 5 height 5
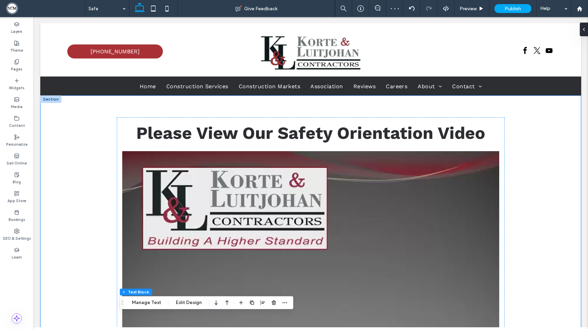
scroll to position [0, 0]
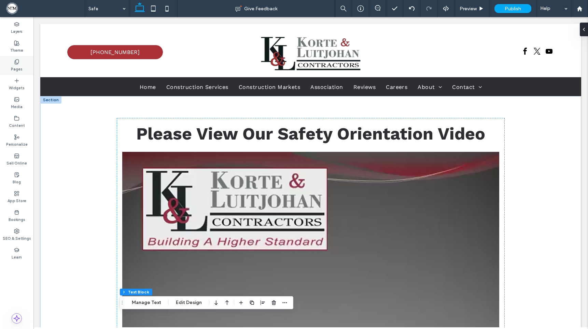
drag, startPoint x: 13, startPoint y: 61, endPoint x: 15, endPoint y: 69, distance: 8.0
click at [13, 61] on div "Pages" at bounding box center [16, 65] width 33 height 19
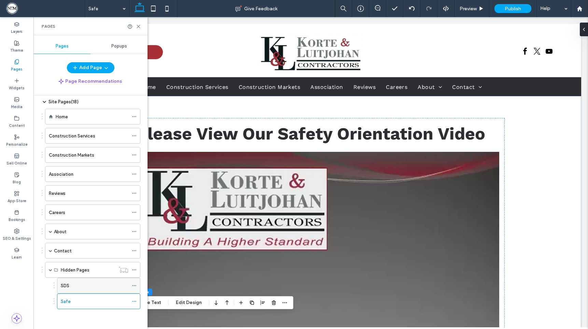
scroll to position [21, 0]
click at [134, 299] on icon at bounding box center [134, 300] width 5 height 5
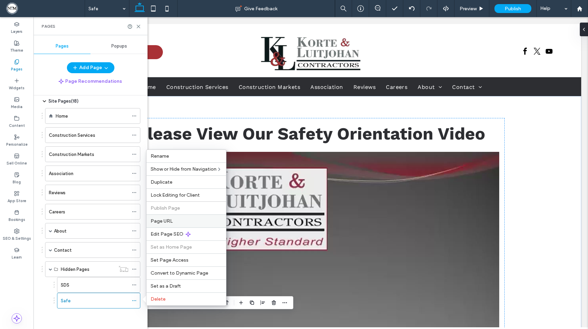
click at [177, 220] on label "Page URL" at bounding box center [186, 221] width 71 height 6
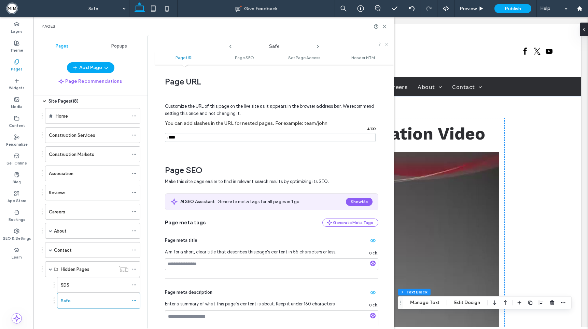
scroll to position [0, 0]
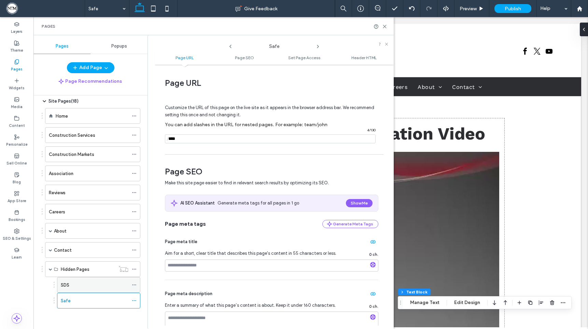
click at [82, 285] on div "SDS" at bounding box center [95, 284] width 68 height 7
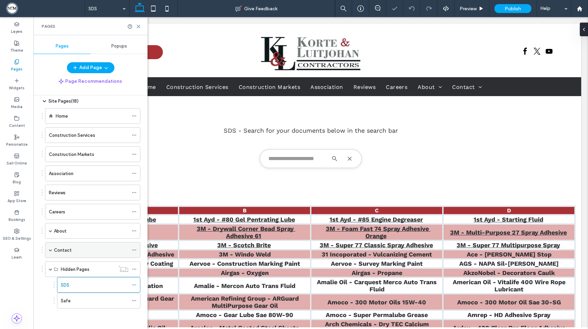
click at [51, 269] on span at bounding box center [50, 268] width 3 height 3
